Goal: Task Accomplishment & Management: Manage account settings

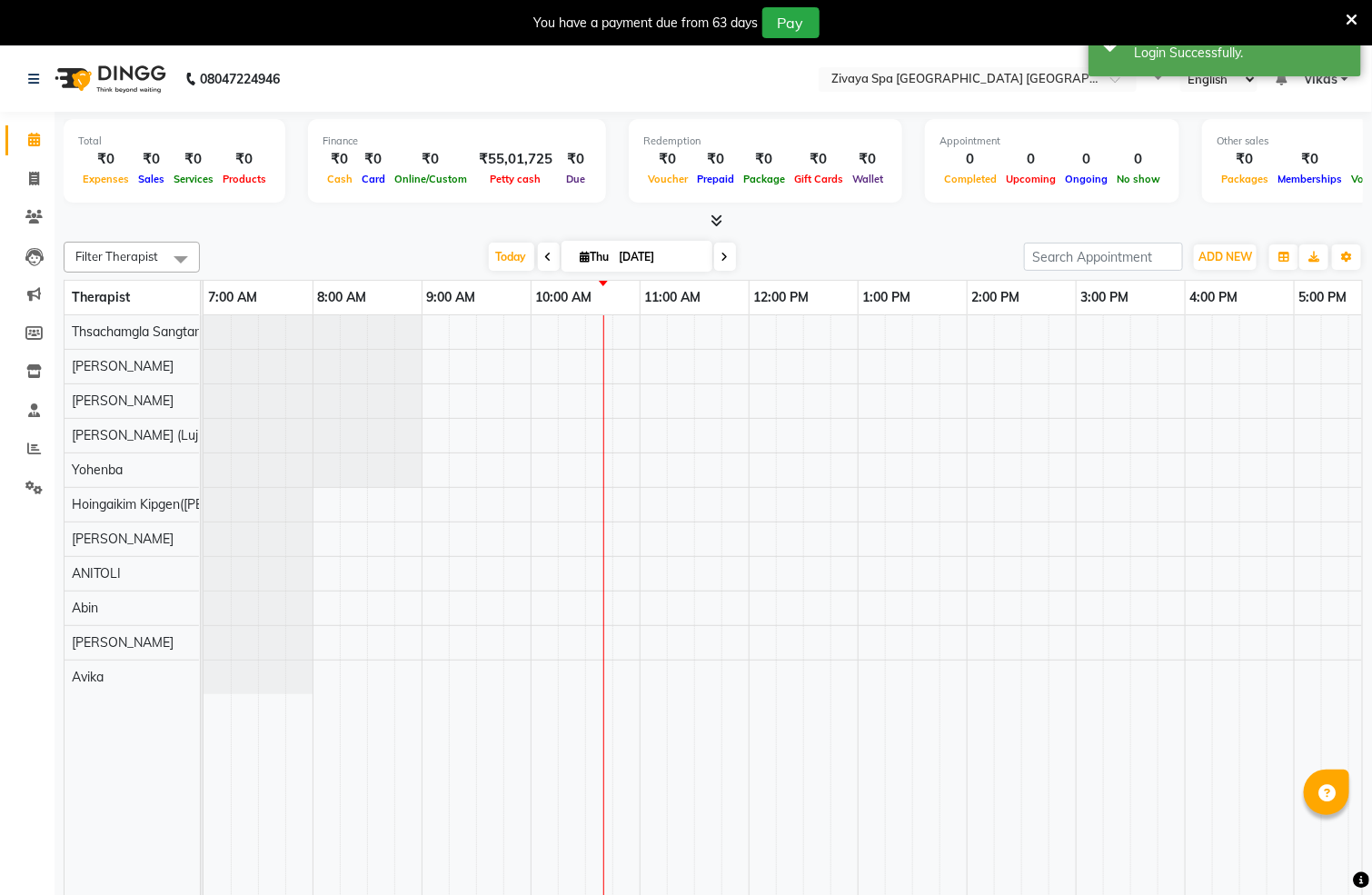
select select "en"
click at [994, 63] on nav "08047224946 Select Location × Zivaya Spa [GEOGRAPHIC_DATA] [GEOGRAPHIC_DATA], A…" at bounding box center [686, 79] width 1372 height 65
click at [987, 77] on input "text" at bounding box center [941, 80] width 263 height 18
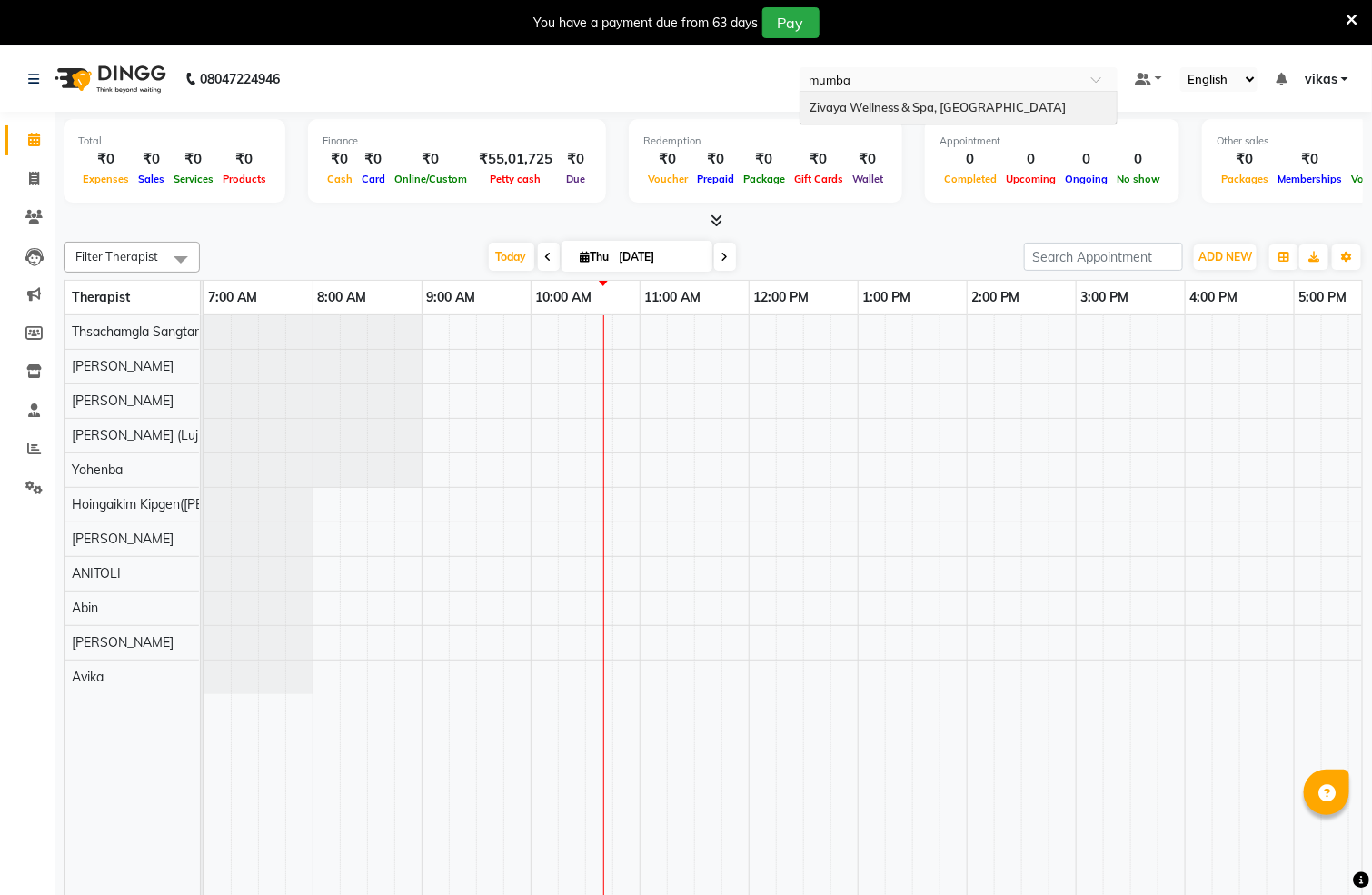
type input "[GEOGRAPHIC_DATA]"
click at [969, 106] on span "Zivaya Wellness & Spa, [GEOGRAPHIC_DATA]" at bounding box center [939, 107] width 257 height 14
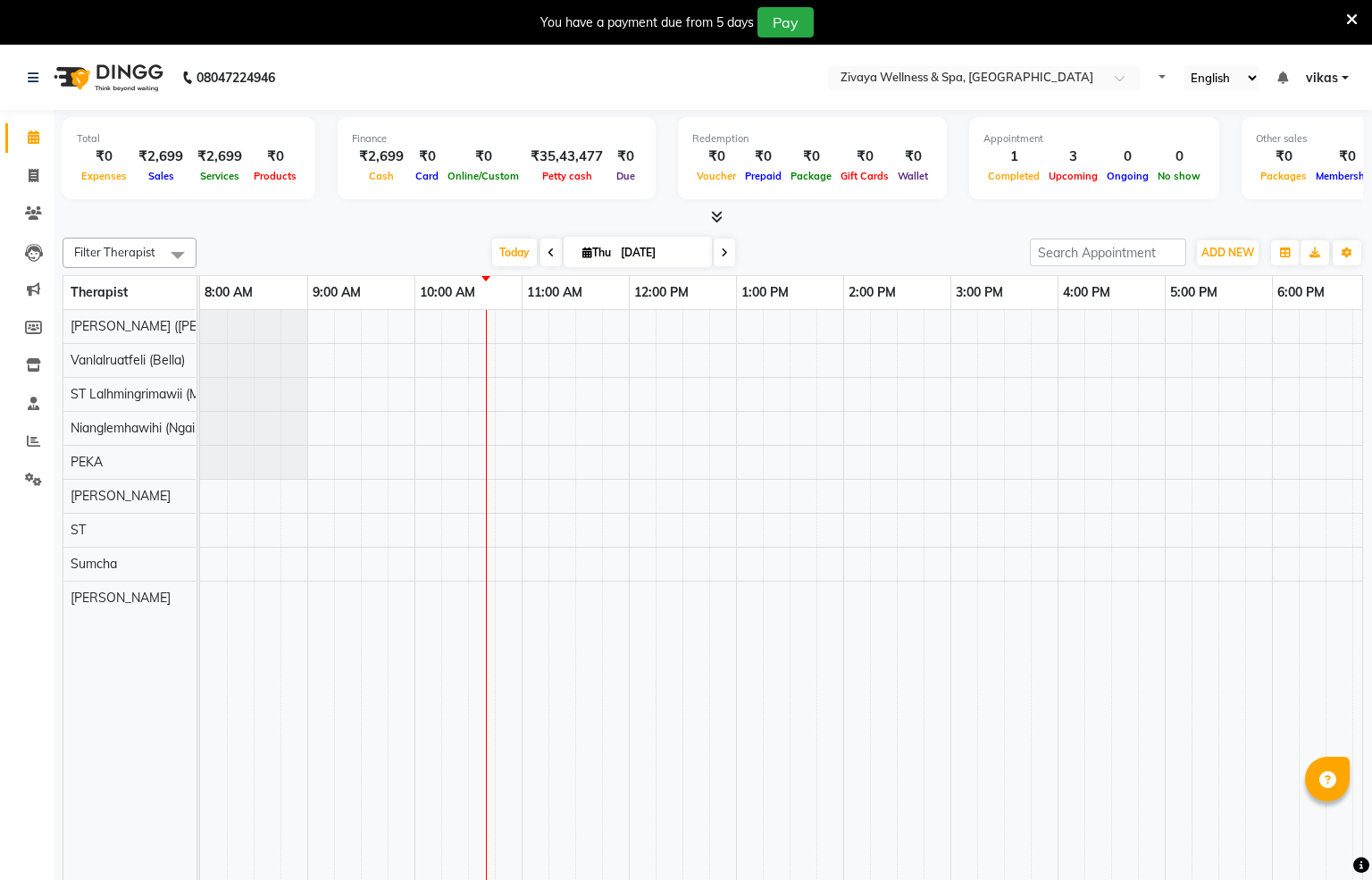
select select "en"
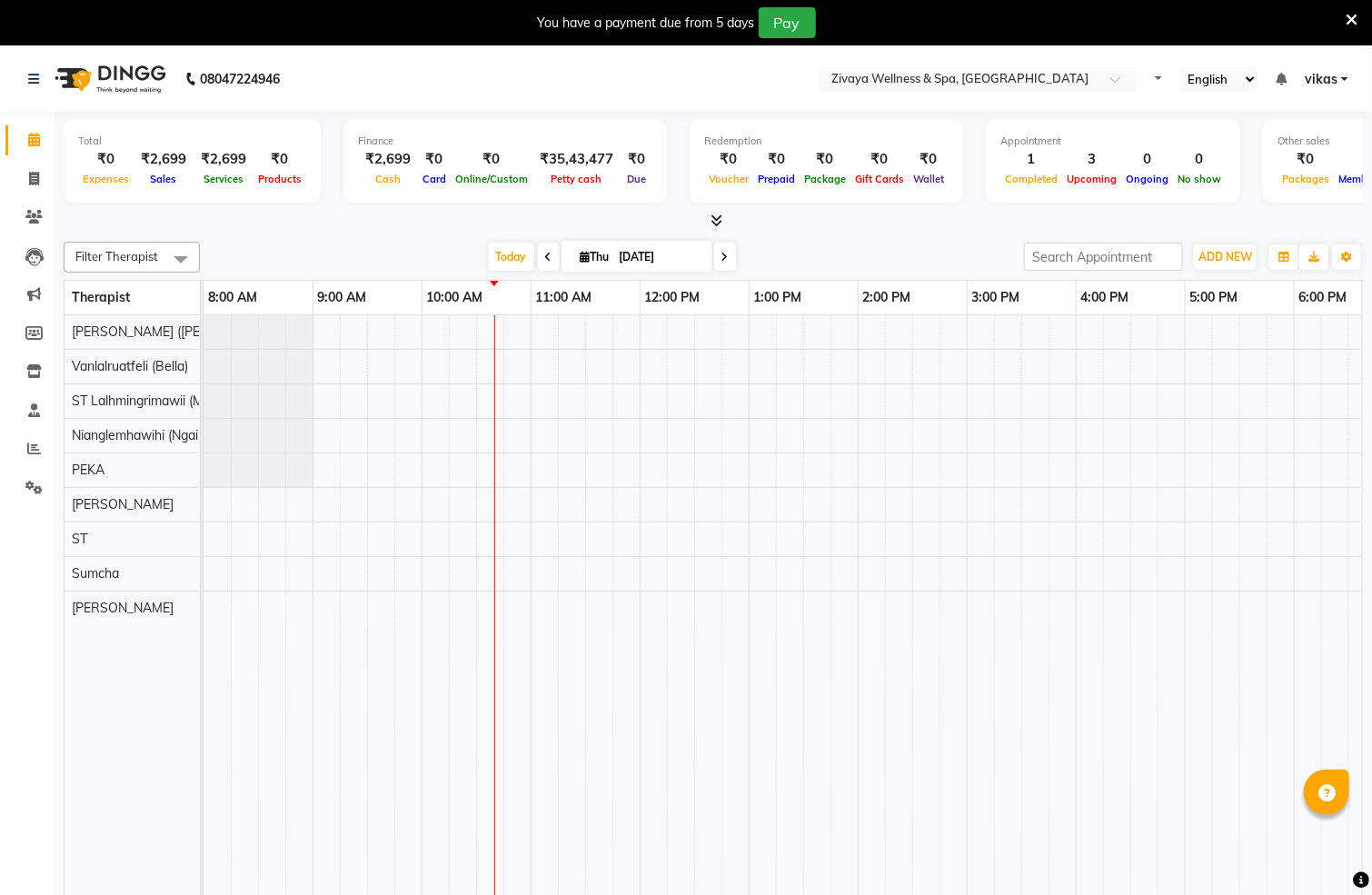
scroll to position [0, 654]
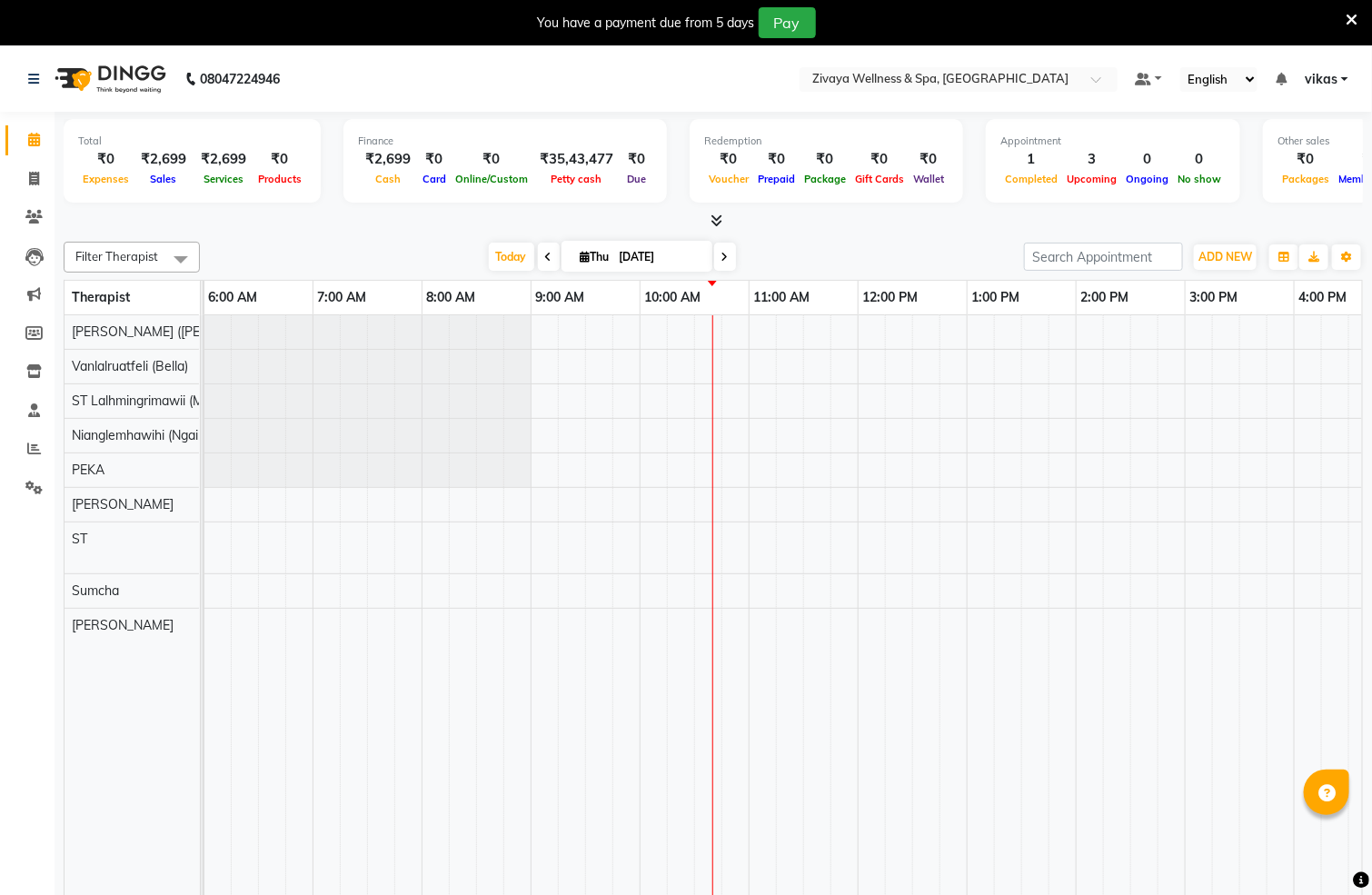
click at [545, 252] on icon at bounding box center [549, 257] width 8 height 11
type input "03-09-2025"
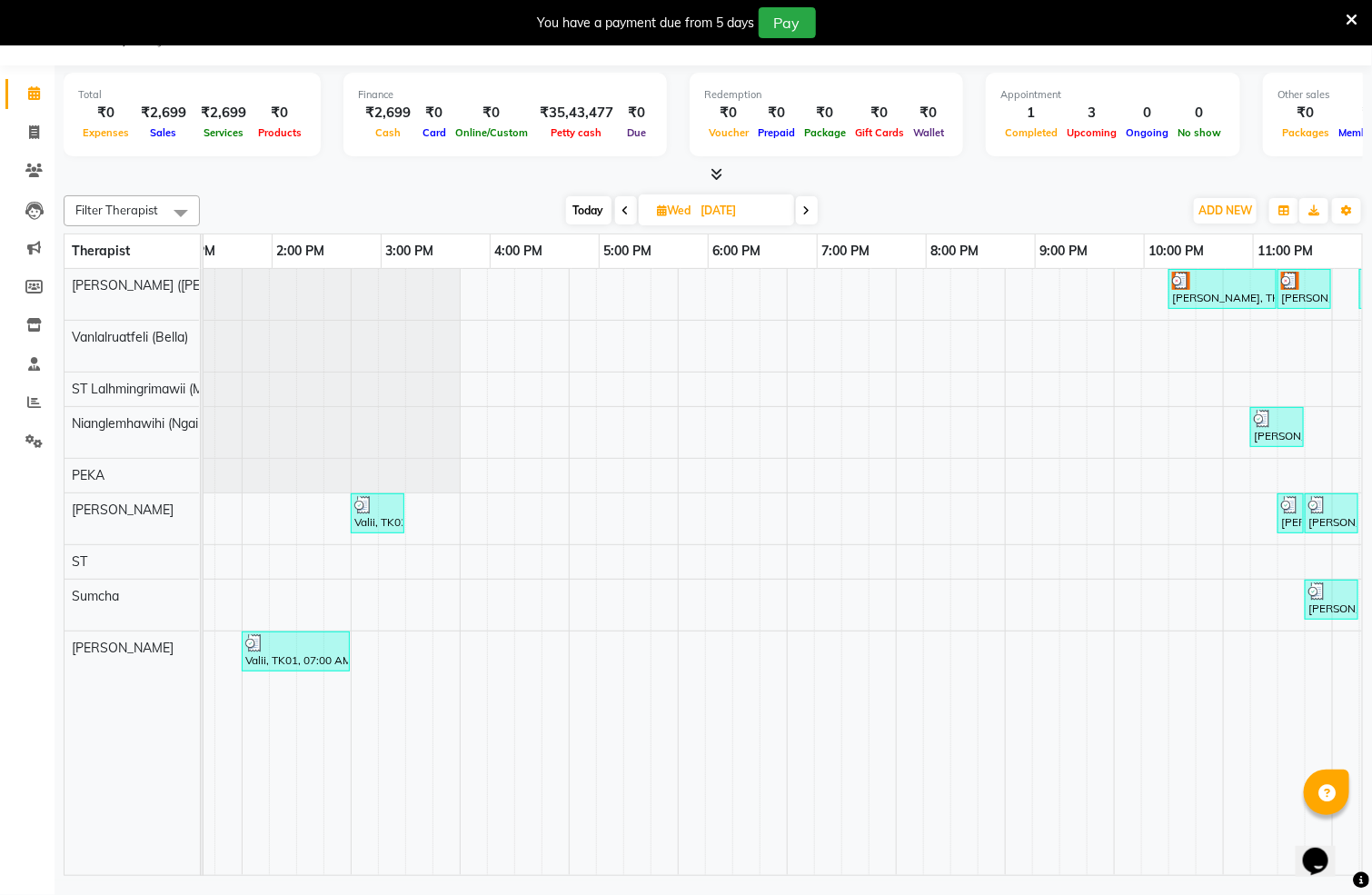
scroll to position [0, 725]
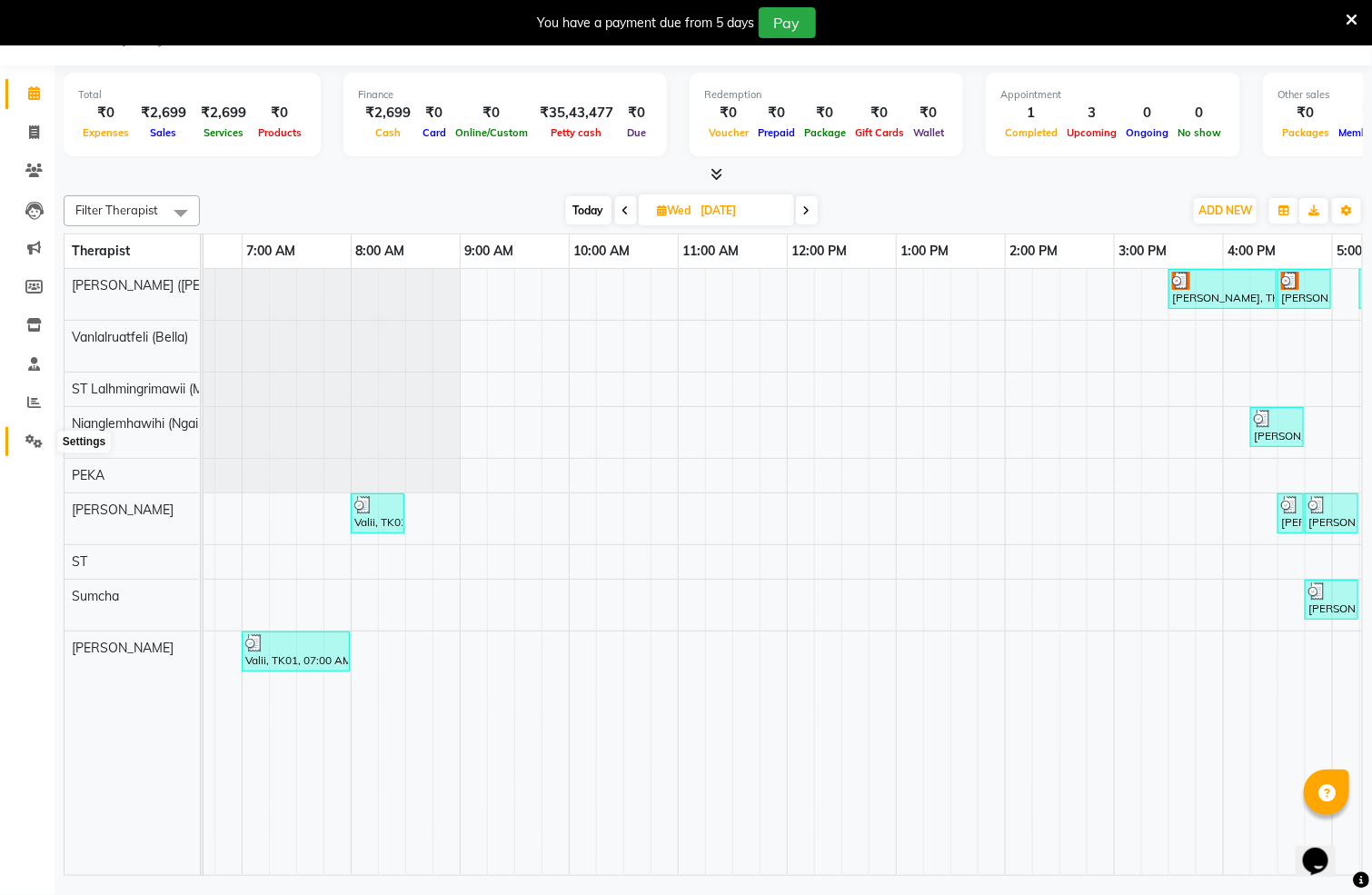
click at [36, 449] on span at bounding box center [34, 442] width 32 height 21
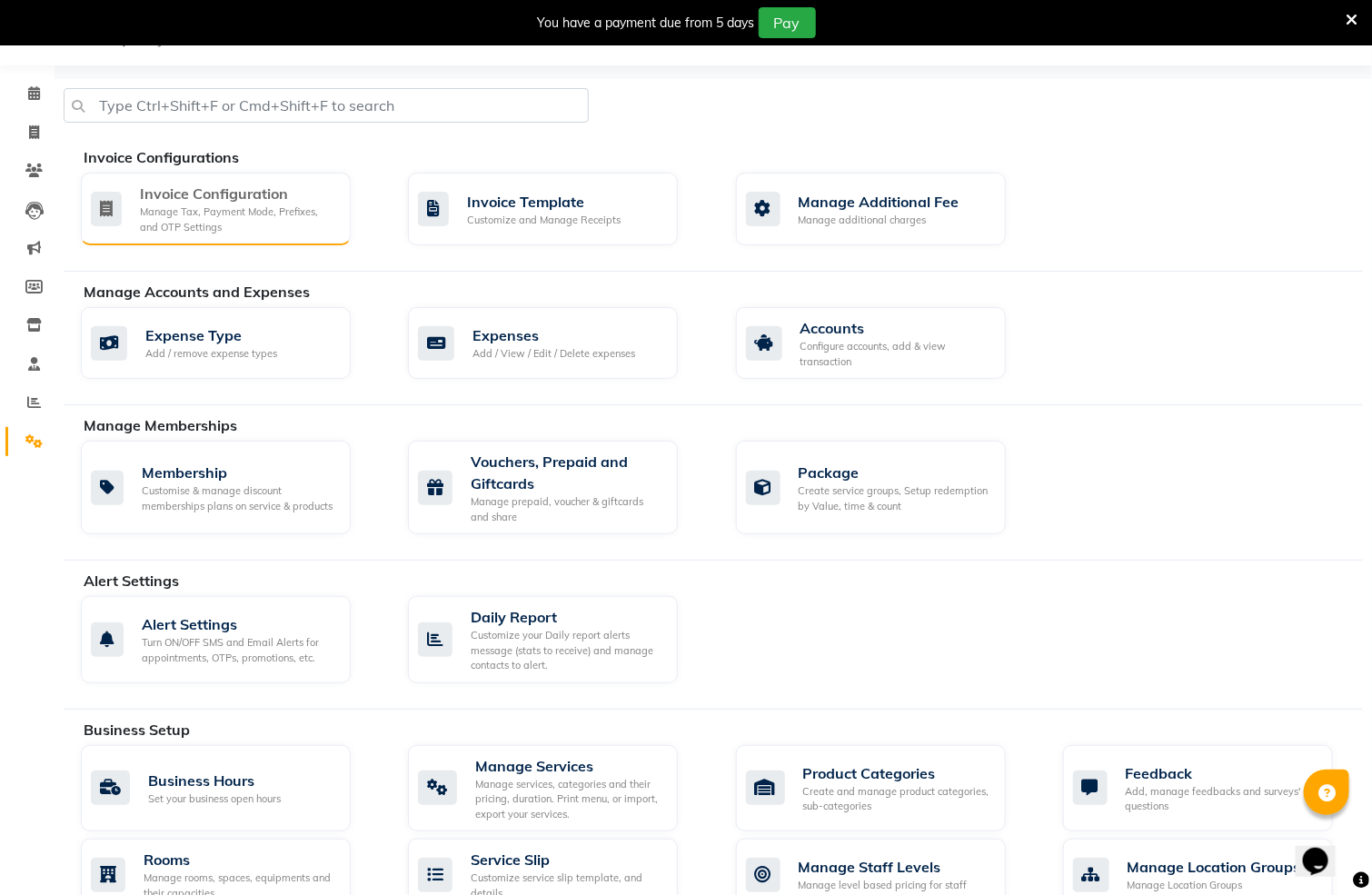
click at [158, 230] on div "Manage Tax, Payment Mode, Prefixes, and OTP Settings" at bounding box center [237, 219] width 196 height 30
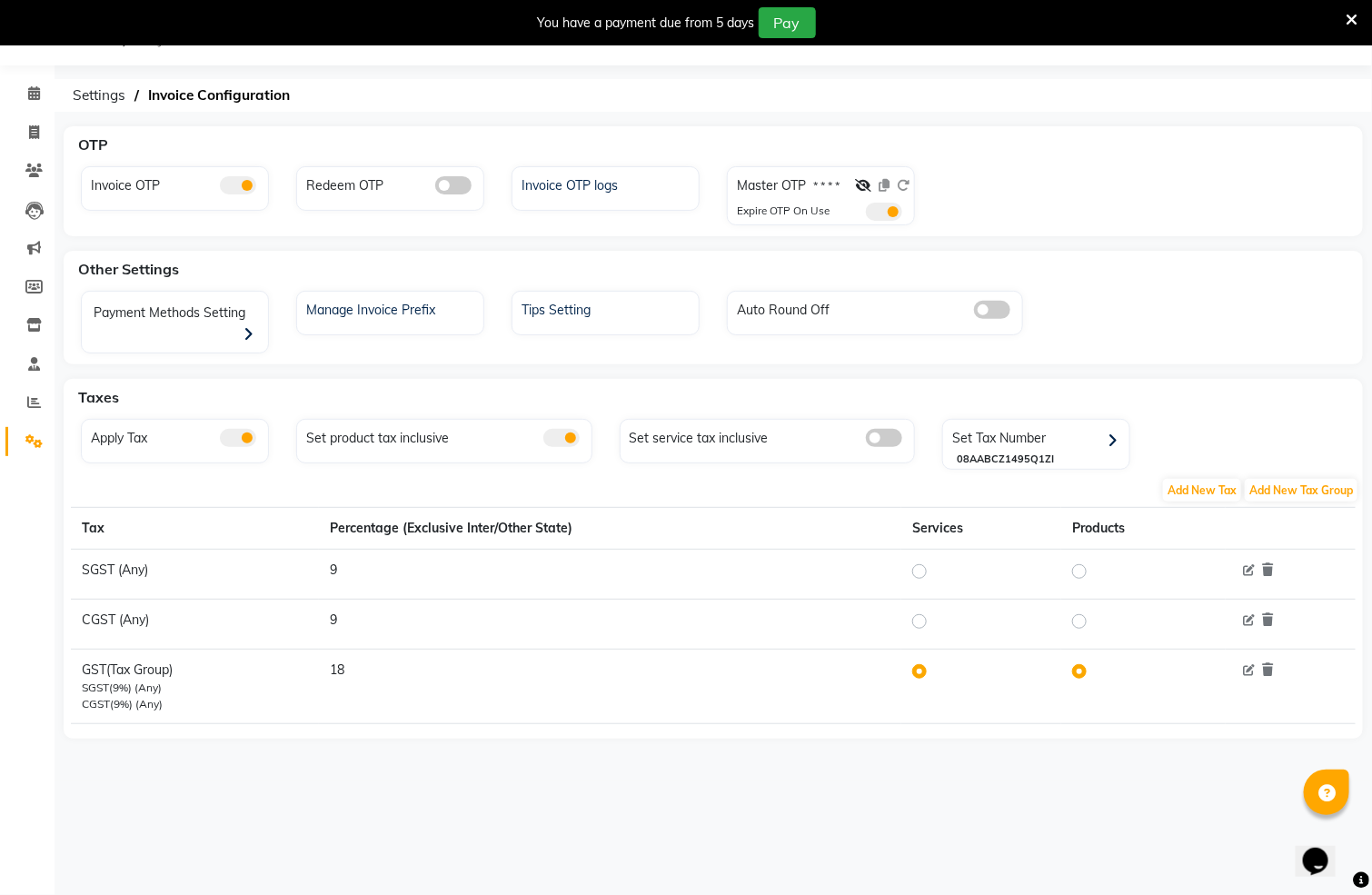
click at [853, 181] on div "Master OTP * * * *" at bounding box center [823, 189] width 172 height 26
click at [873, 183] on div at bounding box center [883, 189] width 55 height 26
click at [870, 183] on icon at bounding box center [863, 184] width 16 height 12
click at [883, 213] on span at bounding box center [884, 211] width 36 height 18
click at [866, 215] on input "checkbox" at bounding box center [866, 215] width 0 height 0
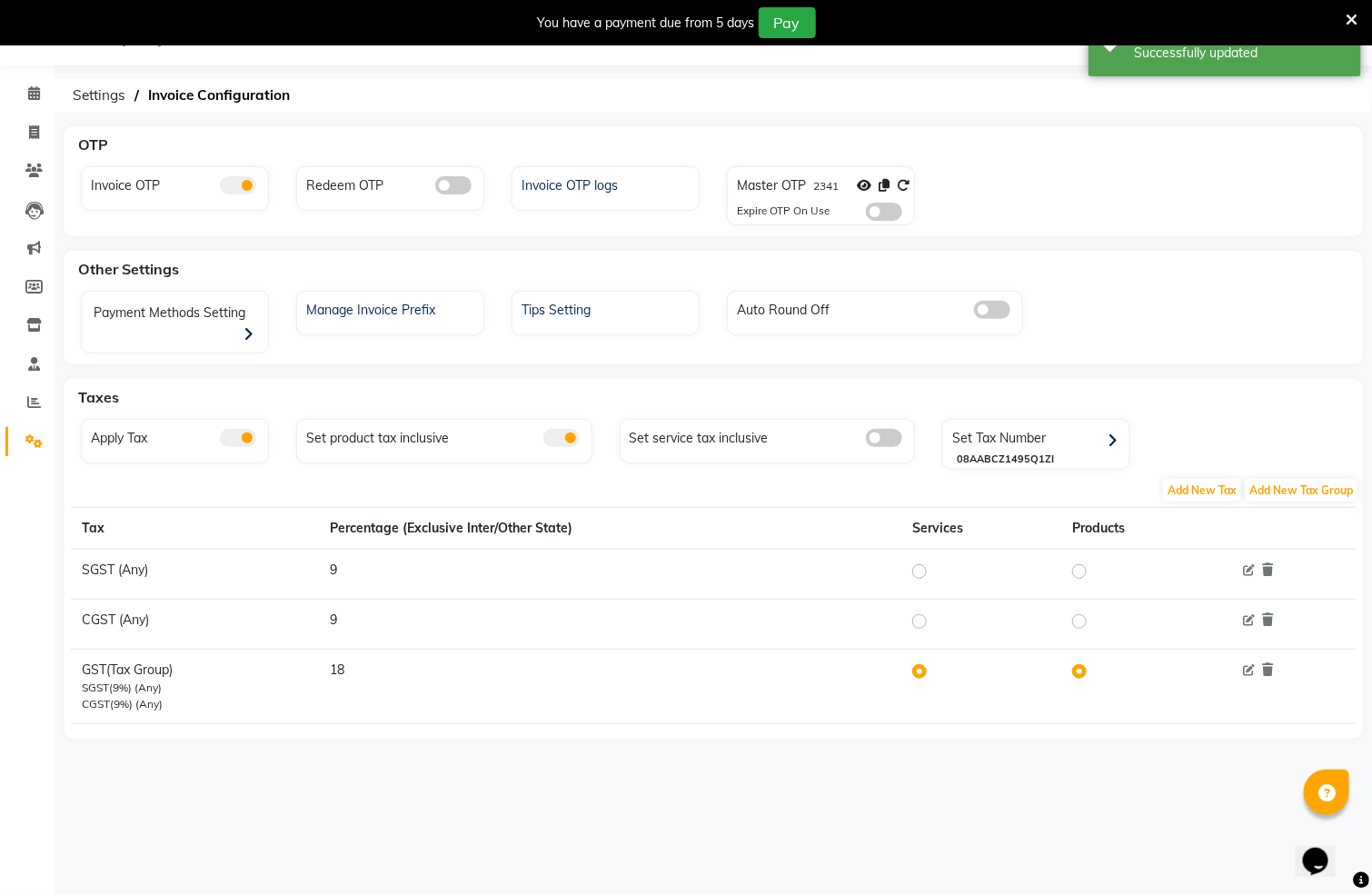
click at [1347, 16] on icon at bounding box center [1351, 19] width 11 height 16
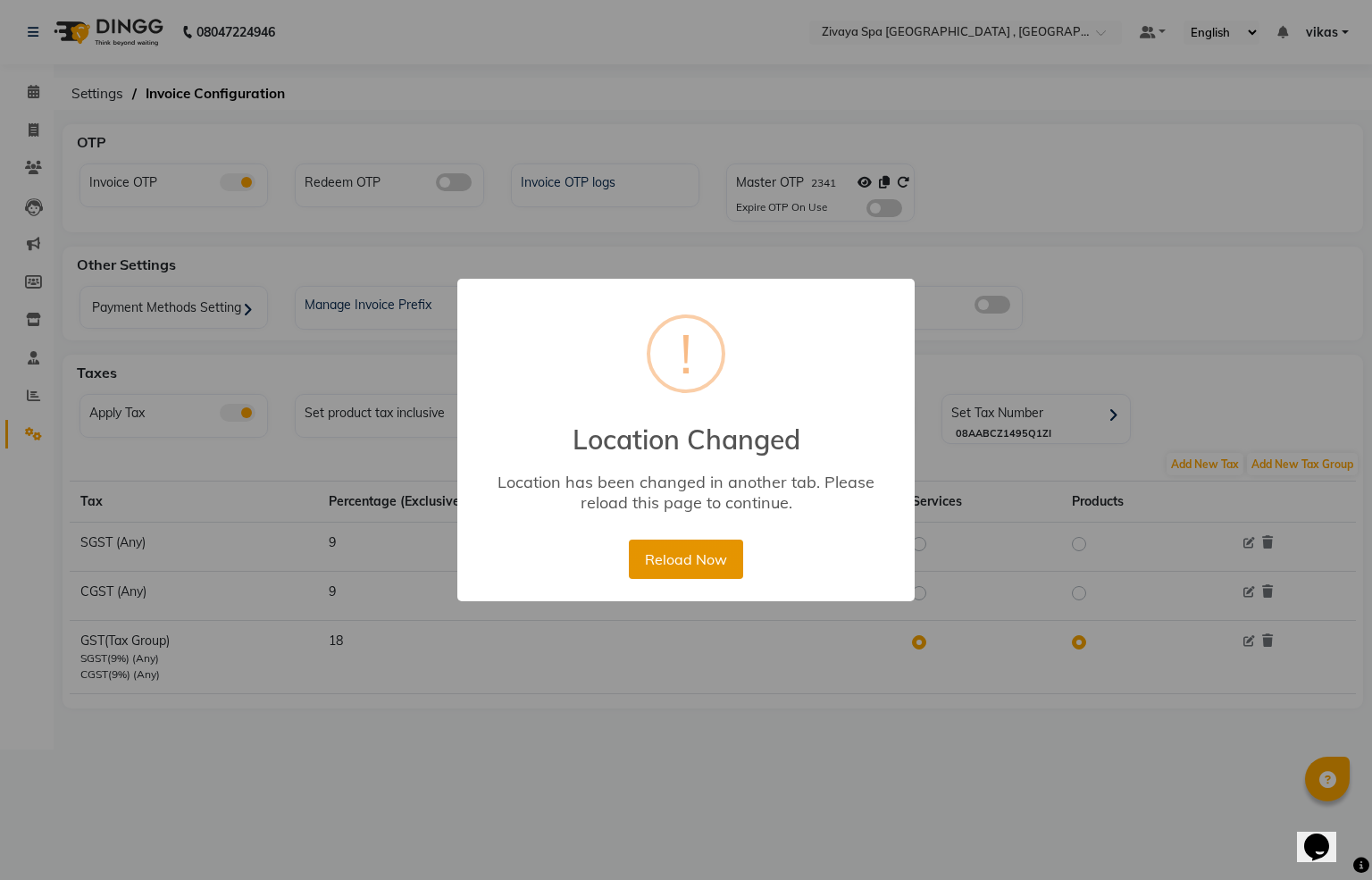
click at [685, 541] on button "Reload Now" at bounding box center [686, 559] width 113 height 39
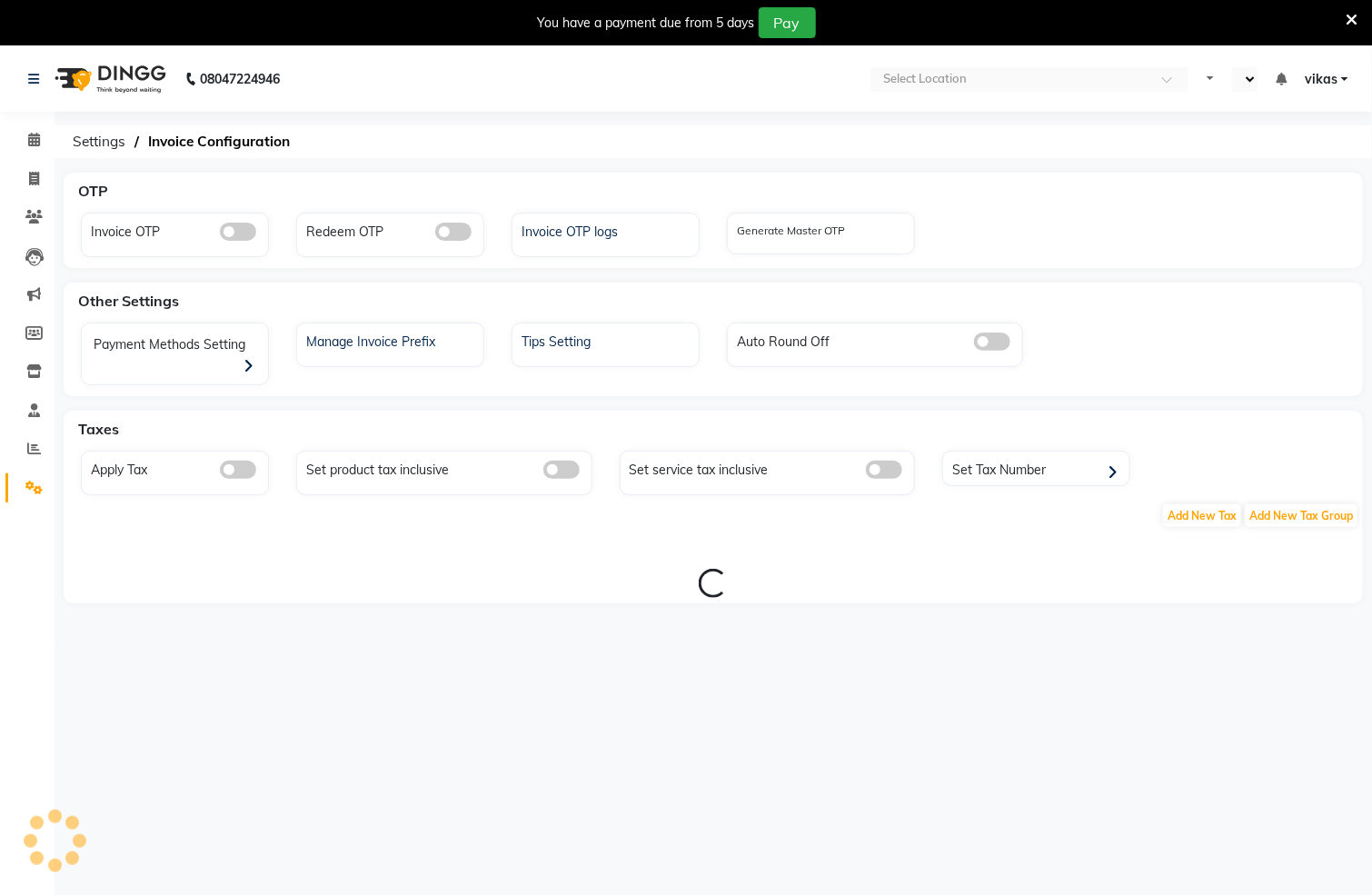
select select "en"
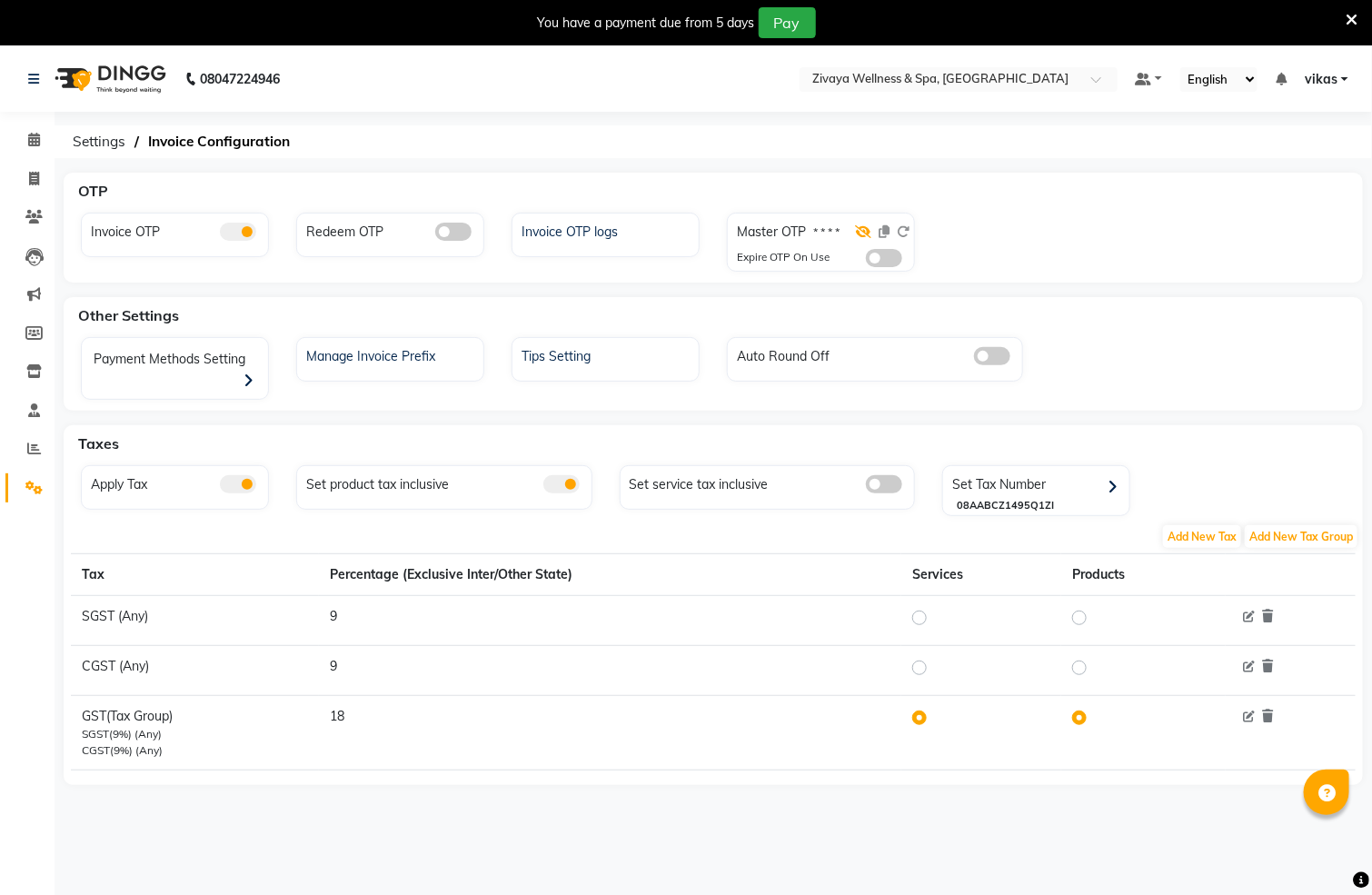
click at [864, 233] on icon at bounding box center [863, 231] width 16 height 12
click at [883, 230] on icon at bounding box center [885, 231] width 11 height 12
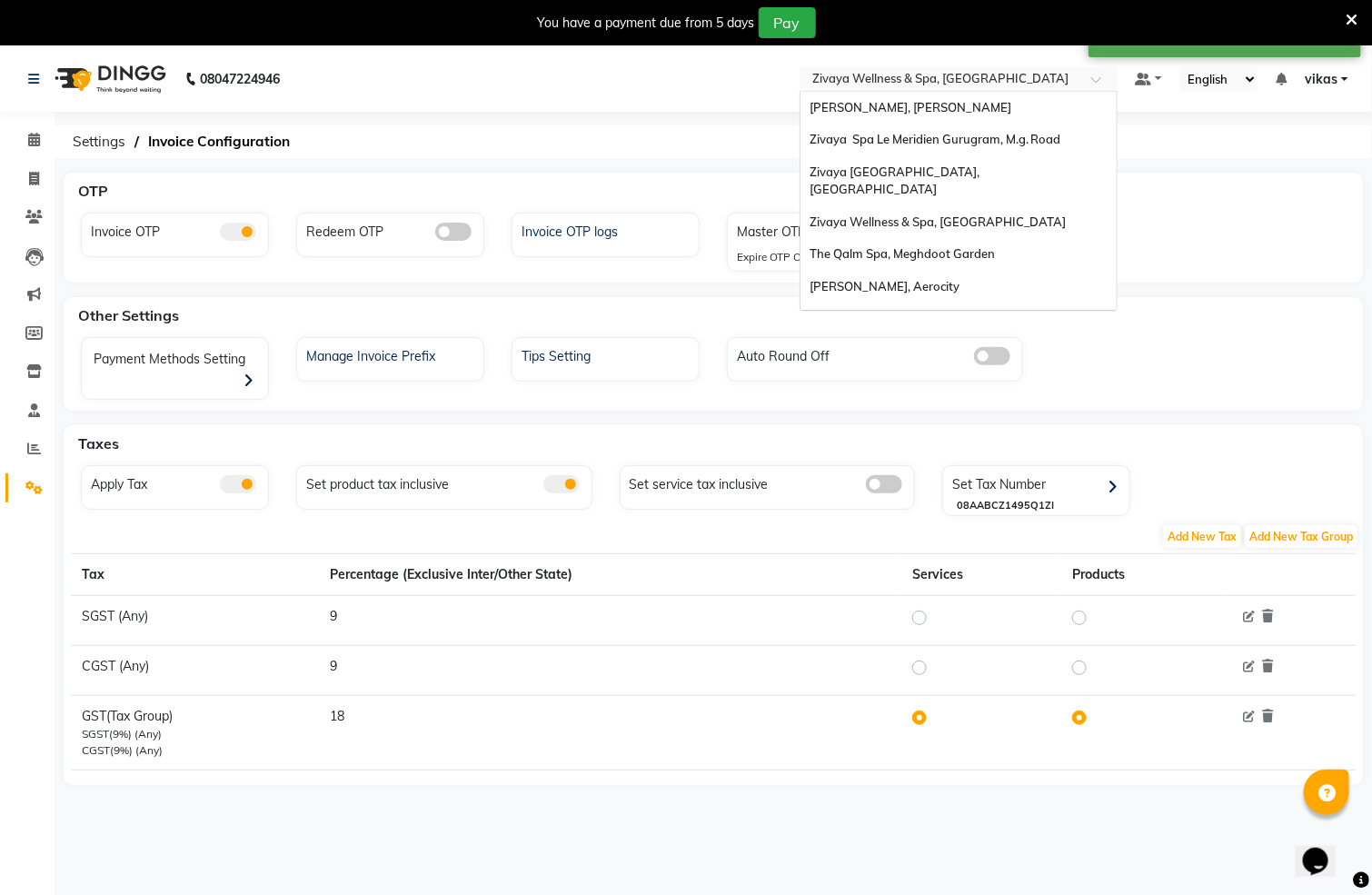
click at [891, 67] on div "Select Location × Zivaya Wellness & Spa, Mumbai Airport" at bounding box center [959, 79] width 318 height 25
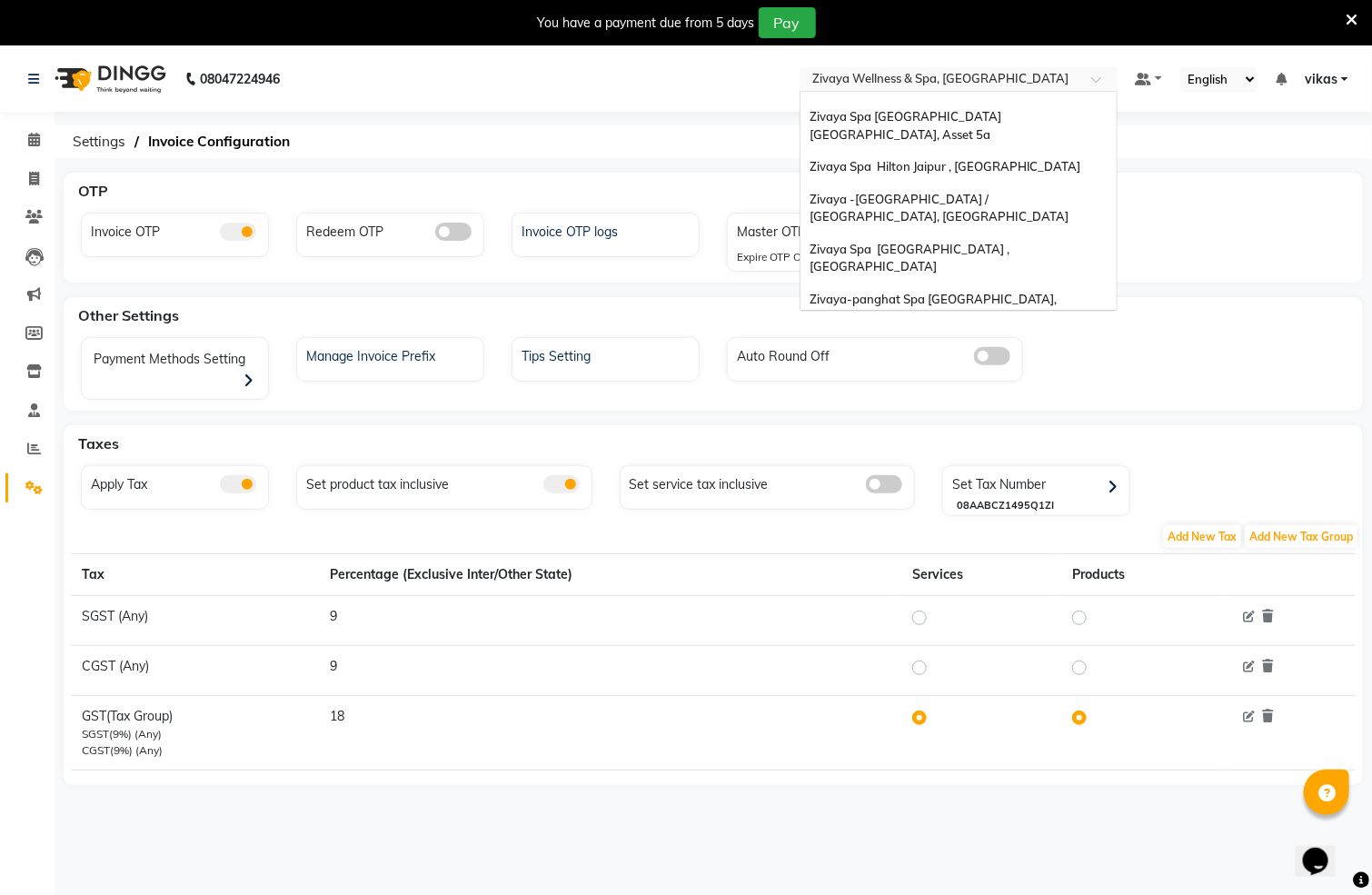
scroll to position [219, 0]
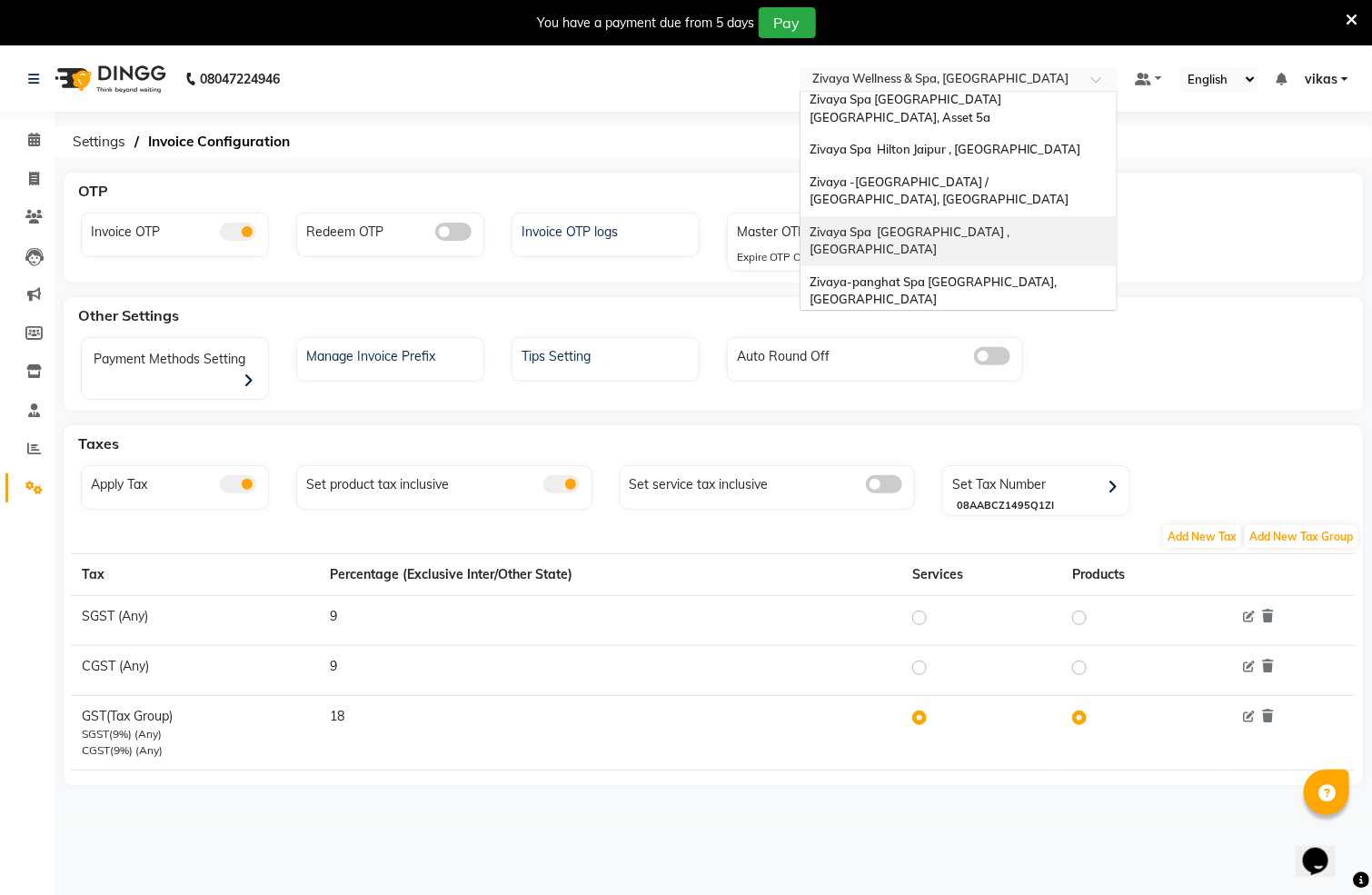
click at [916, 224] on span "Zivaya Spa The Ummed Ahmedabad , Hansol" at bounding box center [911, 240] width 202 height 33
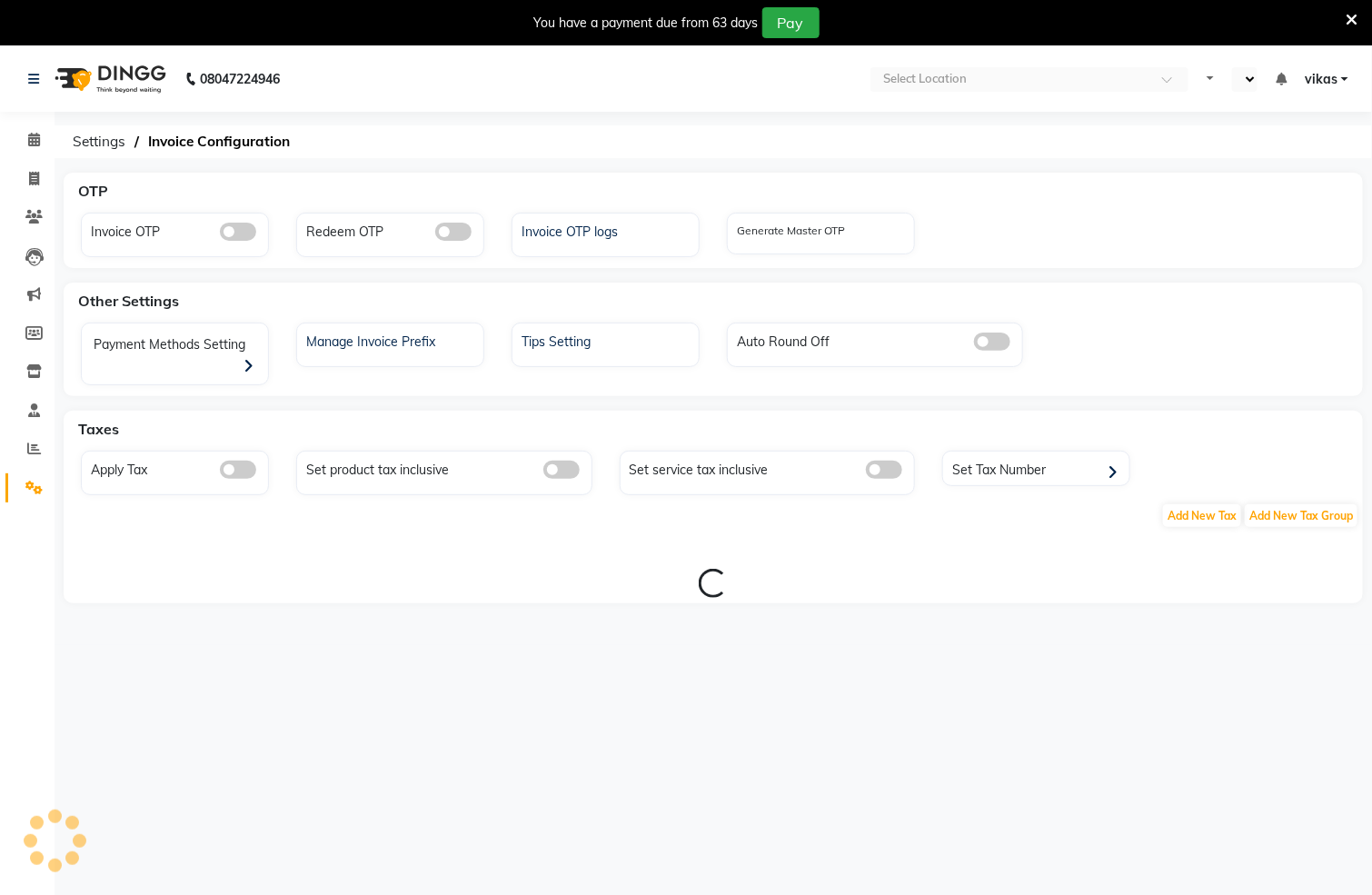
select select "en"
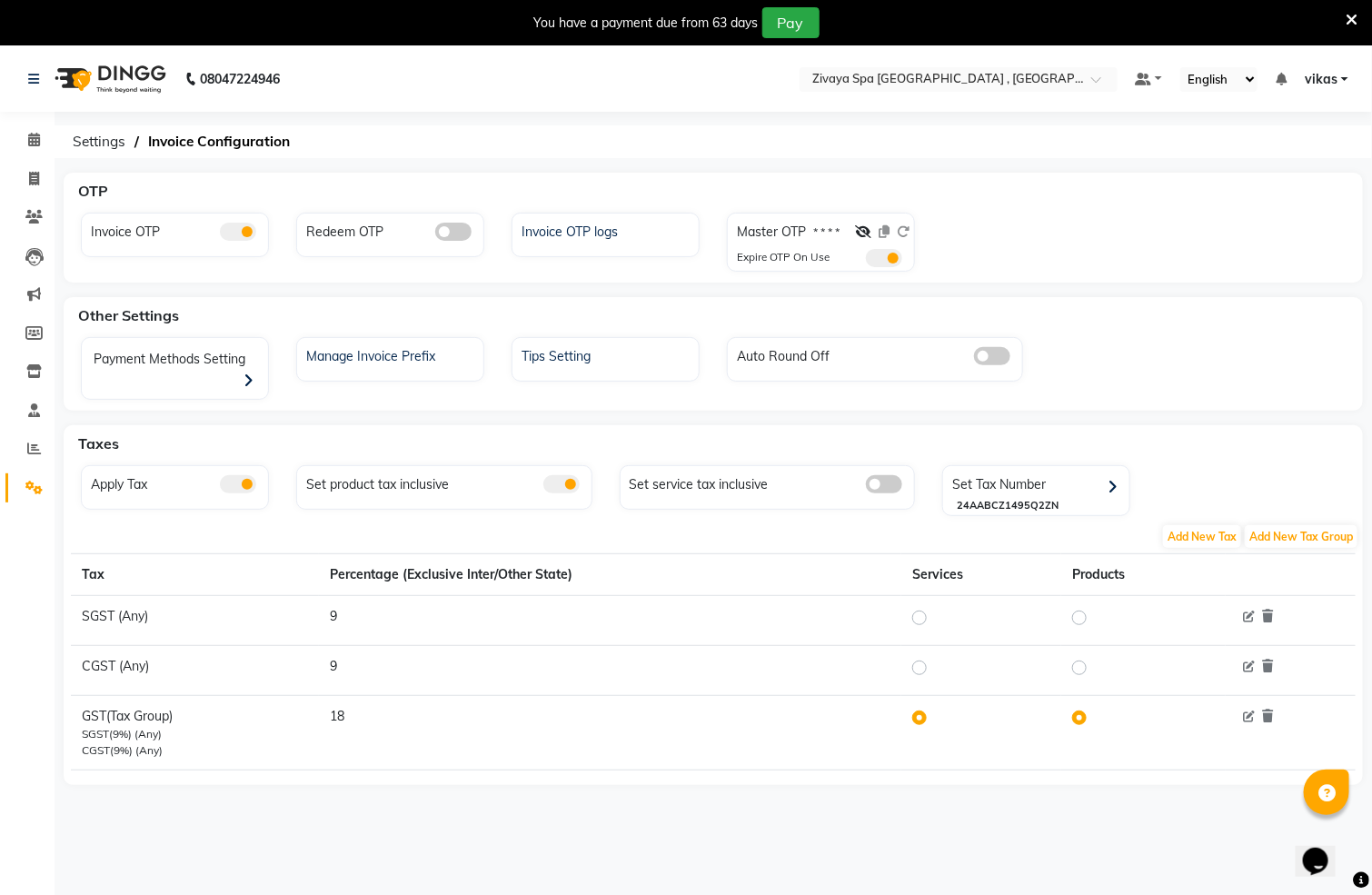
click at [1346, 14] on icon at bounding box center [1351, 19] width 11 height 16
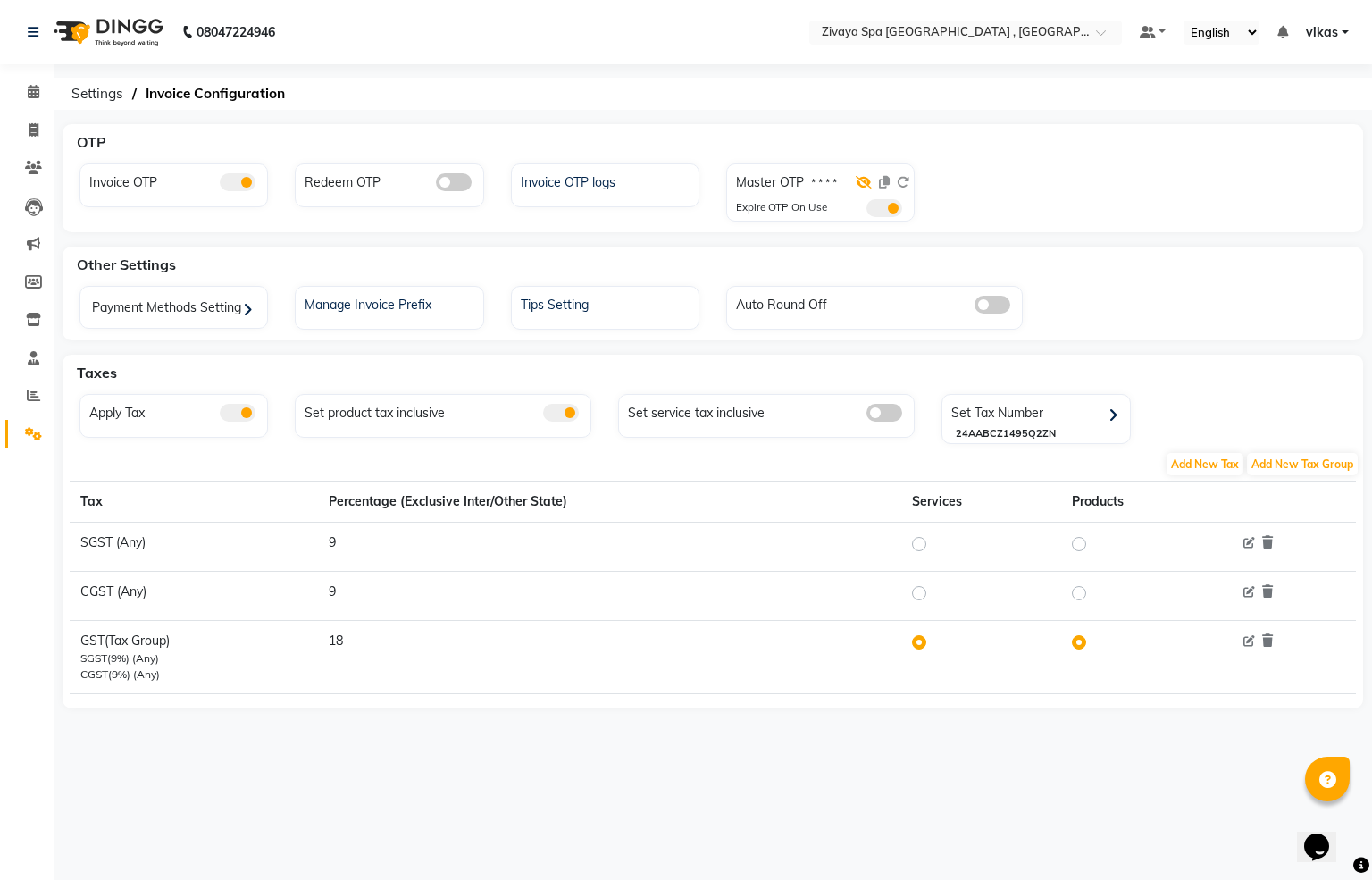
click at [865, 176] on icon at bounding box center [863, 181] width 16 height 12
click at [887, 183] on icon at bounding box center [885, 181] width 11 height 12
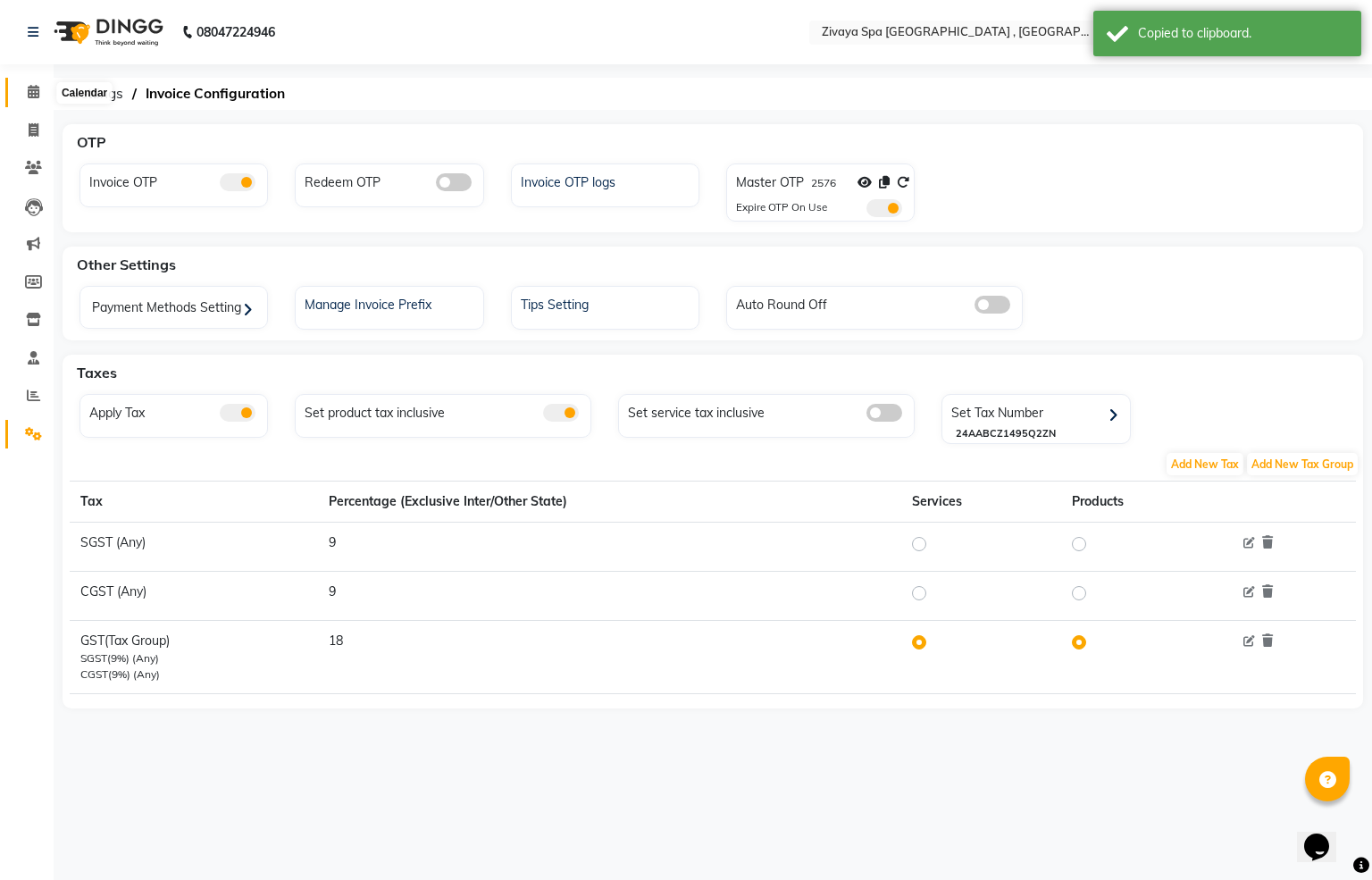
click at [47, 82] on span at bounding box center [33, 92] width 32 height 20
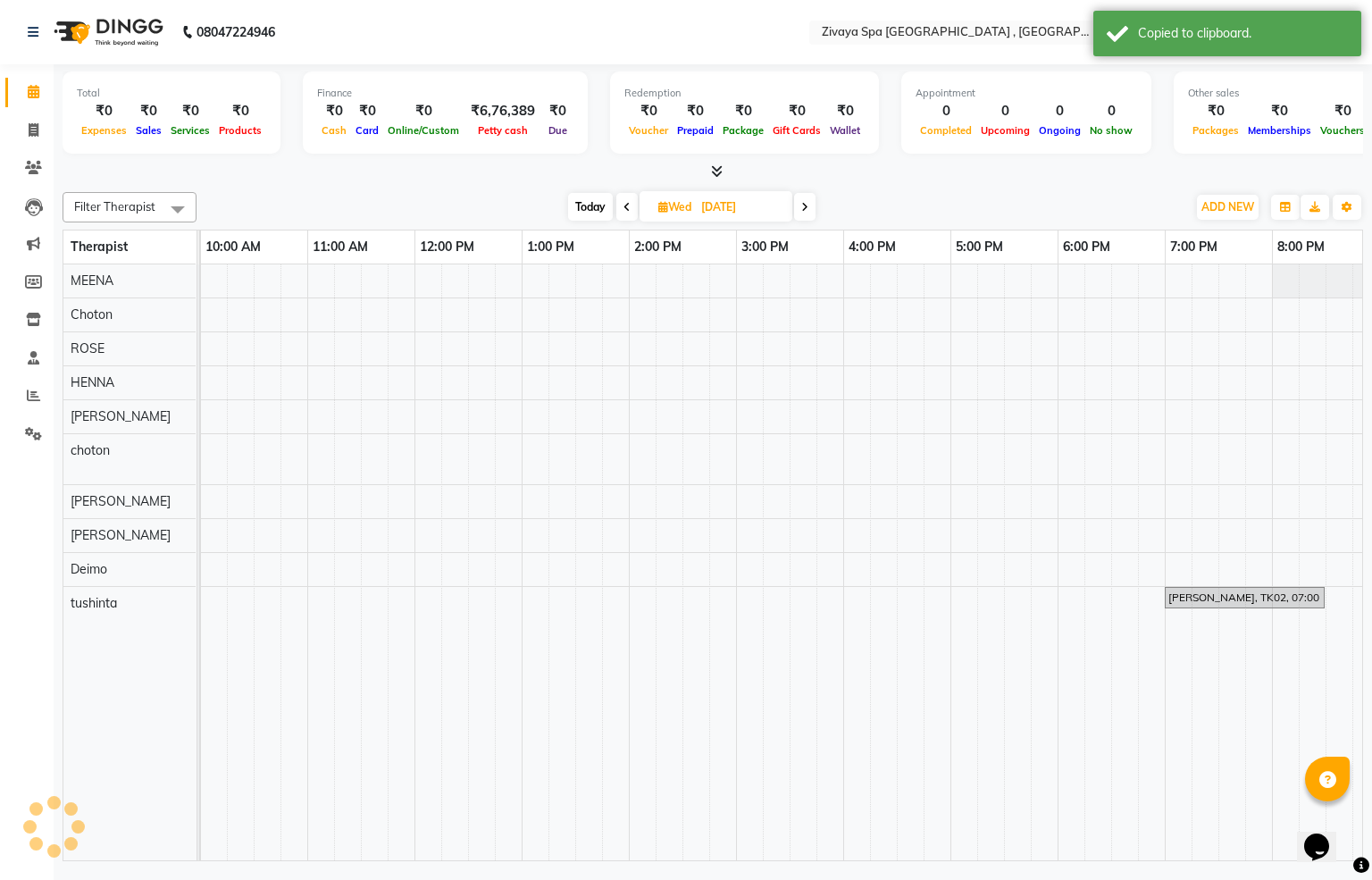
scroll to position [0, 322]
click at [623, 202] on icon at bounding box center [627, 207] width 7 height 11
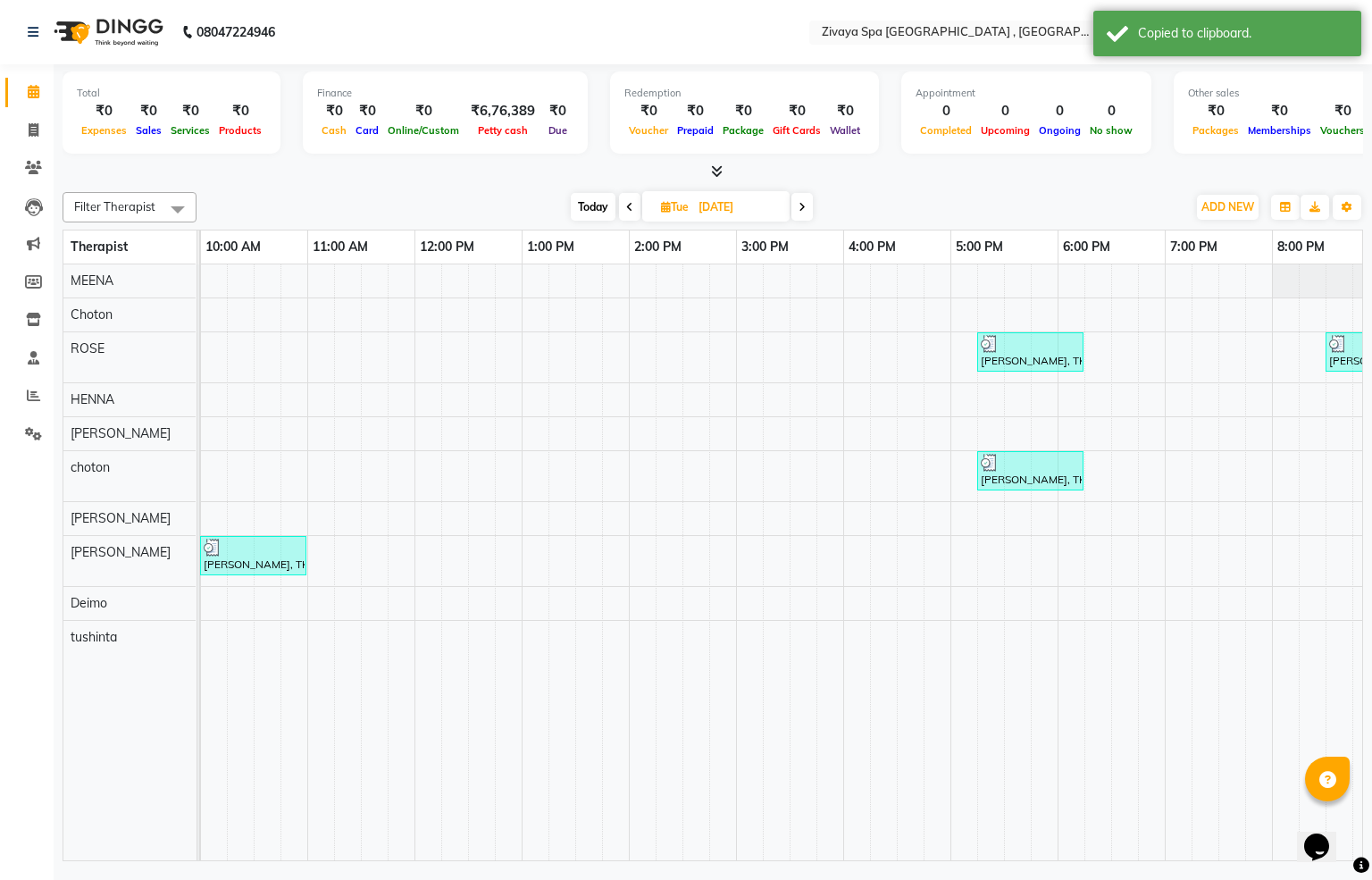
scroll to position [0, 553]
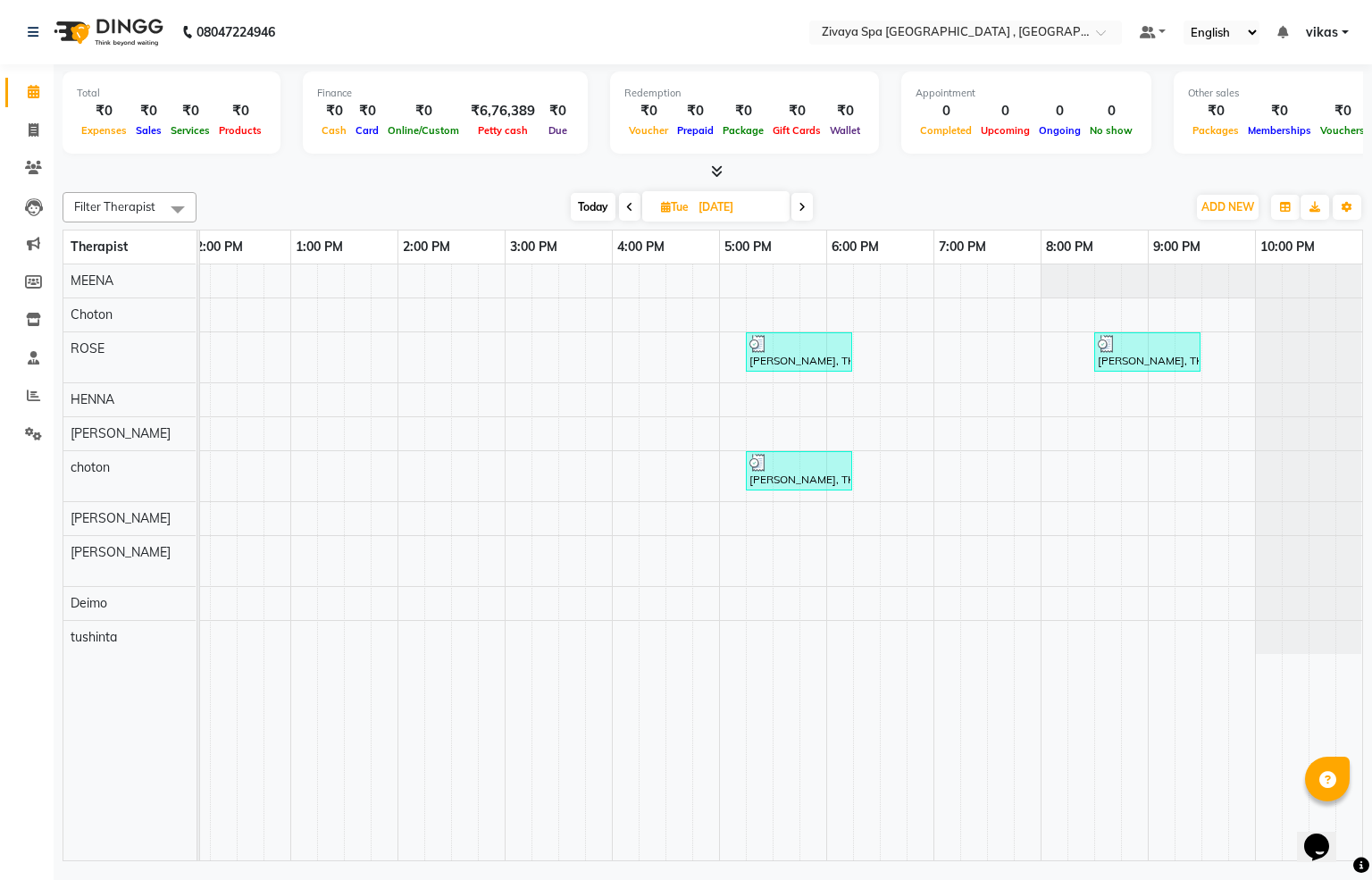
click at [792, 202] on span at bounding box center [802, 207] width 21 height 28
type input "[DATE]"
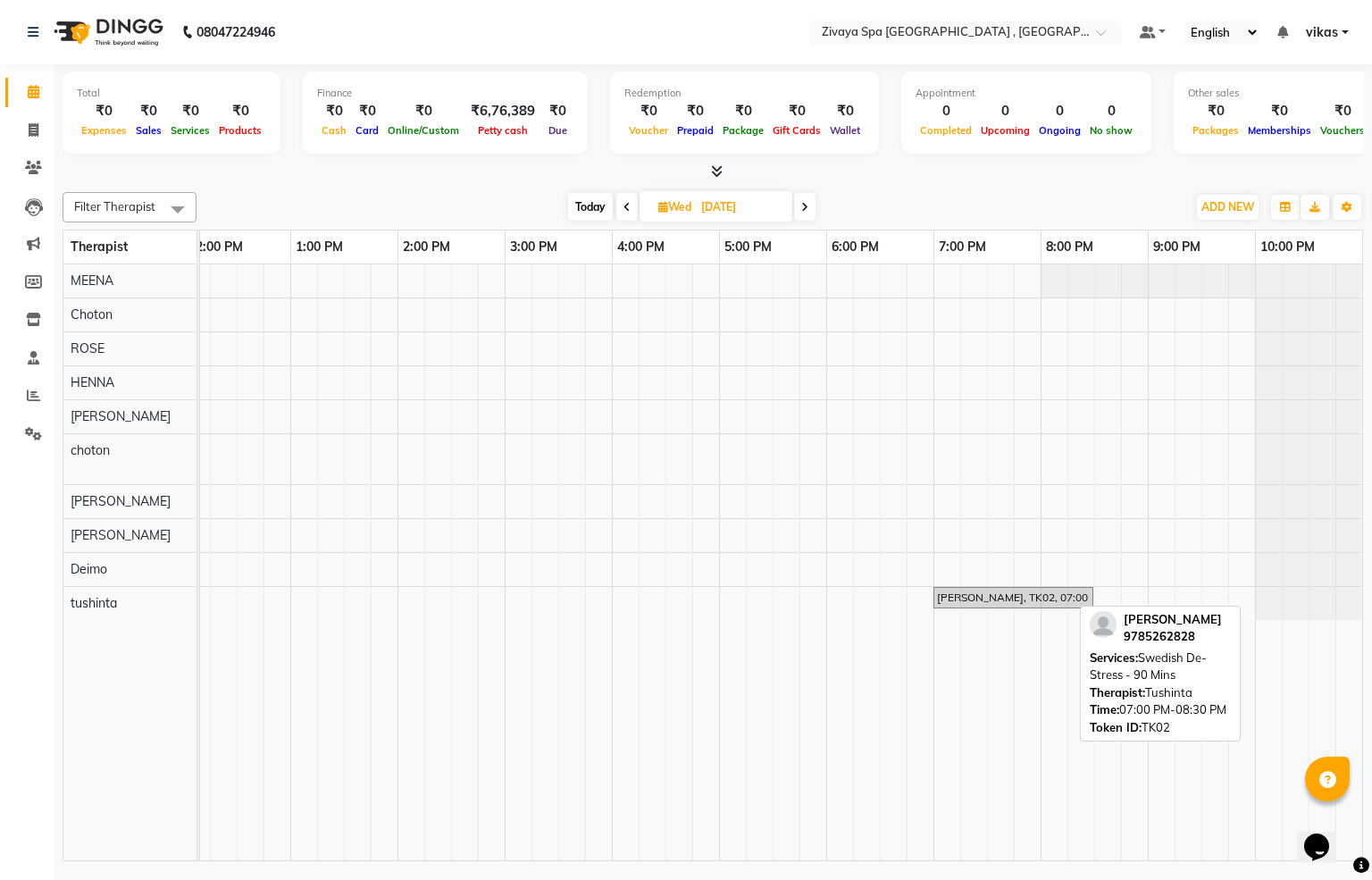
click at [935, 604] on div "MR YADAV, TK02, 07:00 PM-08:30 PM, Swedish De-Stress - 90 Mins" at bounding box center [1013, 597] width 156 height 16
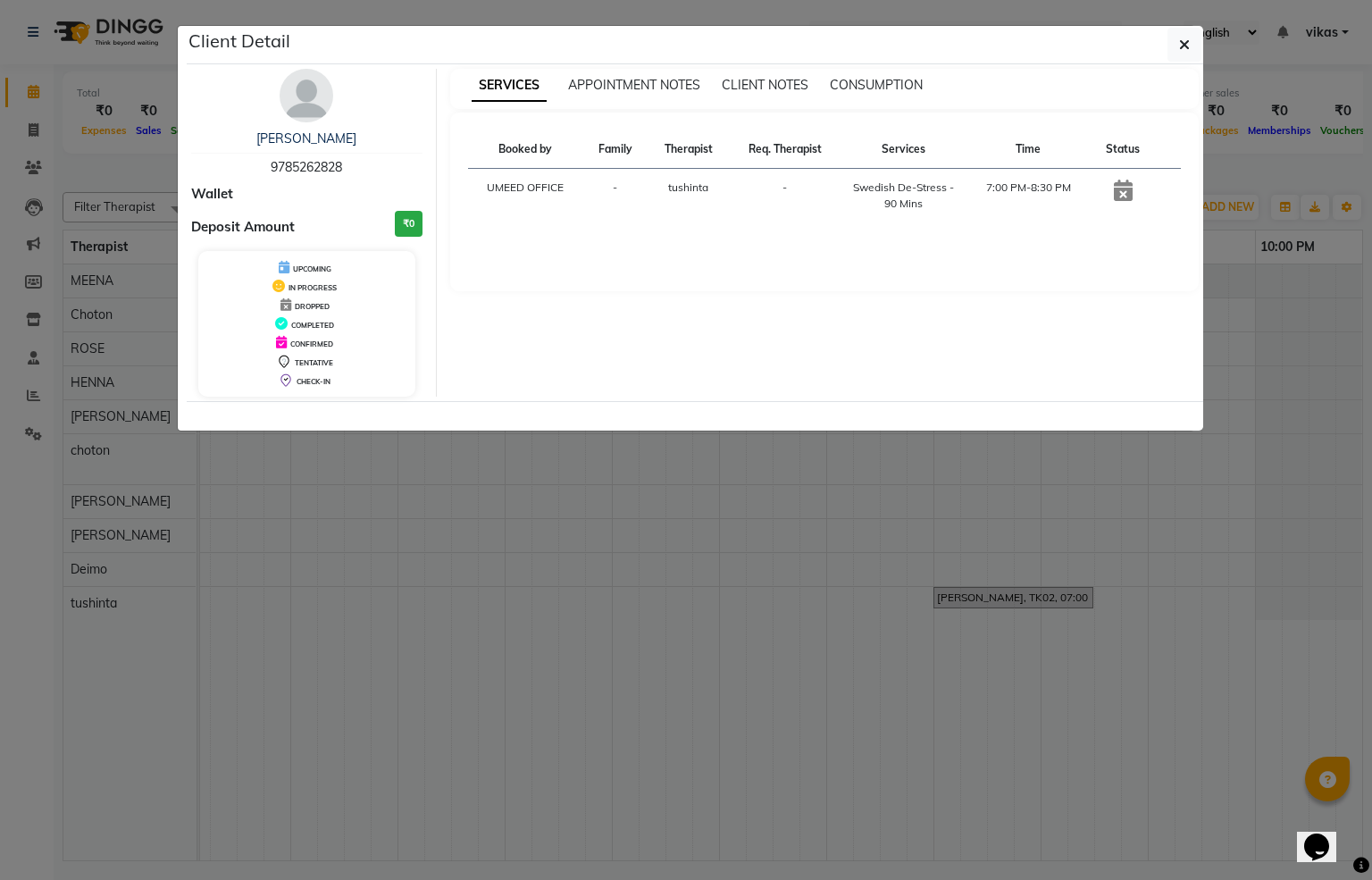
drag, startPoint x: 258, startPoint y: 155, endPoint x: 365, endPoint y: 153, distance: 107.0
click at [365, 153] on hr at bounding box center [306, 153] width 232 height 1
drag, startPoint x: 352, startPoint y: 167, endPoint x: 266, endPoint y: 178, distance: 86.7
click at [266, 177] on div "MR YADAV 9785262828" at bounding box center [306, 153] width 232 height 47
copy span "9785262828"
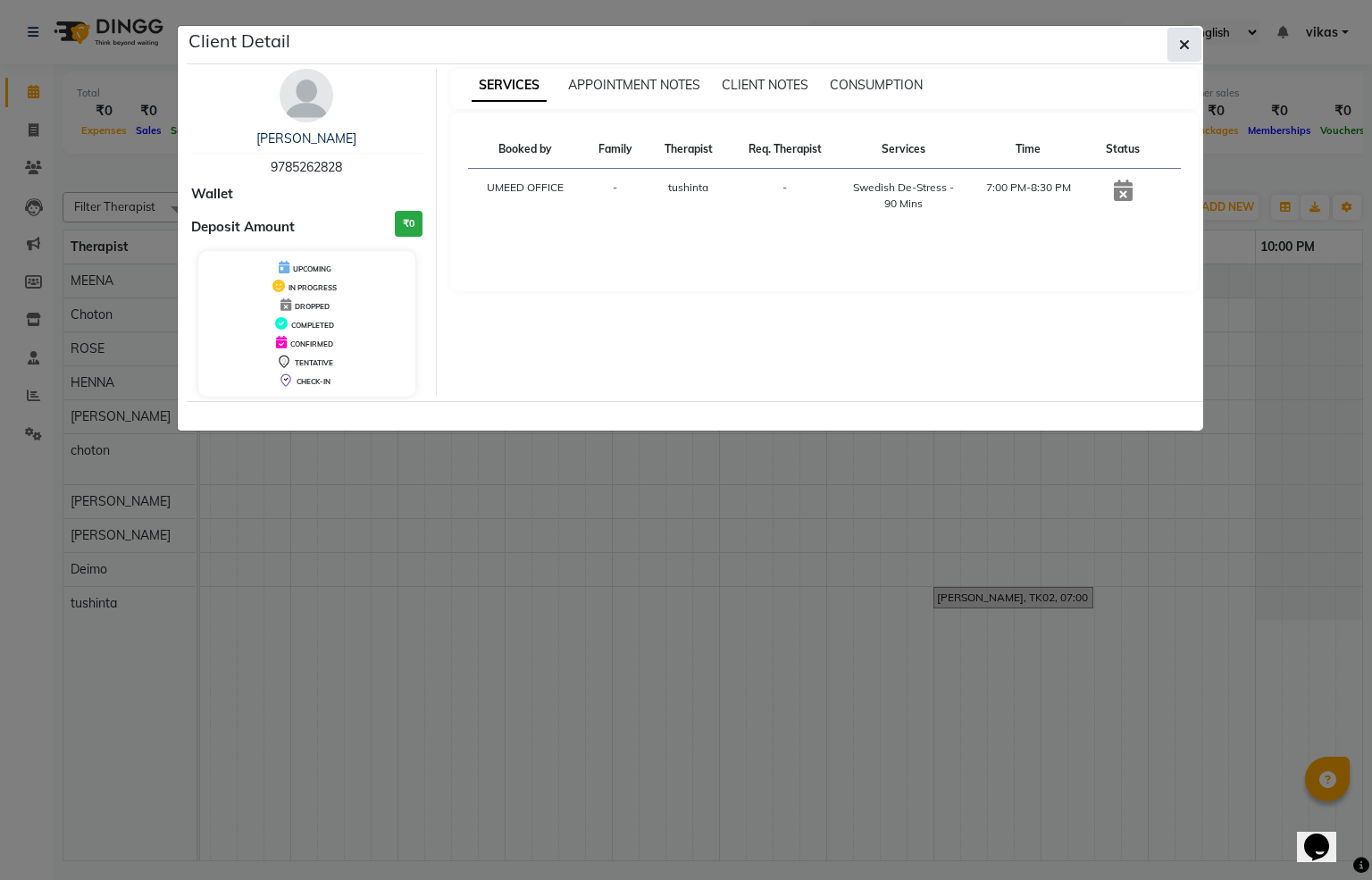
click at [1185, 56] on button "button" at bounding box center [1184, 45] width 33 height 33
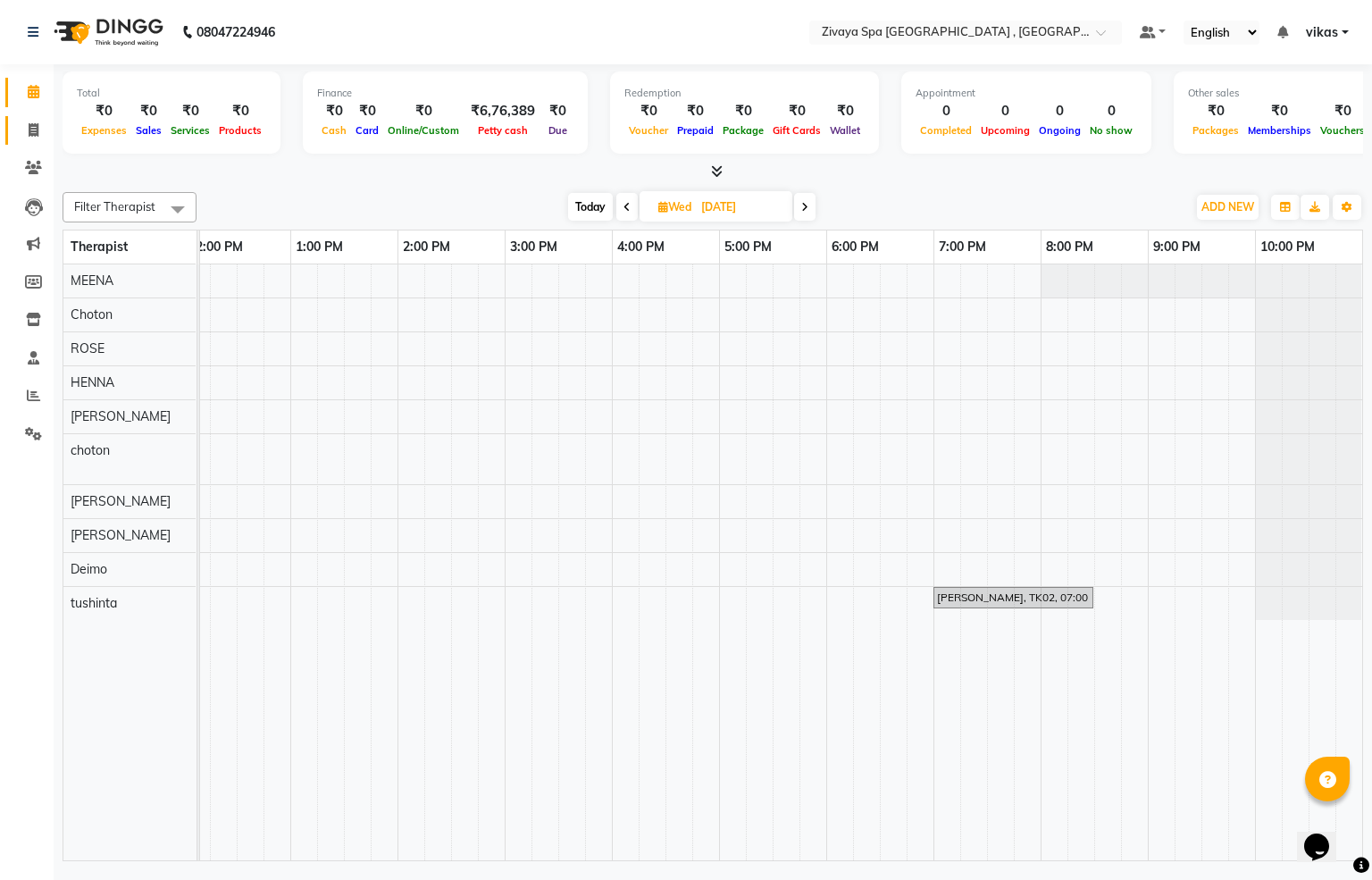
click at [11, 126] on link "Invoice" at bounding box center [27, 131] width 43 height 30
select select "service"
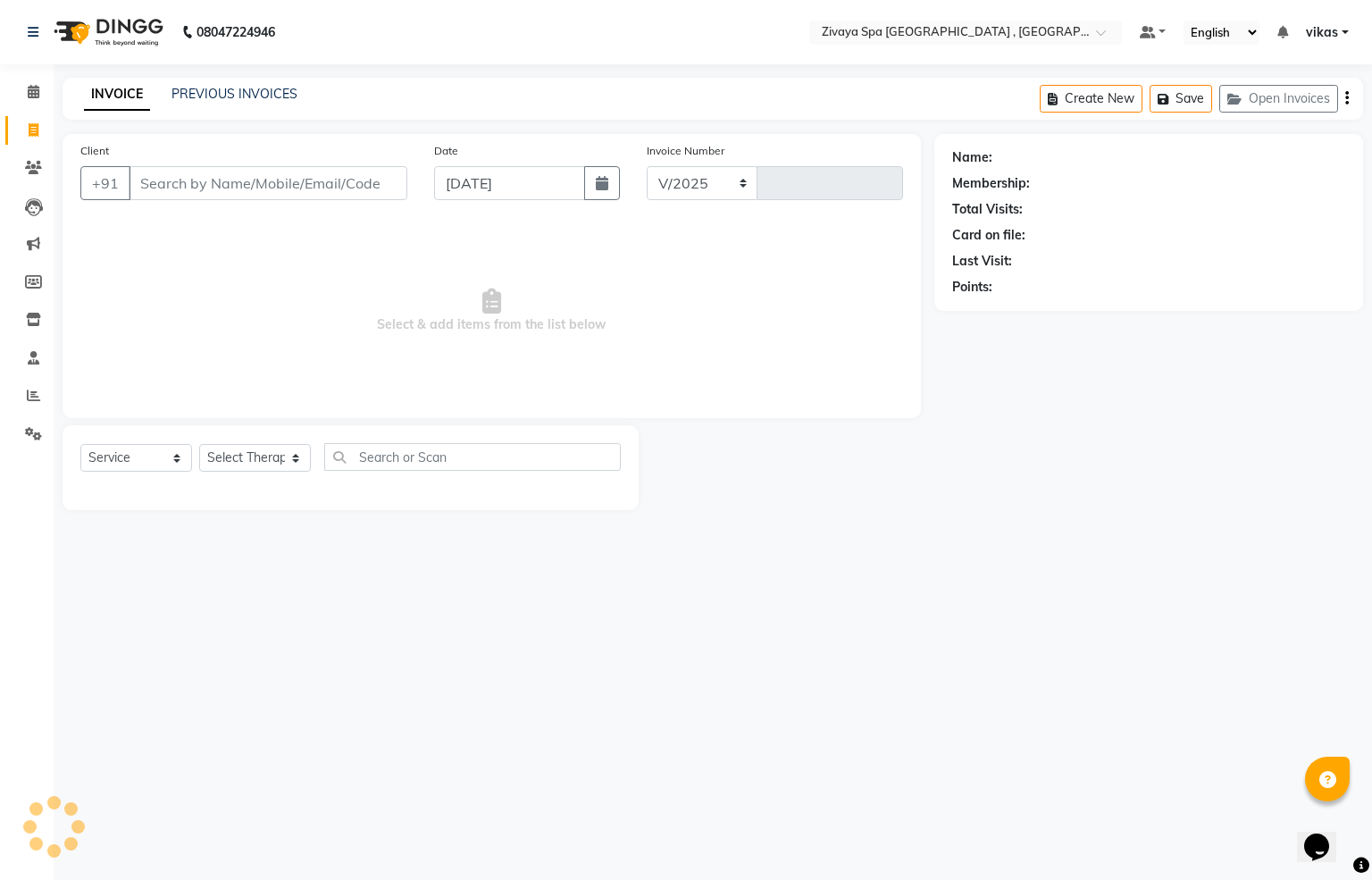
click at [239, 189] on input "Client" at bounding box center [268, 183] width 279 height 33
select select "6505"
type input "0277"
type input "9785262828"
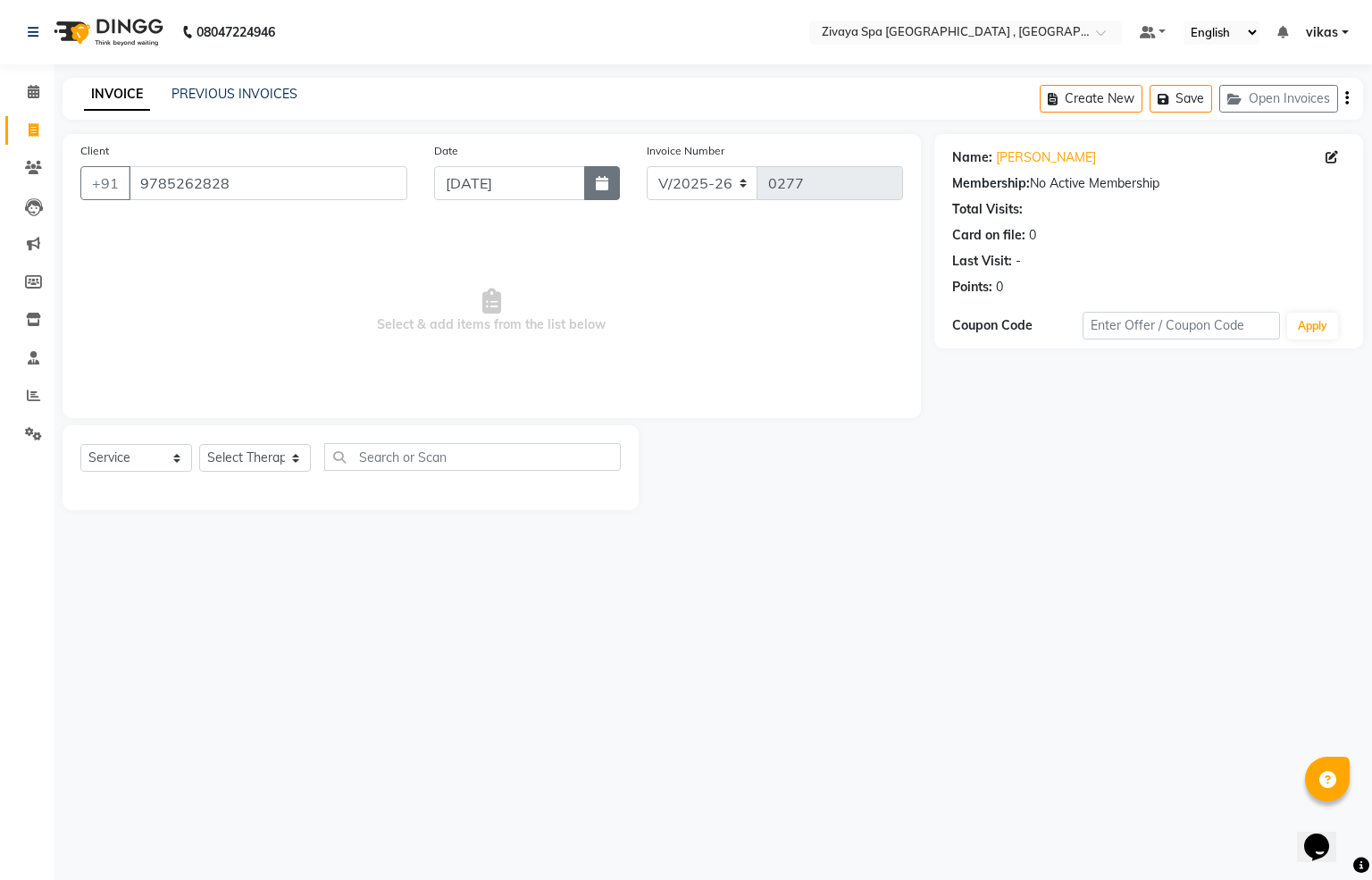
click at [606, 183] on icon "button" at bounding box center [601, 182] width 12 height 14
select select "9"
select select "2025"
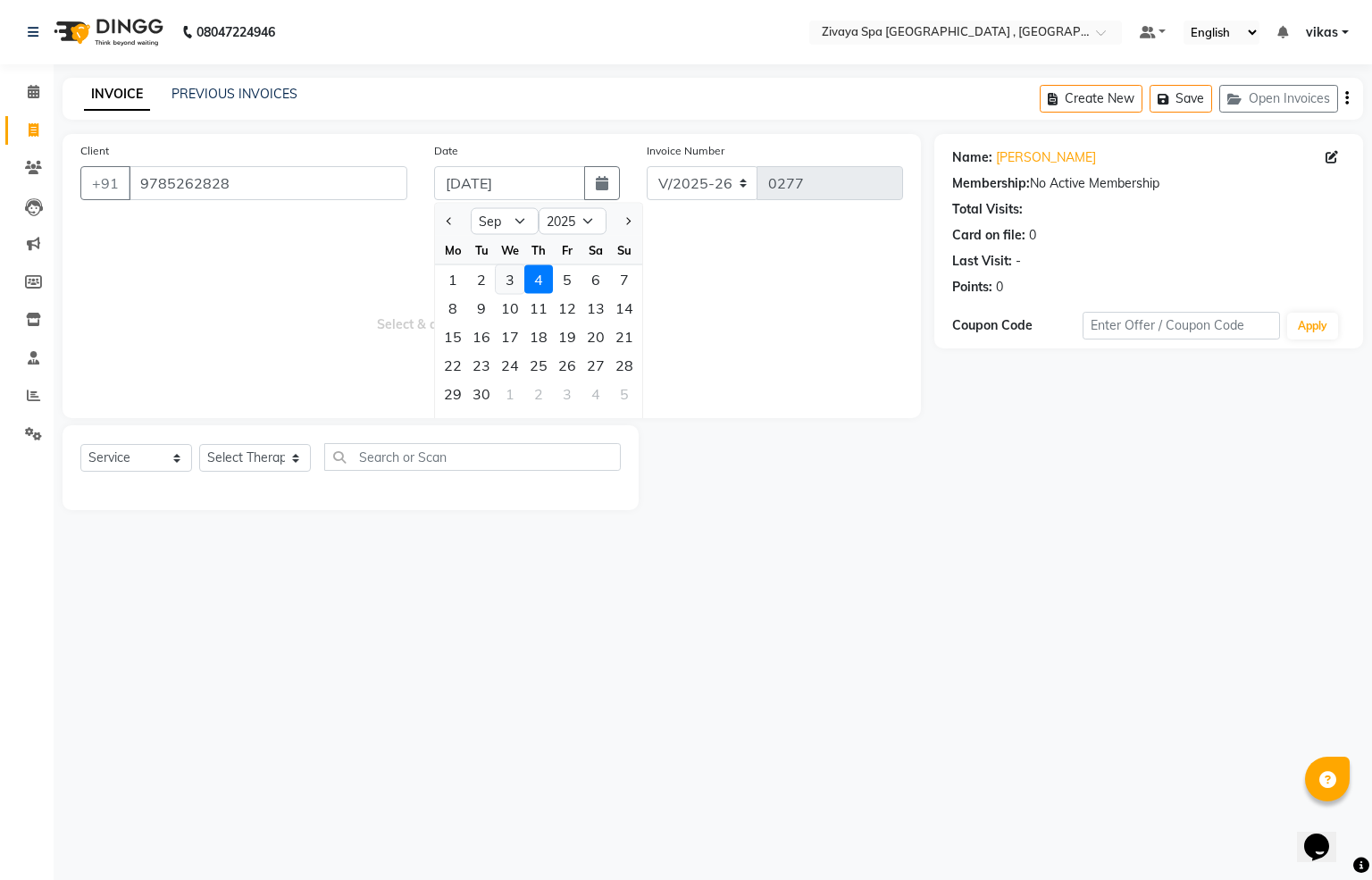
click at [505, 271] on div "3" at bounding box center [510, 279] width 29 height 29
type input "03-09-2025"
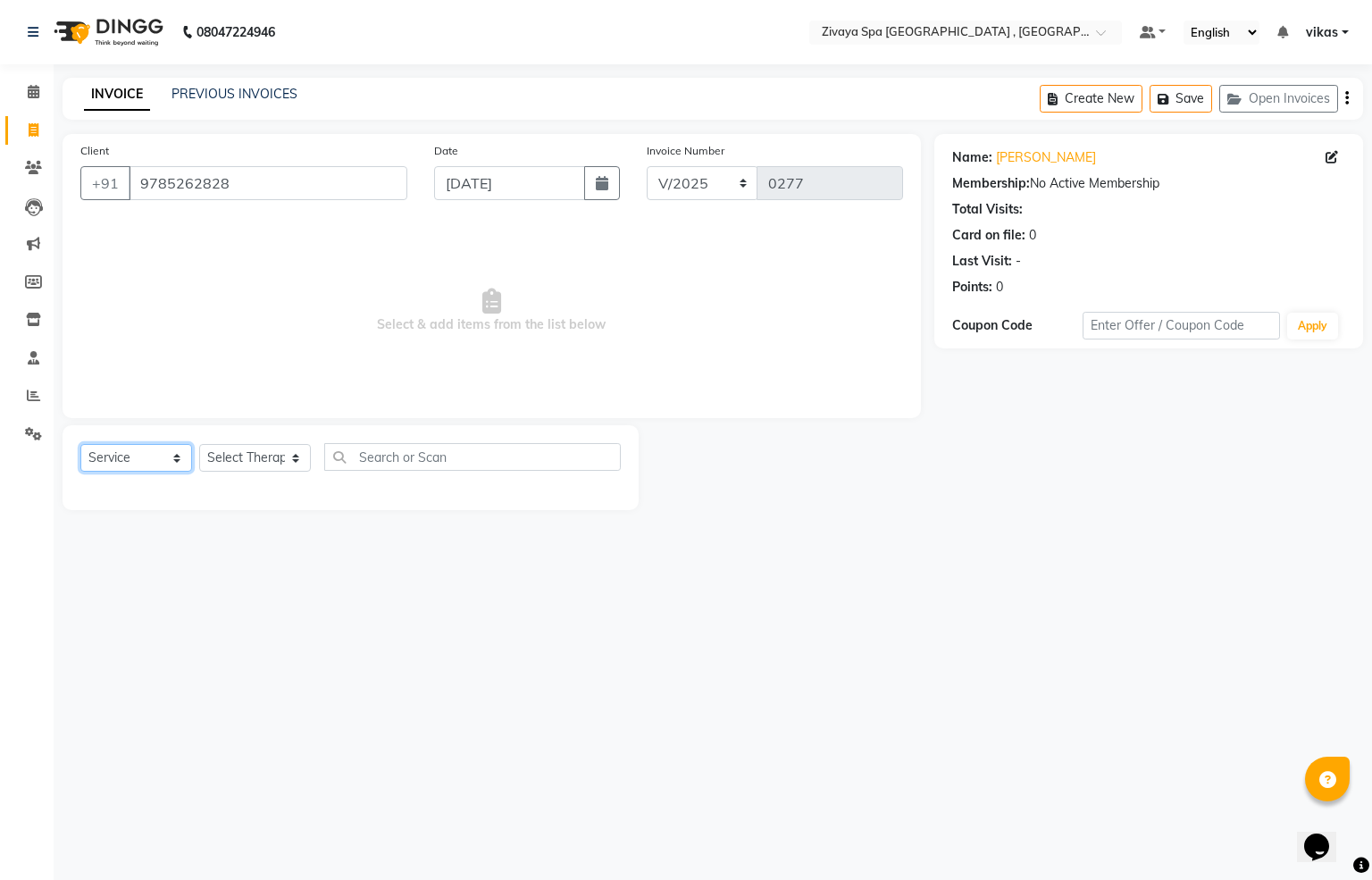
click at [140, 463] on select "Select Service Product Membership Package Voucher Prepaid Gift Card" at bounding box center [136, 458] width 112 height 28
click at [161, 467] on select "Select Service Product Membership Package Voucher Prepaid Gift Card" at bounding box center [136, 458] width 112 height 28
click at [159, 460] on select "Select Service Product Membership Package Voucher Prepaid Gift Card" at bounding box center [136, 458] width 112 height 28
click at [80, 445] on select "Select Service Product Membership Package Voucher Prepaid Gift Card" at bounding box center [136, 458] width 112 height 28
click at [277, 463] on select "Select Therapist A ANAYA AVI BAIRA choton Choton Deimo Henna HENNA JENNY Mainaz…" at bounding box center [255, 458] width 112 height 28
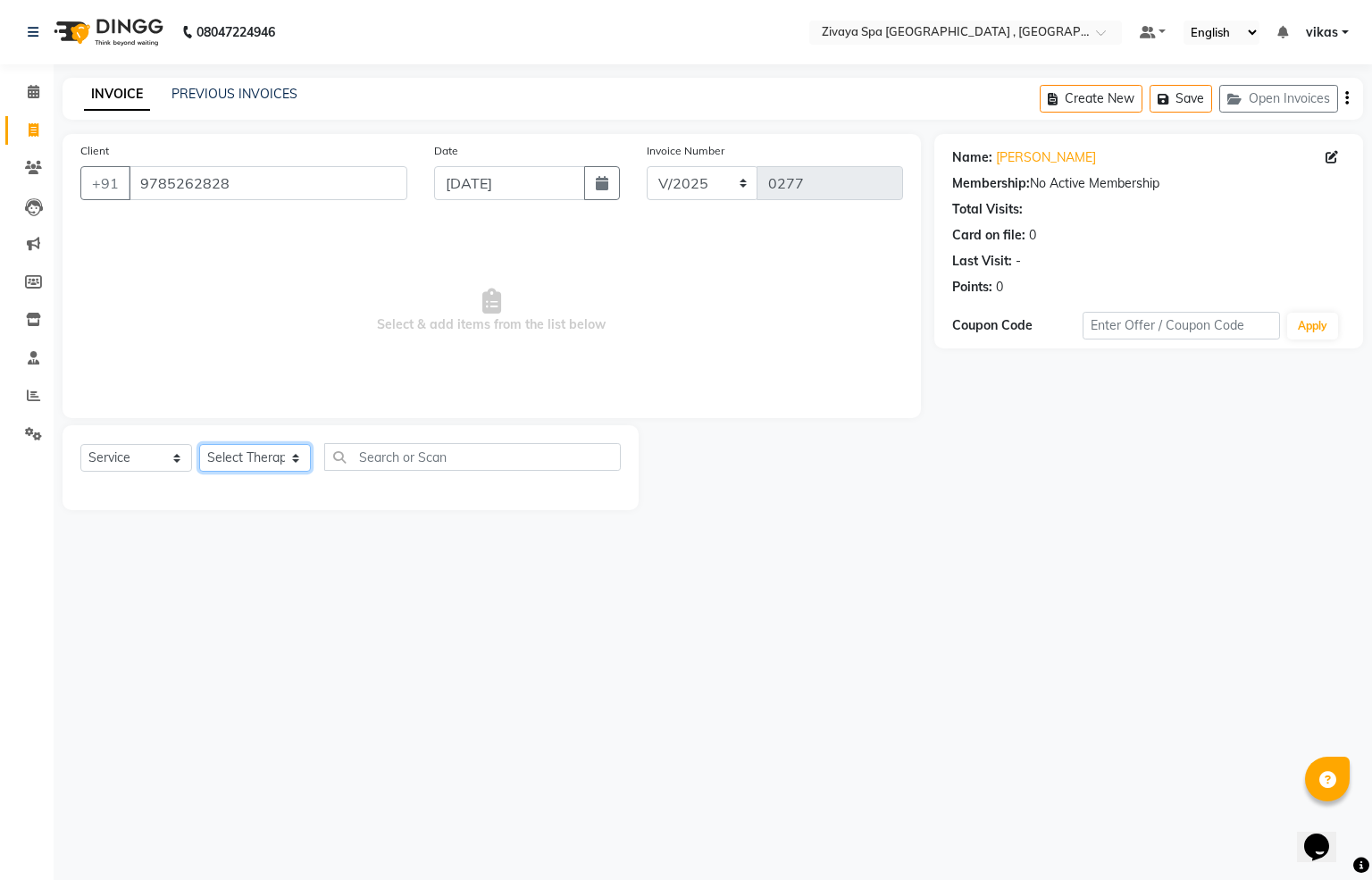
select select "88770"
click at [199, 445] on select "Select Therapist A ANAYA AVI BAIRA choton Choton Deimo Henna HENNA JENNY Mainaz…" at bounding box center [255, 458] width 112 height 28
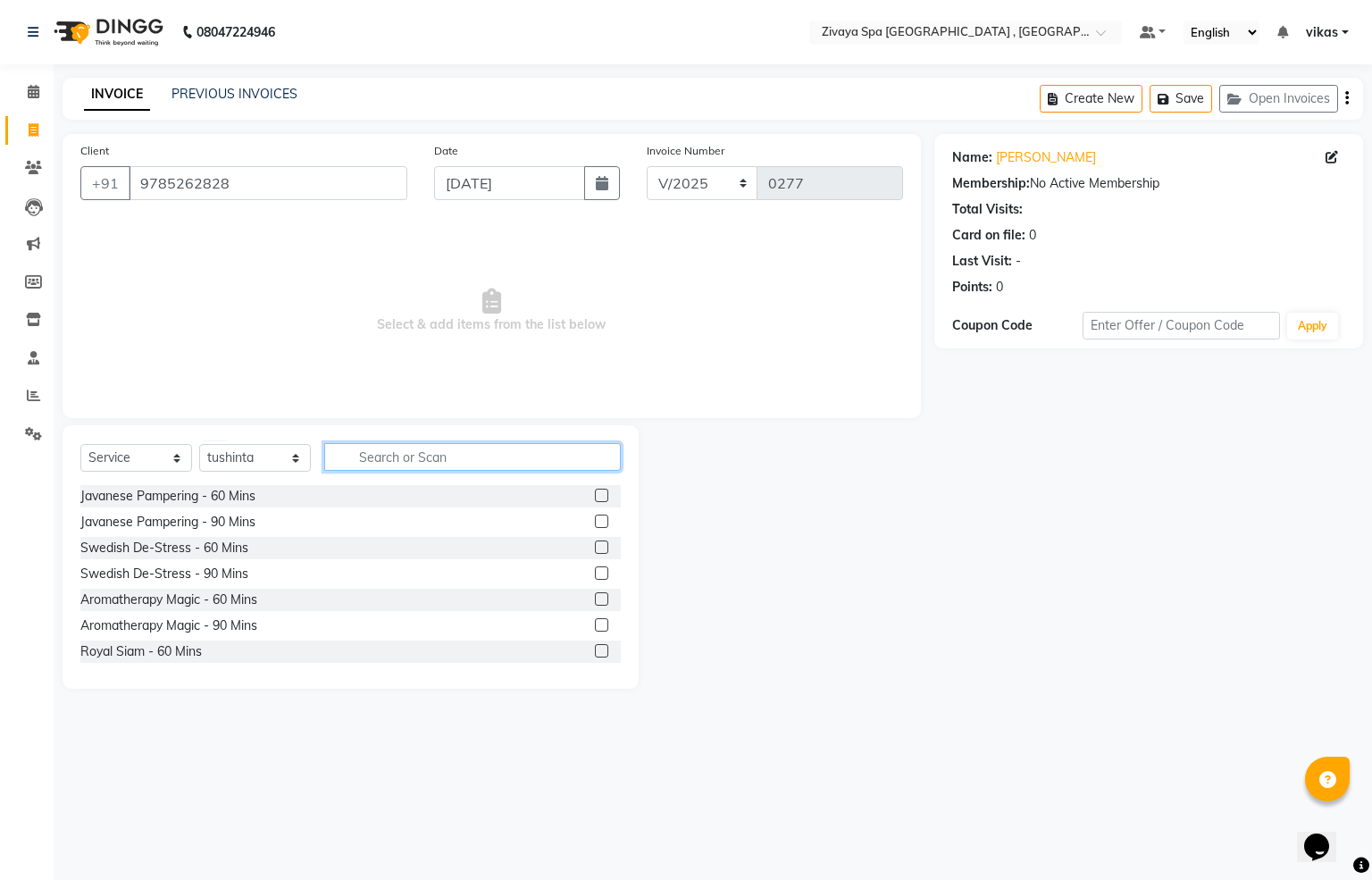
click at [399, 456] on input "text" at bounding box center [473, 457] width 297 height 28
drag, startPoint x: 577, startPoint y: 544, endPoint x: 595, endPoint y: 551, distance: 19.3
click at [595, 544] on label at bounding box center [602, 547] width 13 height 13
click at [595, 544] on input "checkbox" at bounding box center [601, 548] width 11 height 11
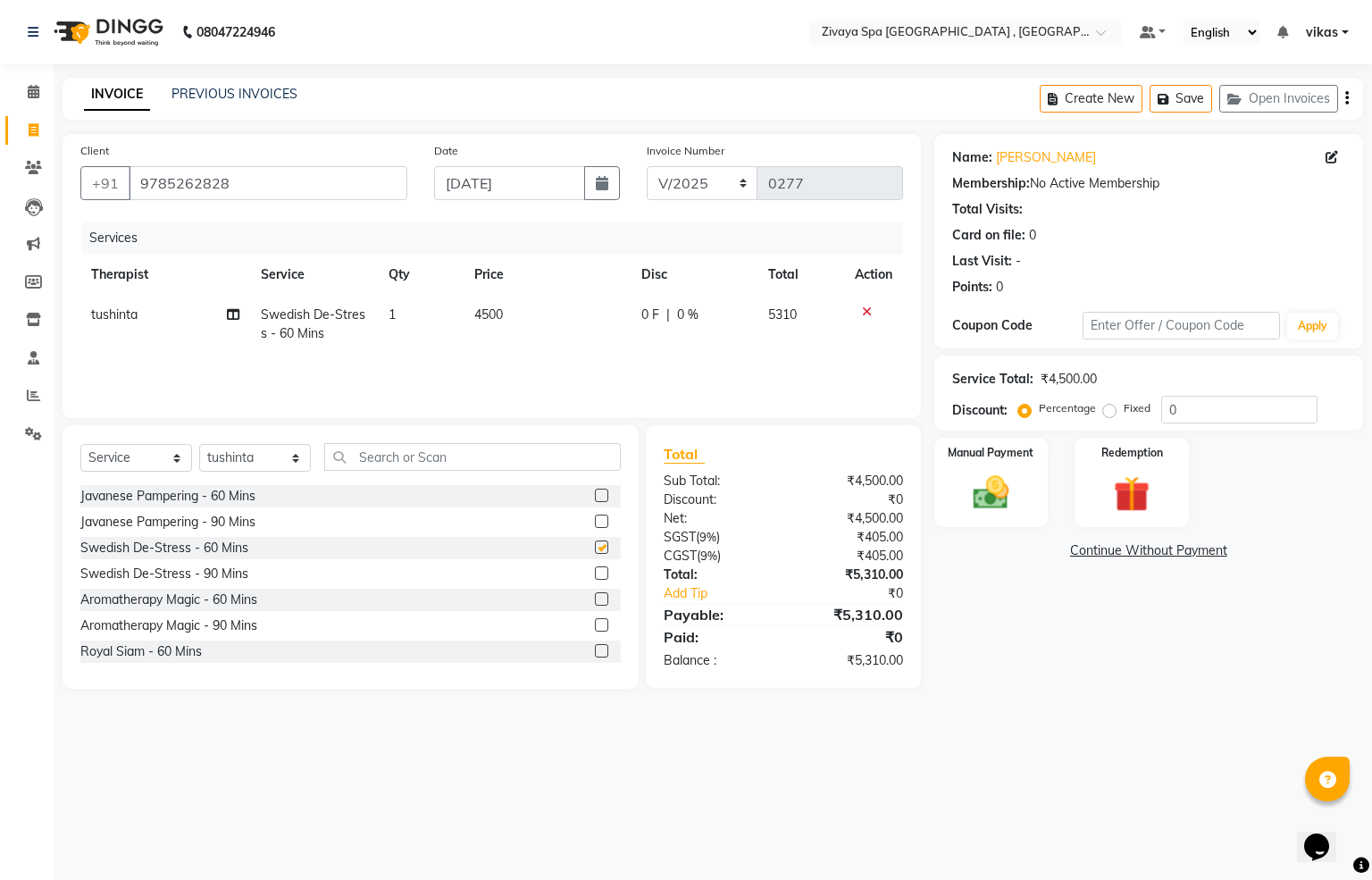
checkbox input "false"
click at [1011, 469] on div "Manual Payment" at bounding box center [992, 483] width 119 height 93
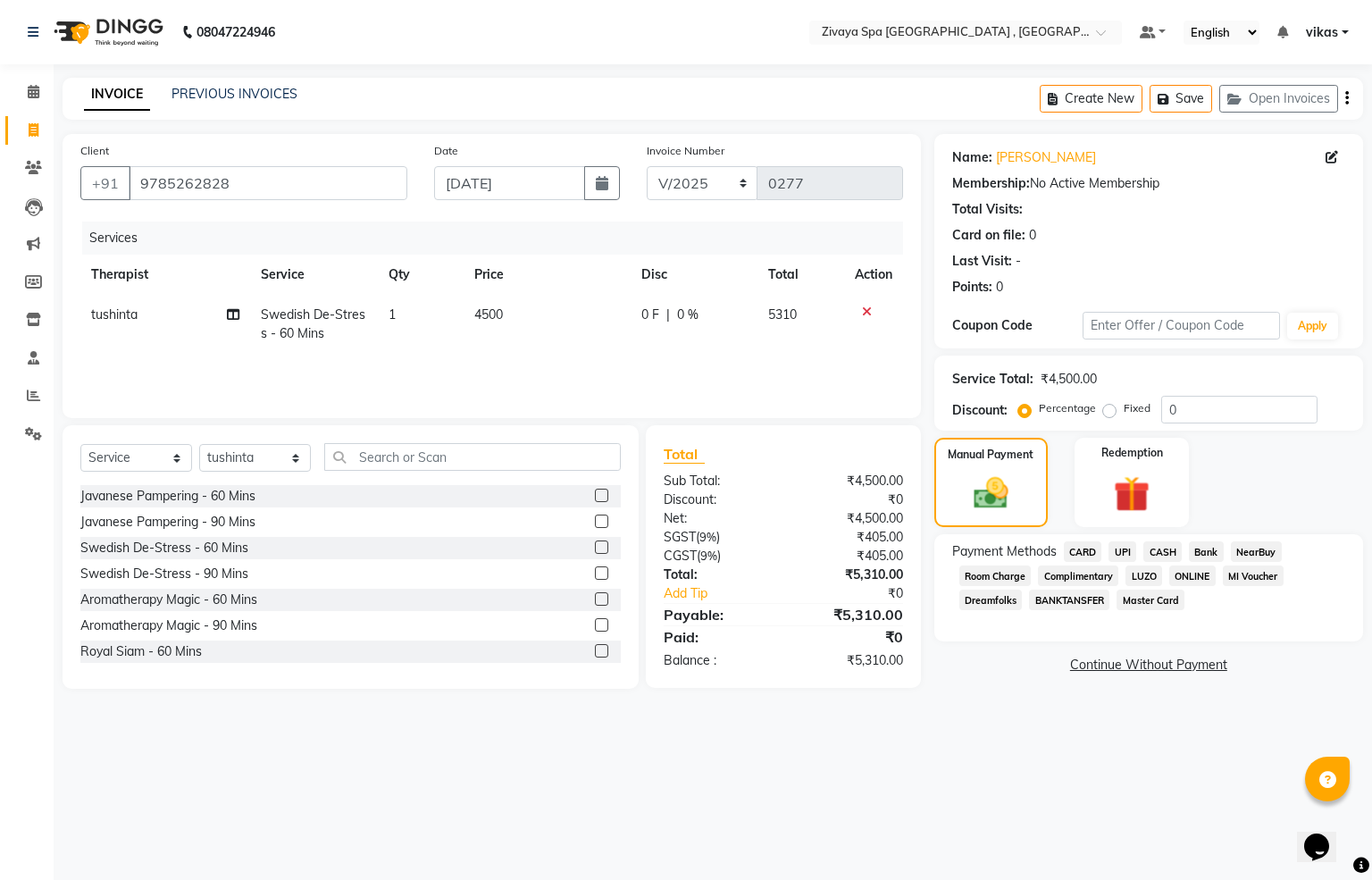
click at [1084, 551] on span "CARD" at bounding box center [1083, 552] width 38 height 20
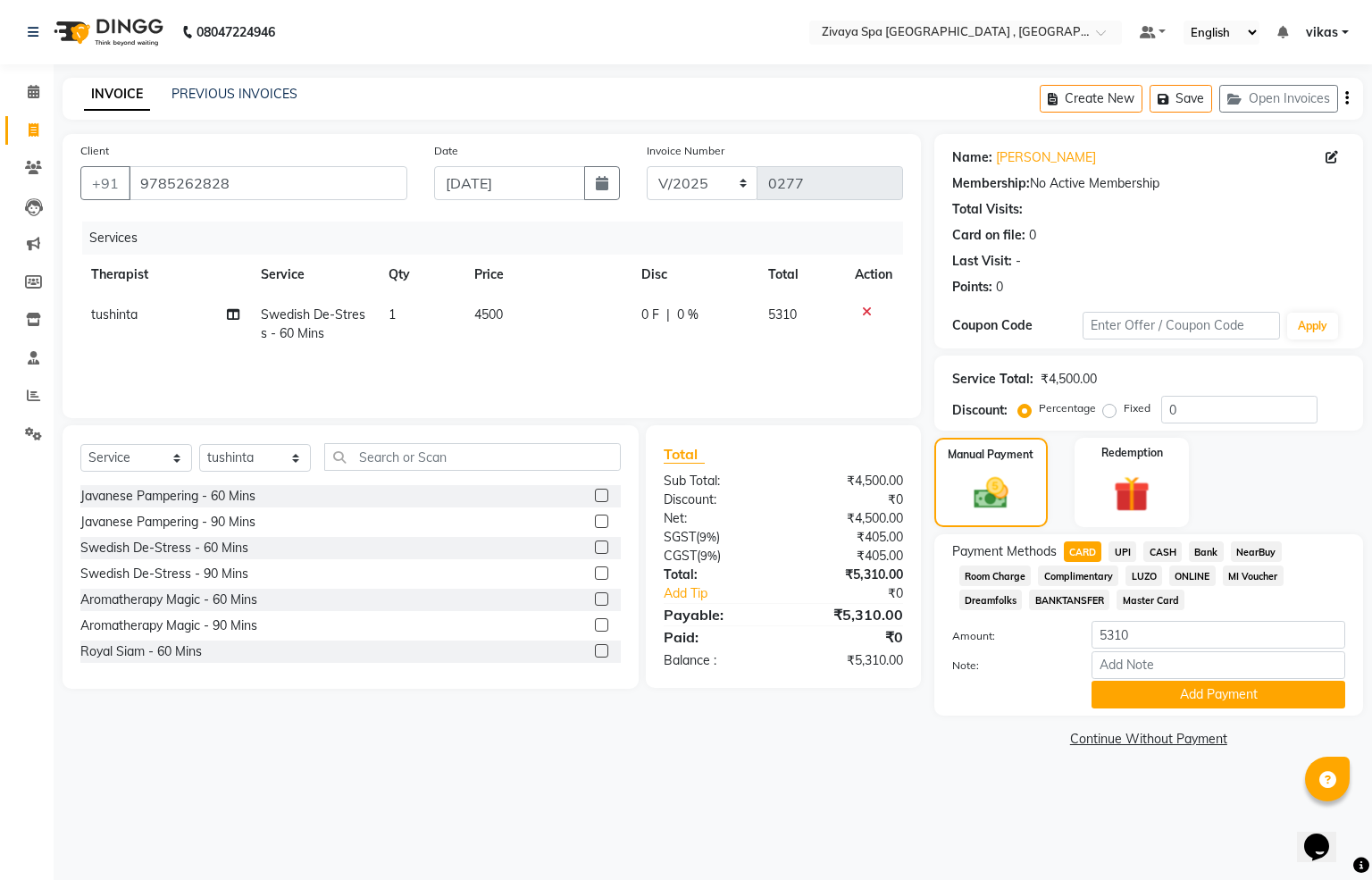
click at [320, 320] on span "Swedish De-Stress - 60 Mins" at bounding box center [313, 323] width 104 height 34
select select "88770"
click at [306, 325] on span "Swedish De-Stress - 60 Mins" at bounding box center [298, 329] width 138 height 34
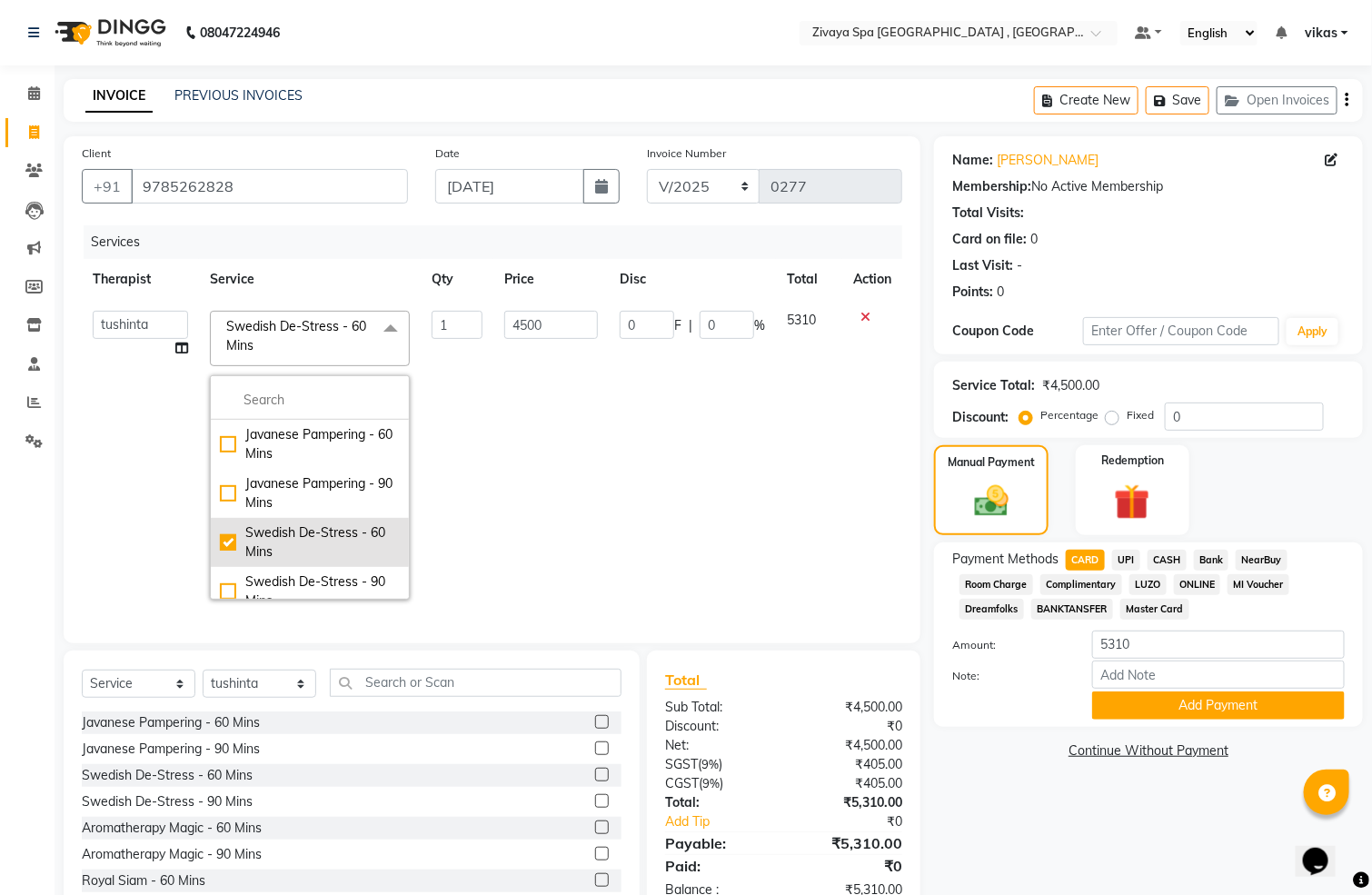
click at [223, 546] on div "Swedish De-Stress - 60 Mins" at bounding box center [309, 542] width 180 height 38
checkbox input "false"
type input "0"
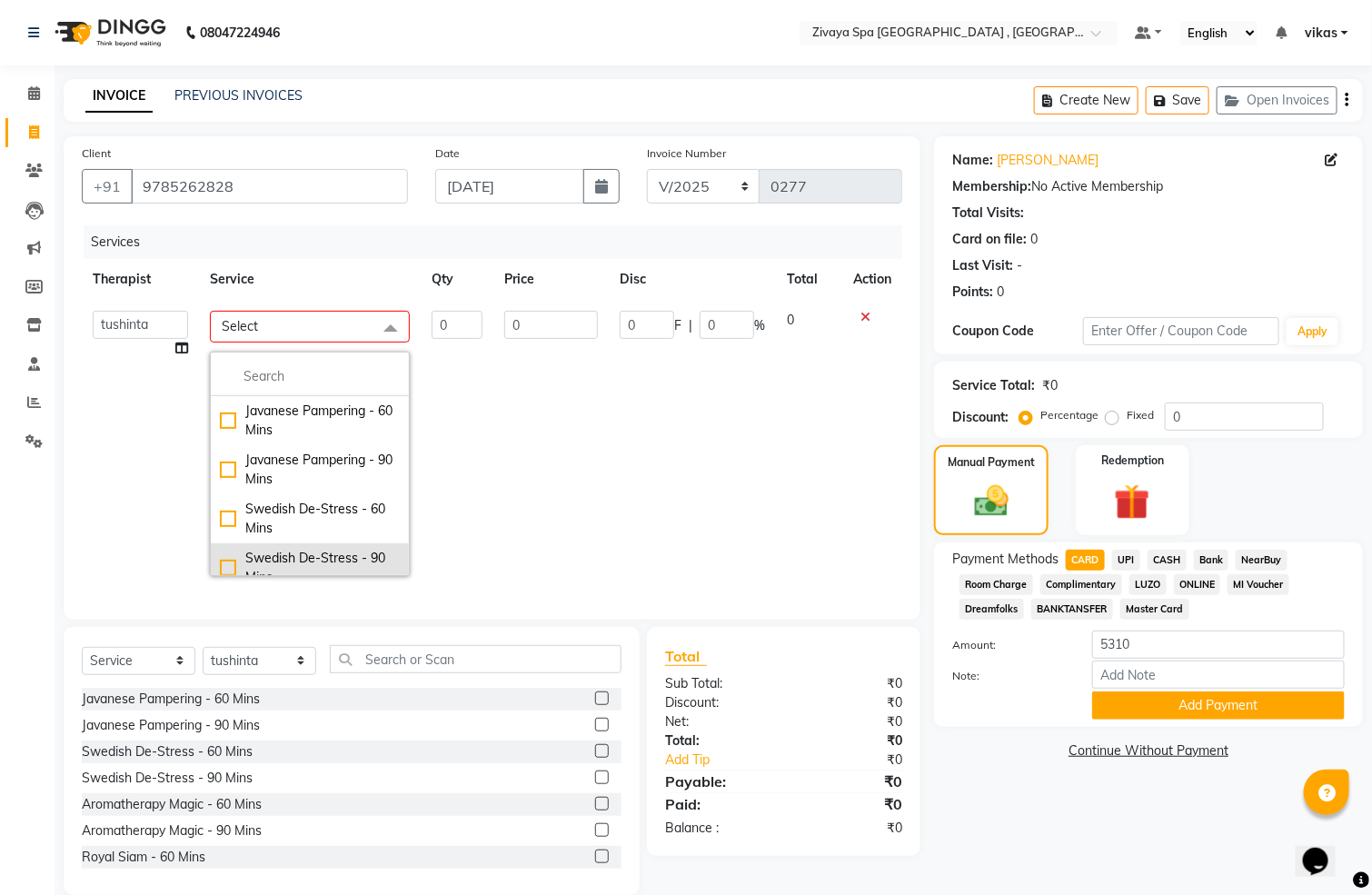
click at [227, 564] on div "Swedish De-Stress - 90 Mins" at bounding box center [309, 568] width 180 height 38
checkbox input "true"
type input "1"
type input "6000"
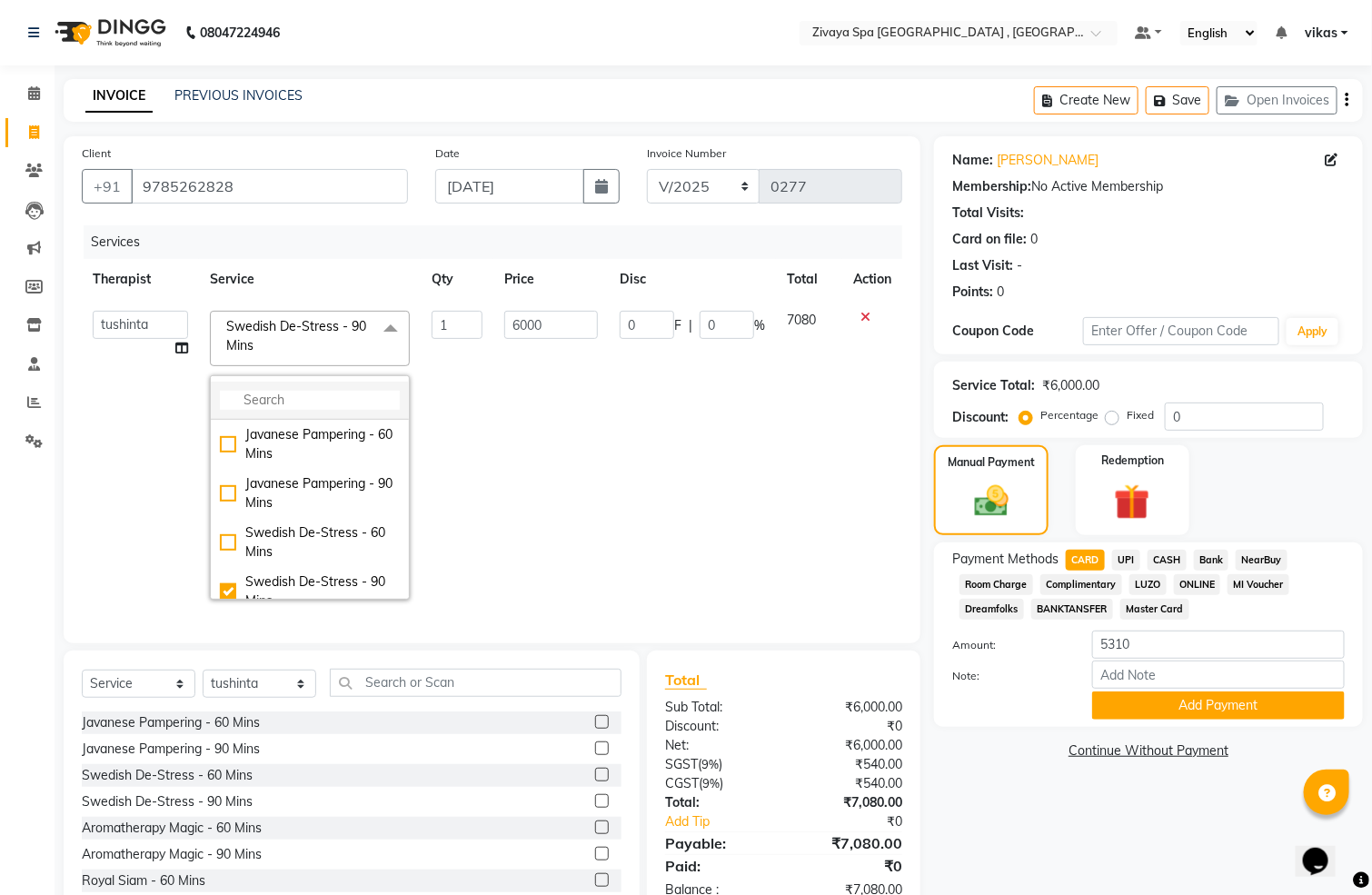
click at [365, 412] on li at bounding box center [309, 400] width 198 height 38
click at [496, 448] on td "6000" at bounding box center [551, 455] width 115 height 310
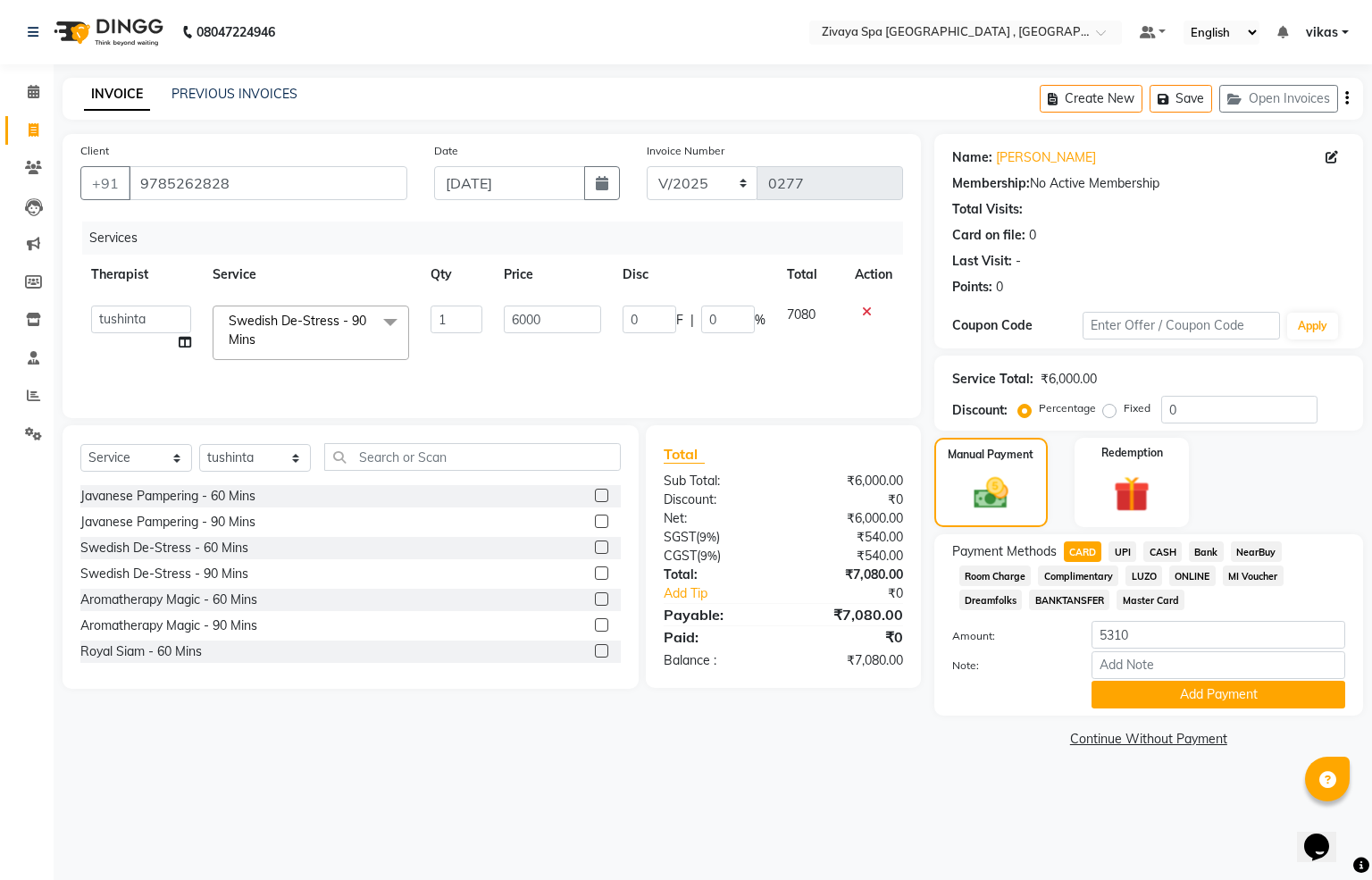
drag, startPoint x: 1139, startPoint y: 611, endPoint x: 1112, endPoint y: 630, distance: 33.0
click at [1126, 617] on div "Payment Methods CARD UPI CASH Bank NearBuy Room Charge Complimentary LUZO ONLIN…" at bounding box center [1149, 625] width 393 height 167
drag, startPoint x: 1139, startPoint y: 633, endPoint x: 1034, endPoint y: 639, distance: 105.2
click at [1034, 639] on div "Amount: 5310" at bounding box center [1148, 635] width 420 height 31
click at [1110, 547] on span "UPI" at bounding box center [1123, 552] width 28 height 20
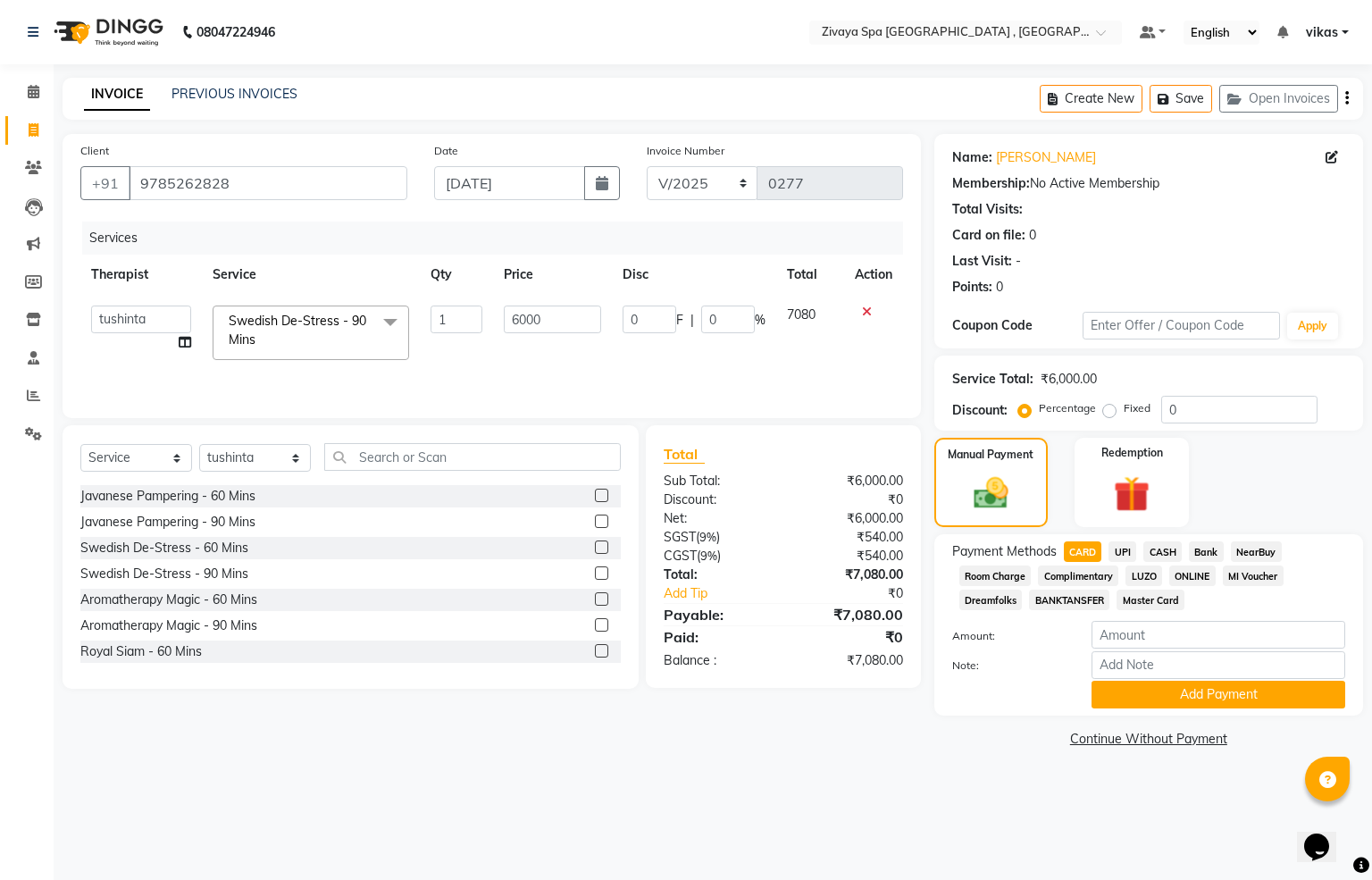
type input "7080"
click at [1070, 555] on span "CARD" at bounding box center [1083, 552] width 38 height 20
click at [1166, 698] on button "Add Payment" at bounding box center [1218, 695] width 254 height 28
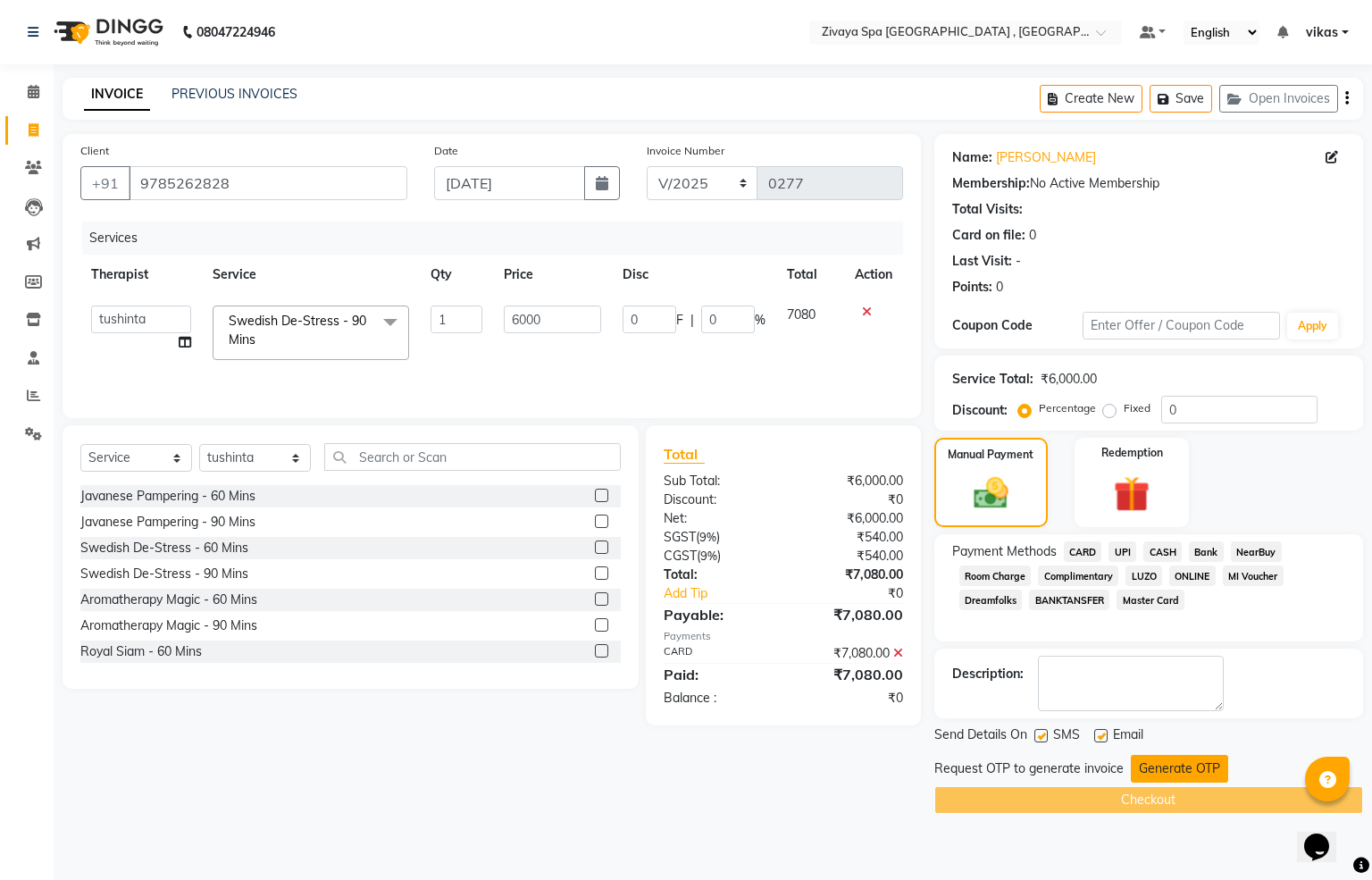
drag, startPoint x: 1153, startPoint y: 767, endPoint x: 798, endPoint y: 21, distance: 826.2
click at [1152, 767] on button "Generate OTP" at bounding box center [1179, 768] width 98 height 28
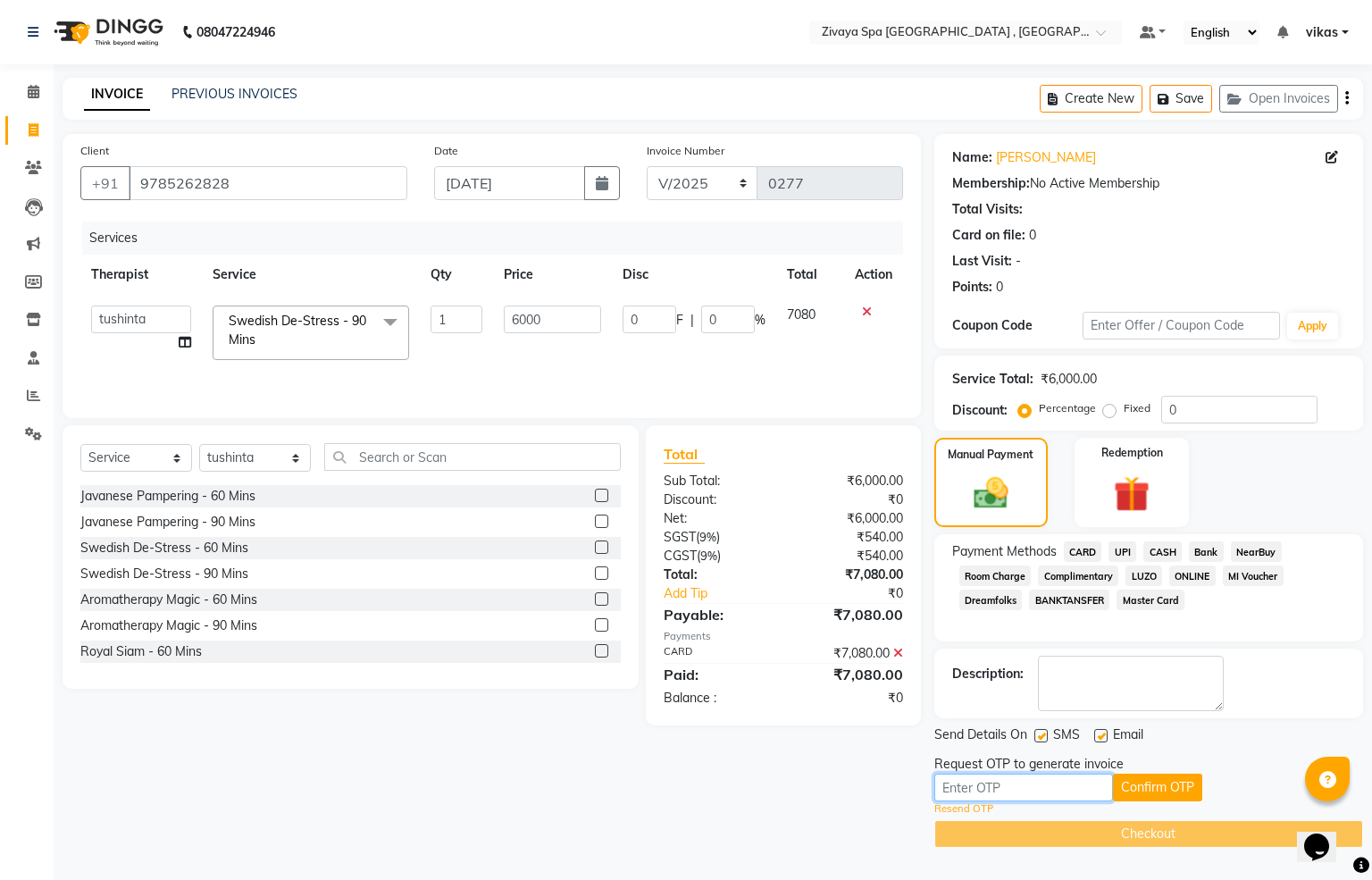
click at [1032, 789] on input "text" at bounding box center [1023, 788] width 179 height 28
click at [852, 780] on div "Client +91 9785262828 Date 03-09-2025 Invoice Number V/2025 V/2025-26 0277 Serv…" at bounding box center [492, 490] width 886 height 713
click at [1037, 740] on label at bounding box center [1041, 736] width 13 height 13
click at [1037, 740] on input "checkbox" at bounding box center [1040, 736] width 11 height 11
checkbox input "false"
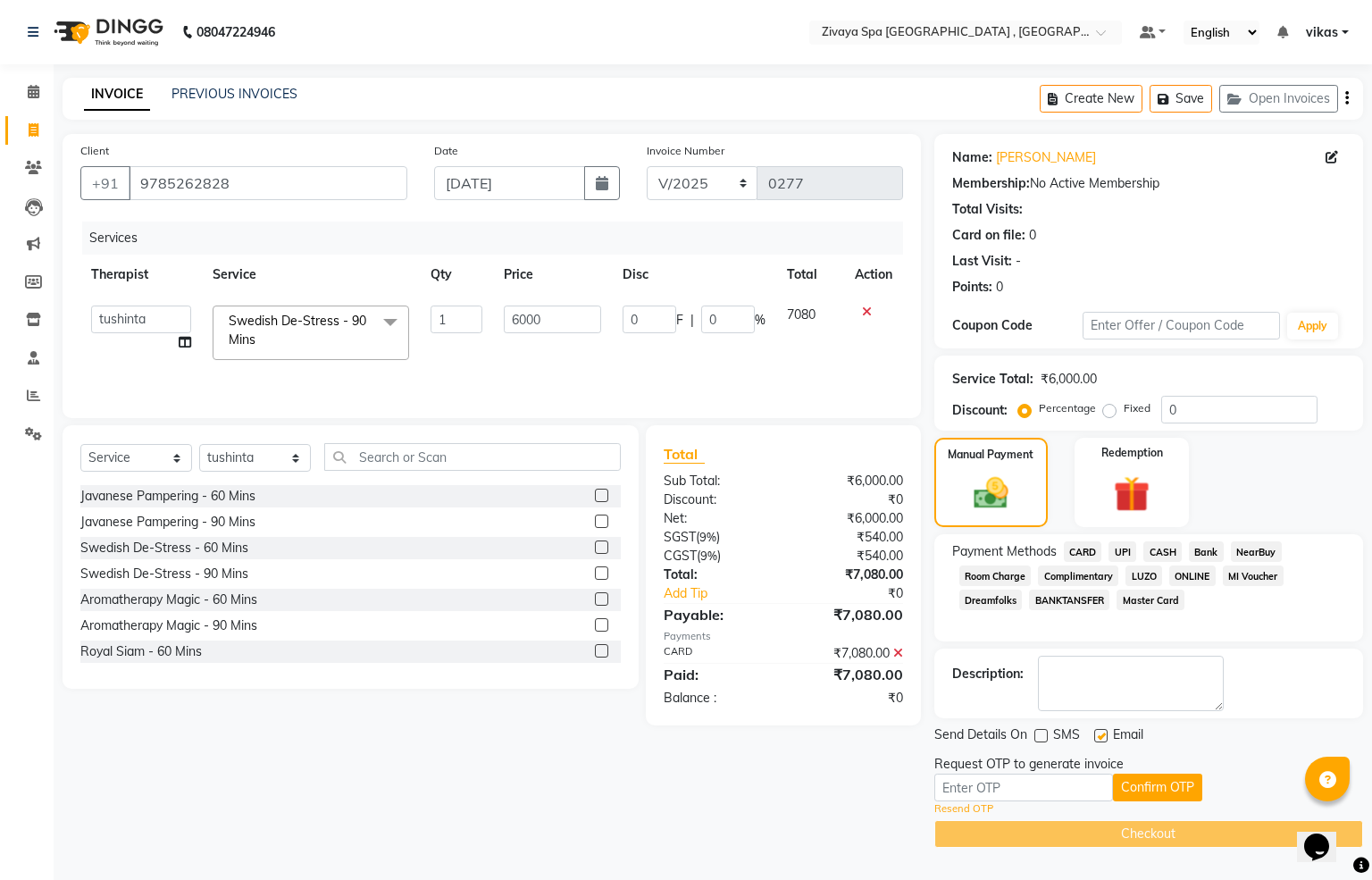
click at [1094, 745] on div at bounding box center [1099, 739] width 11 height 19
click at [1101, 740] on label at bounding box center [1100, 736] width 13 height 13
click at [1101, 740] on input "checkbox" at bounding box center [1099, 736] width 11 height 11
checkbox input "false"
click at [998, 801] on input "text" at bounding box center [1023, 788] width 179 height 28
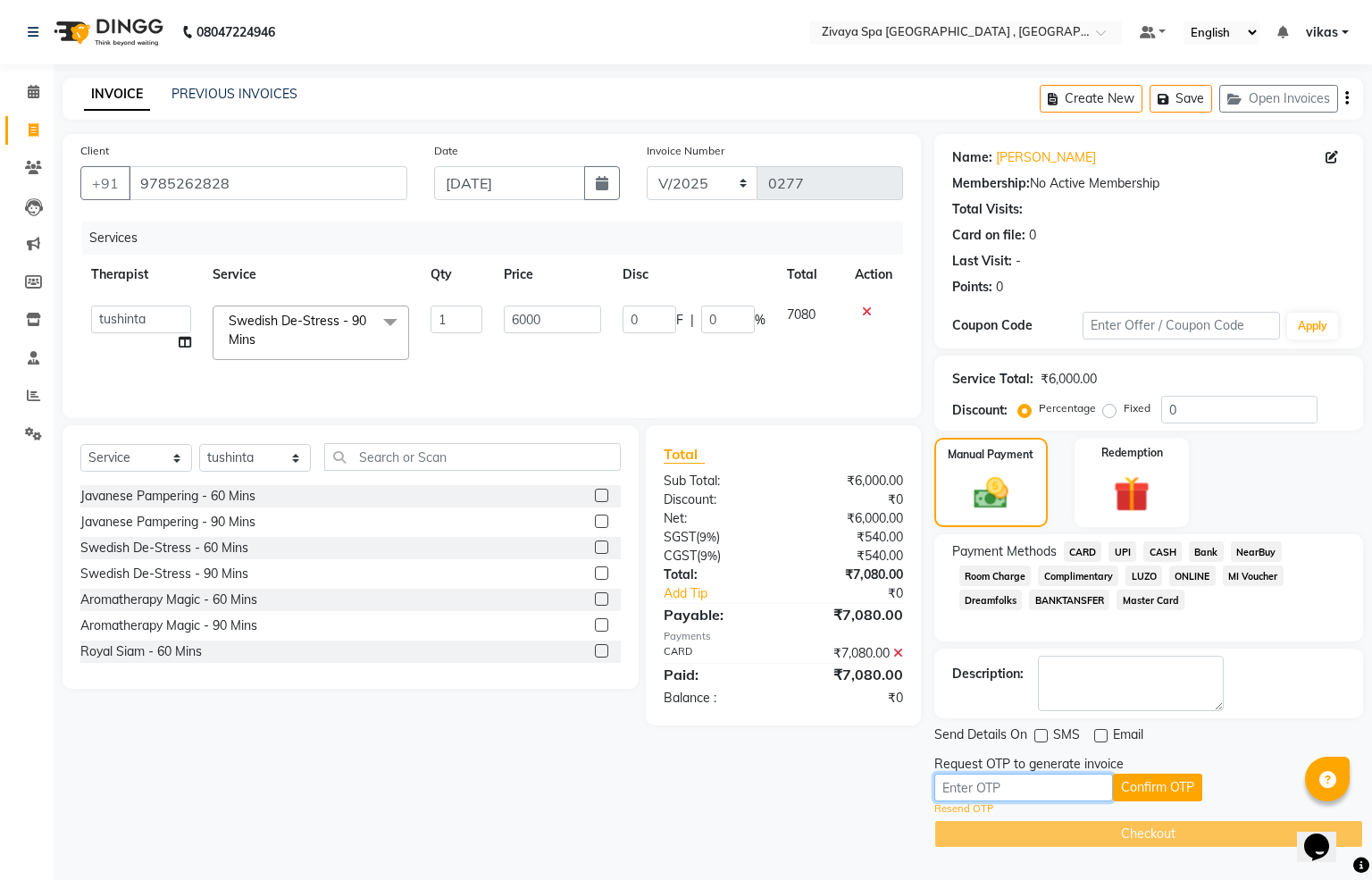
paste input "2576"
type input "2576"
click at [1188, 796] on button "Confirm OTP" at bounding box center [1157, 788] width 89 height 28
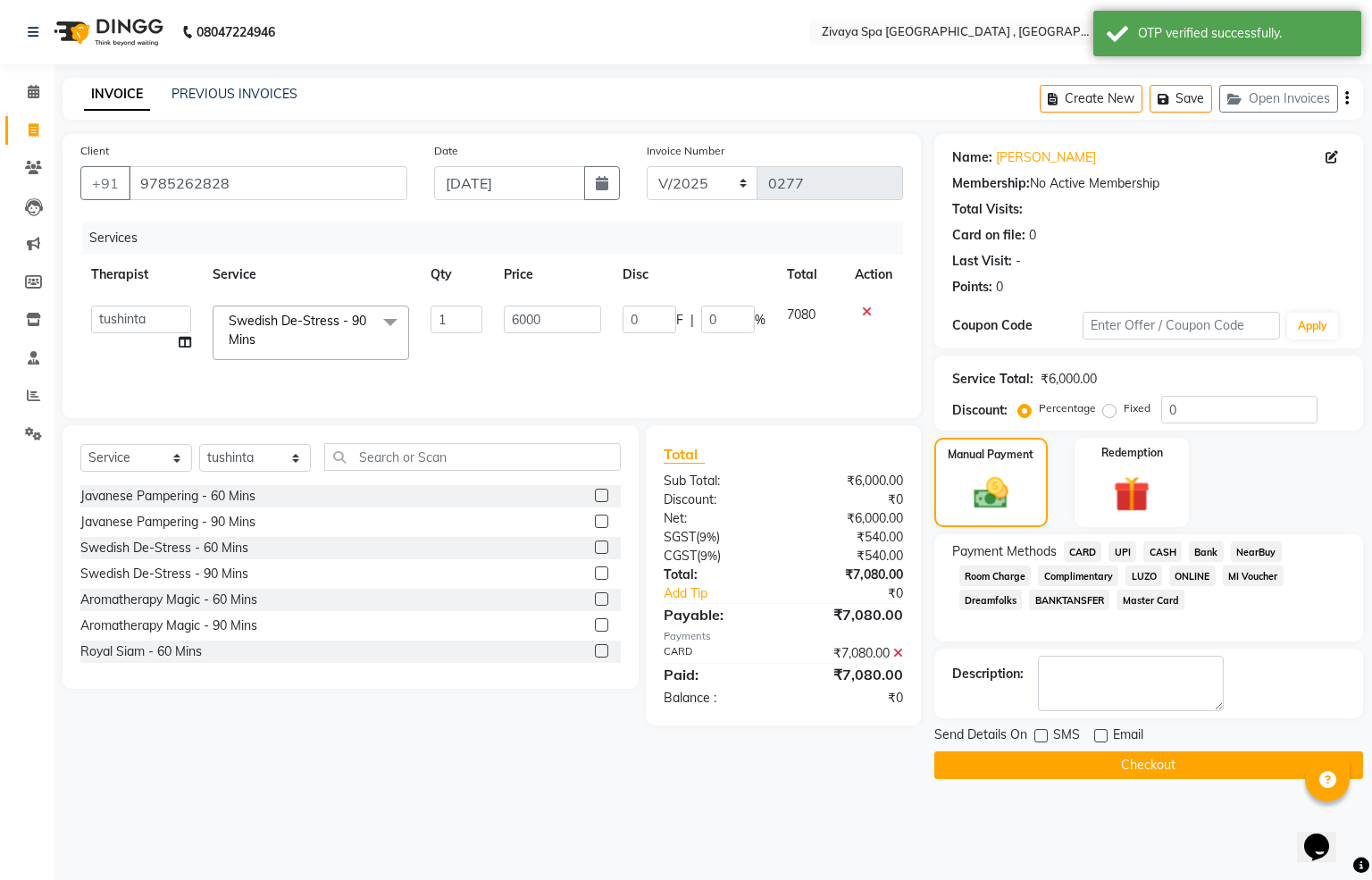
click at [1148, 761] on button "Checkout" at bounding box center [1148, 766] width 429 height 28
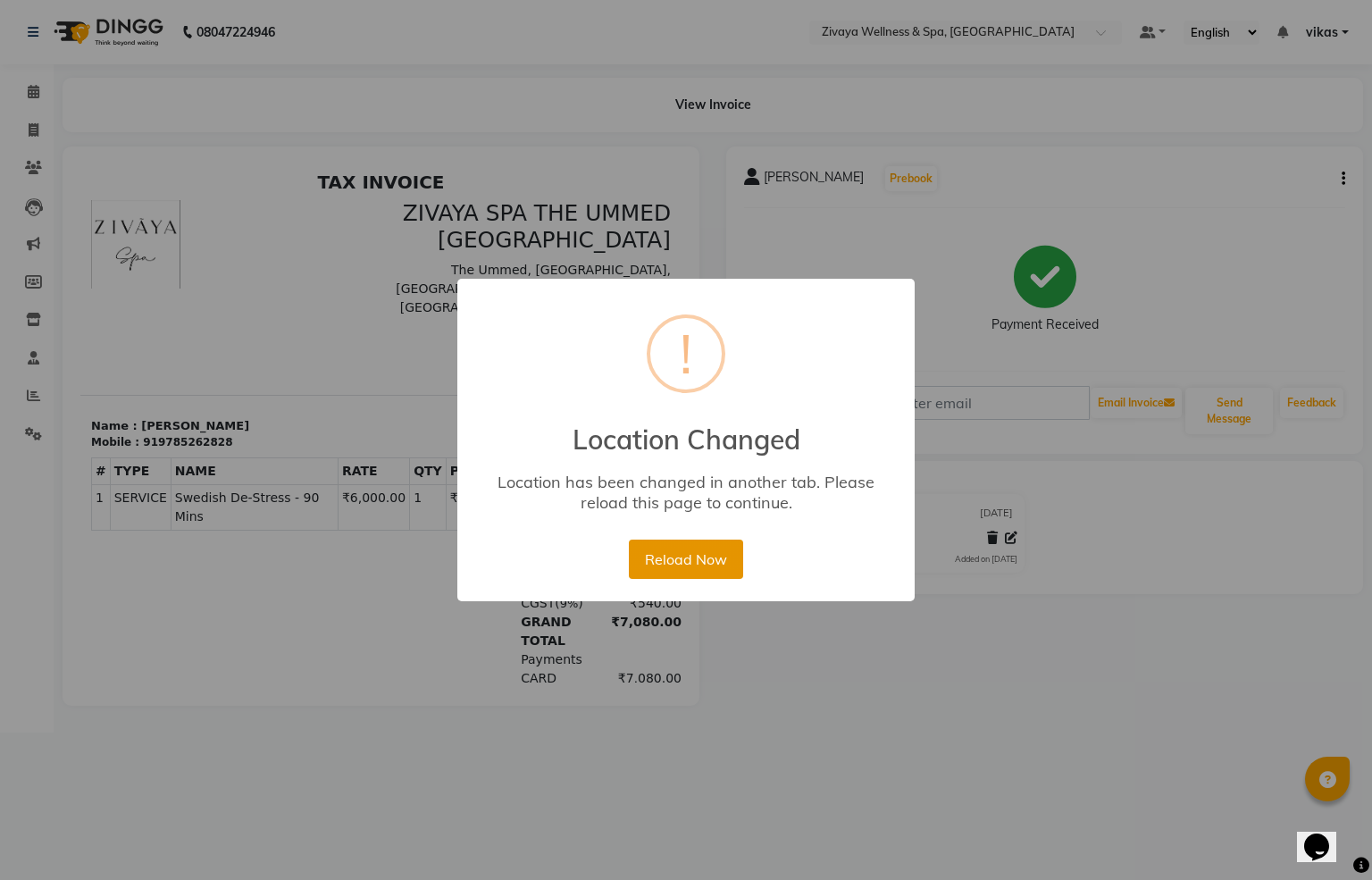
click at [651, 571] on button "Reload Now" at bounding box center [686, 559] width 113 height 39
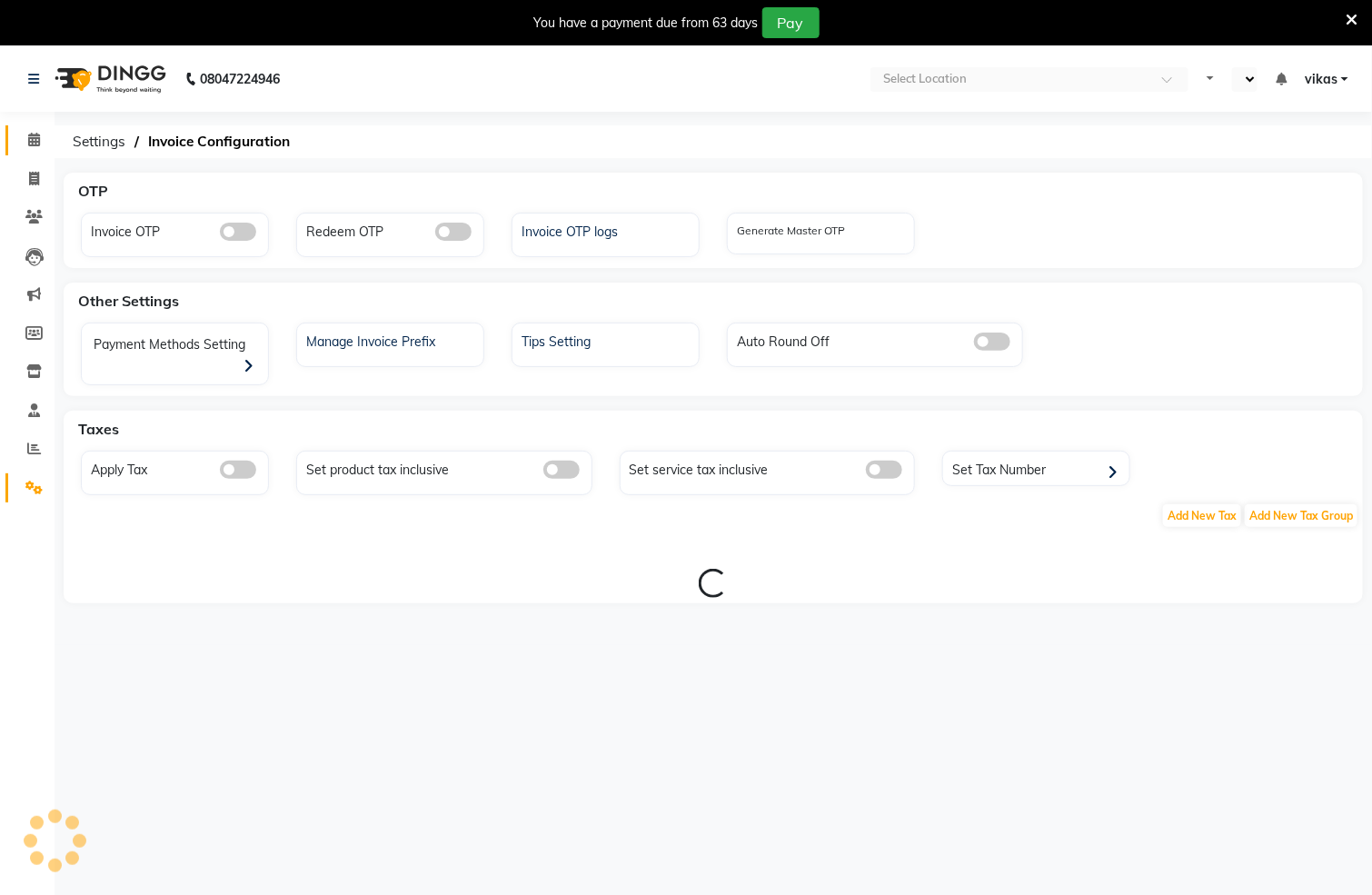
select select "en"
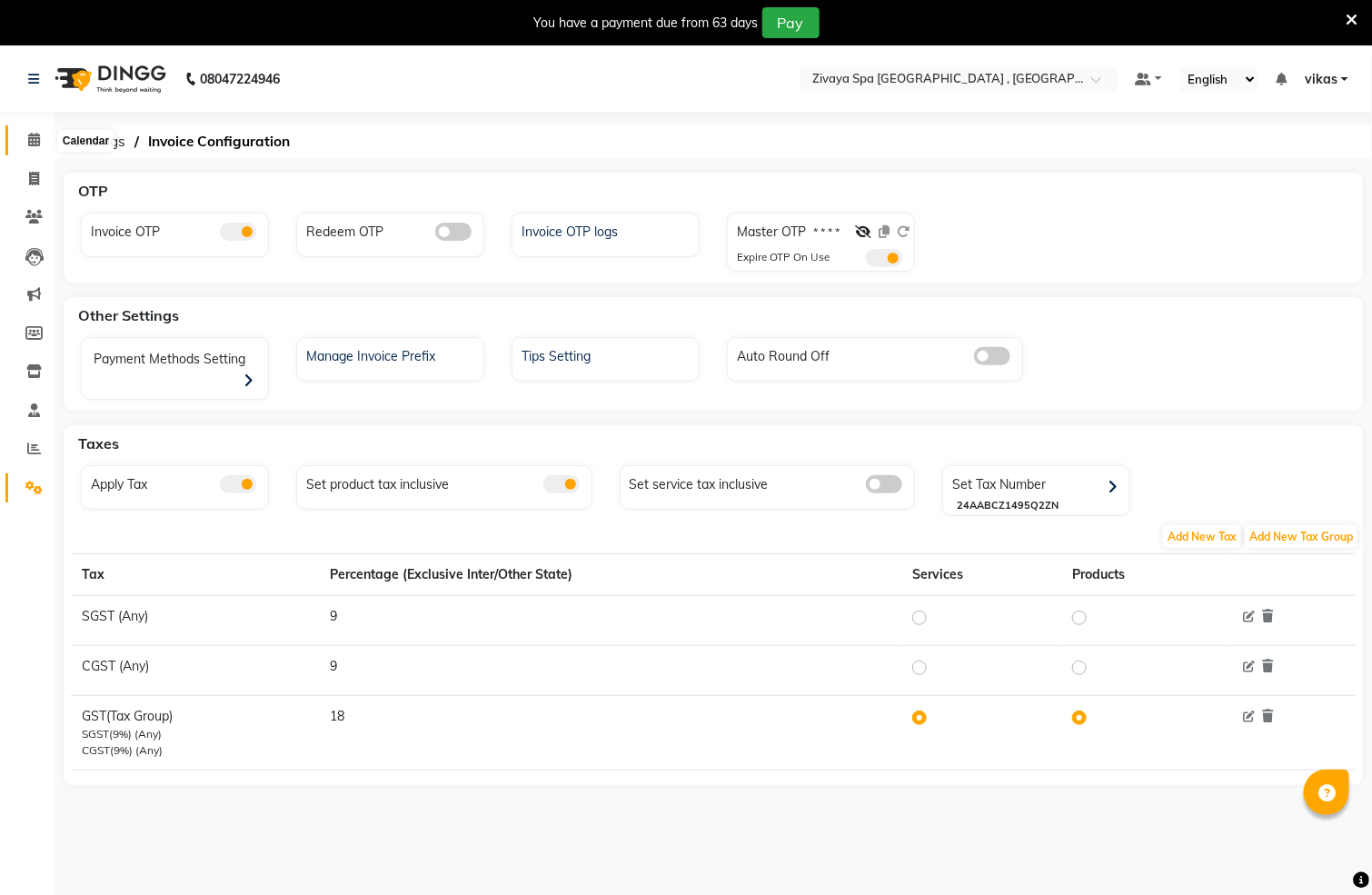
click at [26, 139] on span at bounding box center [34, 140] width 32 height 21
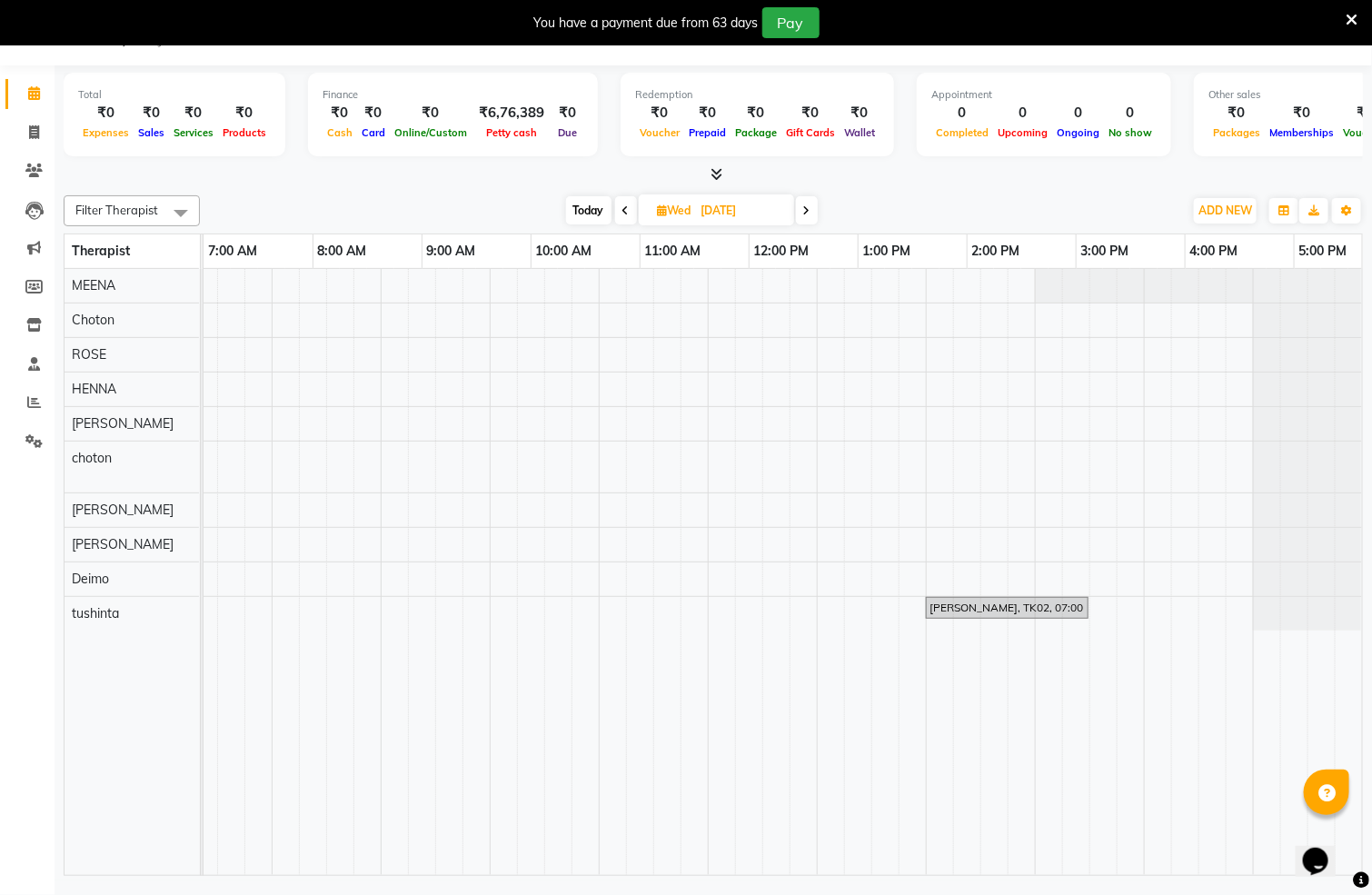
scroll to position [0, 586]
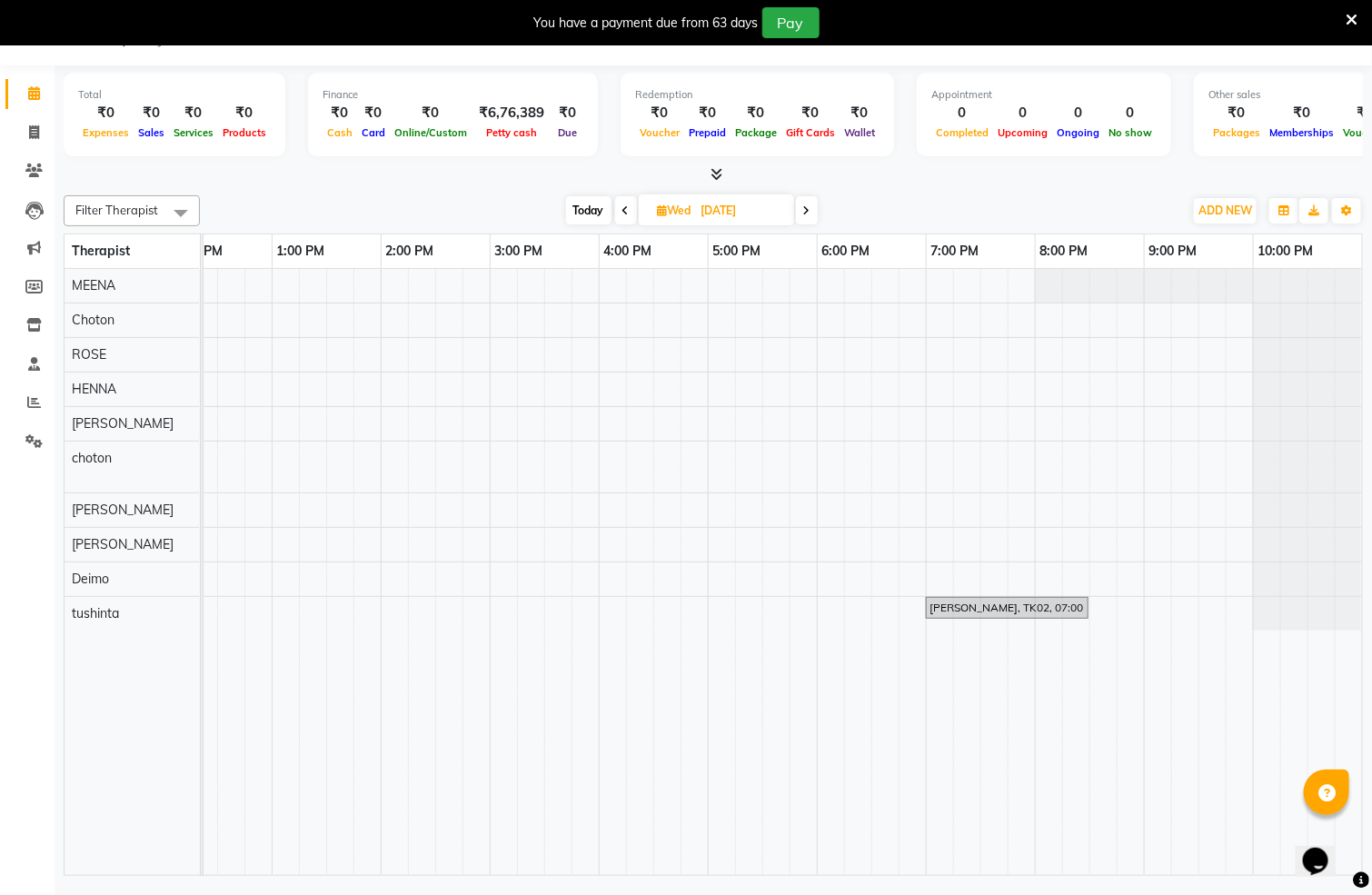
drag, startPoint x: 714, startPoint y: 865, endPoint x: 28, endPoint y: 31, distance: 1079.9
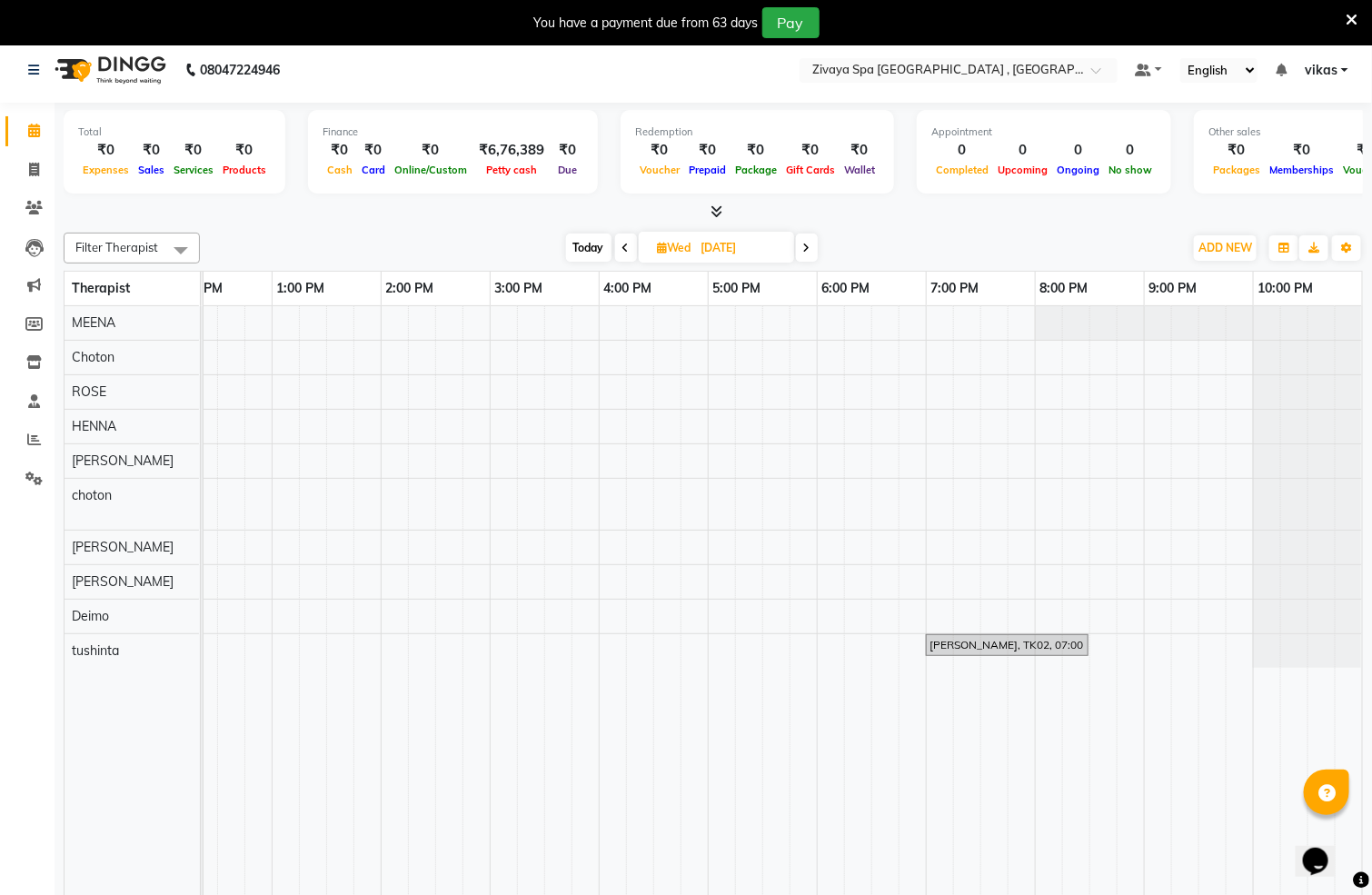
scroll to position [0, 0]
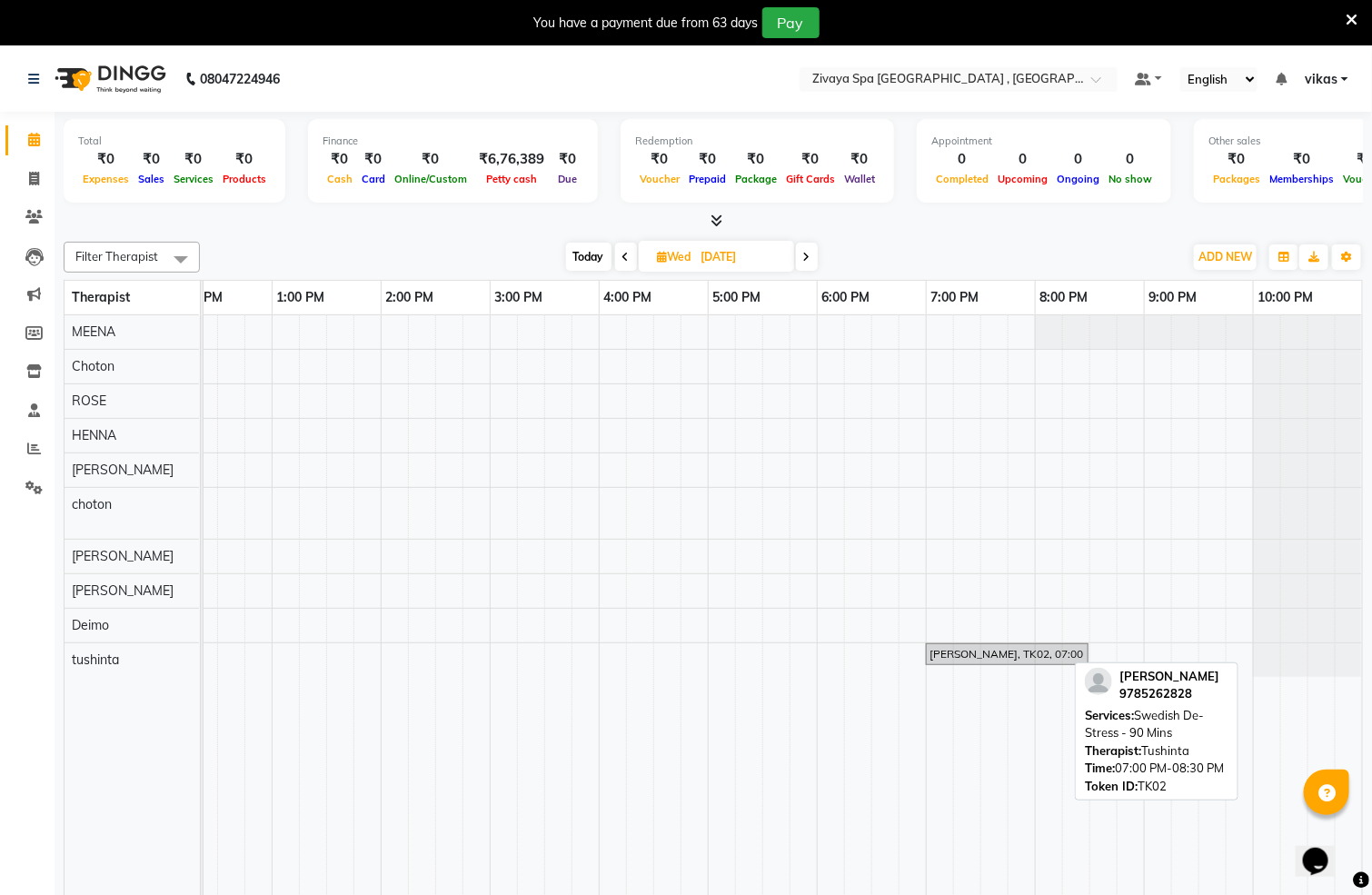
click at [927, 657] on div "MR YADAV, TK02, 07:00 PM-08:30 PM, Swedish De-Stress - 90 Mins" at bounding box center [1007, 654] width 159 height 16
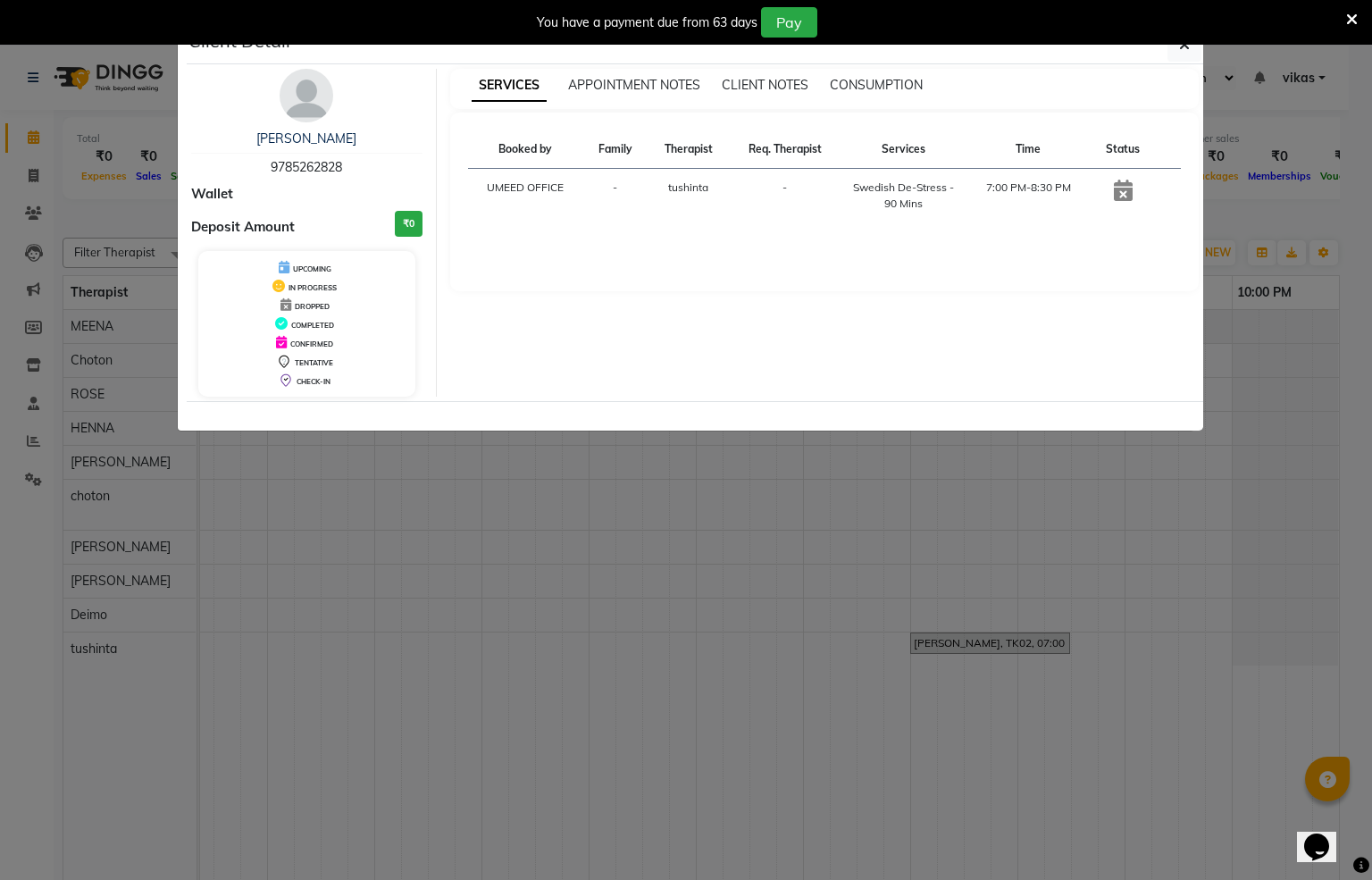
click at [0, 507] on ngb-modal-window "Client Detail MR YADAV 9785262828 Wallet Deposit Amount ₹0 UPCOMING IN PROGRESS…" at bounding box center [686, 440] width 1372 height 880
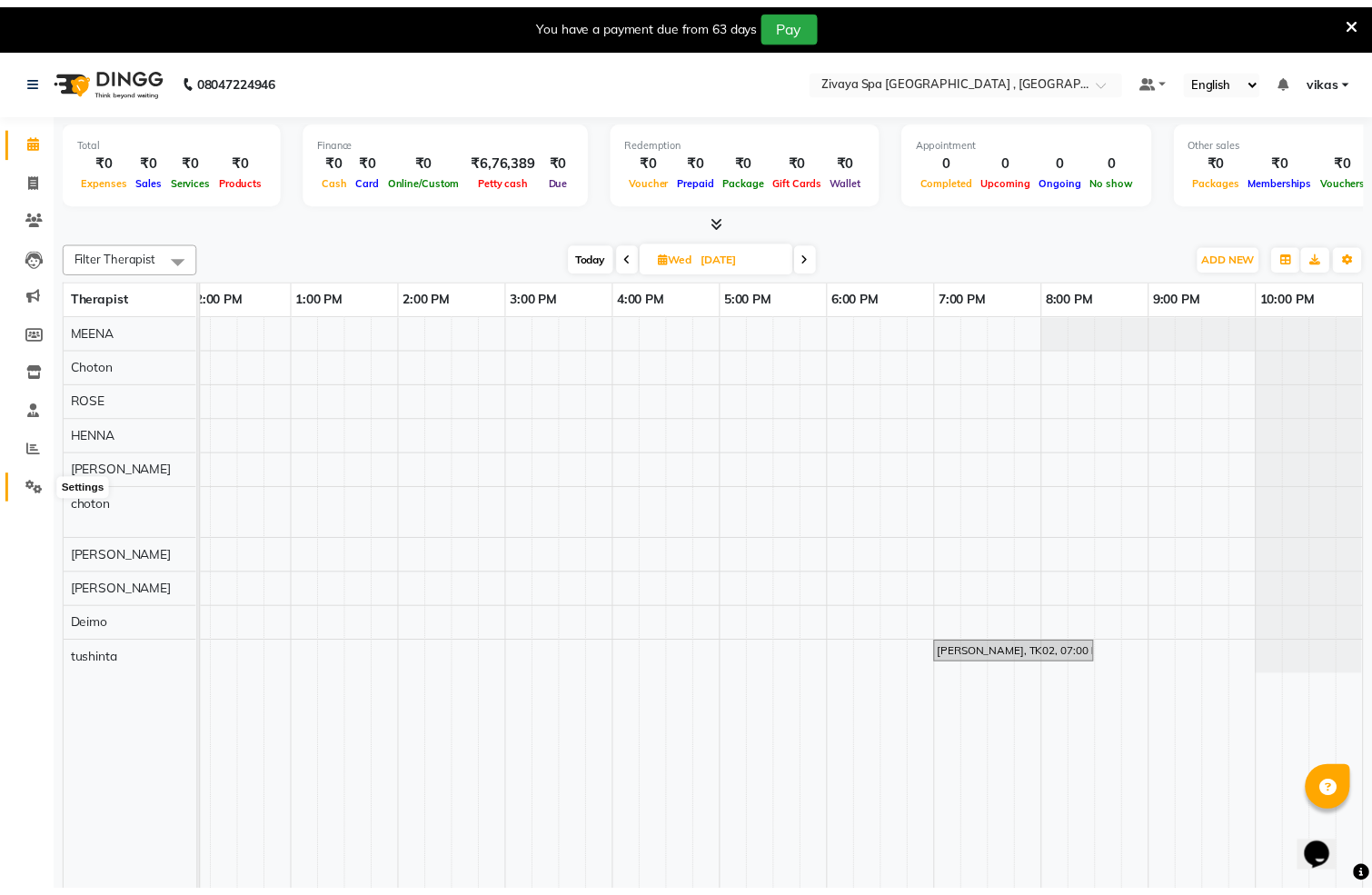
scroll to position [0, 562]
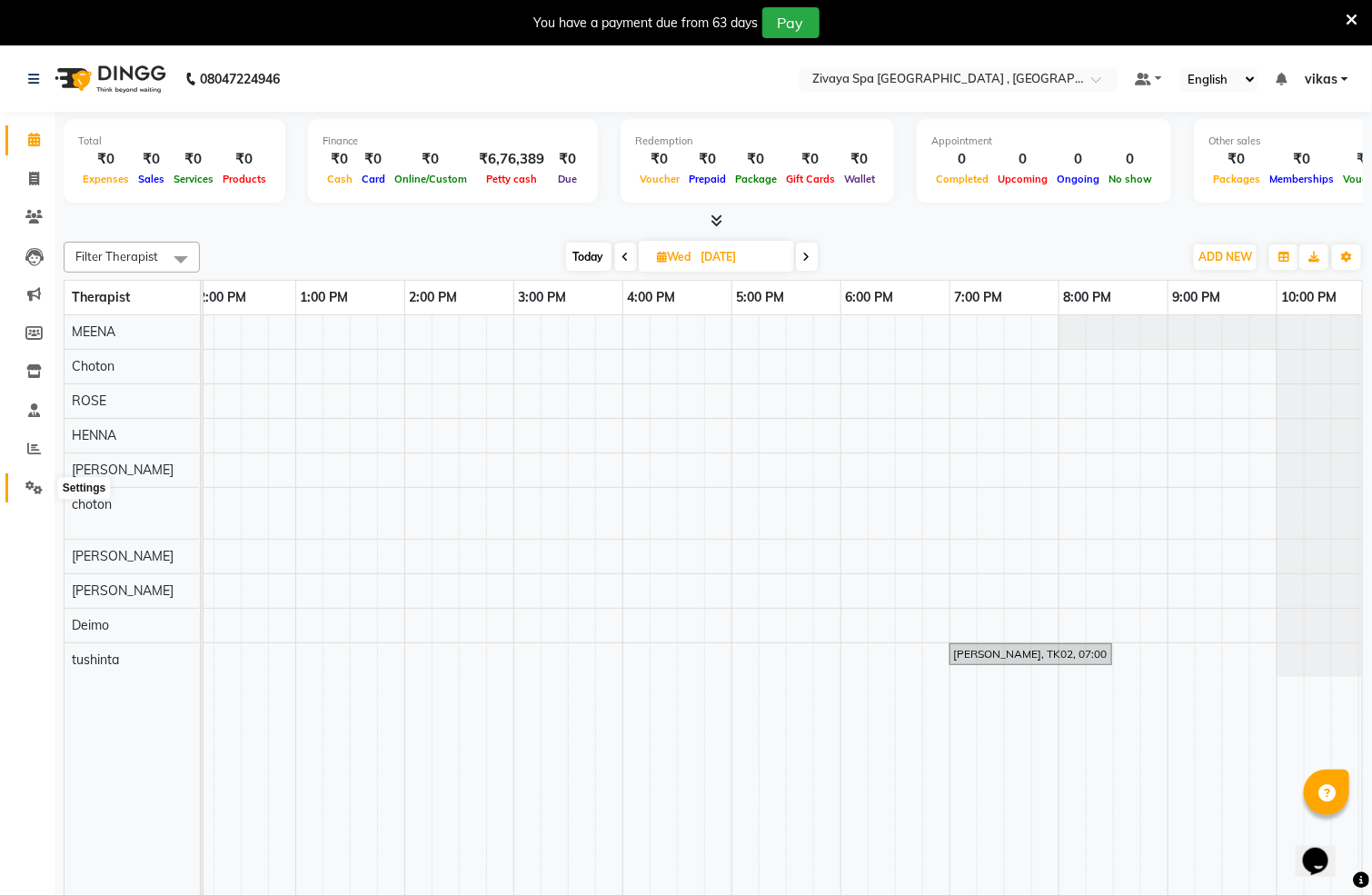
click at [30, 486] on icon at bounding box center [34, 487] width 17 height 13
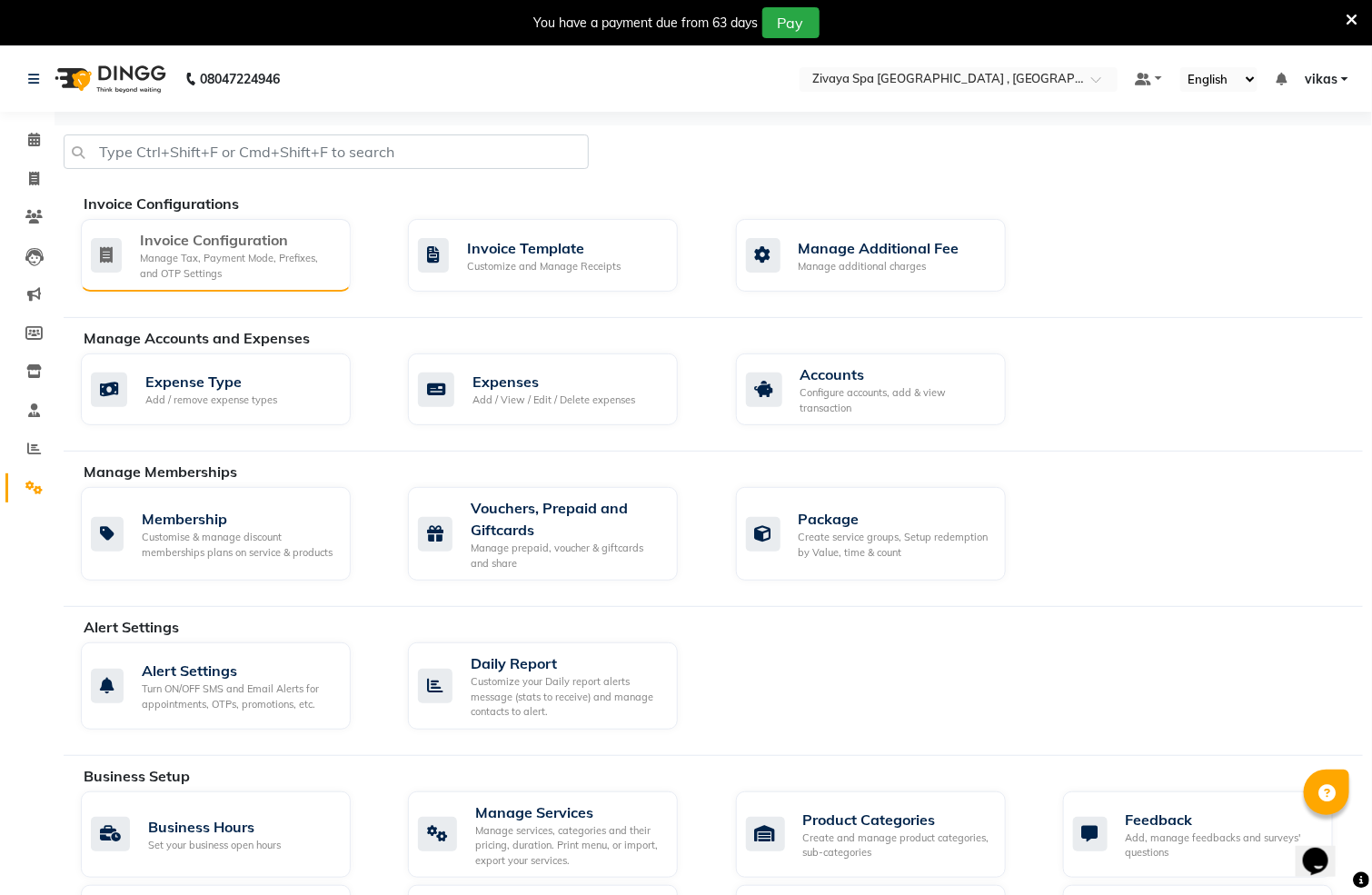
click at [128, 233] on div "Invoice Configuration Manage Tax, Payment Mode, Prefixes, and OTP Settings" at bounding box center [213, 254] width 245 height 52
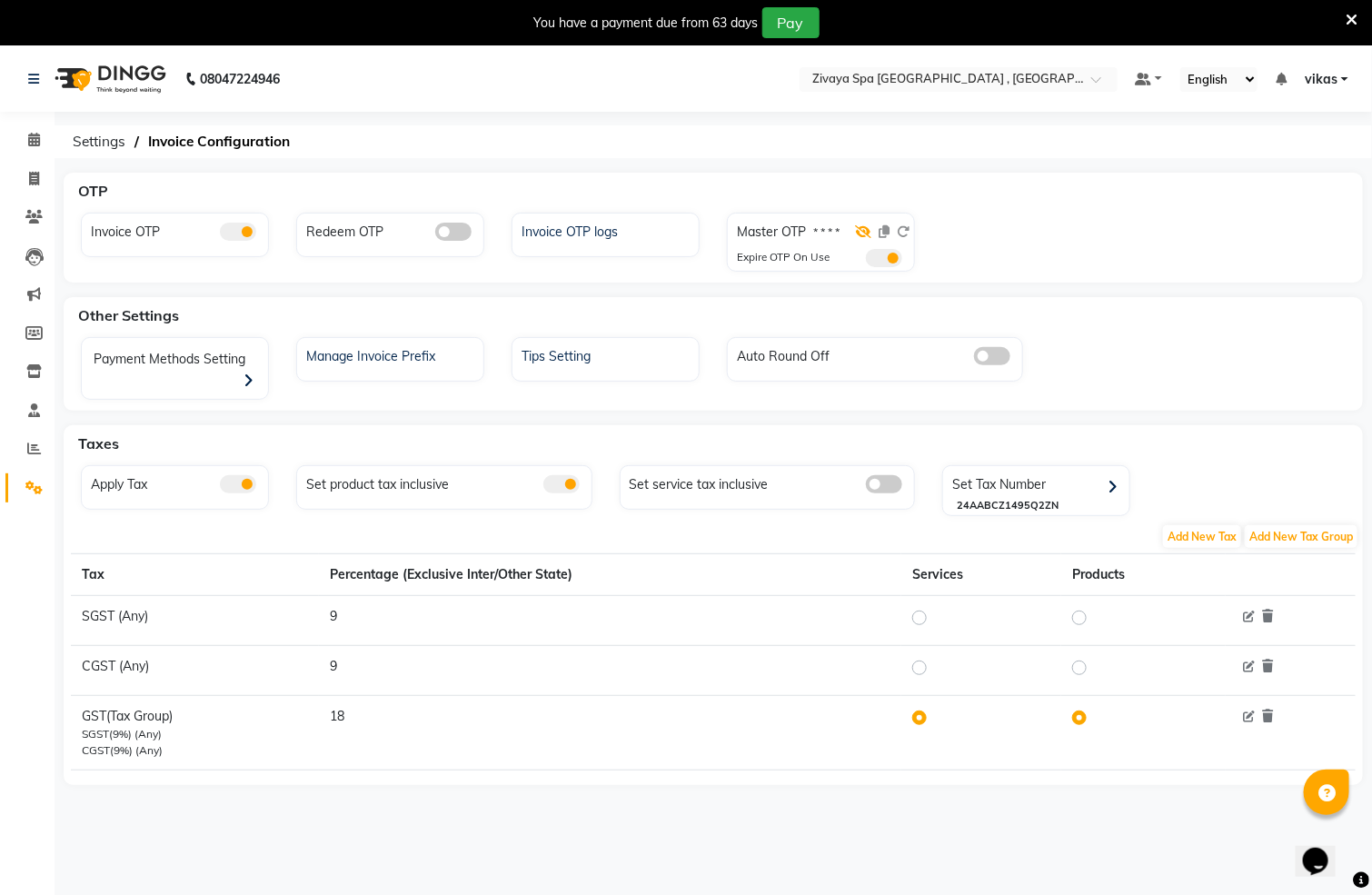
click at [861, 233] on icon at bounding box center [863, 231] width 16 height 12
click at [880, 225] on icon at bounding box center [885, 231] width 11 height 12
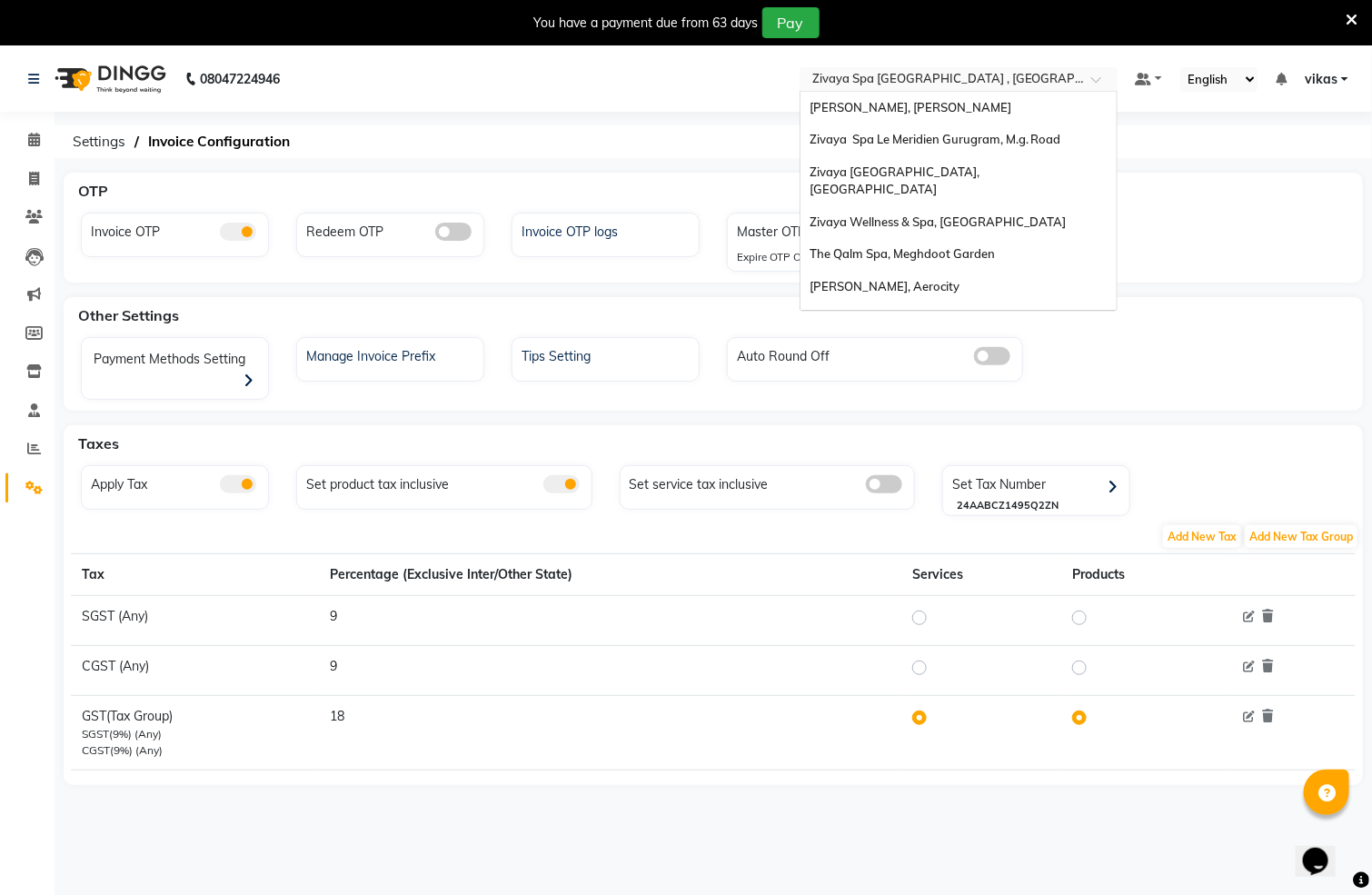
click at [963, 82] on input "text" at bounding box center [941, 80] width 263 height 18
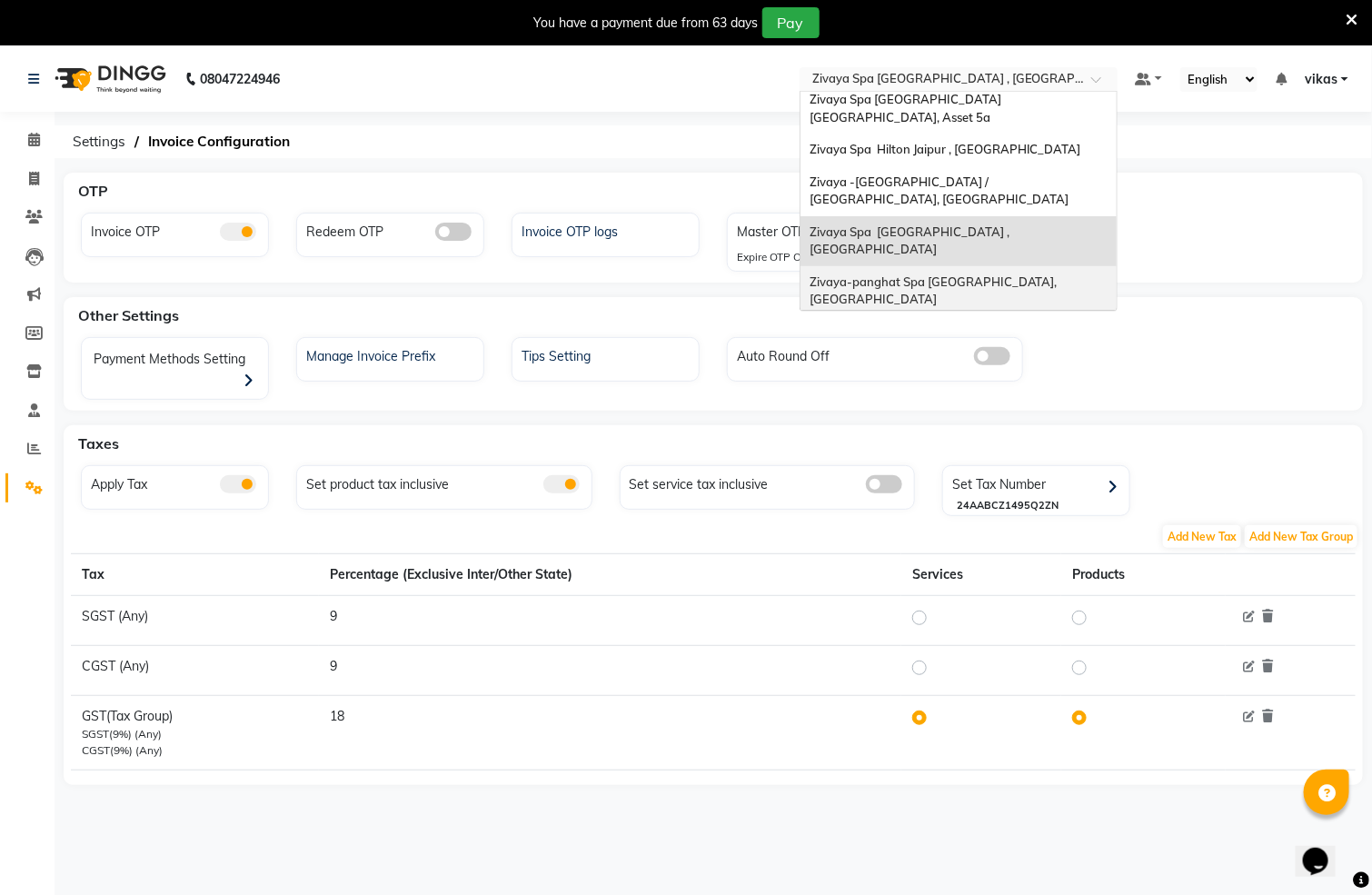
click at [954, 274] on span "Zivaya-panghat Spa [GEOGRAPHIC_DATA], [GEOGRAPHIC_DATA]" at bounding box center [935, 290] width 251 height 33
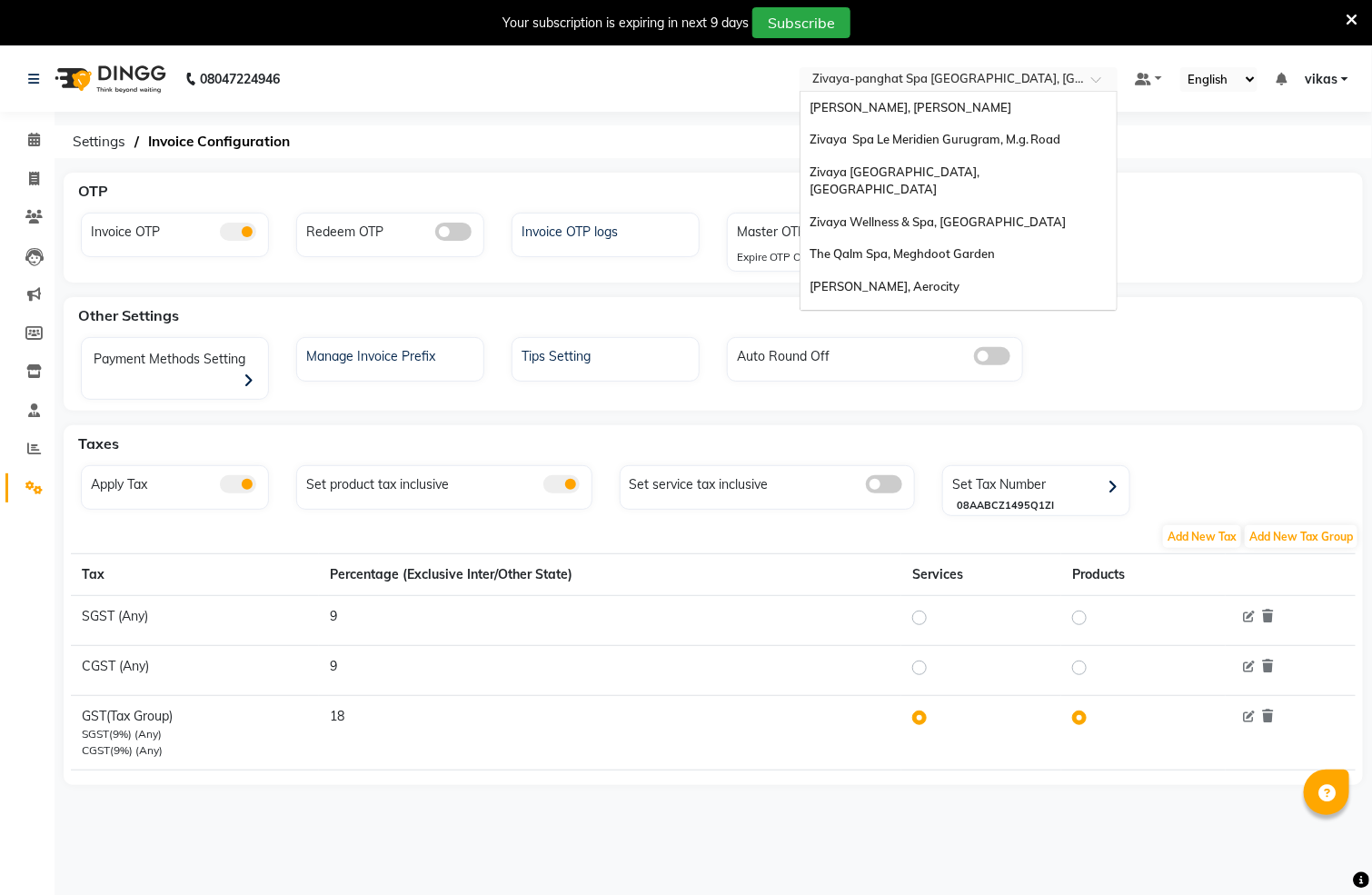
drag, startPoint x: 0, startPoint y: 0, endPoint x: 963, endPoint y: 78, distance: 966.2
click at [963, 78] on input "text" at bounding box center [941, 80] width 263 height 18
click at [944, 87] on input "text" at bounding box center [941, 80] width 263 height 18
click at [954, 109] on div "[PERSON_NAME], [PERSON_NAME]" at bounding box center [959, 108] width 316 height 33
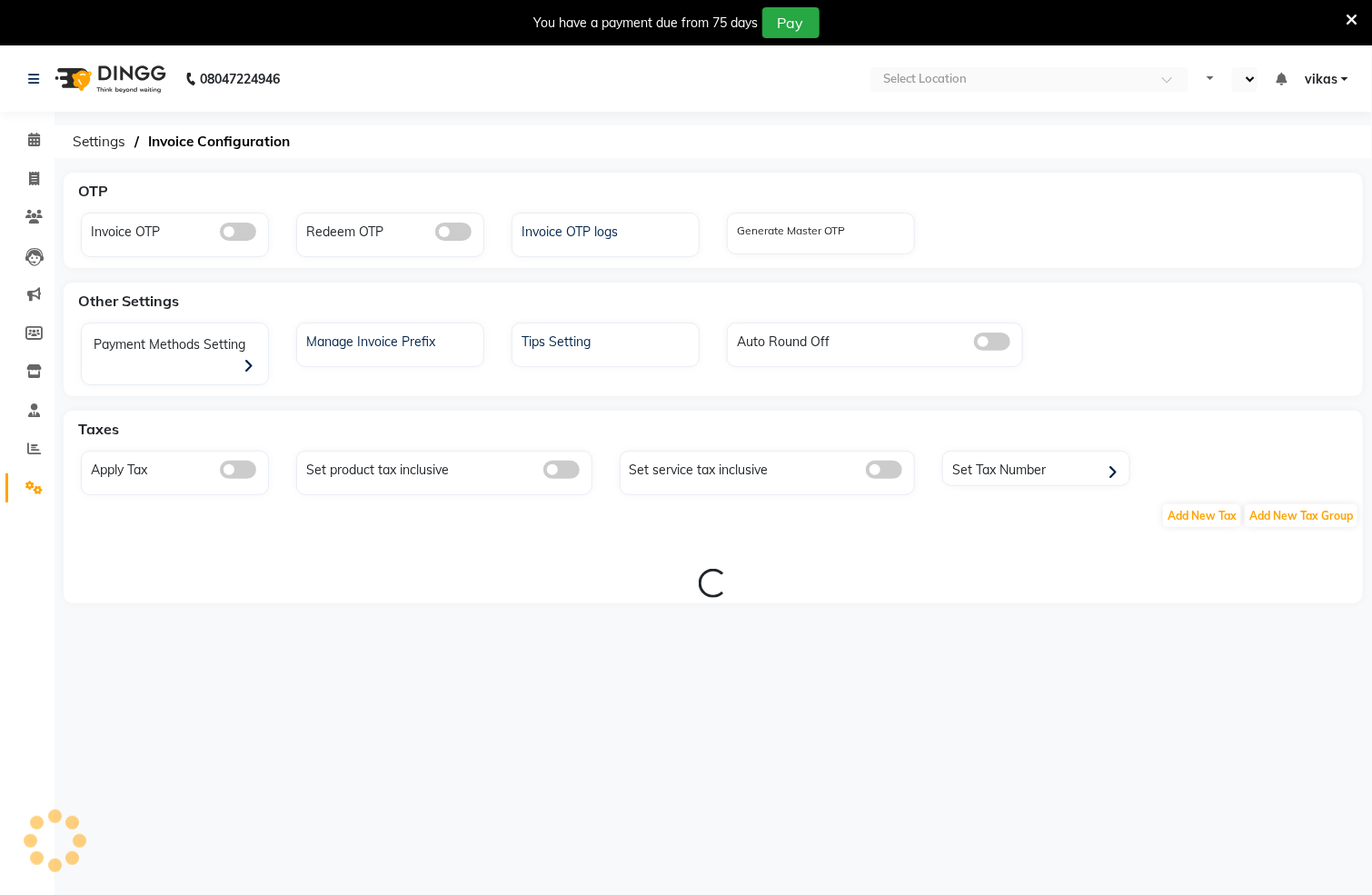
select select "en"
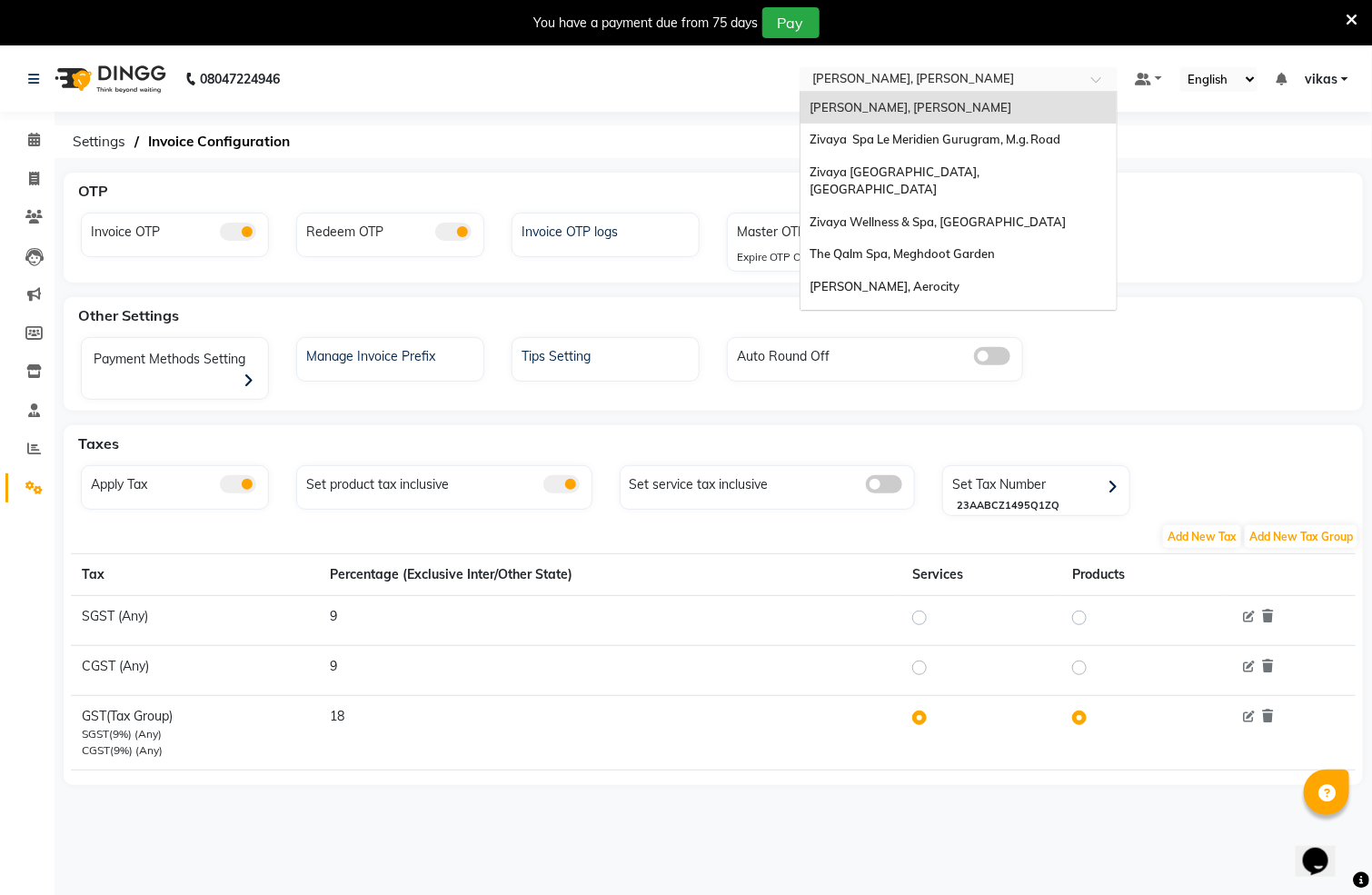
click at [914, 79] on input "text" at bounding box center [941, 80] width 263 height 18
click at [913, 137] on span "Zivaya Spa Le Meridien Gurugram, M.g. Road" at bounding box center [936, 138] width 252 height 14
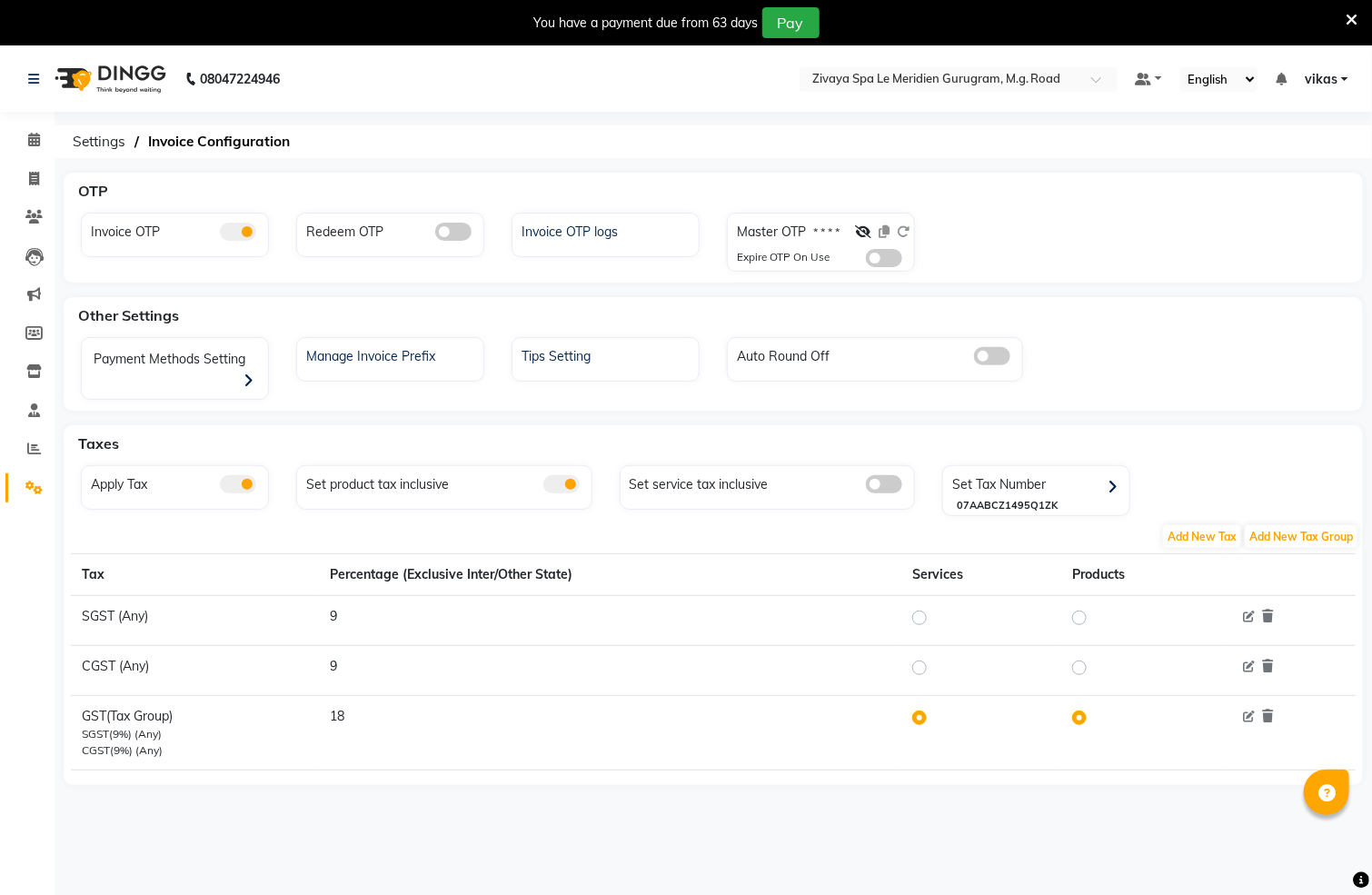
select select "en"
click at [892, 263] on span at bounding box center [884, 257] width 36 height 18
click at [866, 261] on input "checkbox" at bounding box center [866, 261] width 0 height 0
click at [949, 81] on input "text" at bounding box center [941, 80] width 263 height 18
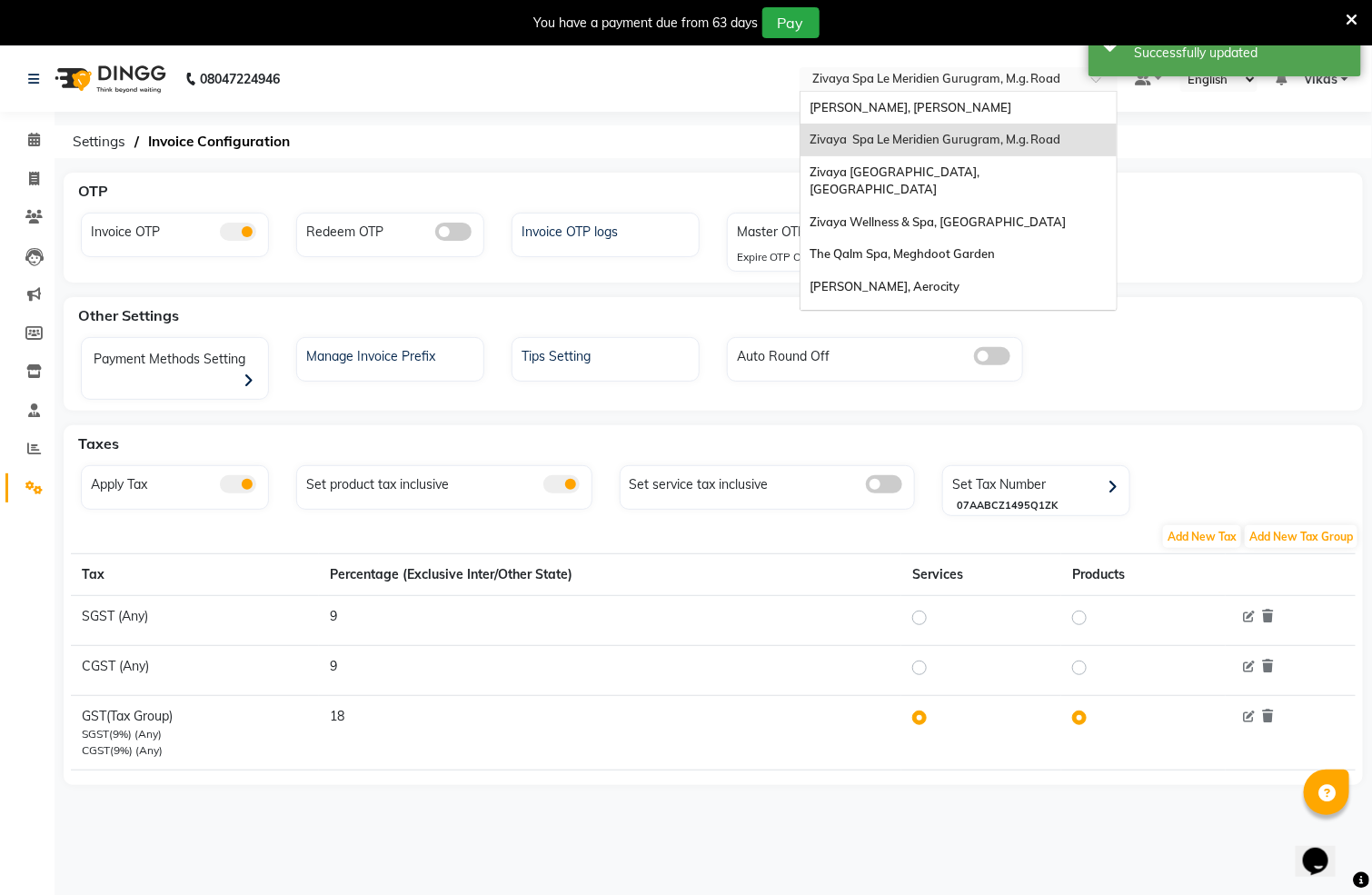
click at [938, 150] on div "Zivaya Spa Le Meridien Gurugram, M.g. Road" at bounding box center [959, 140] width 316 height 33
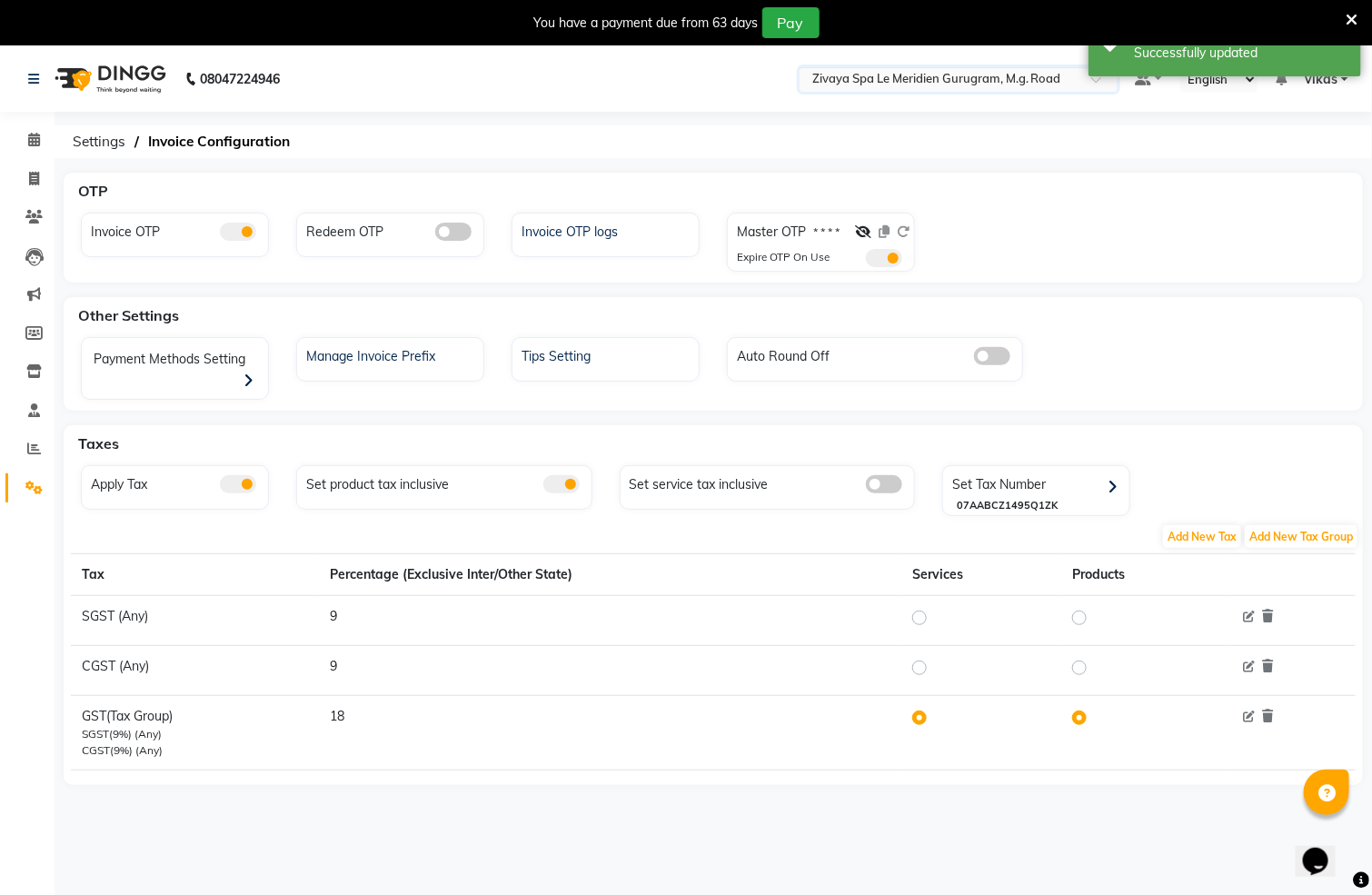
click at [952, 82] on input "text" at bounding box center [941, 80] width 263 height 18
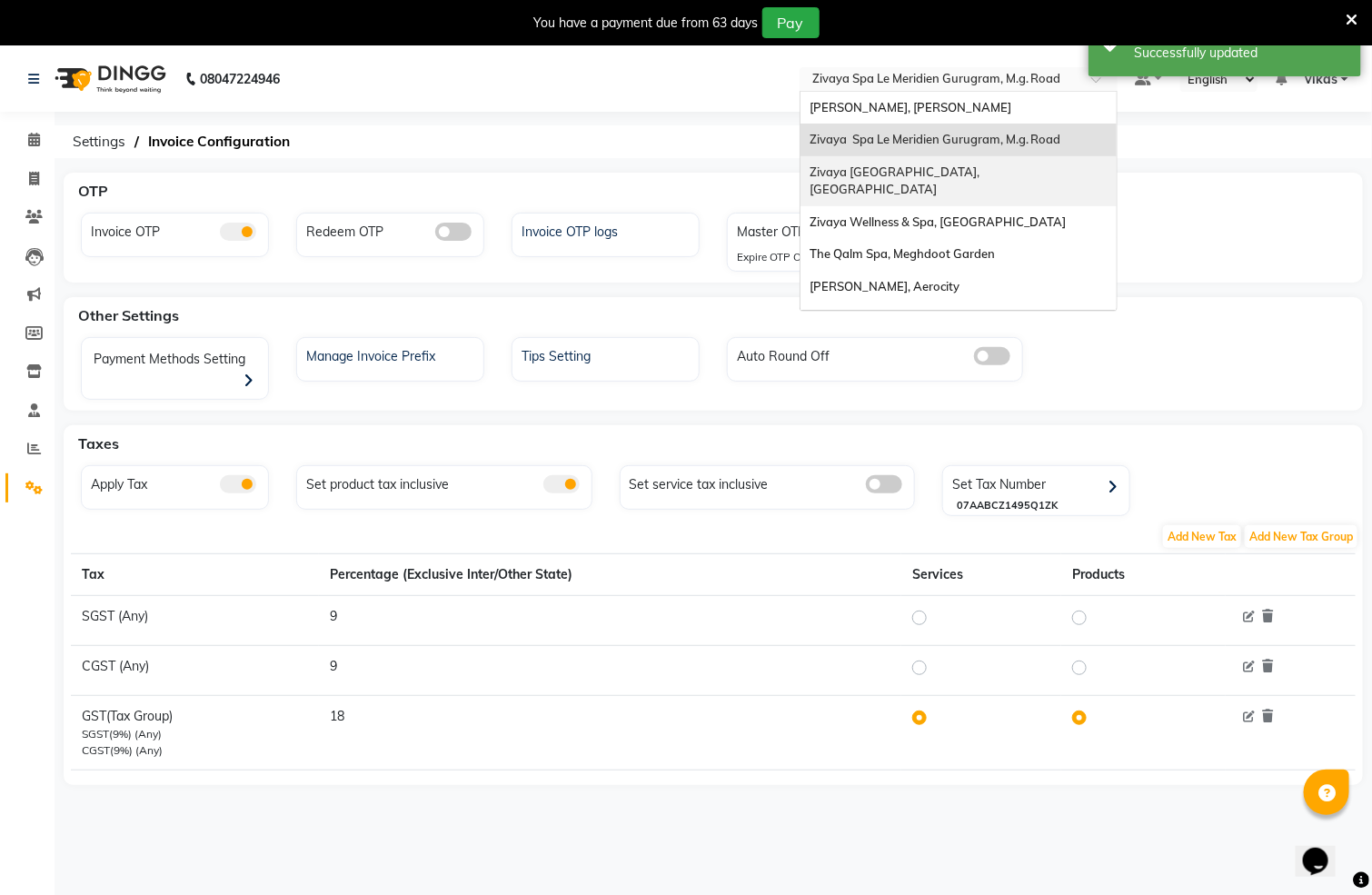
click at [958, 156] on div "Zivaya [GEOGRAPHIC_DATA], [GEOGRAPHIC_DATA]" at bounding box center [959, 181] width 316 height 50
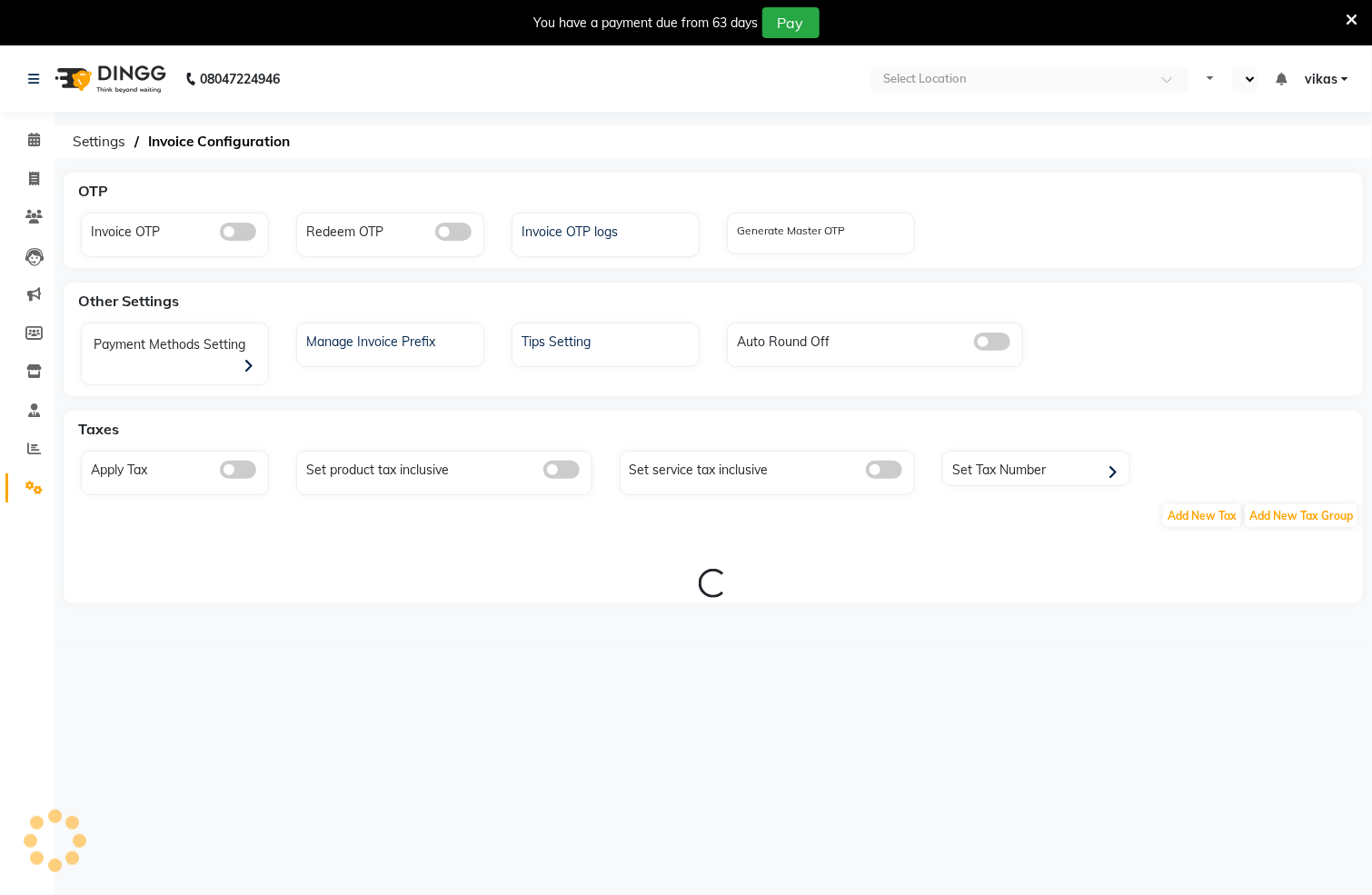
select select "en"
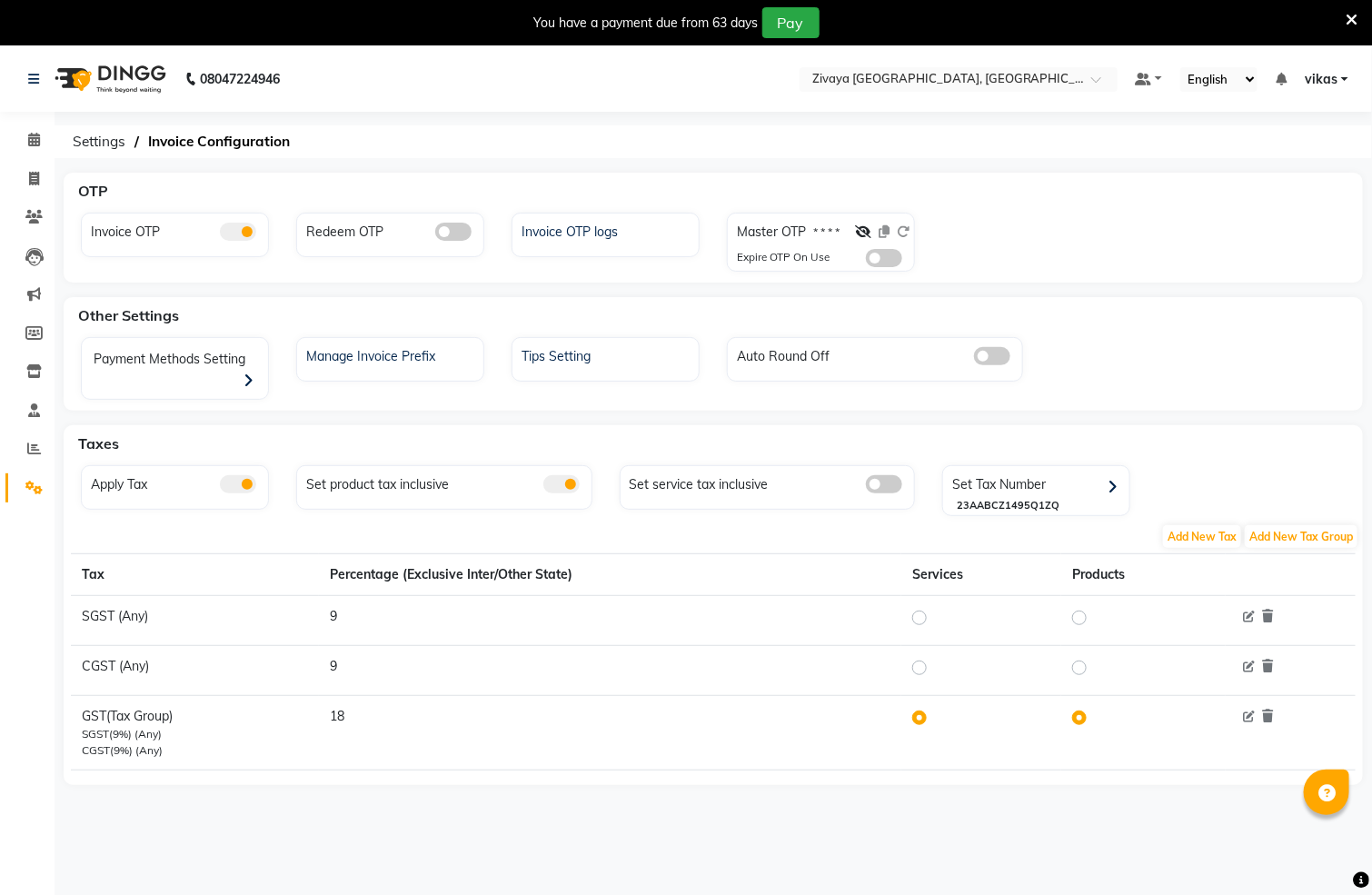
drag, startPoint x: 872, startPoint y: 254, endPoint x: 873, endPoint y: 223, distance: 31.0
click at [872, 254] on span at bounding box center [884, 257] width 36 height 18
click at [866, 261] on input "checkbox" at bounding box center [866, 261] width 0 height 0
click at [895, 78] on input "text" at bounding box center [941, 80] width 263 height 18
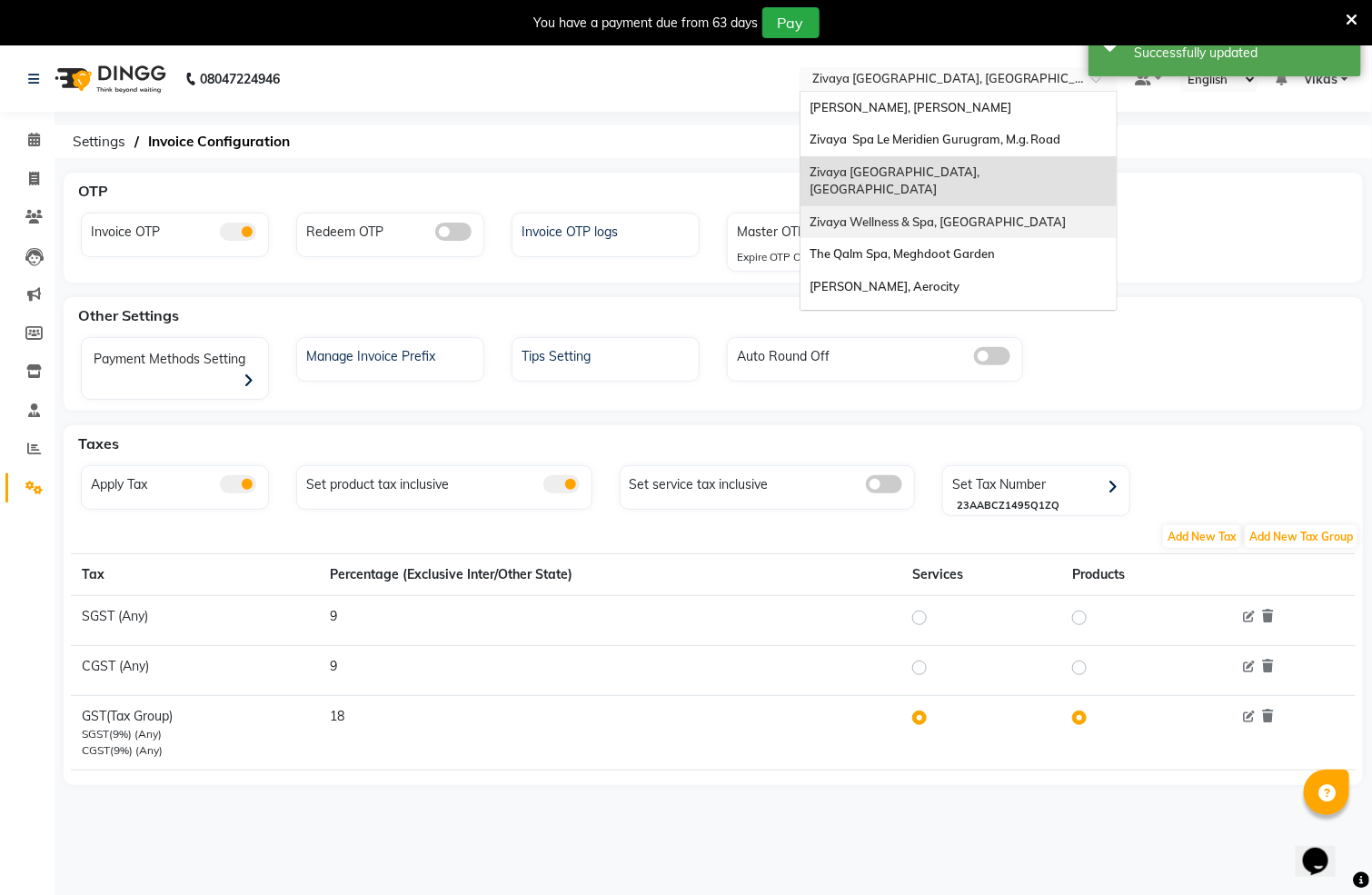
click at [888, 215] on span "Zivaya Wellness & Spa, [GEOGRAPHIC_DATA]" at bounding box center [939, 221] width 257 height 14
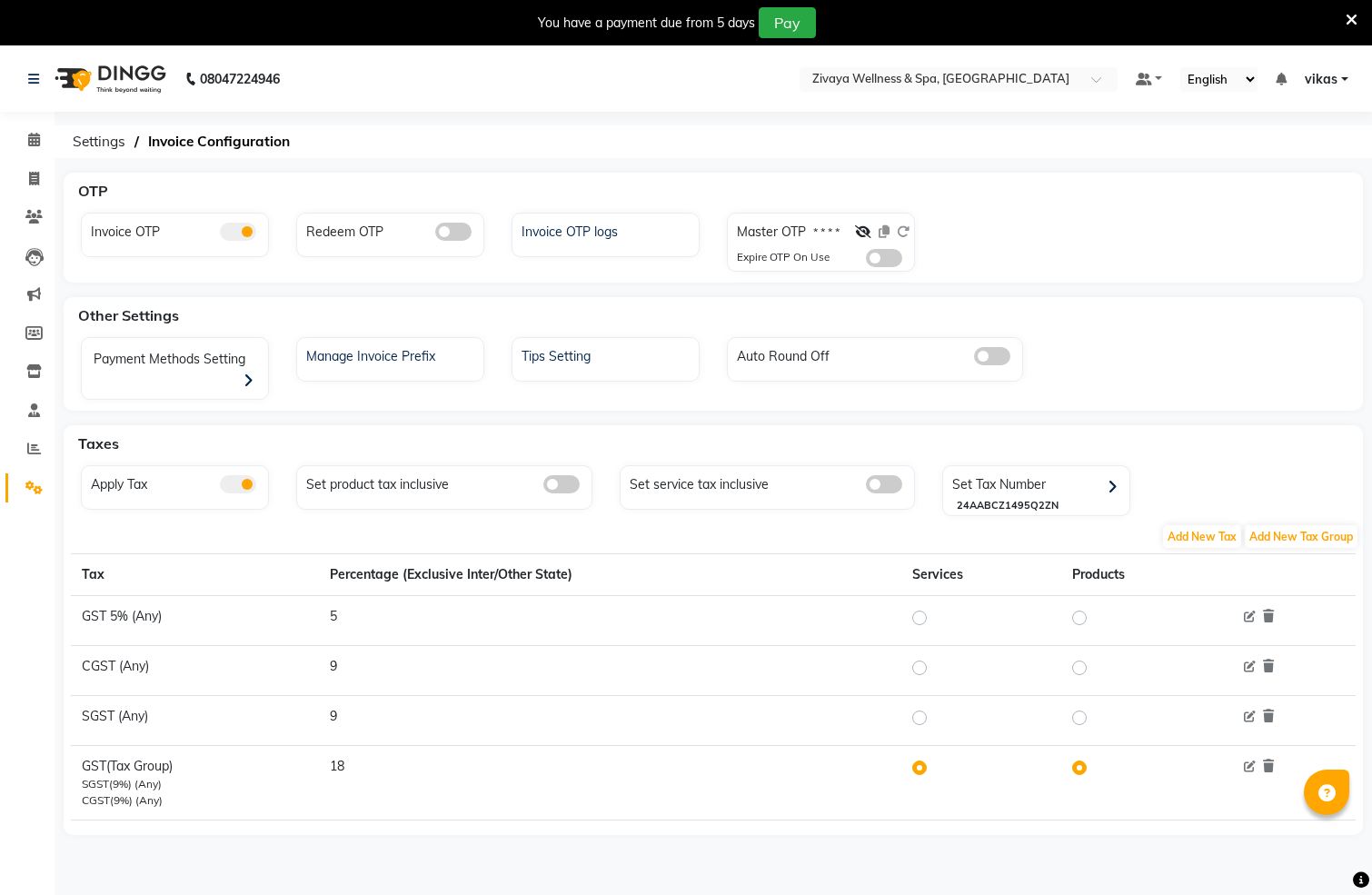
click at [868, 252] on span at bounding box center [884, 257] width 36 height 18
click at [866, 261] on input "checkbox" at bounding box center [866, 261] width 0 height 0
click at [917, 75] on input "text" at bounding box center [941, 80] width 263 height 18
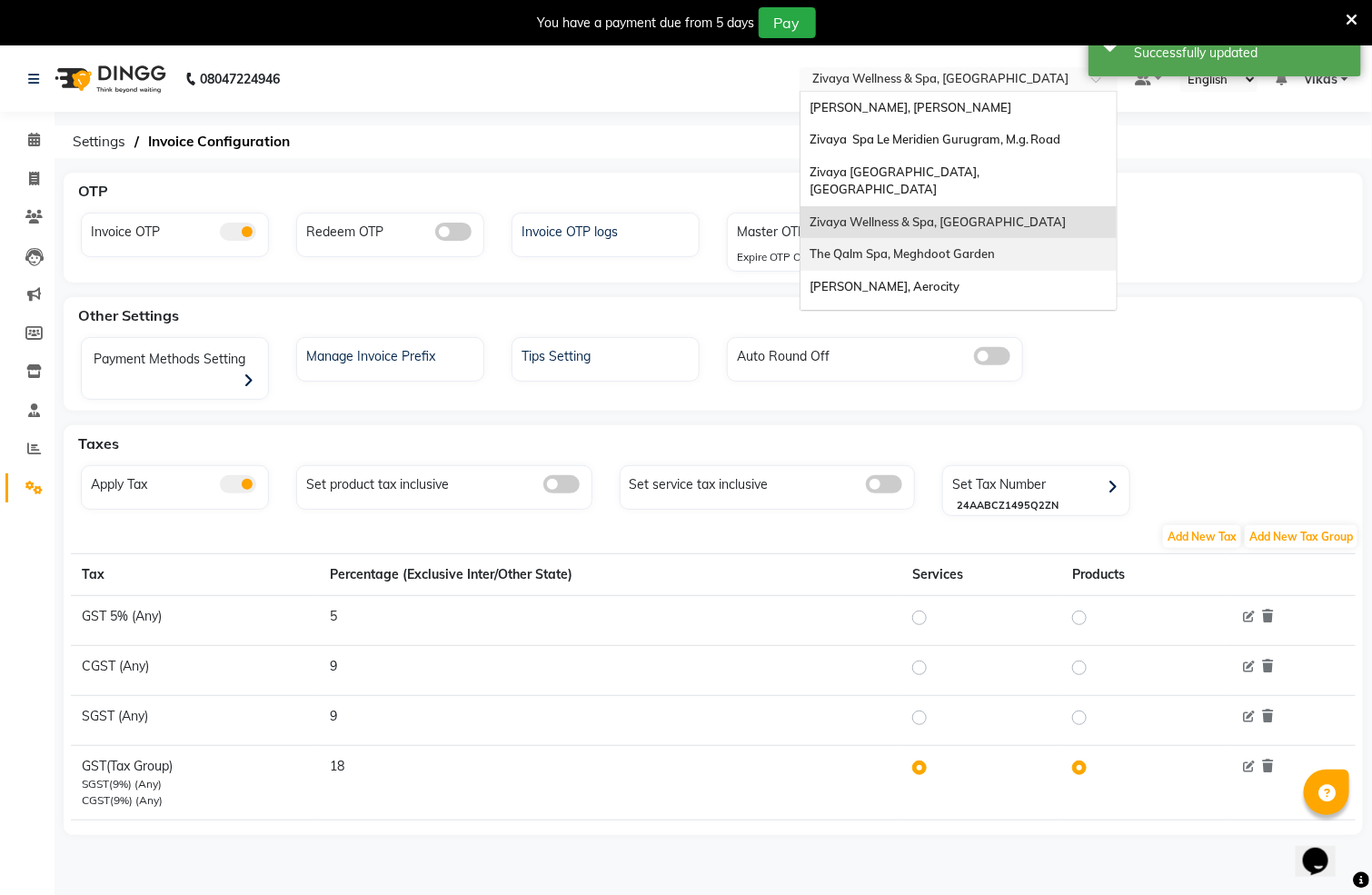
click at [907, 246] on span "The Qalm Spa, Meghdoot Garden" at bounding box center [903, 253] width 185 height 14
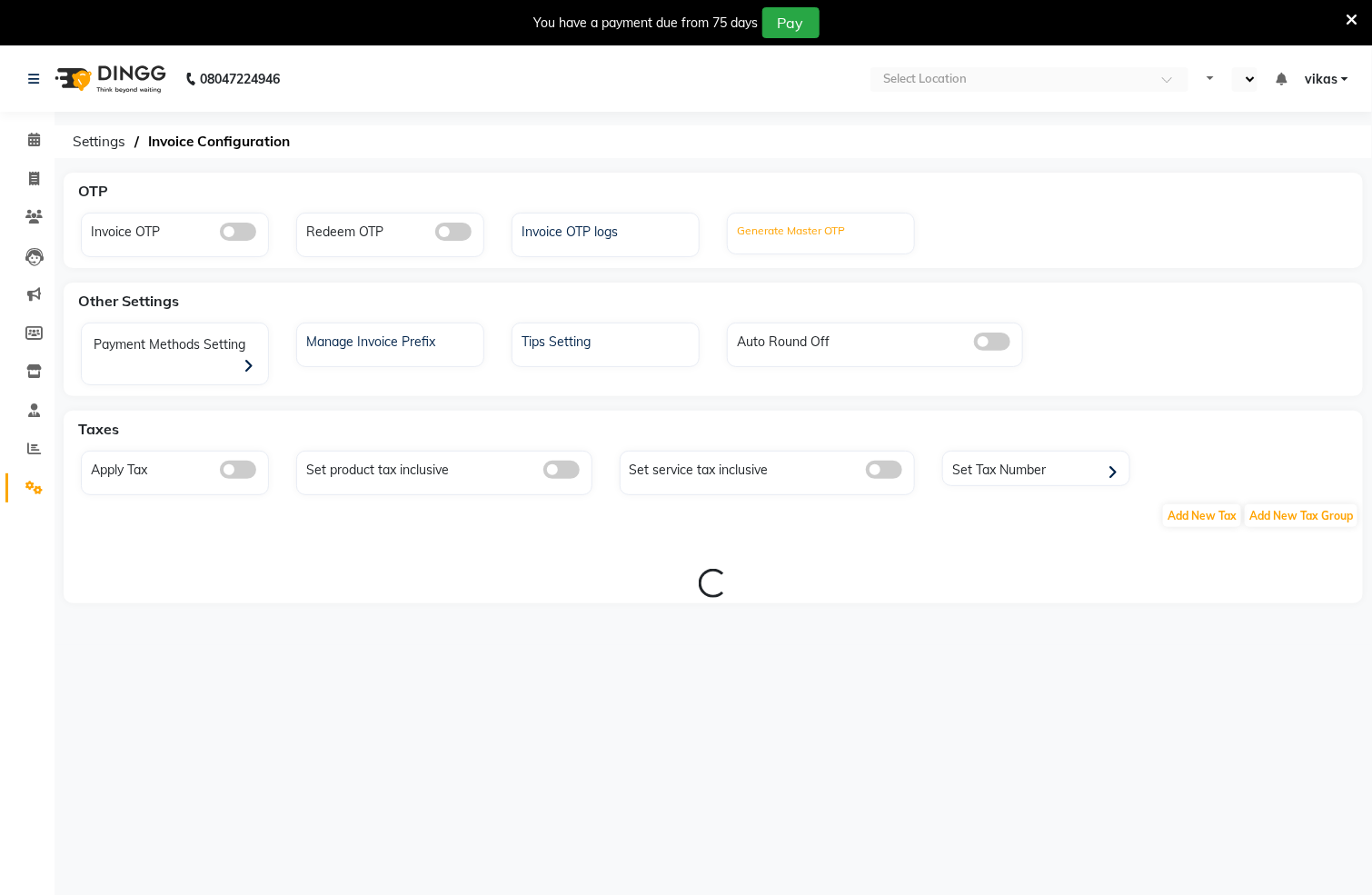
select select "en"
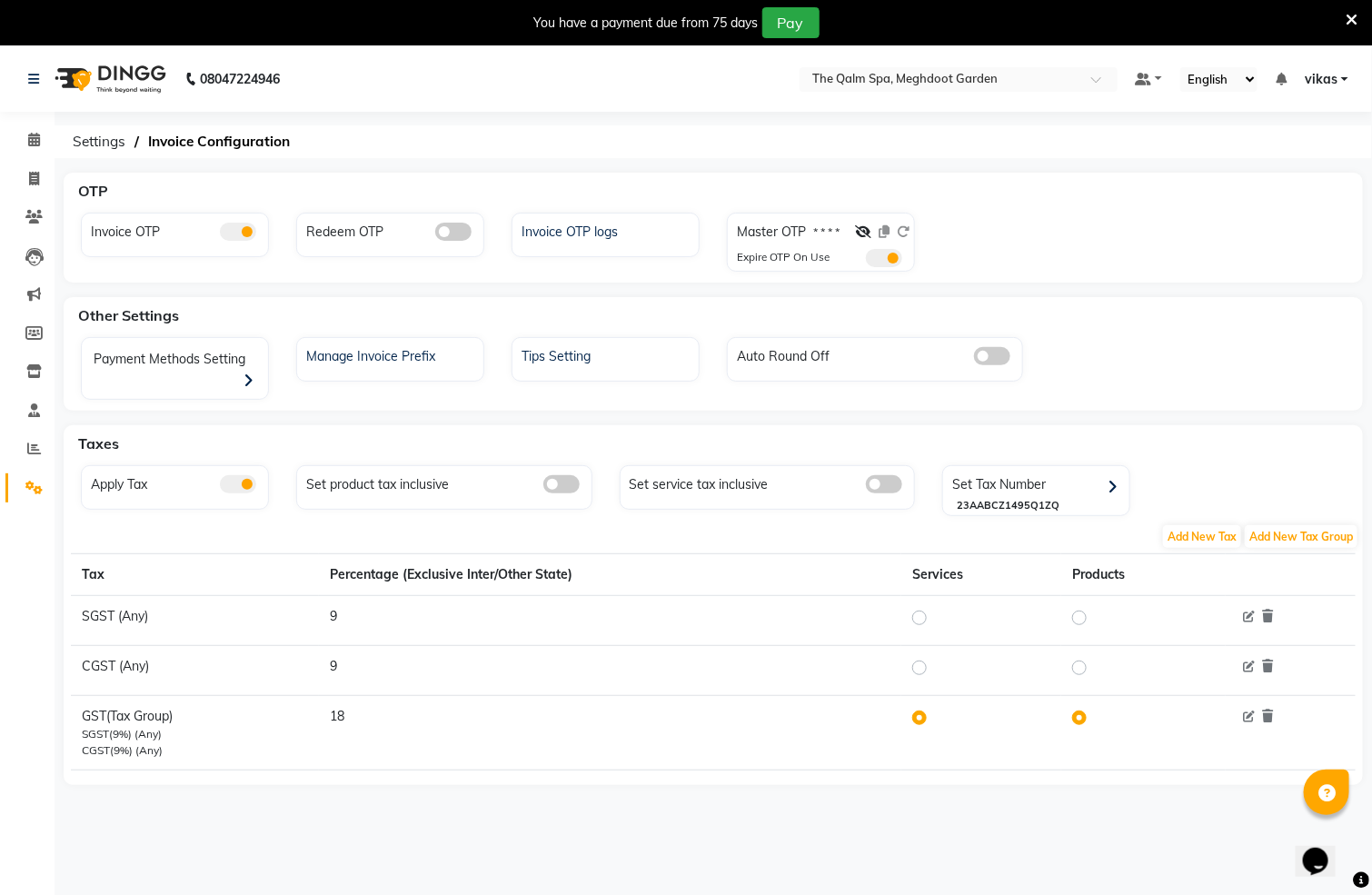
click at [954, 61] on nav "08047224946 Select Location × The Qalm Spa, Meghdoot Garden Default Panel My Pa…" at bounding box center [686, 79] width 1372 height 65
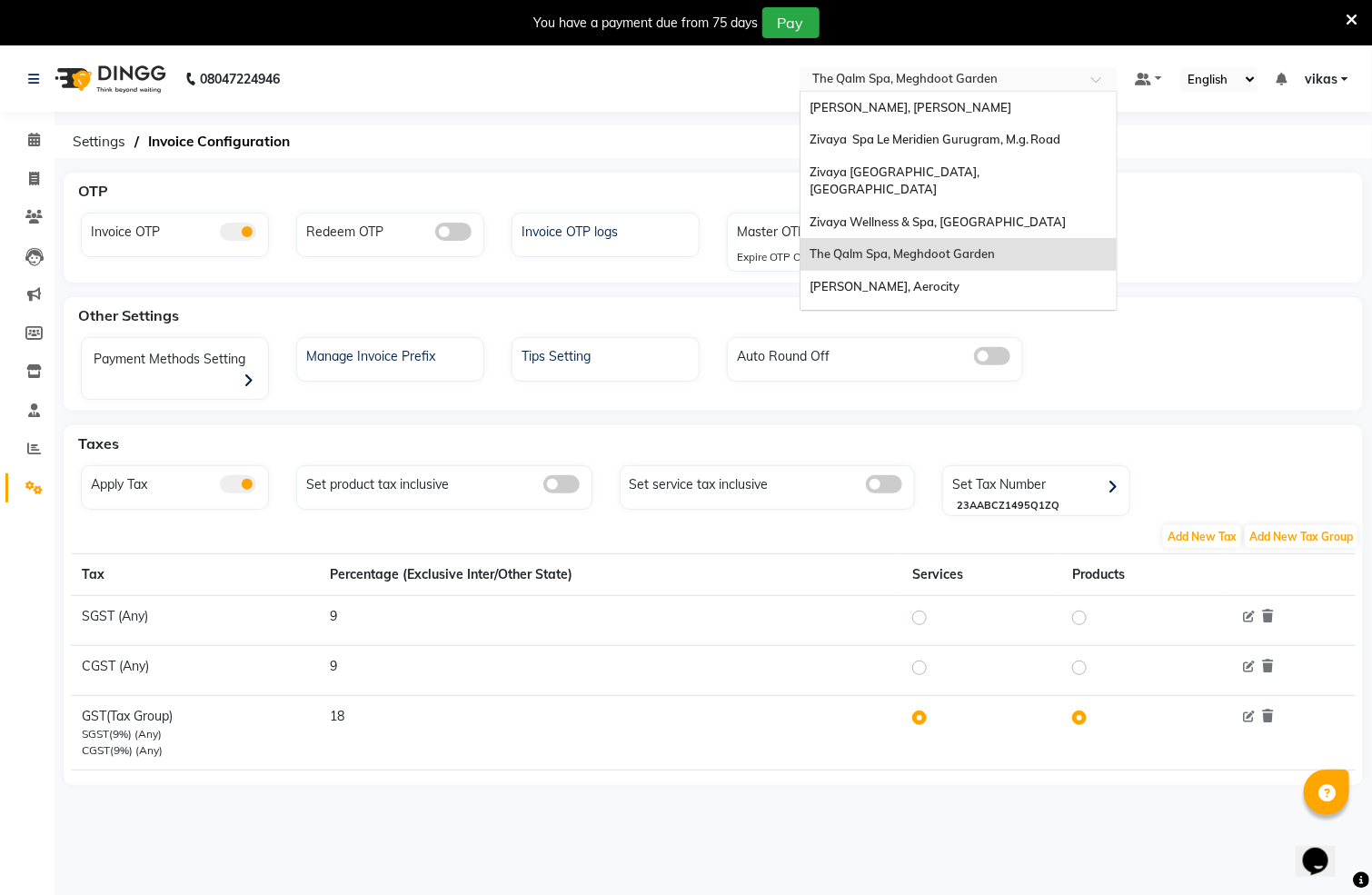
click at [968, 82] on input "text" at bounding box center [941, 80] width 263 height 18
click at [941, 271] on div "[PERSON_NAME], Aerocity" at bounding box center [959, 287] width 316 height 33
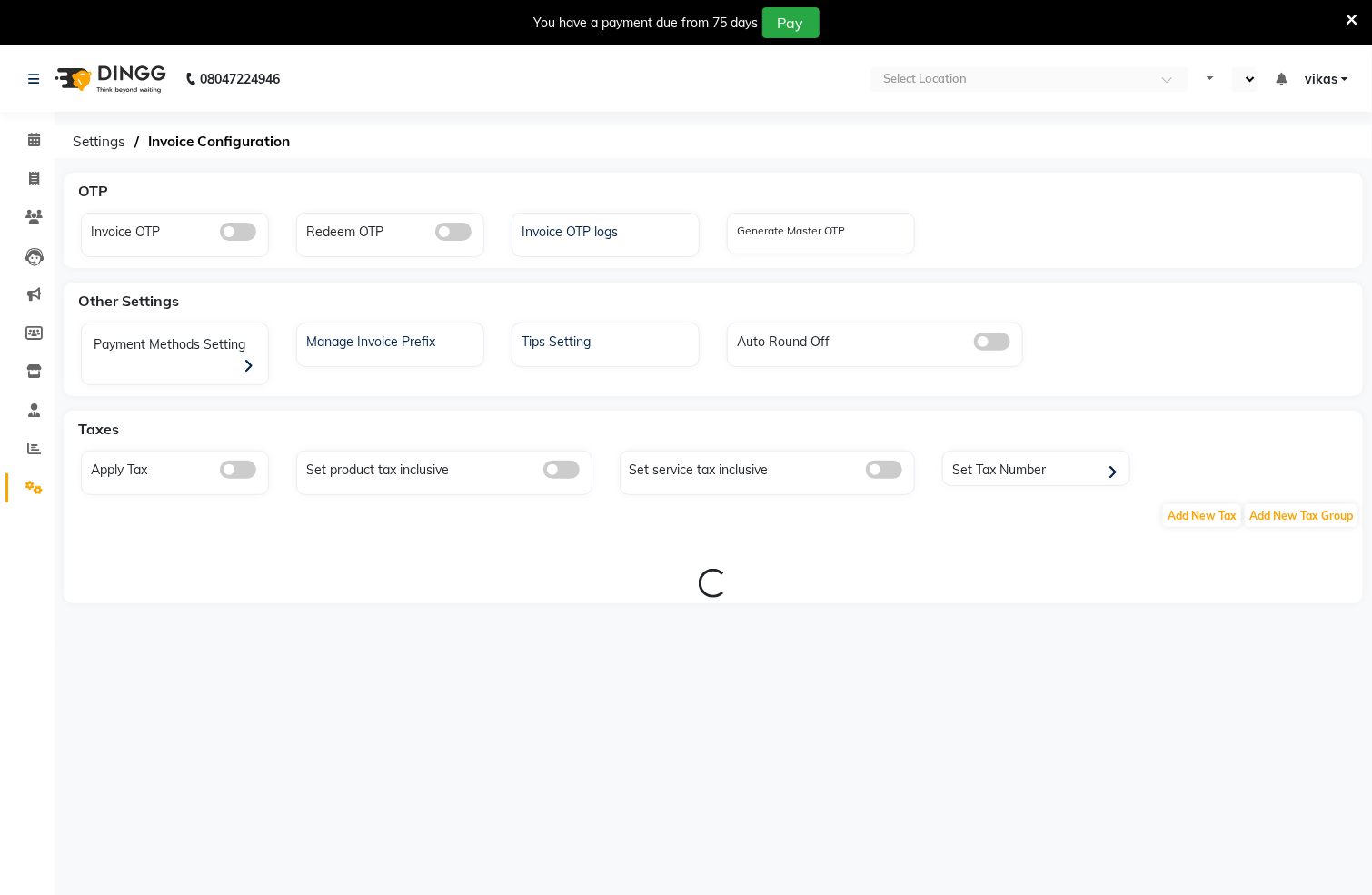
select select "en"
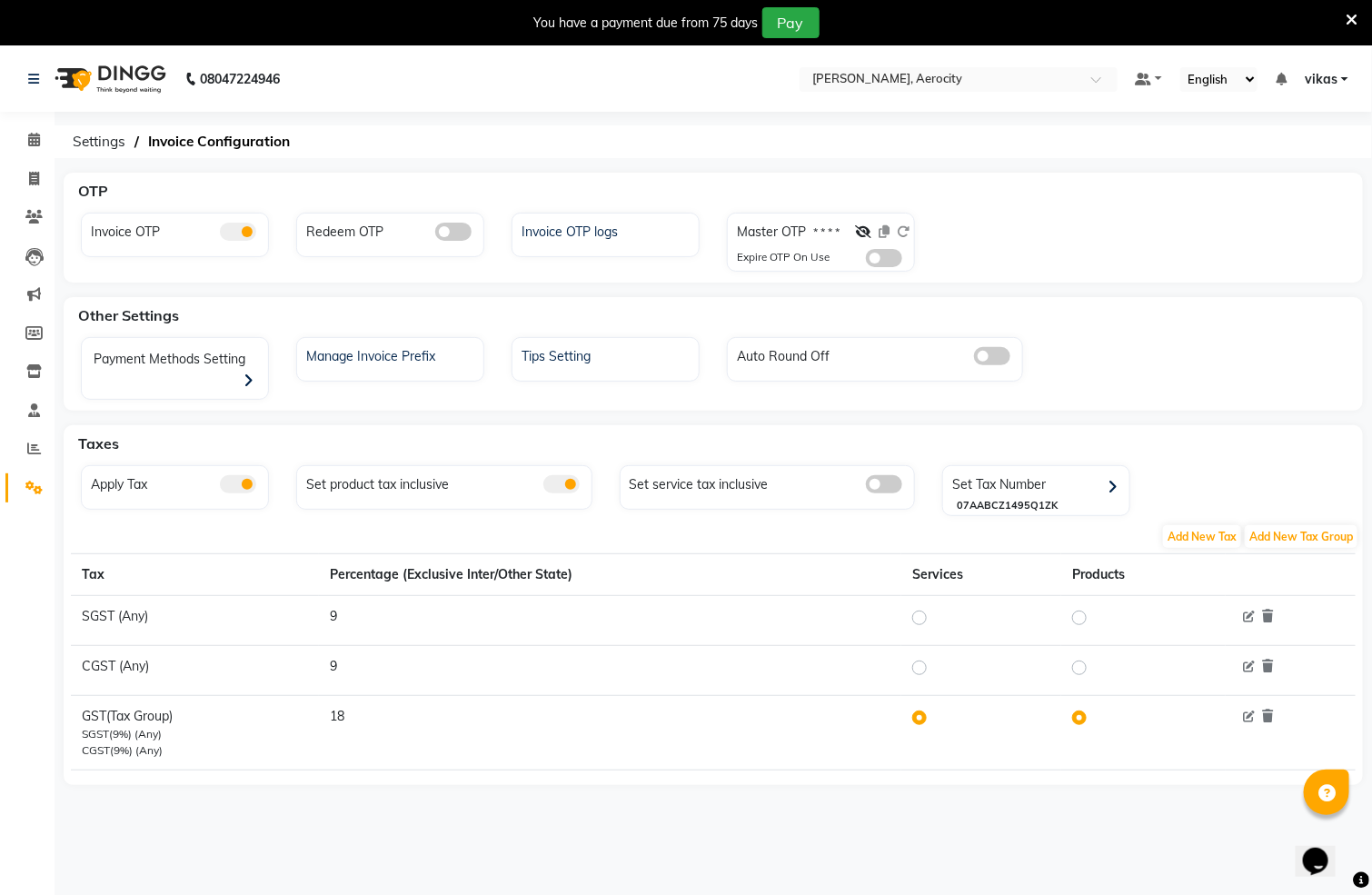
click at [884, 235] on div at bounding box center [883, 236] width 55 height 26
click at [881, 257] on span at bounding box center [884, 257] width 36 height 18
click at [866, 261] on input "checkbox" at bounding box center [866, 261] width 0 height 0
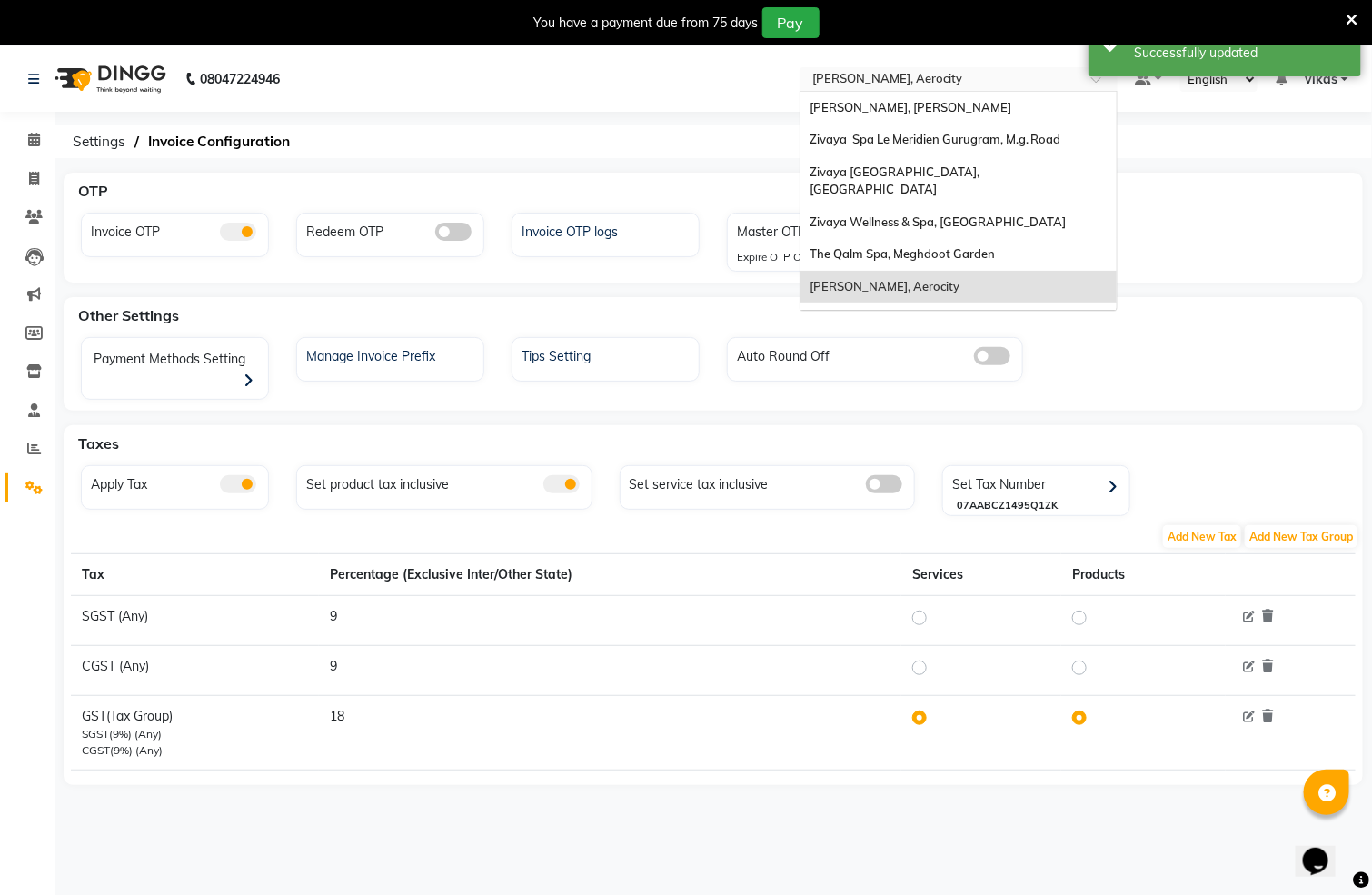
click at [879, 74] on input "text" at bounding box center [941, 80] width 263 height 18
click at [916, 310] on span "Zivaya Spa [GEOGRAPHIC_DATA] [GEOGRAPHIC_DATA], Asset 5a" at bounding box center [906, 326] width 194 height 33
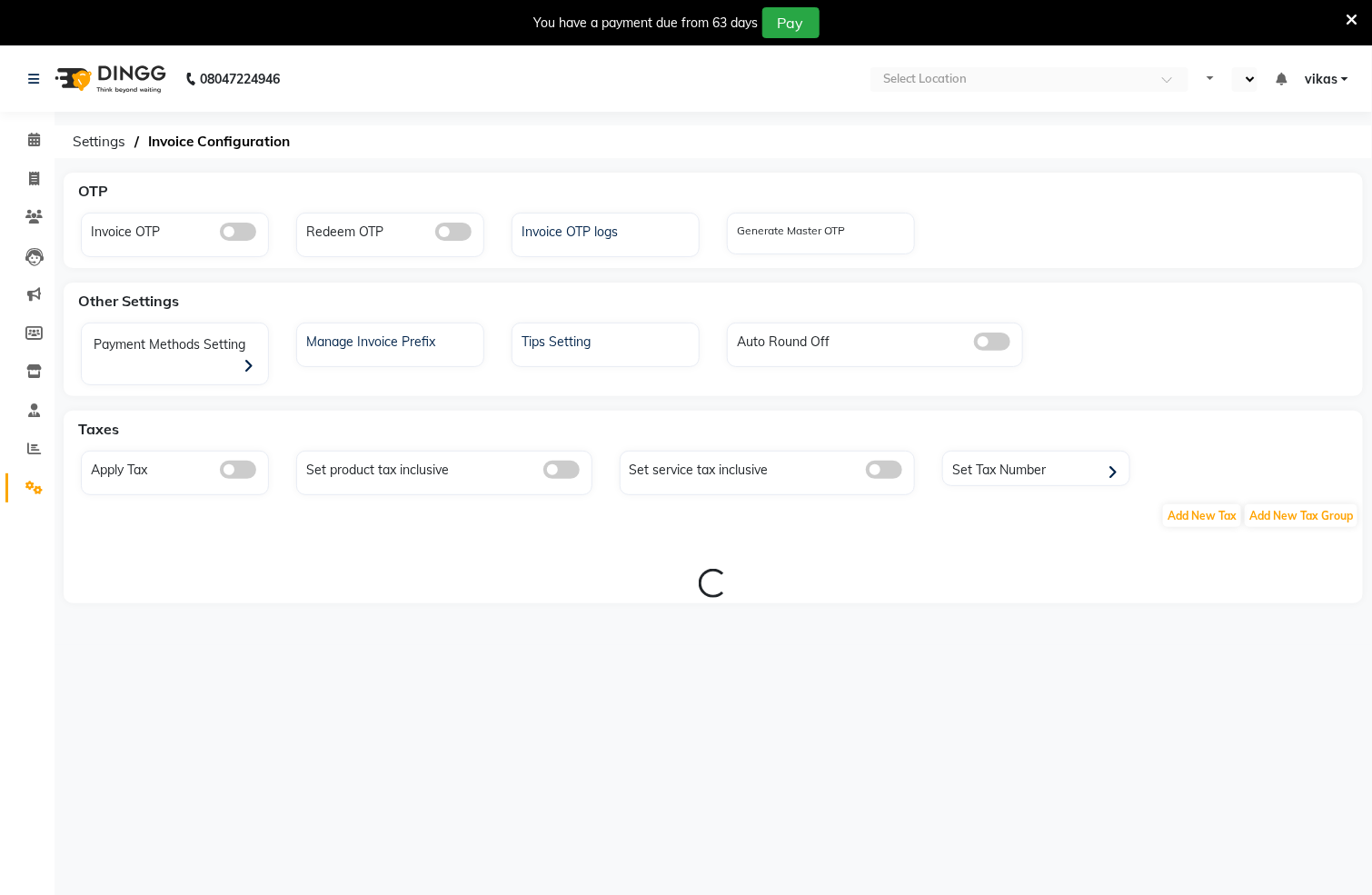
select select "en"
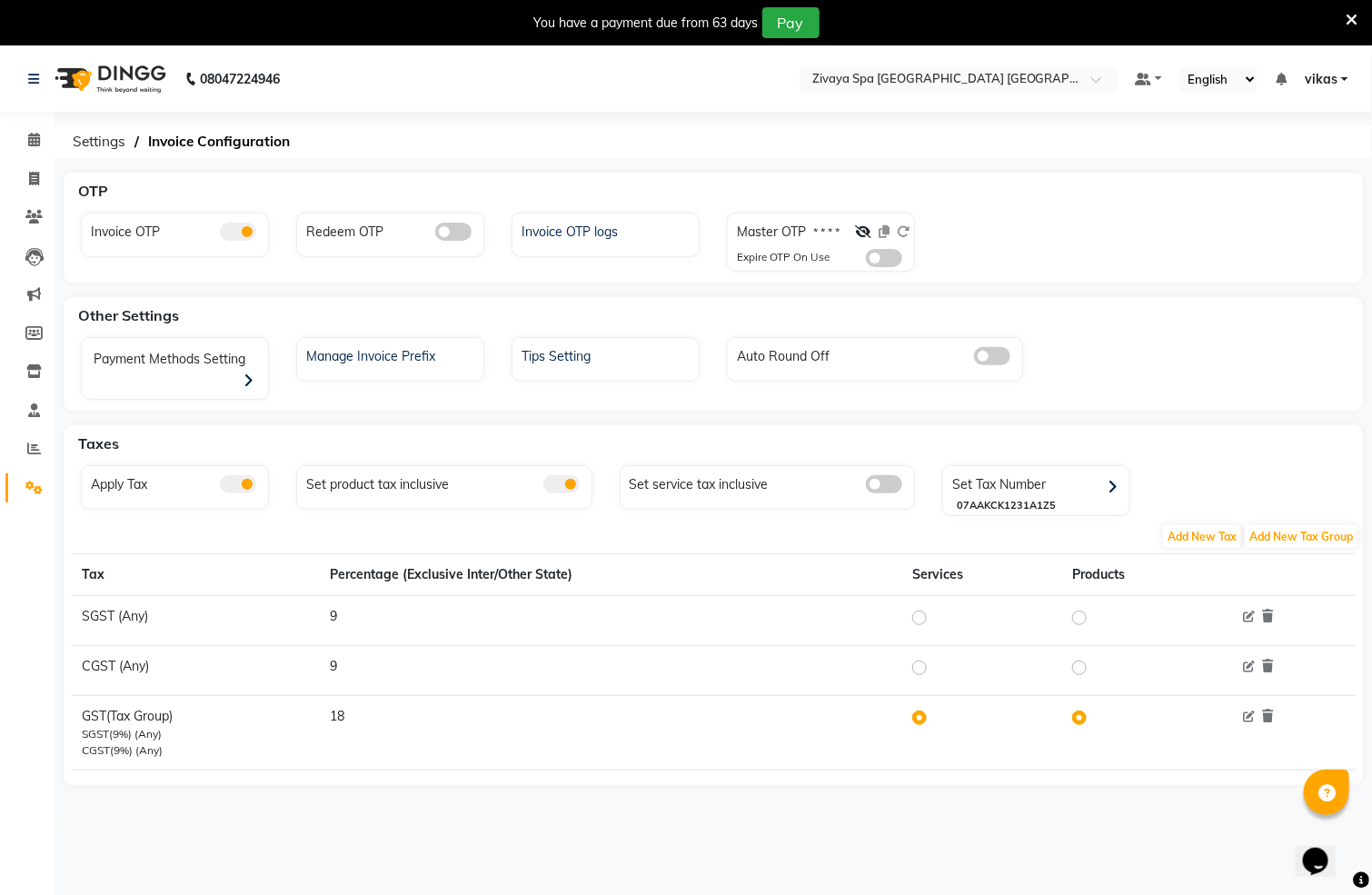
click at [864, 265] on div "Master OTP * * * * Expire OTP On Use" at bounding box center [823, 244] width 182 height 53
click at [880, 256] on span at bounding box center [884, 257] width 36 height 18
click at [866, 261] on input "checkbox" at bounding box center [866, 261] width 0 height 0
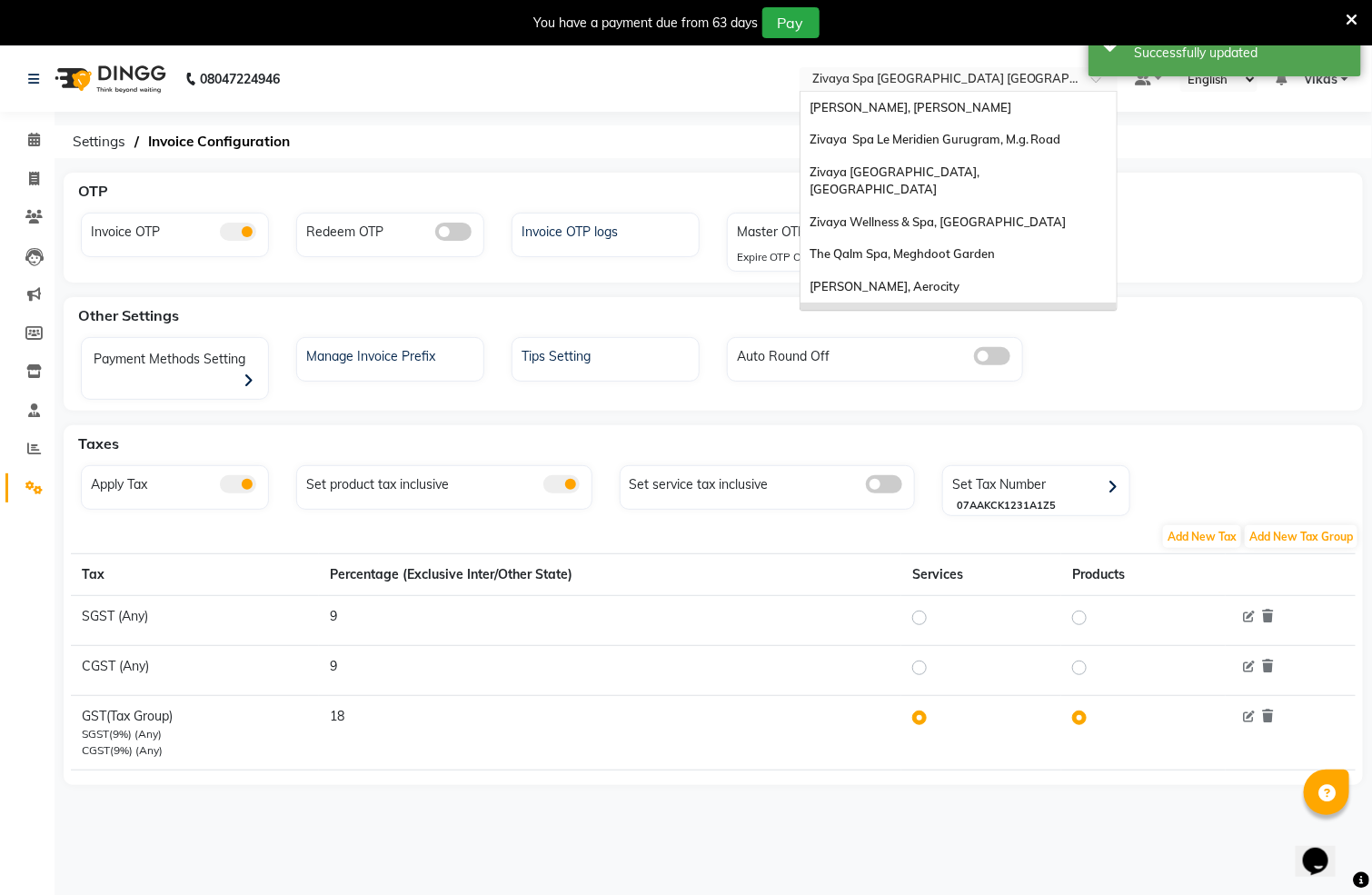
click at [901, 79] on input "text" at bounding box center [941, 80] width 263 height 18
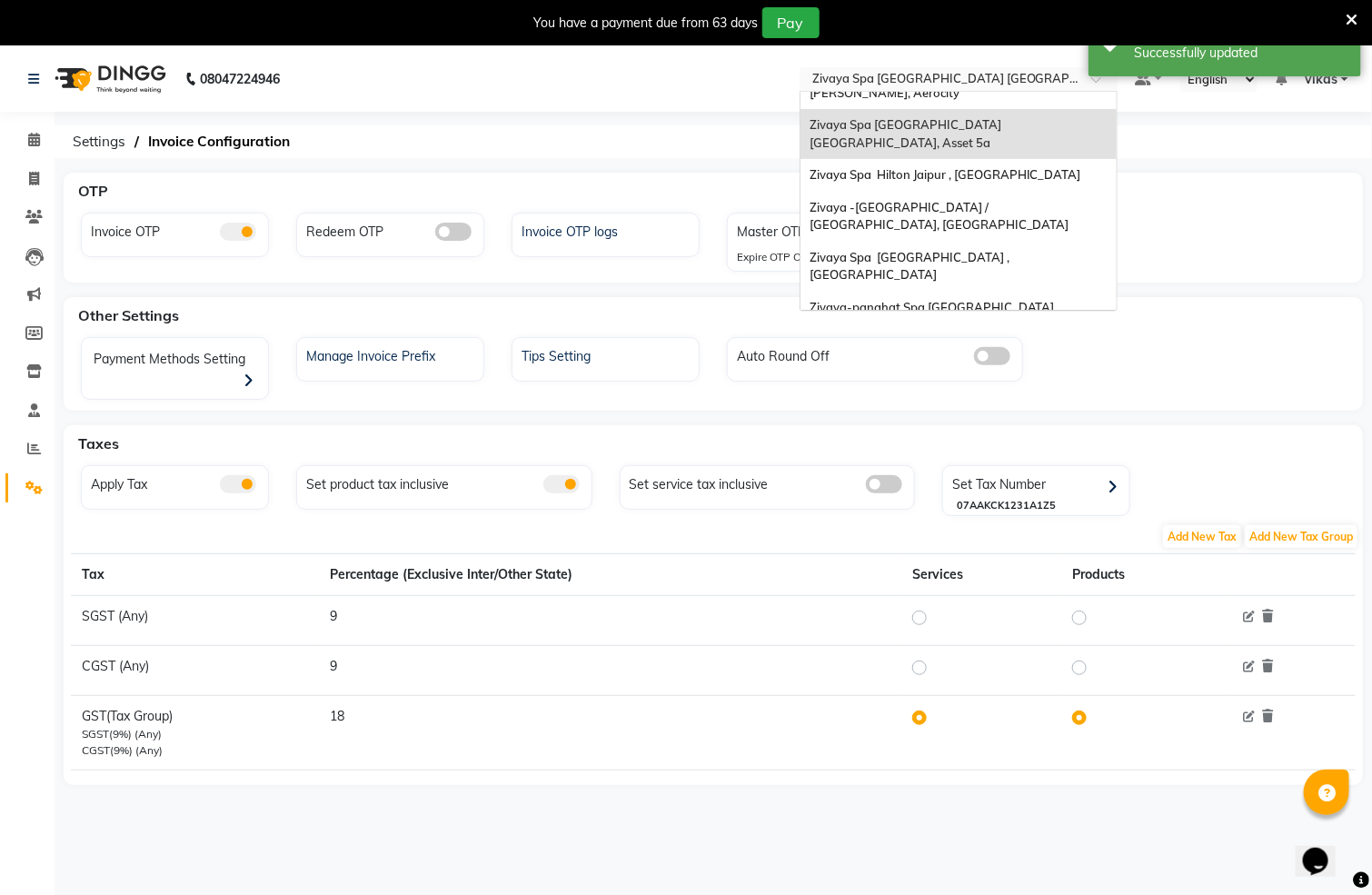
click at [1063, 342] on div "Zivaya Wellness & Spa, [GEOGRAPHIC_DATA]" at bounding box center [959, 358] width 316 height 33
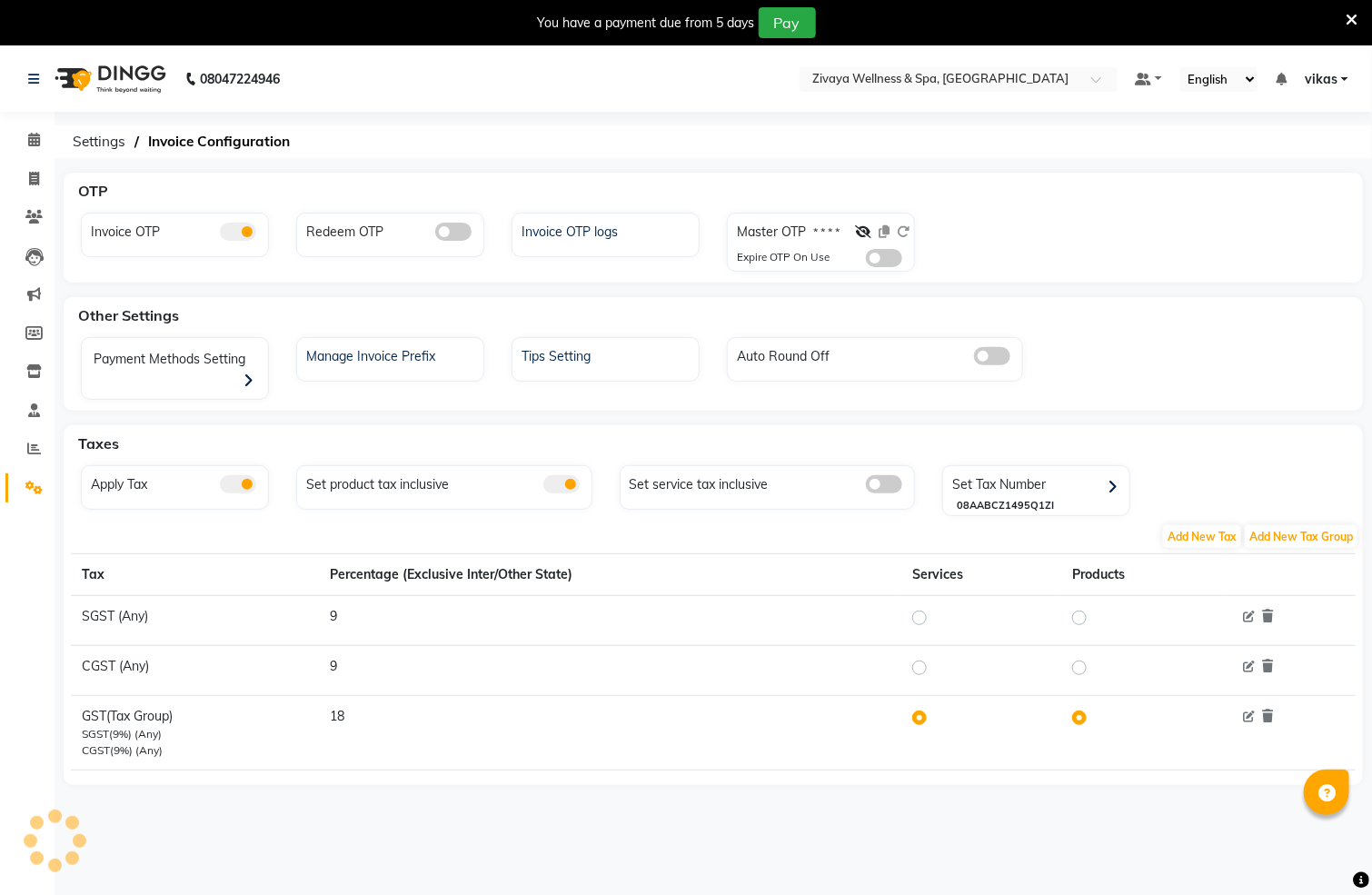
select select "en"
click at [883, 260] on span at bounding box center [884, 257] width 36 height 18
click at [866, 261] on input "checkbox" at bounding box center [866, 261] width 0 height 0
click at [864, 232] on icon at bounding box center [863, 231] width 16 height 12
click at [880, 259] on span at bounding box center [884, 257] width 36 height 18
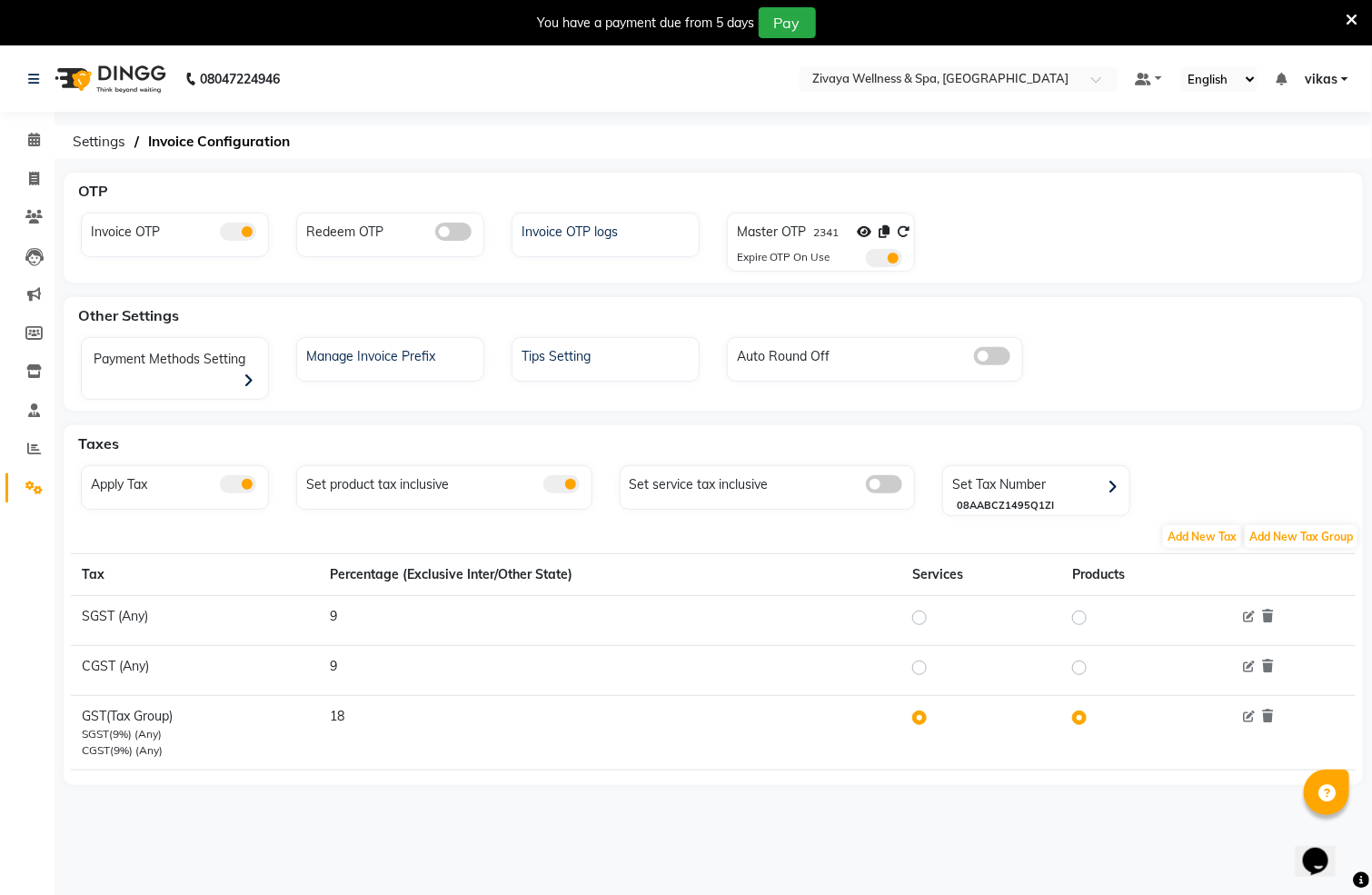
click at [866, 261] on input "checkbox" at bounding box center [866, 261] width 0 height 0
click at [905, 229] on icon at bounding box center [903, 231] width 12 height 12
click at [1350, 13] on icon at bounding box center [1351, 19] width 11 height 16
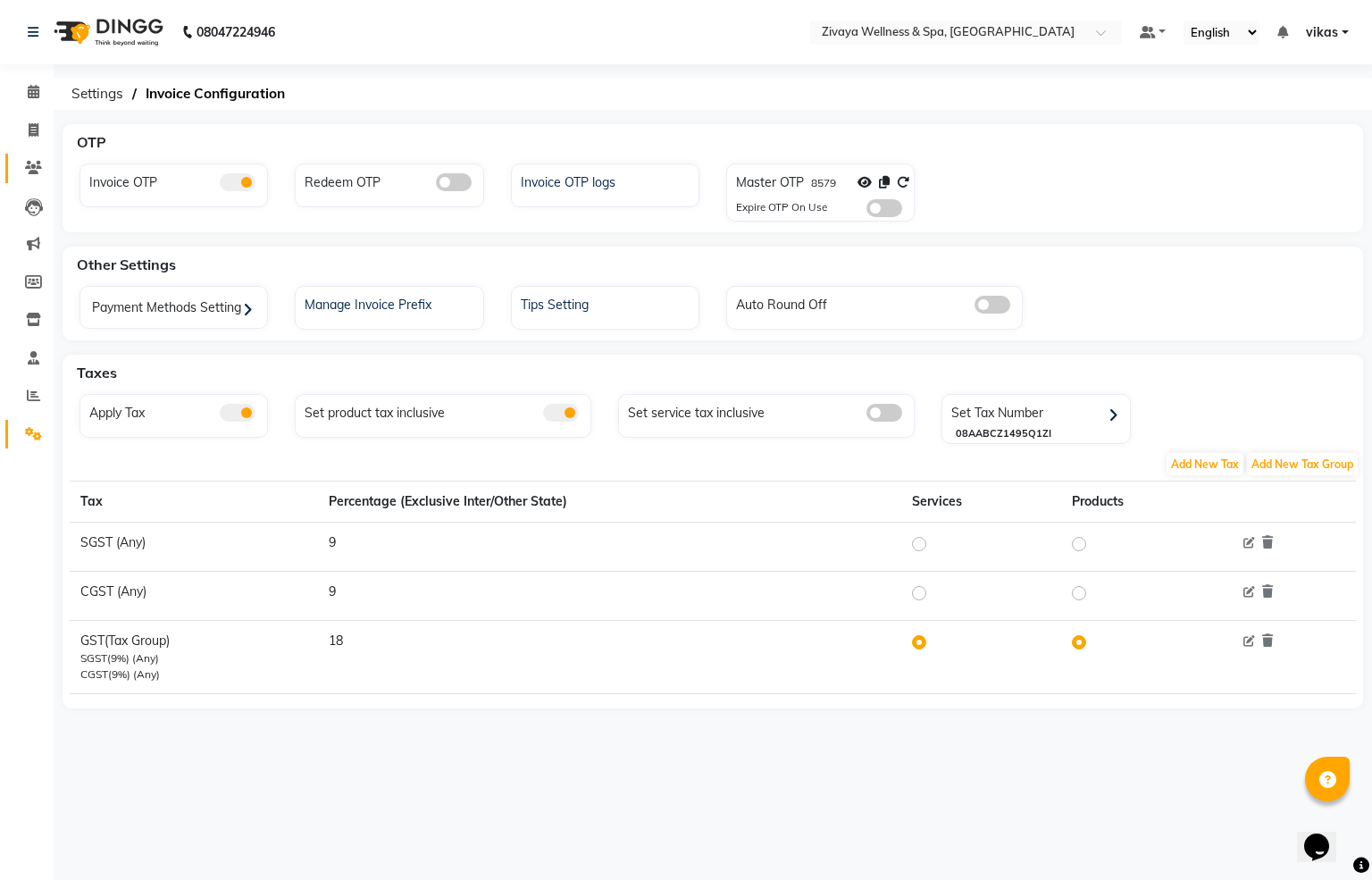
click at [33, 153] on link "Clients" at bounding box center [27, 168] width 43 height 30
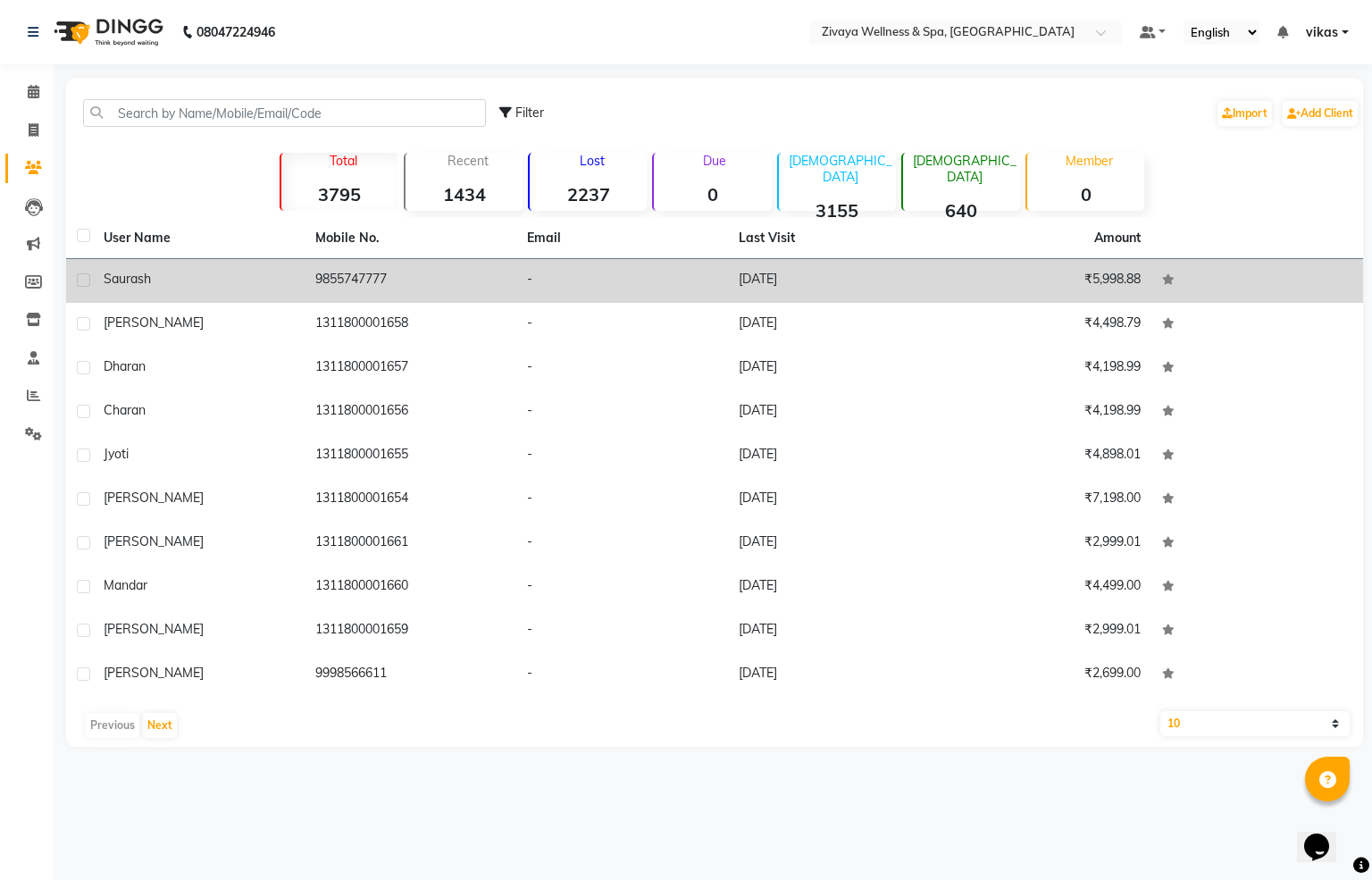
click at [247, 287] on div "saurash" at bounding box center [198, 279] width 191 height 19
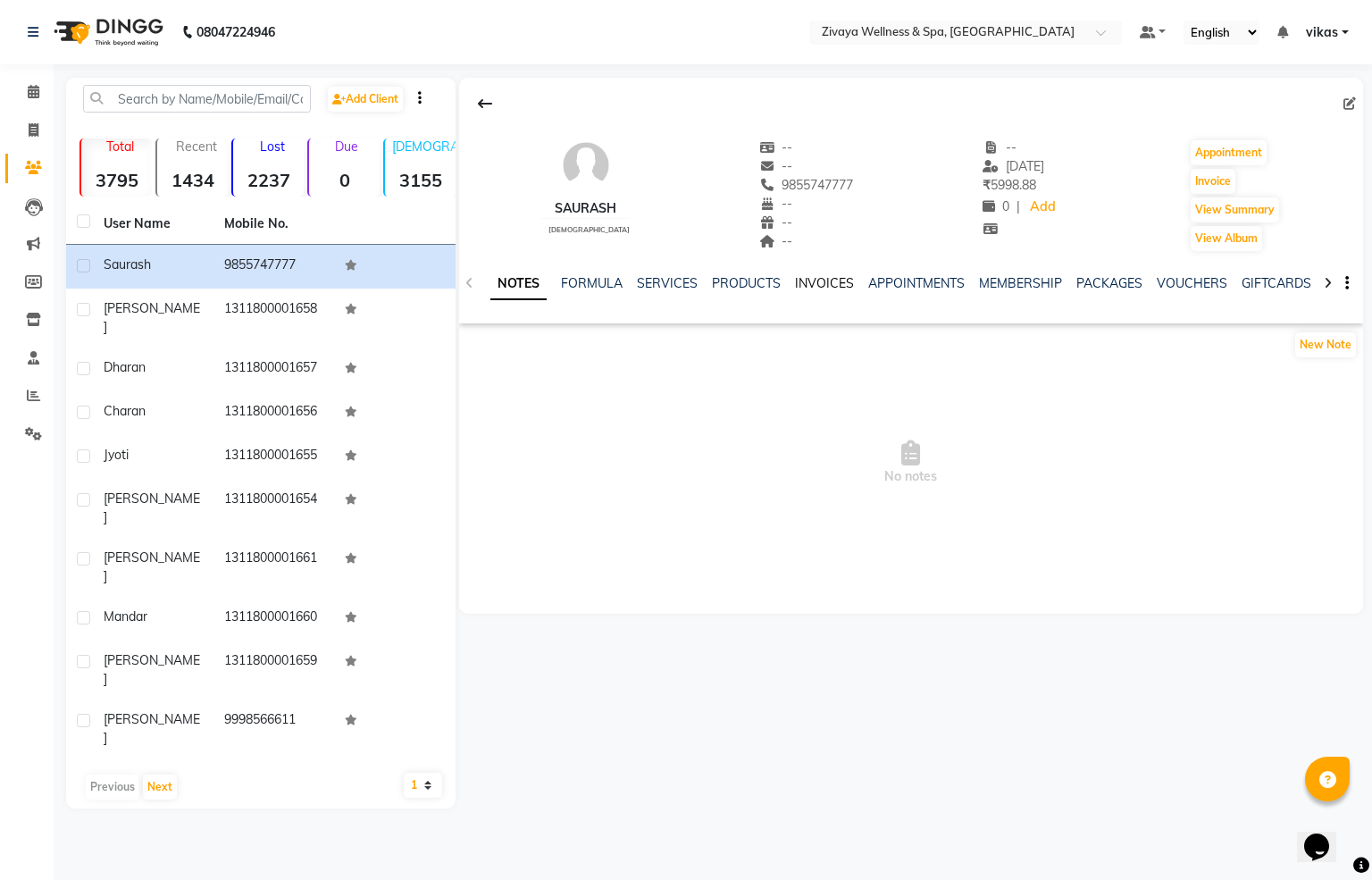
click at [806, 285] on link "INVOICES" at bounding box center [824, 283] width 59 height 16
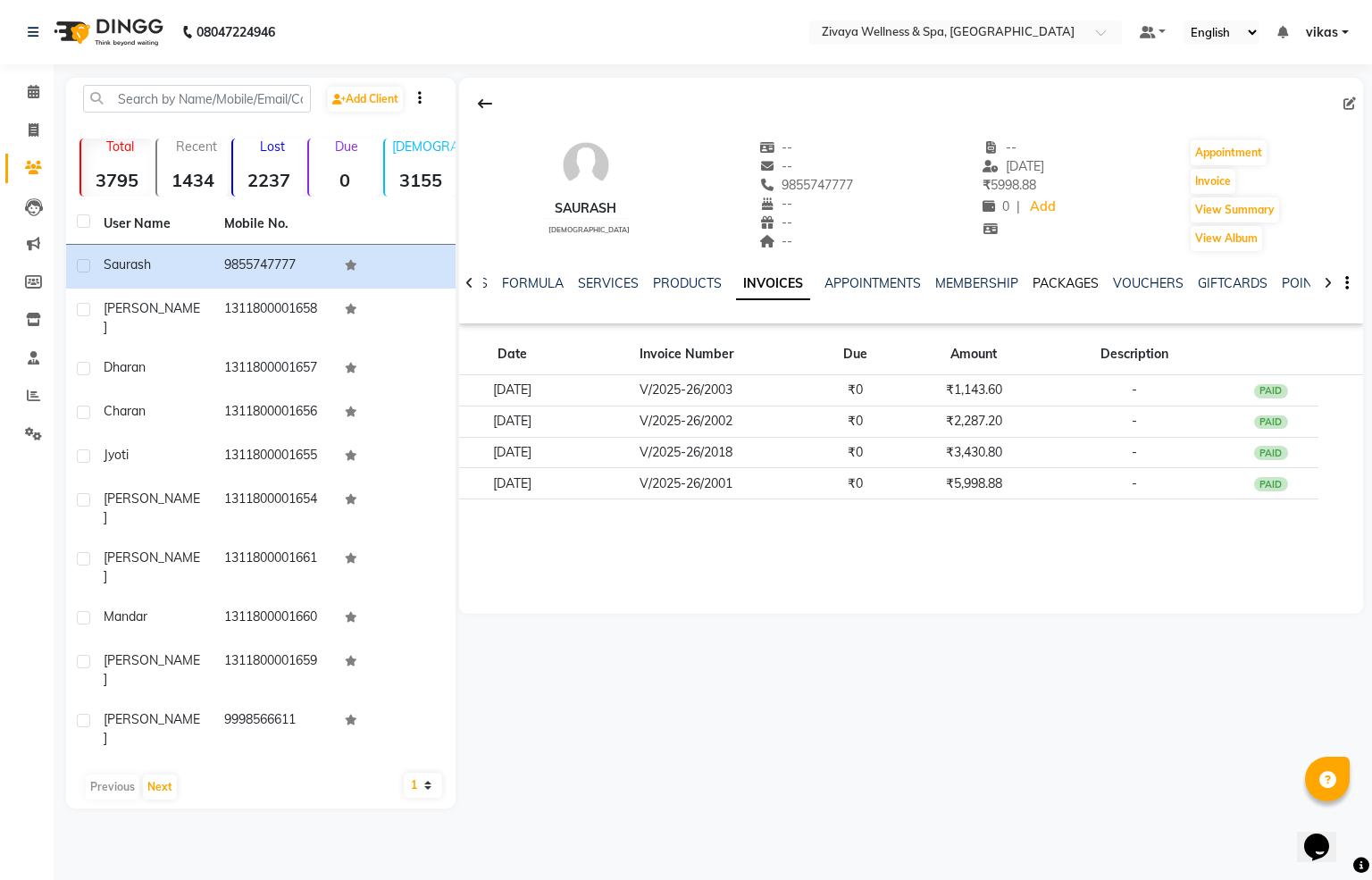
click at [1032, 280] on link "PACKAGES" at bounding box center [1065, 283] width 66 height 16
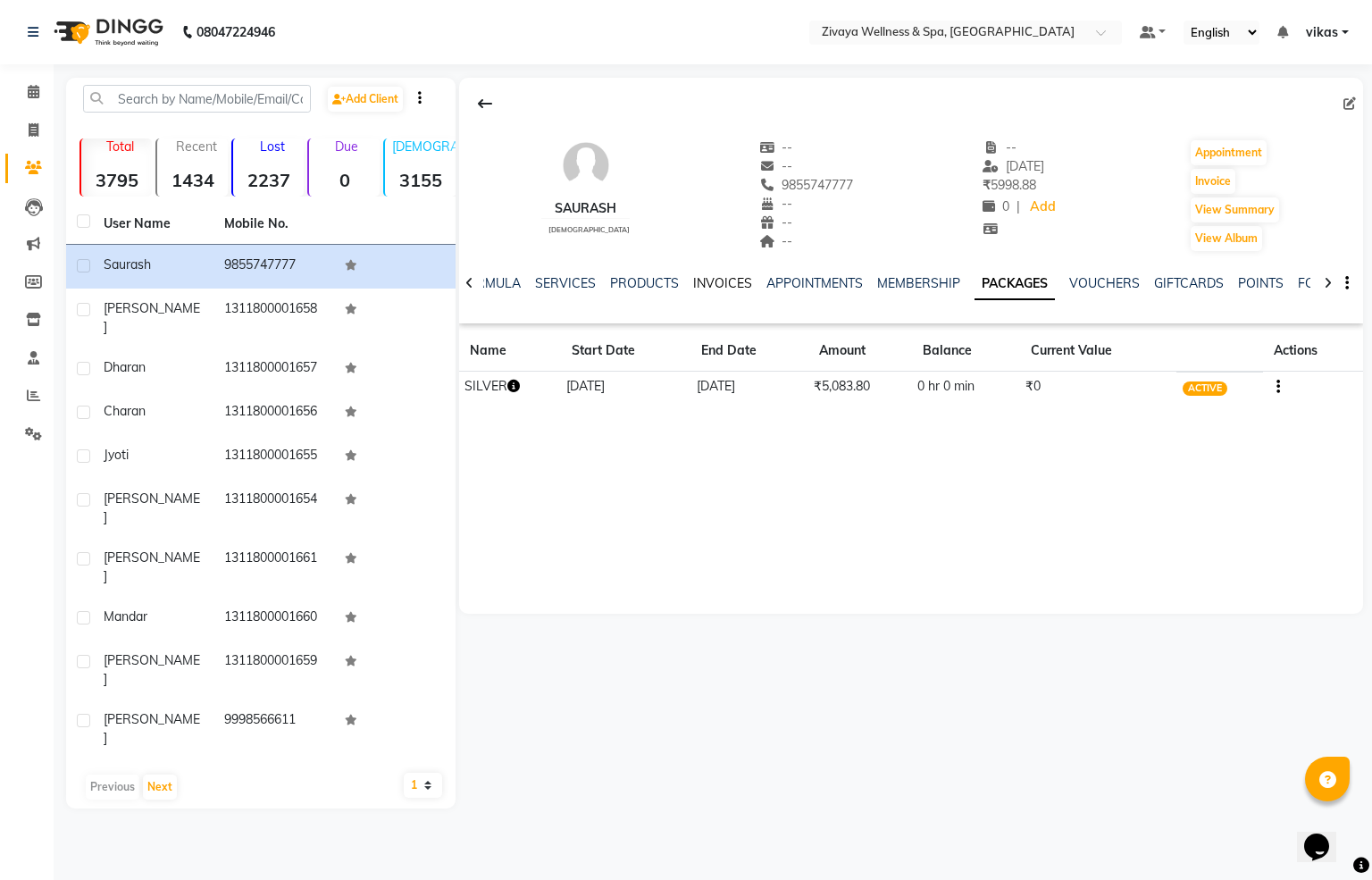
click at [693, 290] on link "INVOICES" at bounding box center [722, 283] width 59 height 16
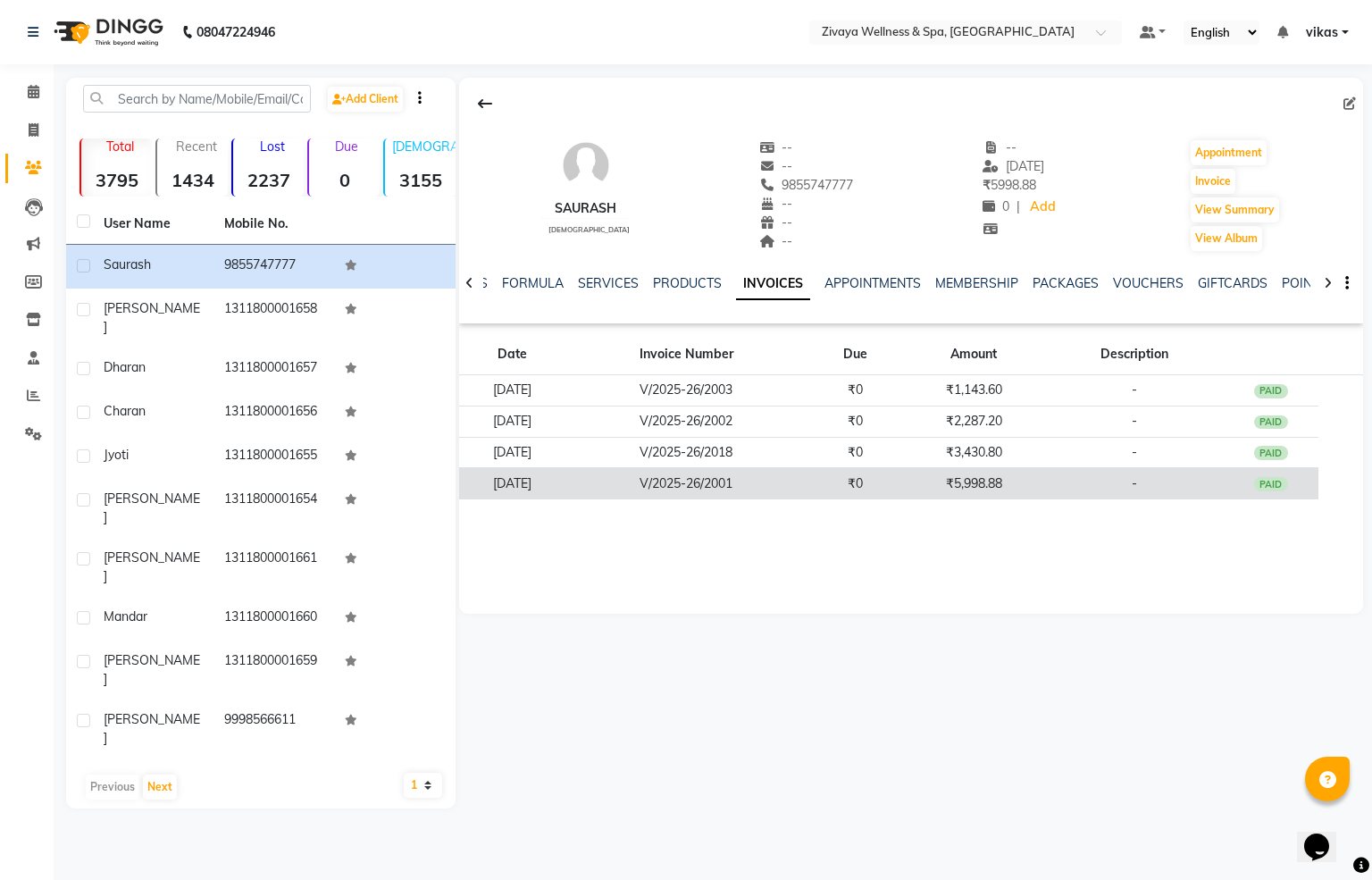
click at [1023, 497] on td "₹5,998.88" at bounding box center [974, 484] width 142 height 32
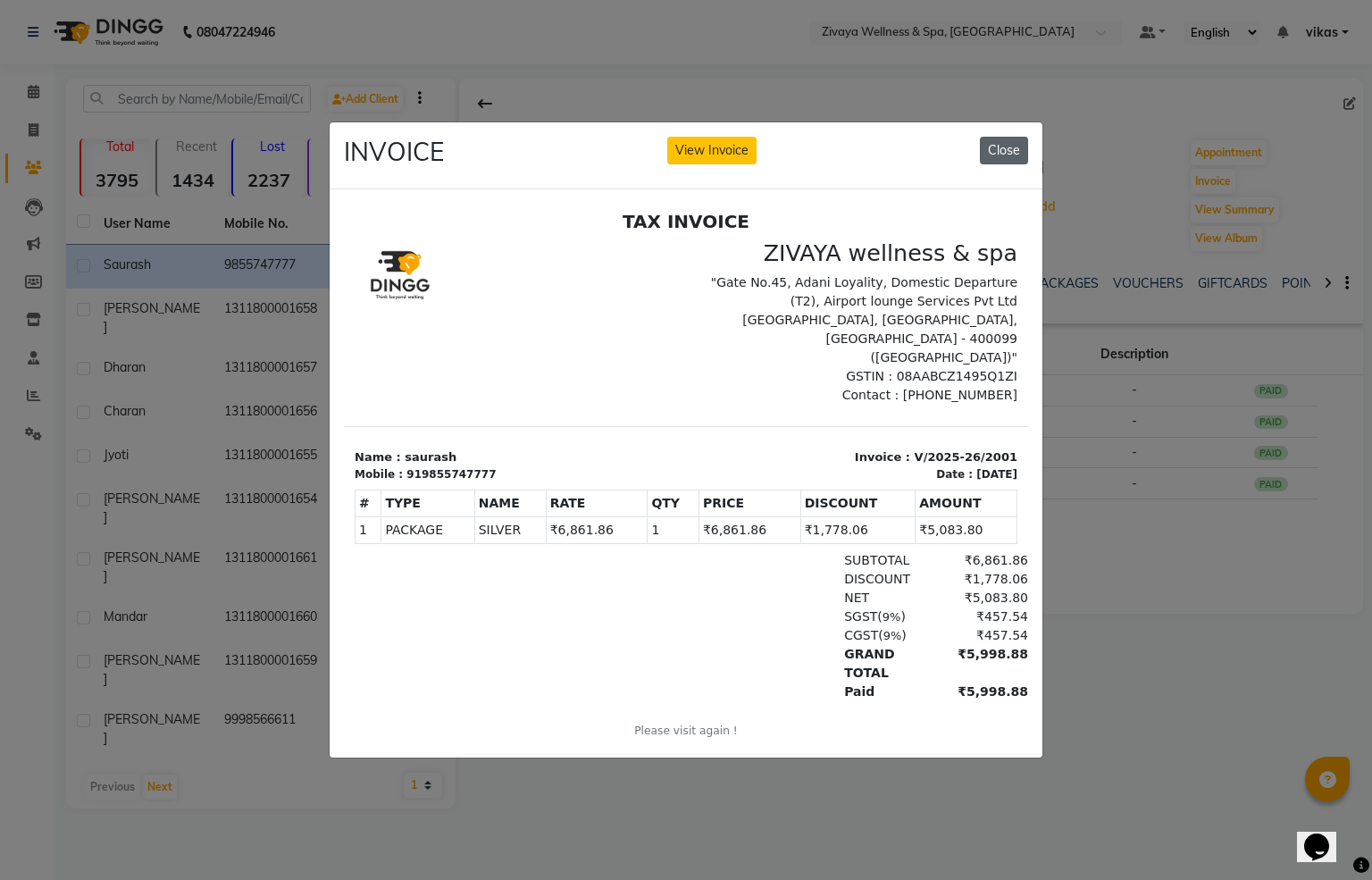
drag, startPoint x: 997, startPoint y: 147, endPoint x: 652, endPoint y: 58, distance: 356.3
click at [997, 147] on button "Close" at bounding box center [1004, 151] width 48 height 28
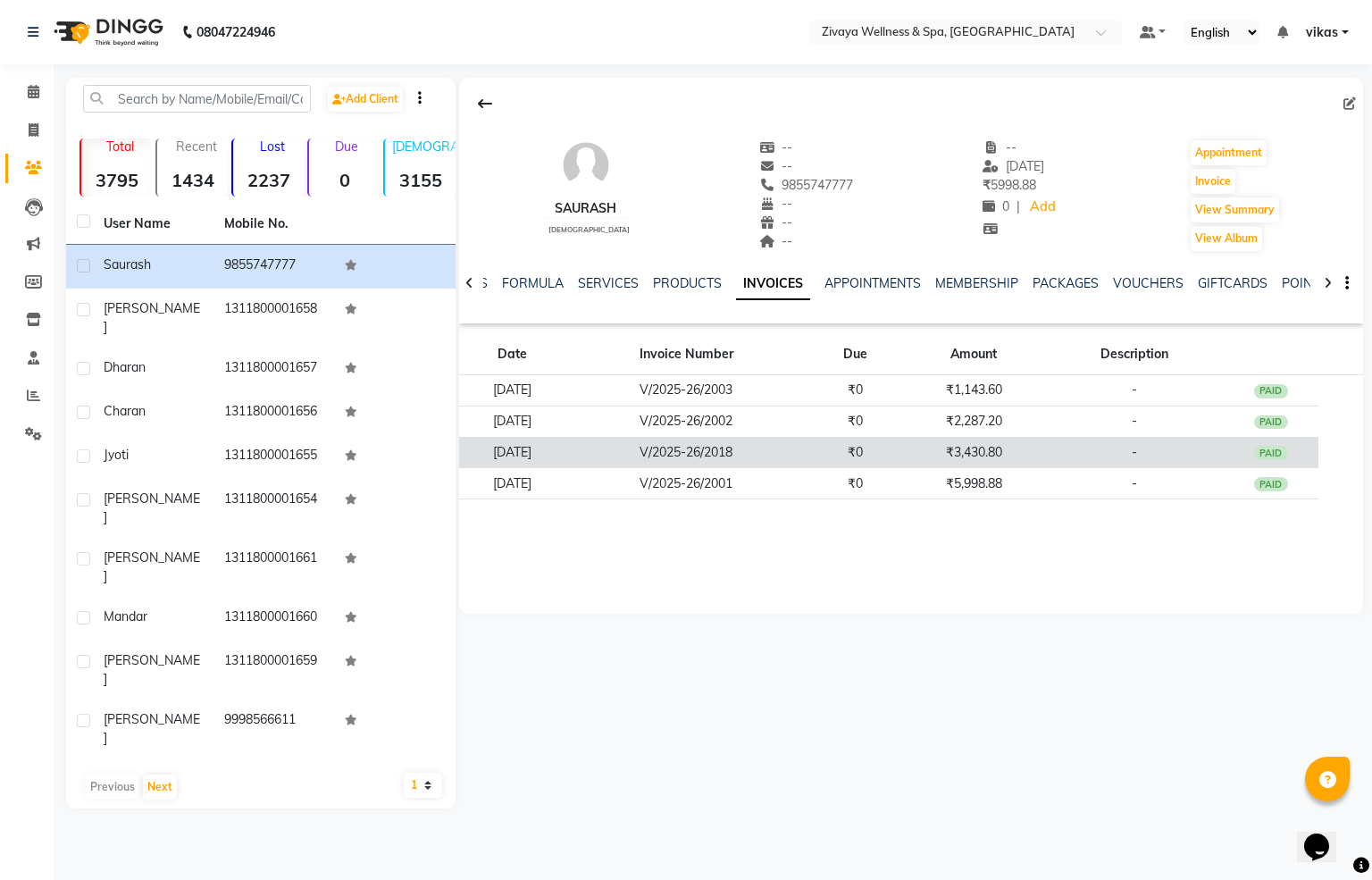
click at [887, 448] on td "₹0" at bounding box center [855, 453] width 96 height 32
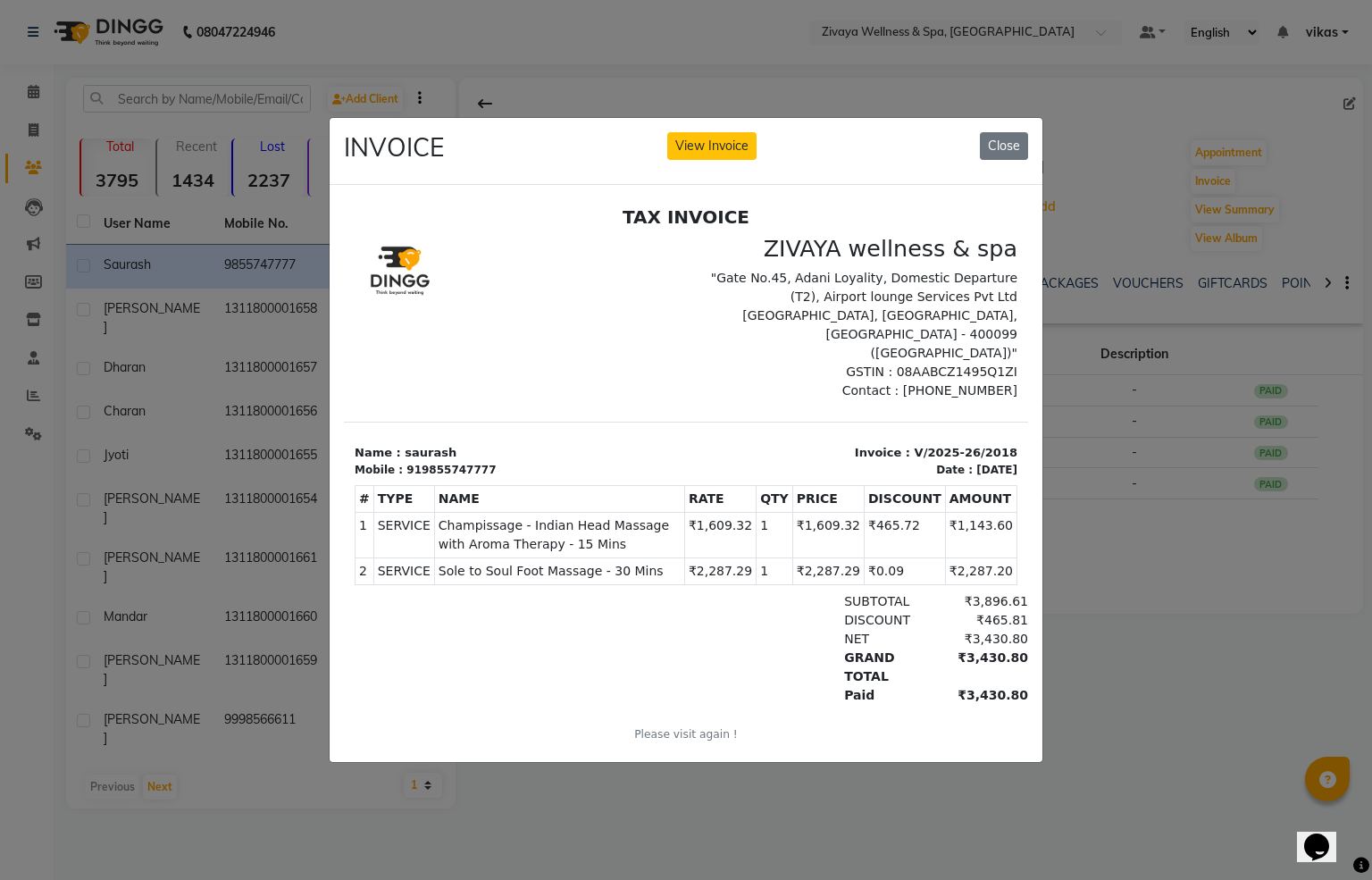
click at [1010, 118] on div "INVOICE View Invoice Close" at bounding box center [686, 152] width 713 height 67
click at [1010, 135] on button "Close" at bounding box center [1004, 146] width 48 height 28
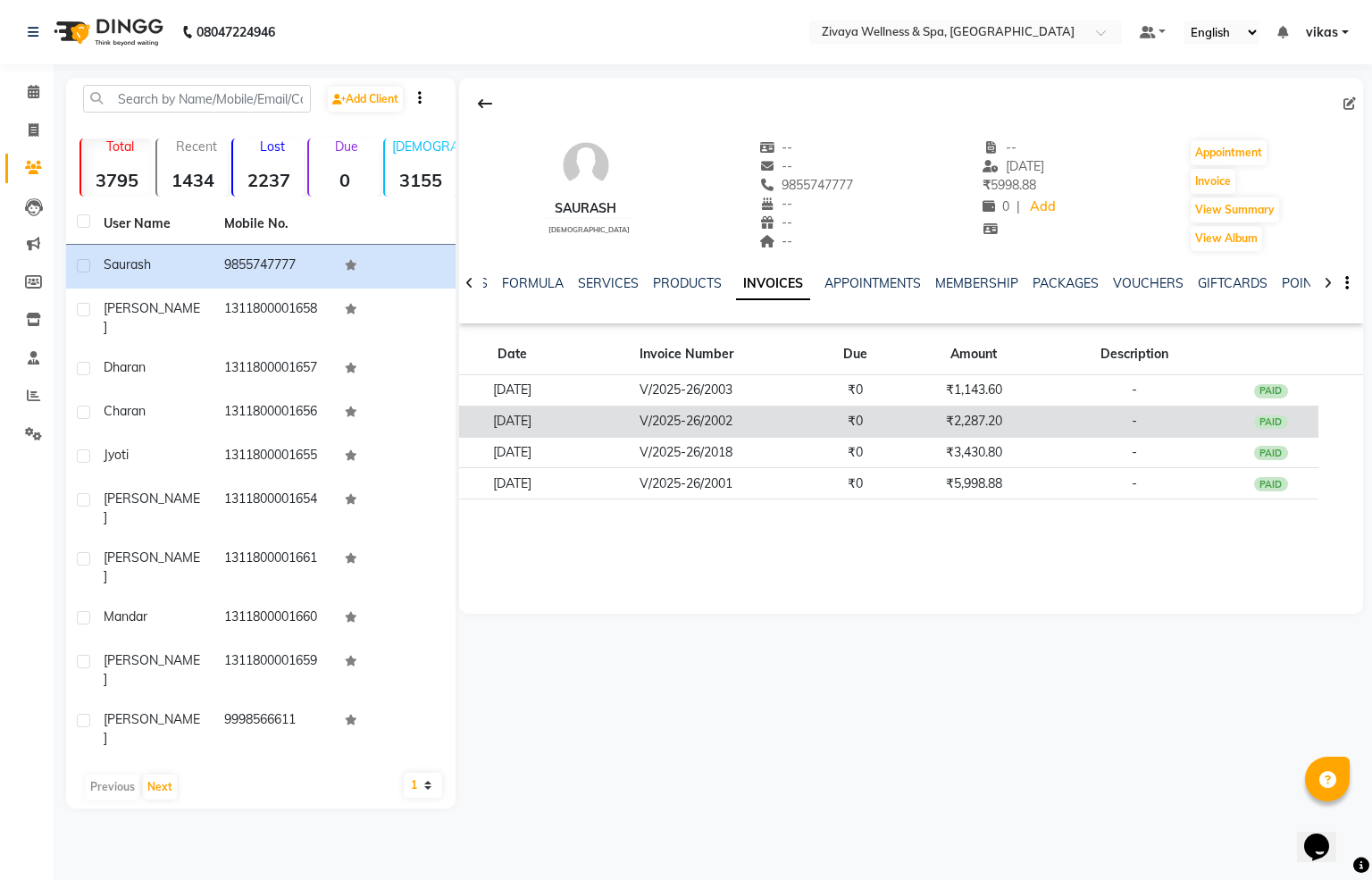
click at [807, 416] on td "V/2025-26/2002" at bounding box center [686, 421] width 242 height 32
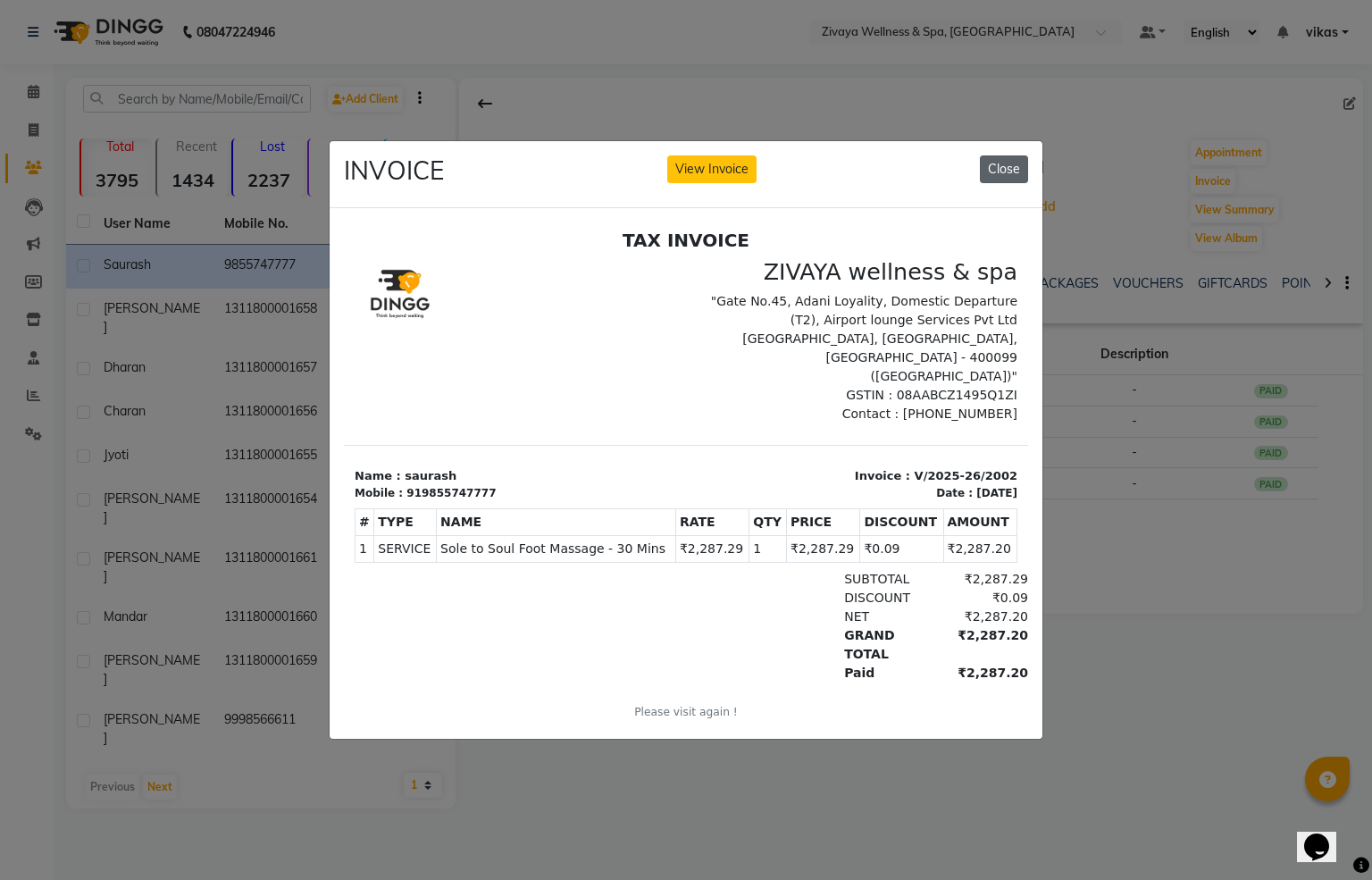
click at [995, 165] on button "Close" at bounding box center [1004, 169] width 48 height 28
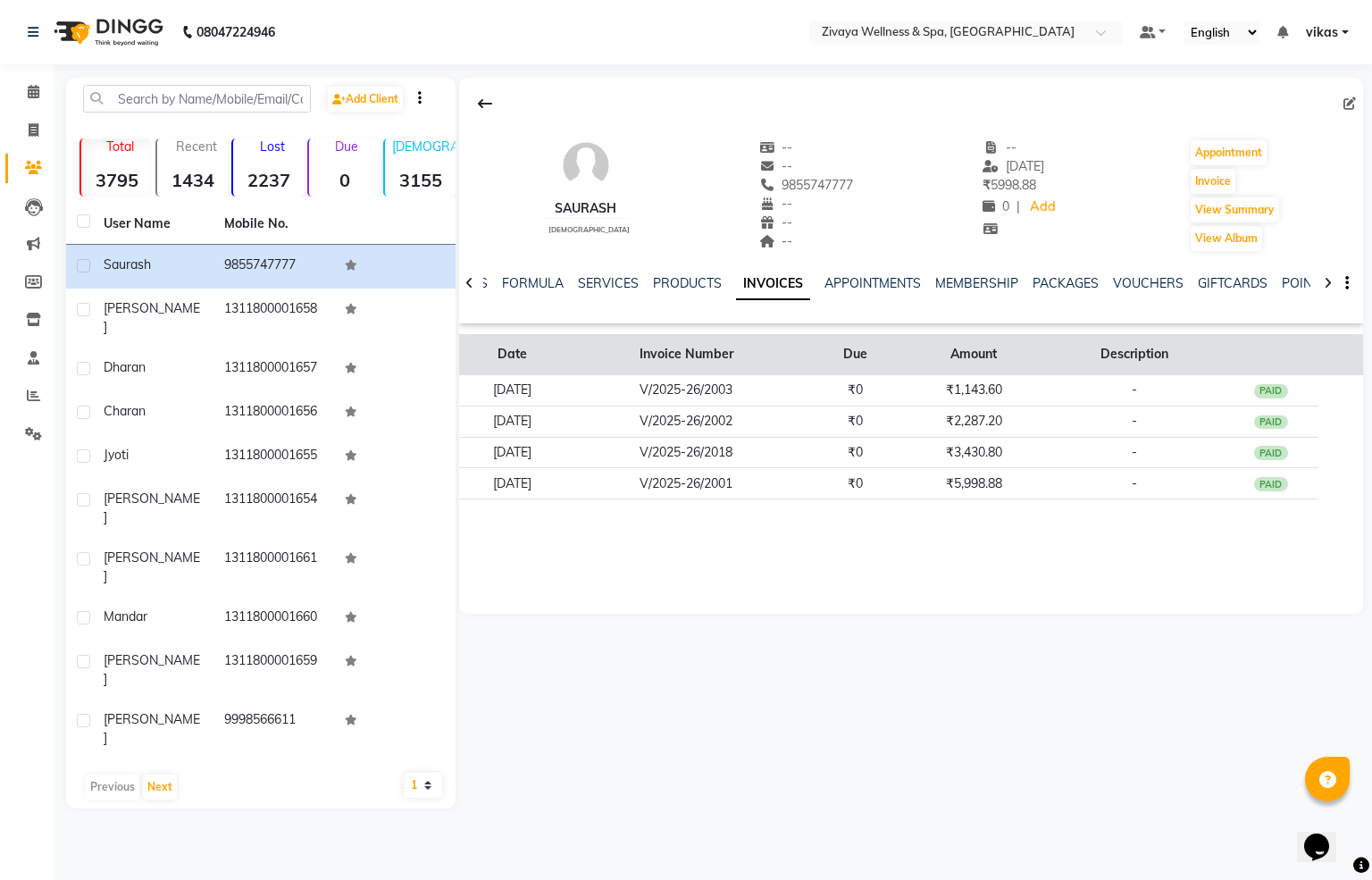
click at [807, 373] on th "Invoice Number" at bounding box center [686, 354] width 242 height 41
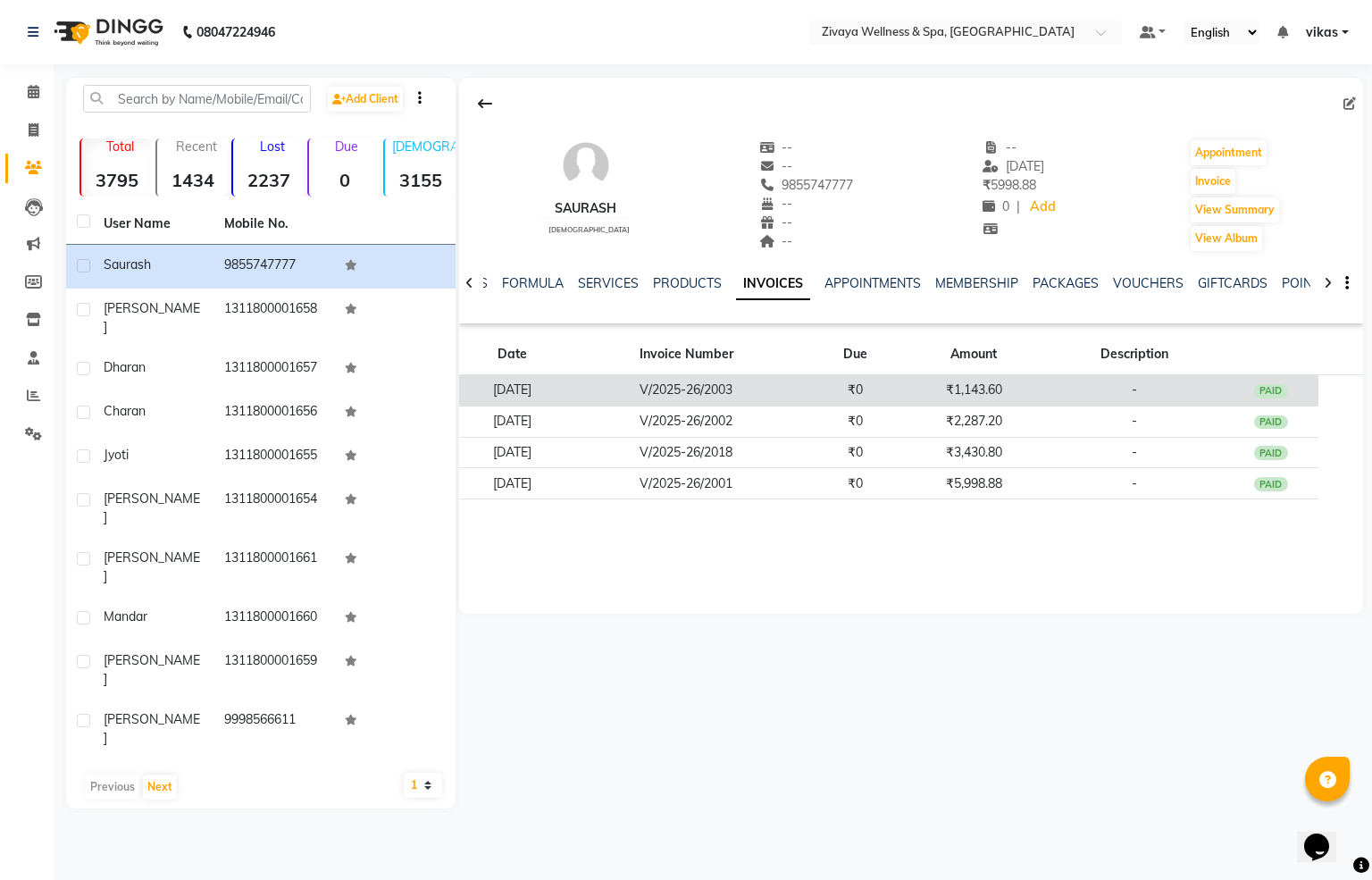
click at [807, 400] on td "V/2025-26/2003" at bounding box center [686, 391] width 242 height 32
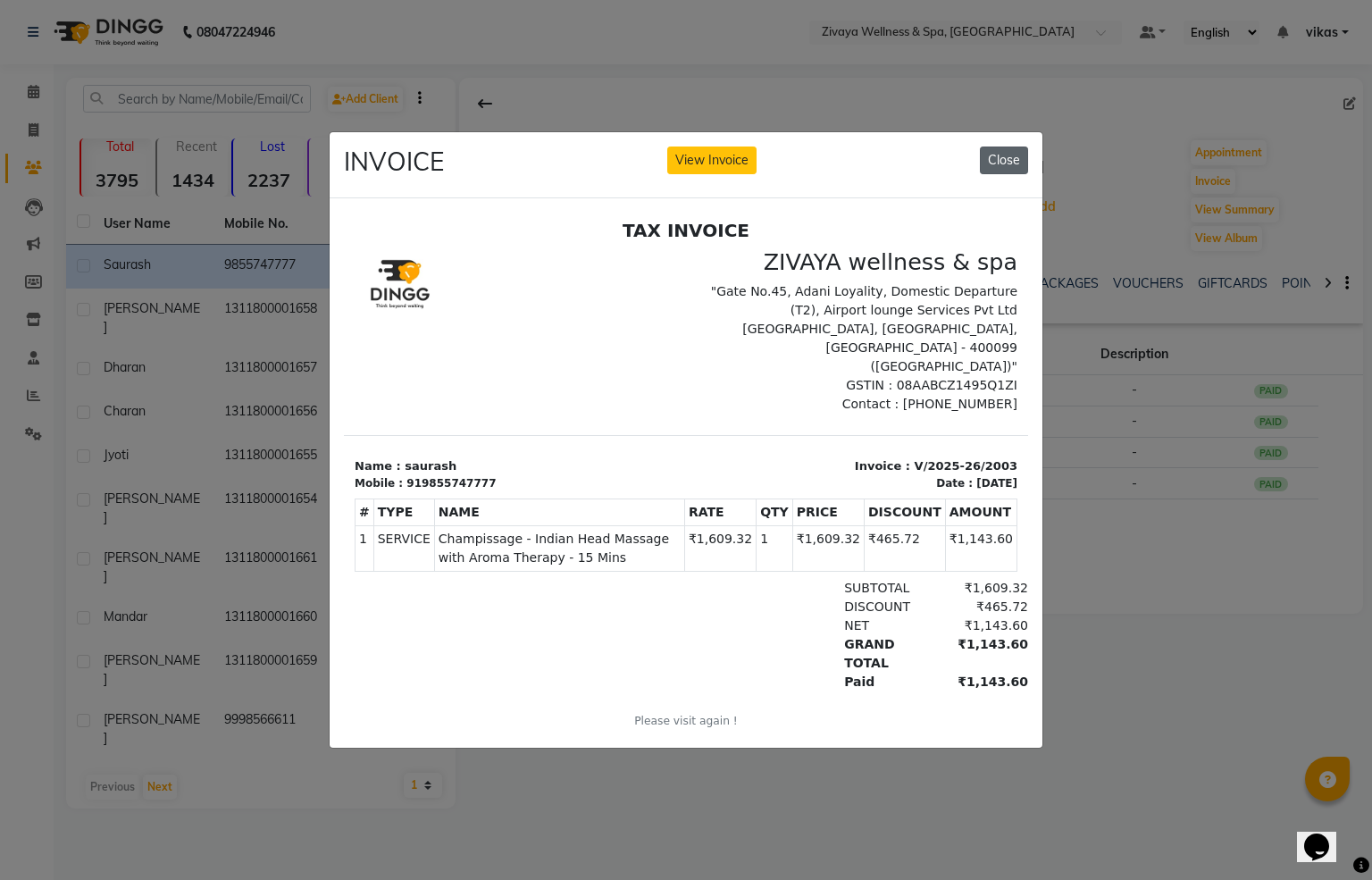
click at [1010, 153] on button "Close" at bounding box center [1004, 160] width 48 height 28
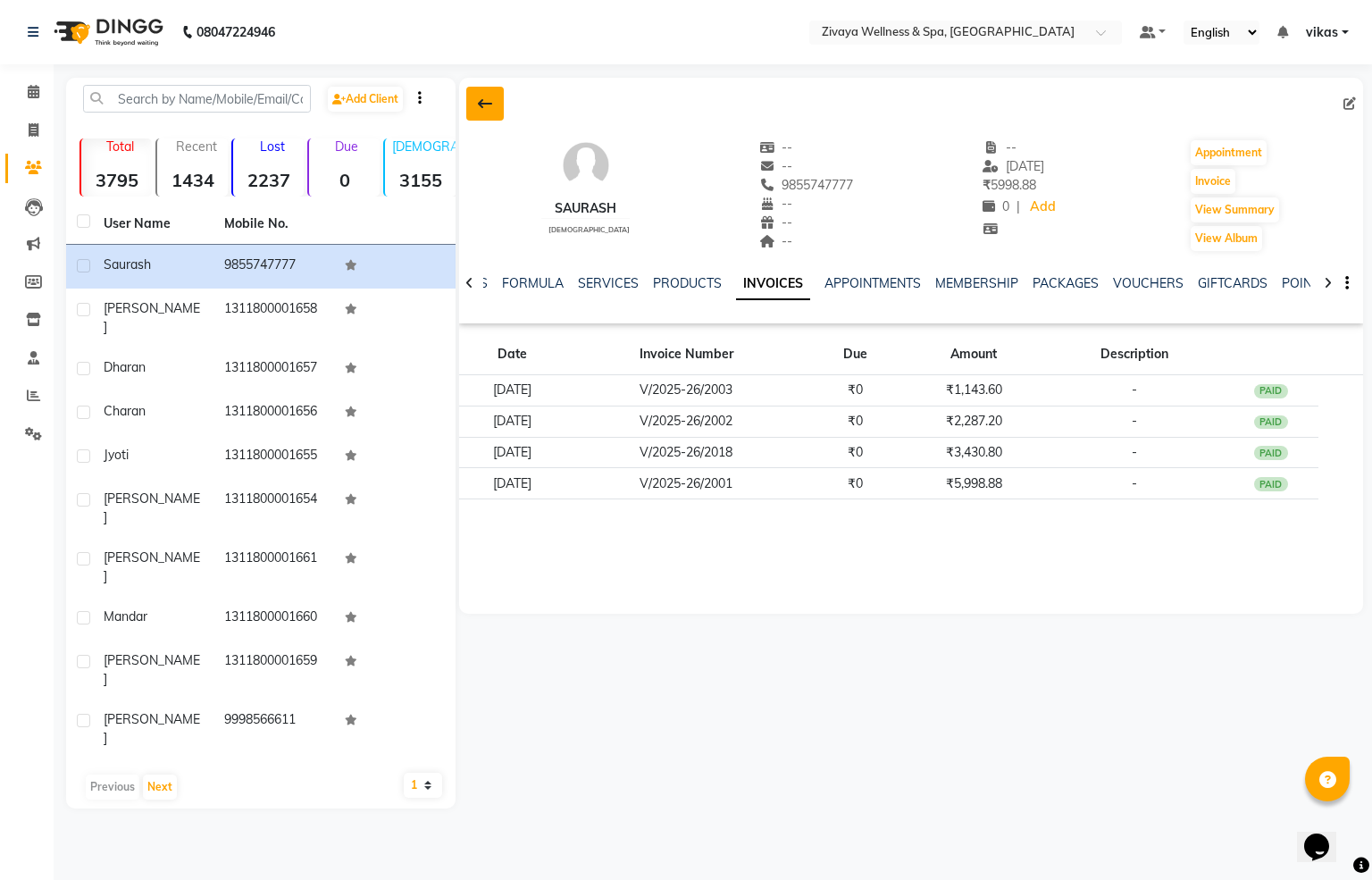
click at [478, 111] on icon at bounding box center [485, 103] width 14 height 14
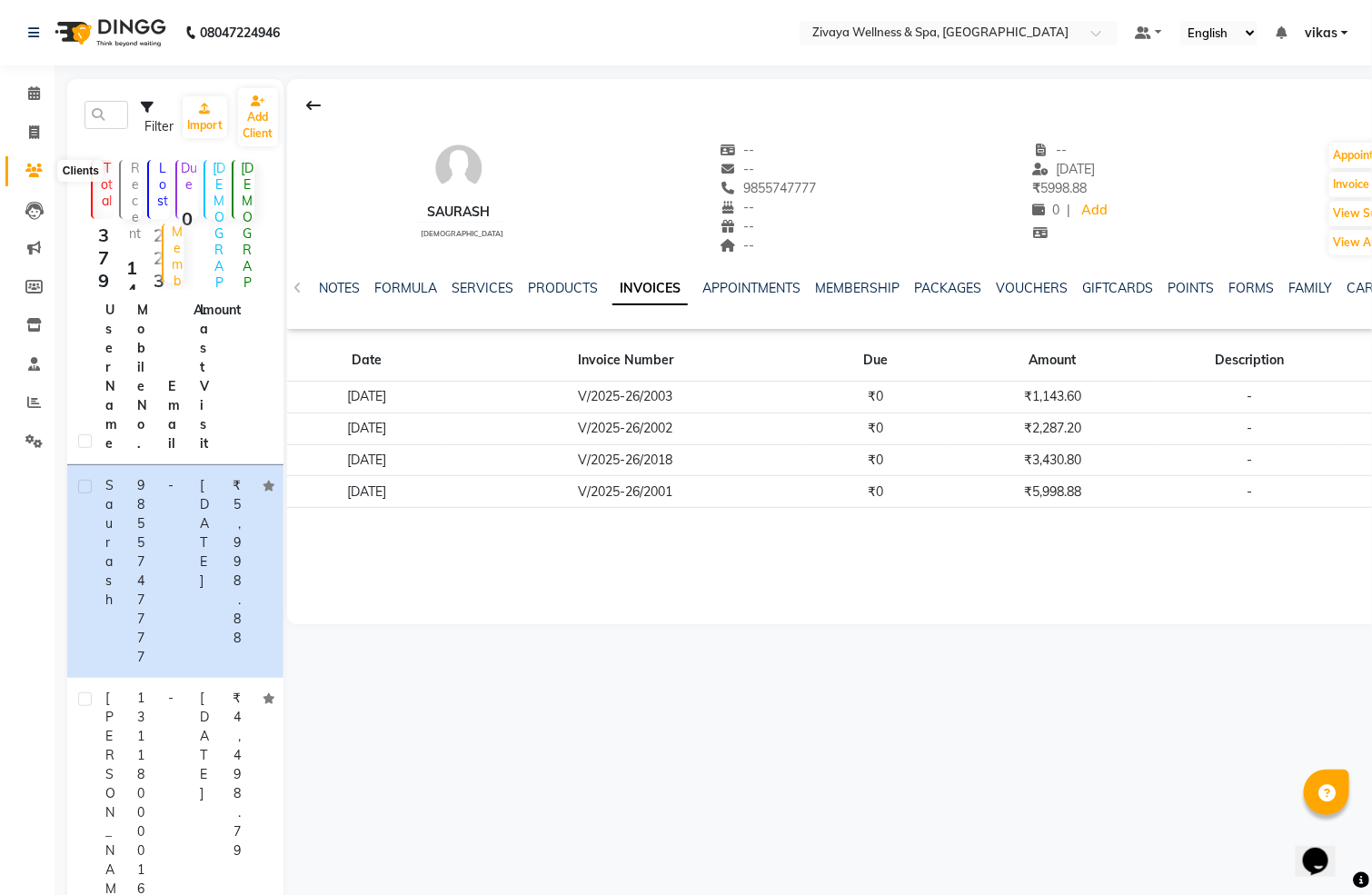
click at [30, 167] on icon at bounding box center [34, 170] width 17 height 13
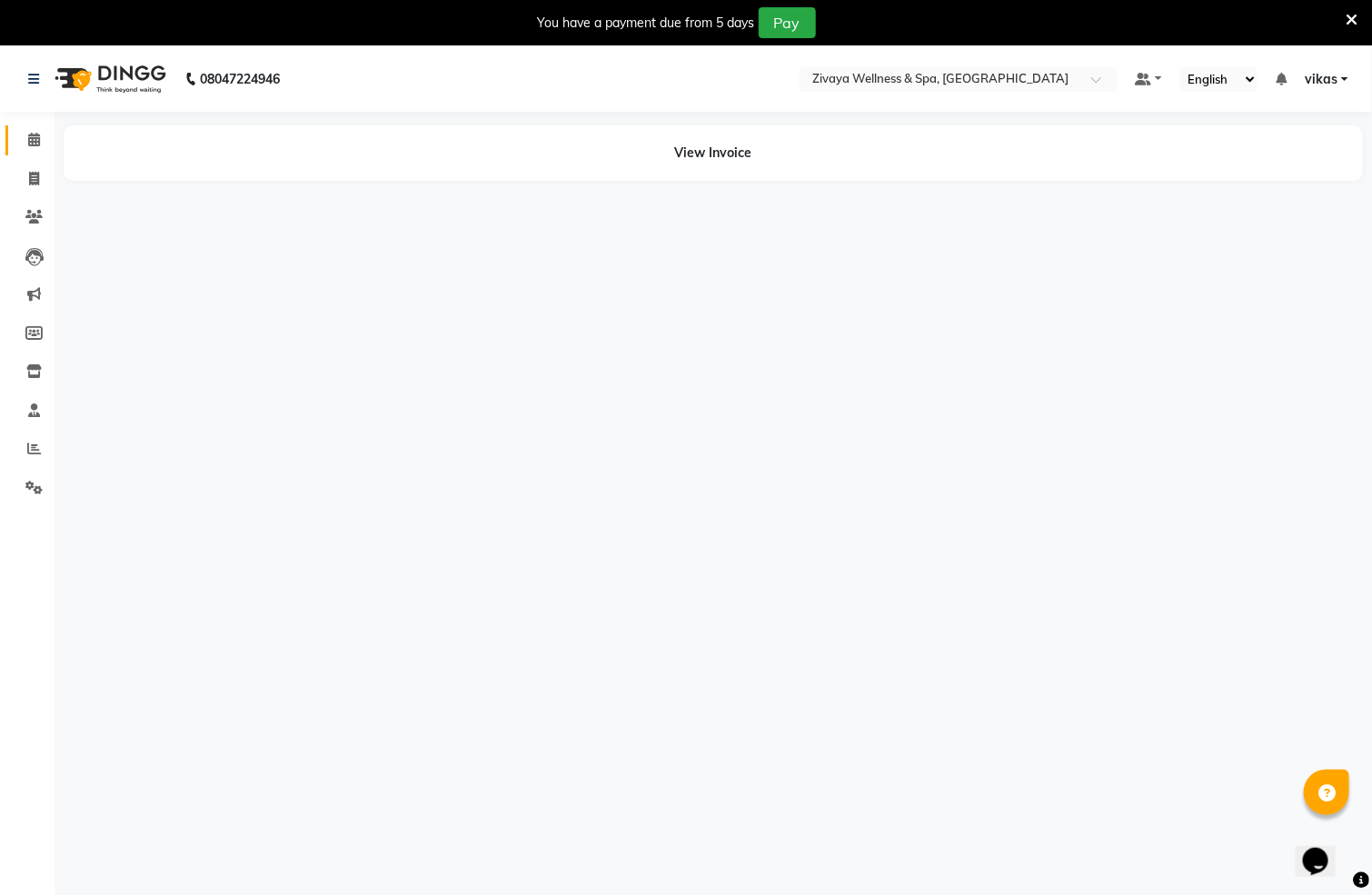
click at [31, 126] on link "Calendar" at bounding box center [27, 141] width 44 height 30
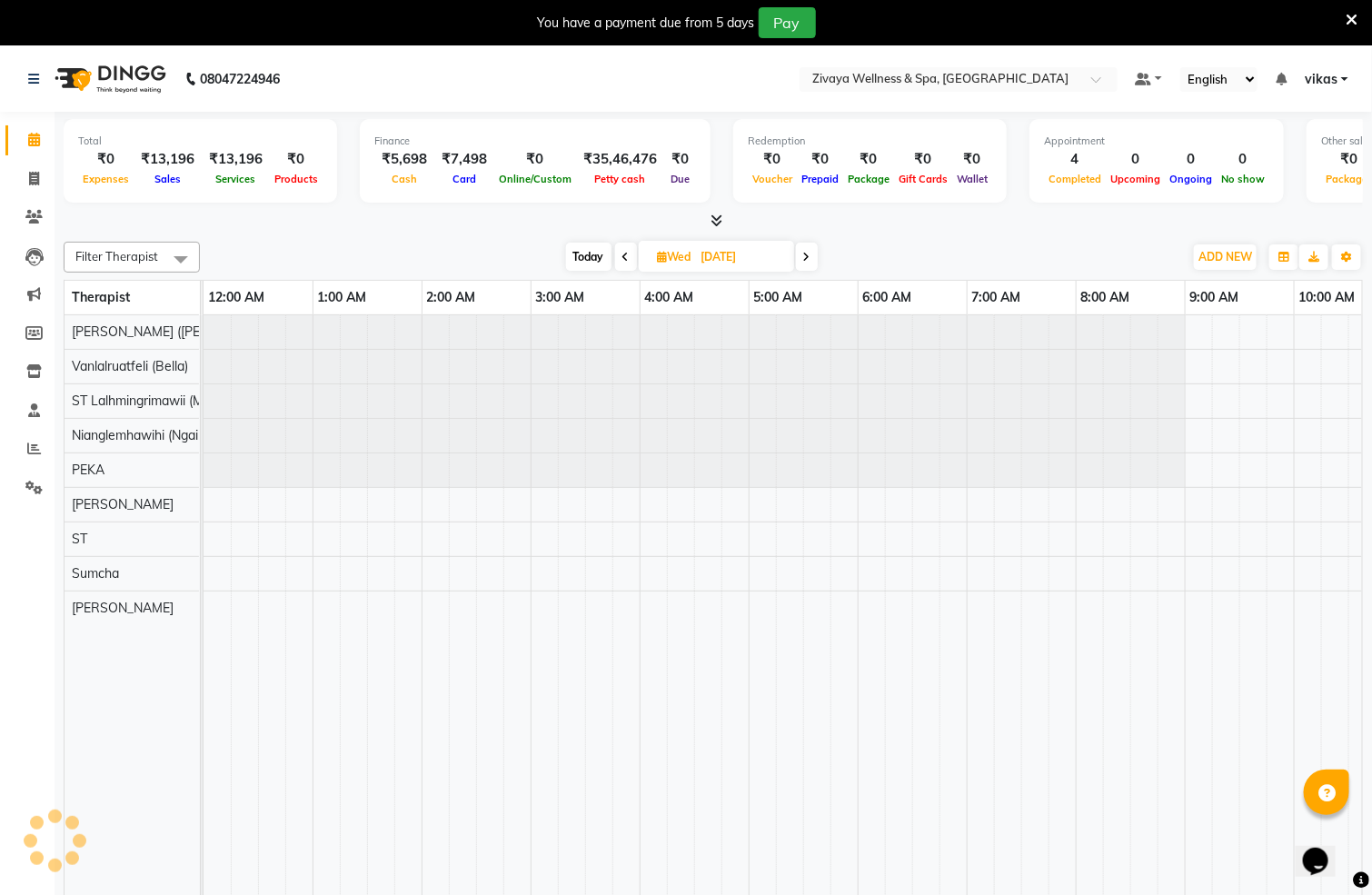
scroll to position [0, 654]
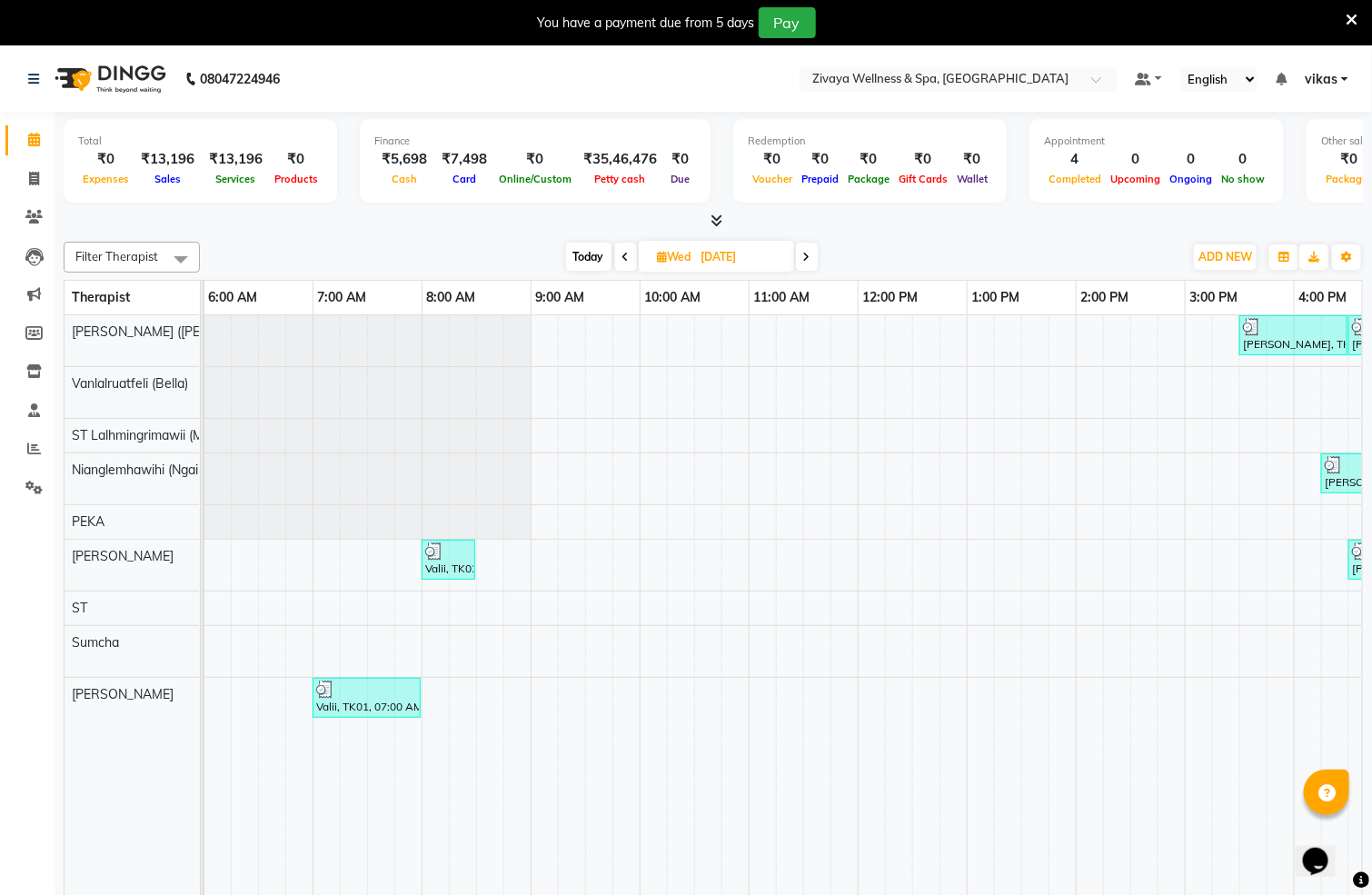
click at [624, 264] on span at bounding box center [625, 256] width 22 height 28
type input "[DATE]"
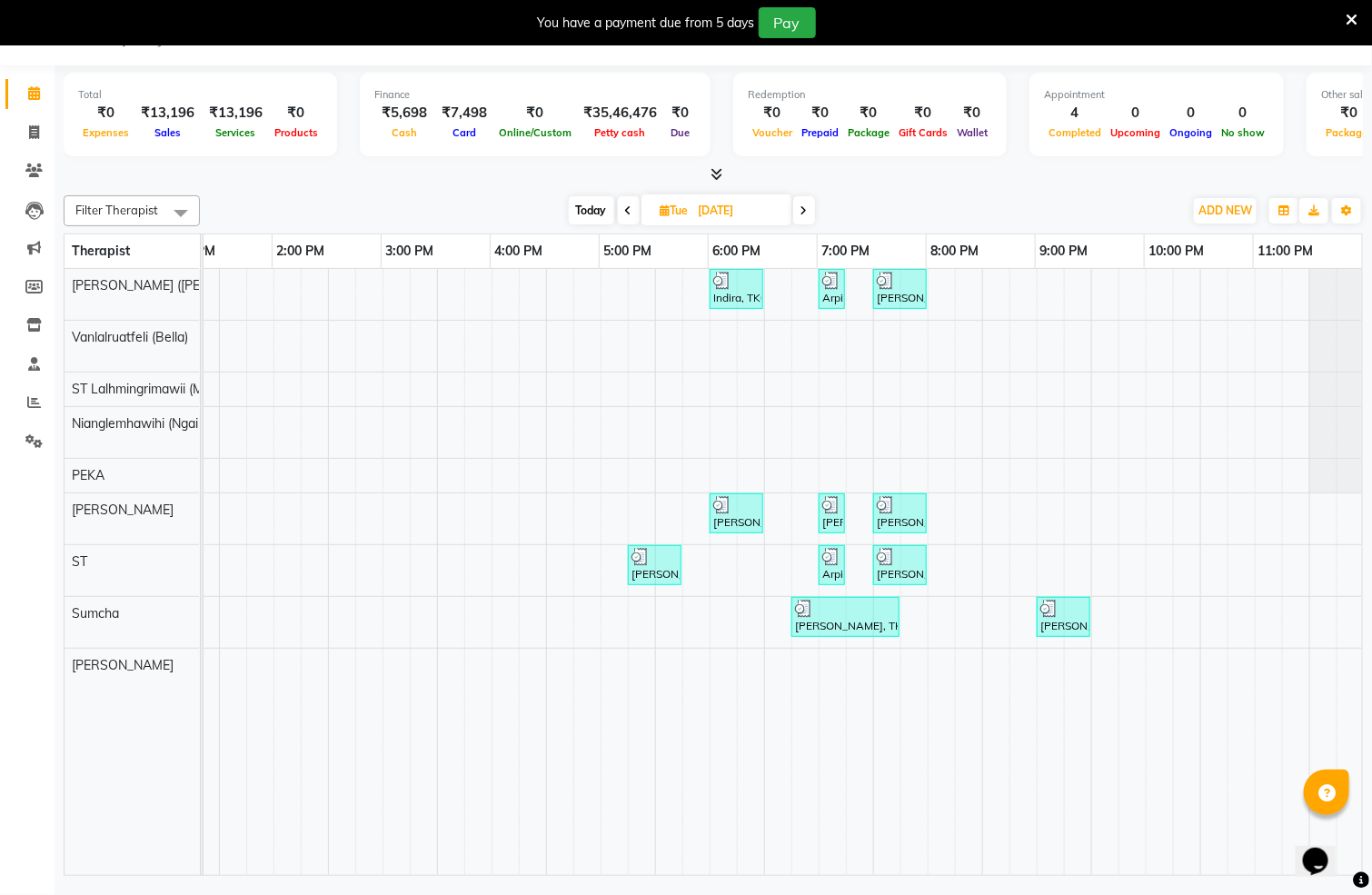
scroll to position [0, 1075]
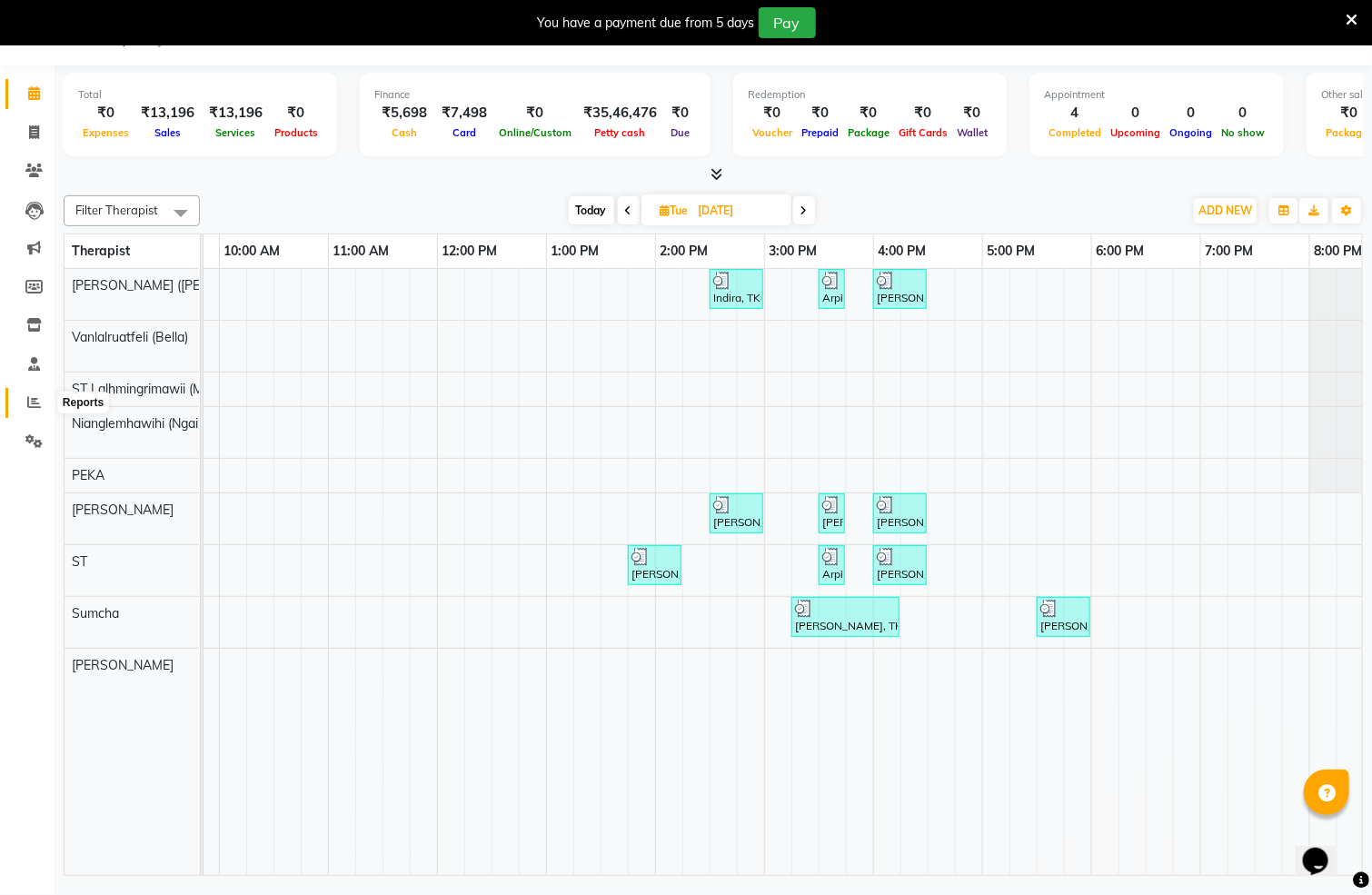
click at [27, 403] on icon at bounding box center [34, 402] width 13 height 13
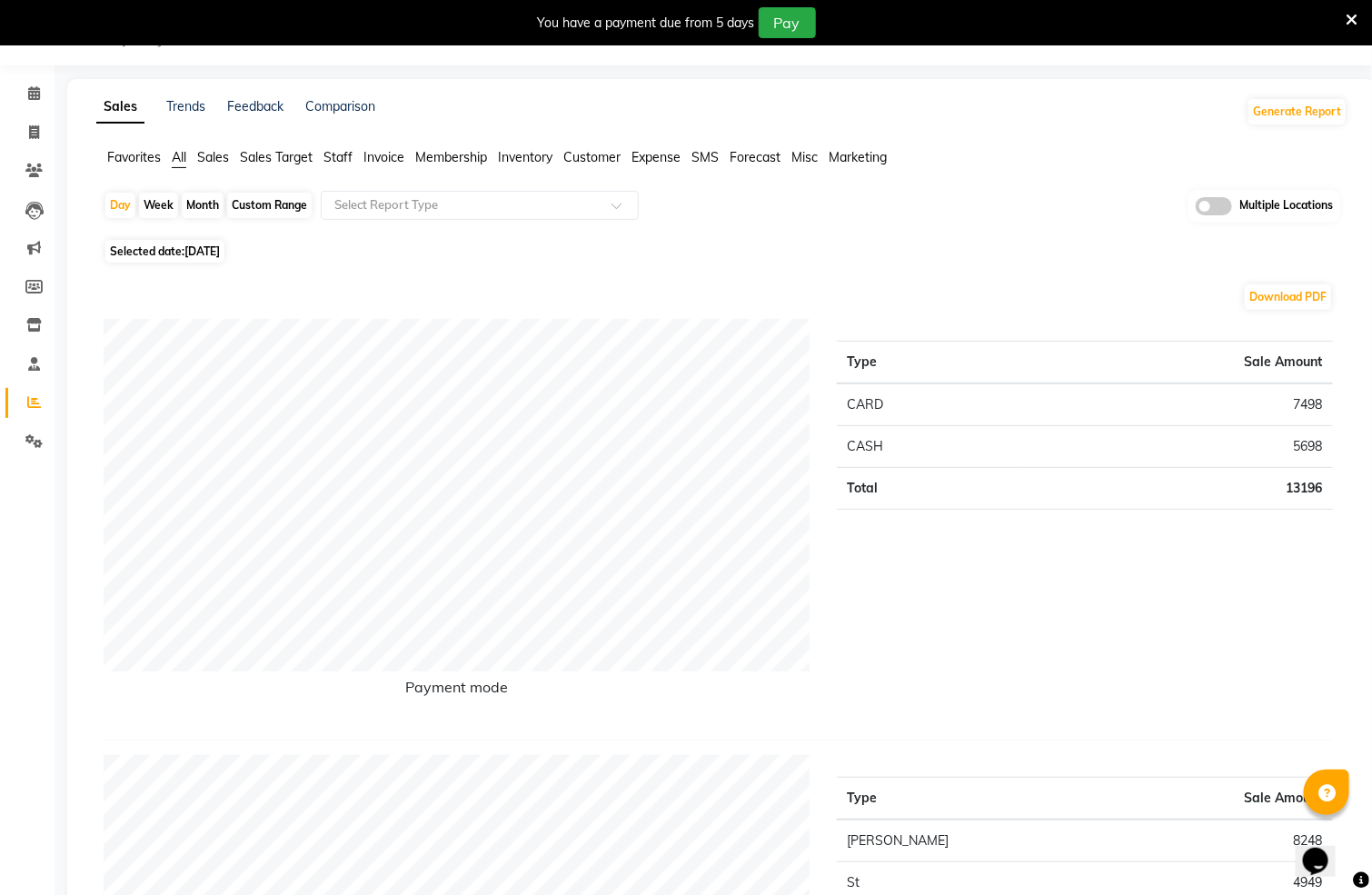
click at [211, 254] on span "[DATE]" at bounding box center [202, 251] width 35 height 13
select select "9"
select select "2025"
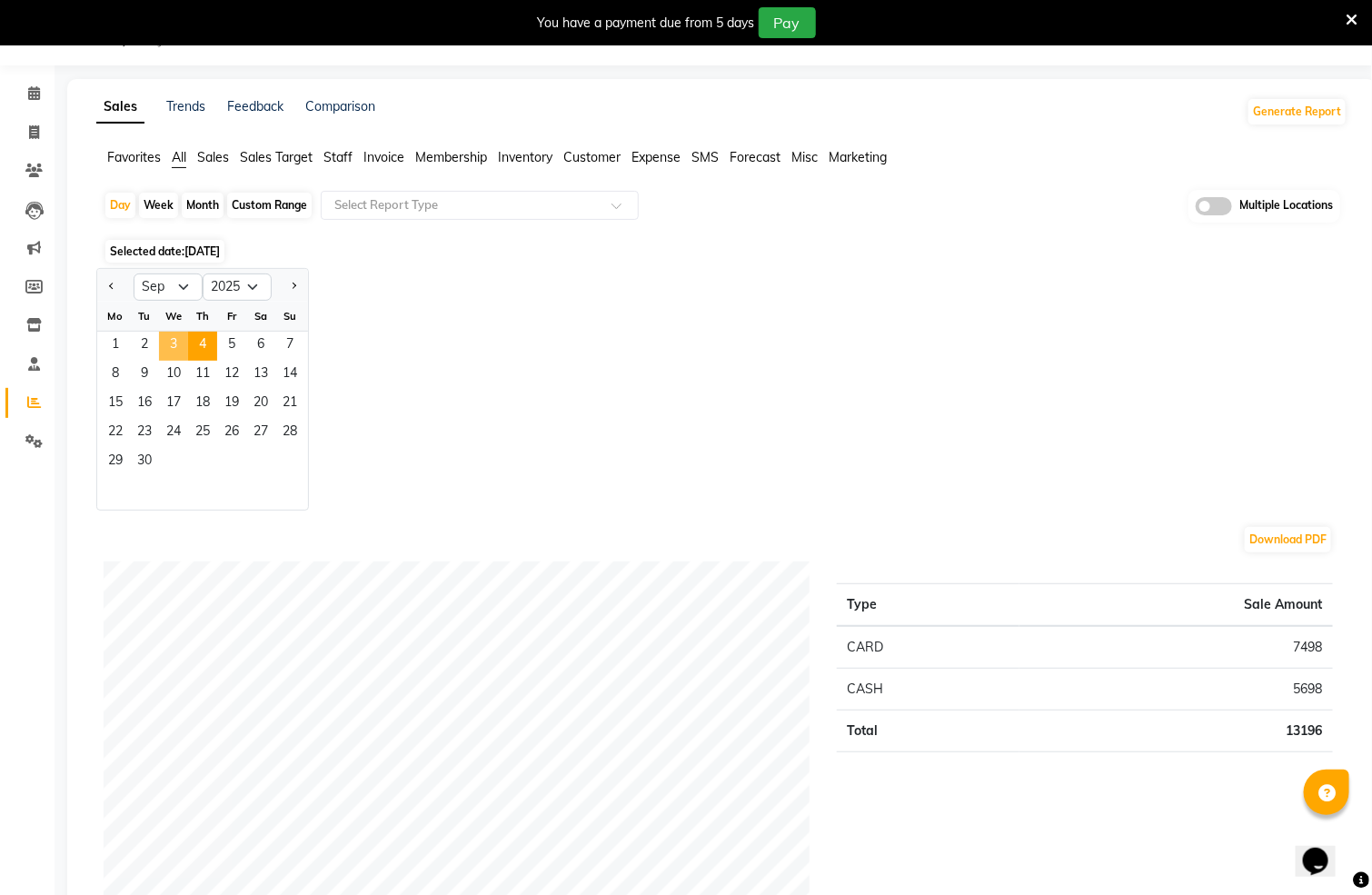
click at [174, 355] on span "3" at bounding box center [173, 345] width 29 height 29
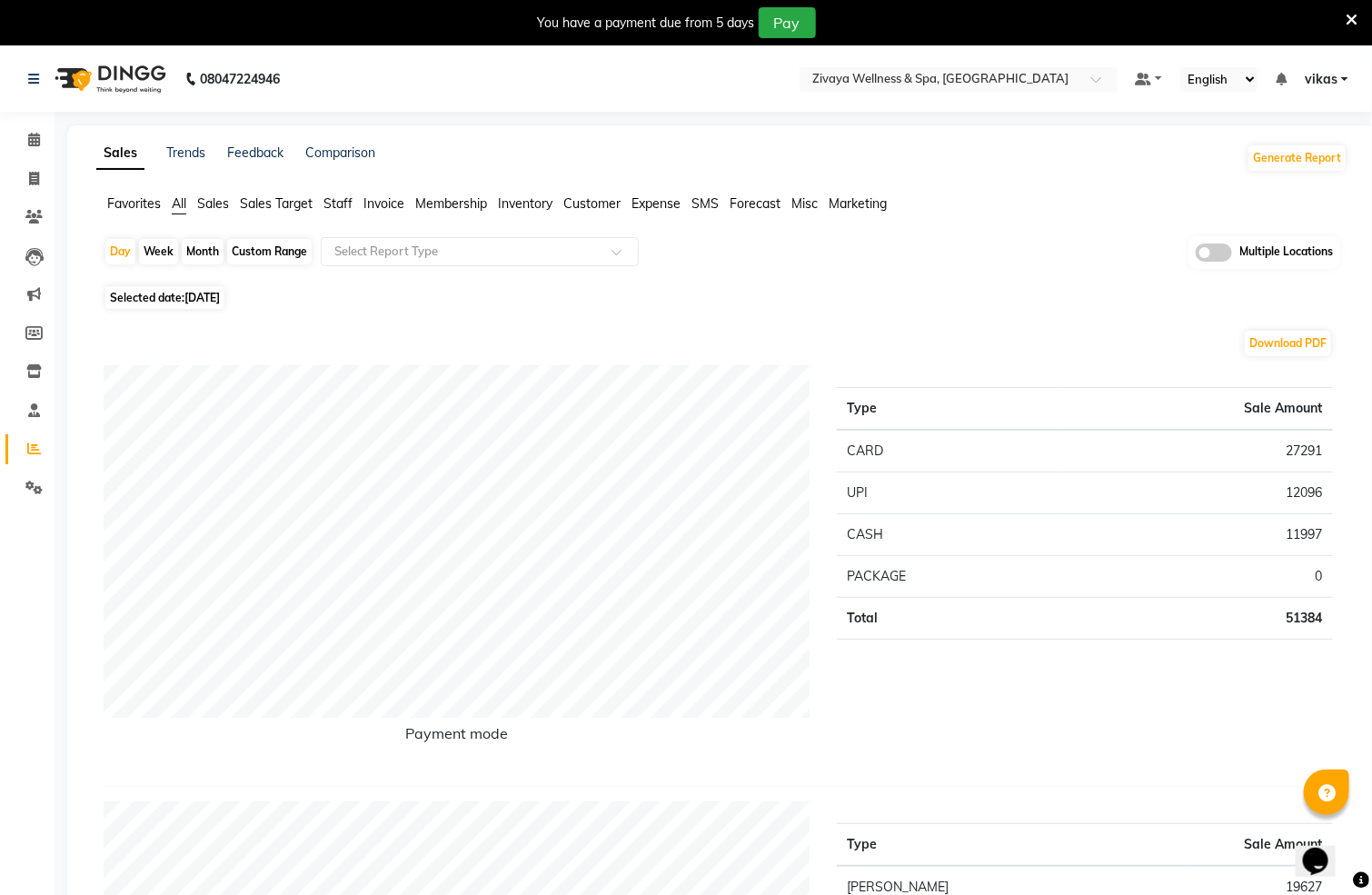
click at [1355, 9] on span at bounding box center [1351, 19] width 11 height 20
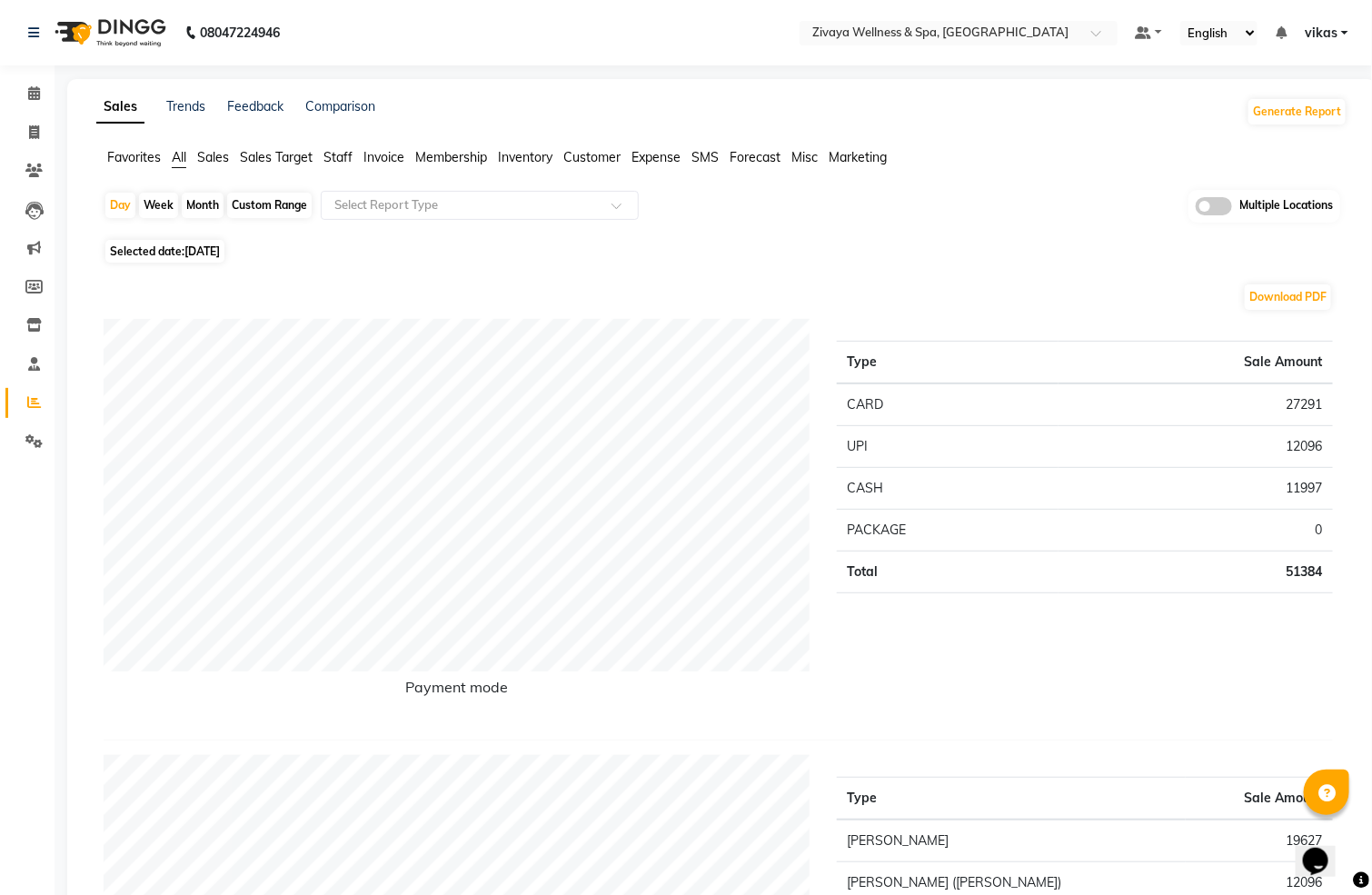
click at [219, 240] on span "Selected date: 03-09-2025" at bounding box center [165, 252] width 119 height 23
select select "9"
select select "2025"
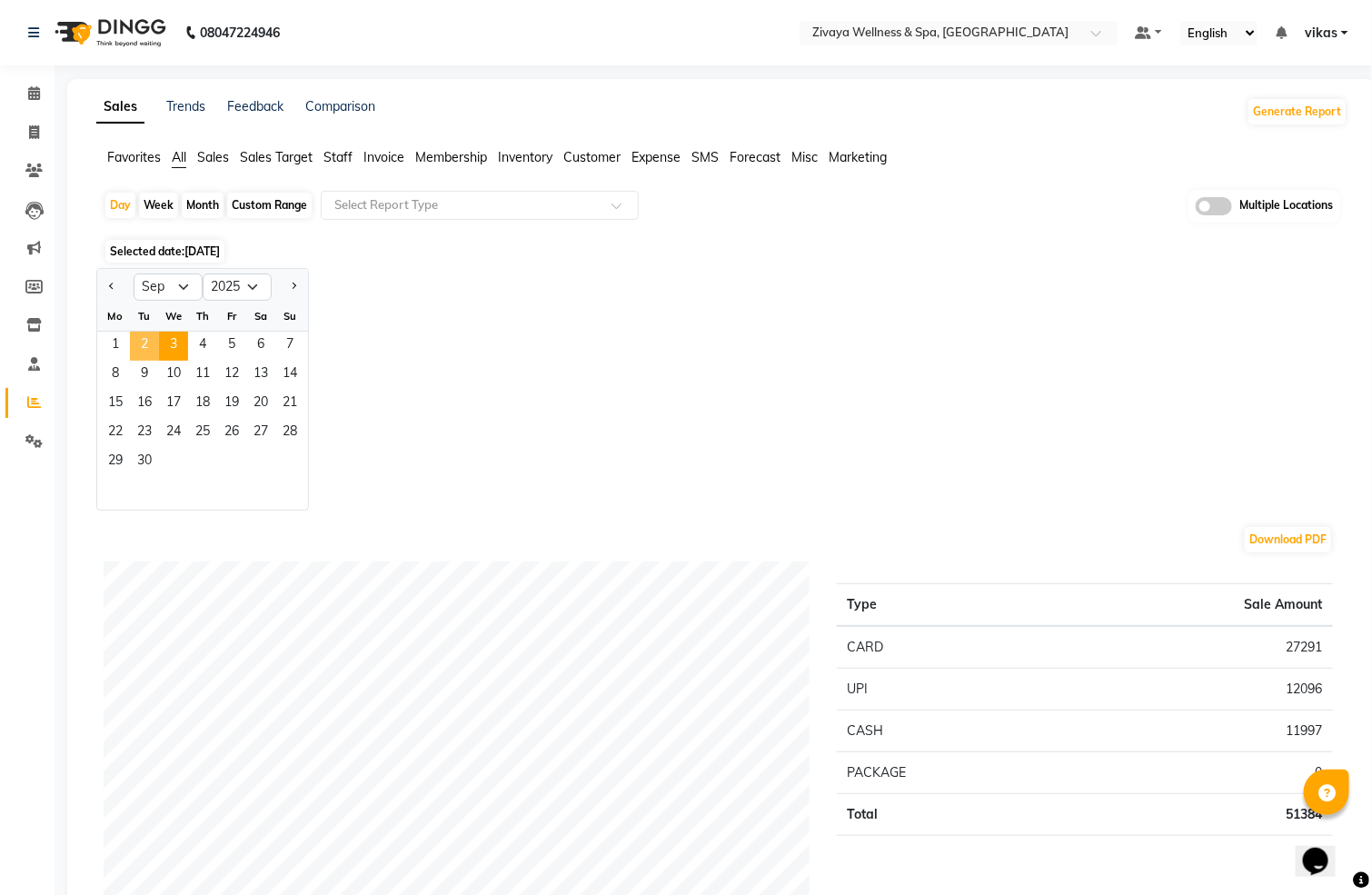
click at [137, 355] on span "2" at bounding box center [144, 345] width 29 height 29
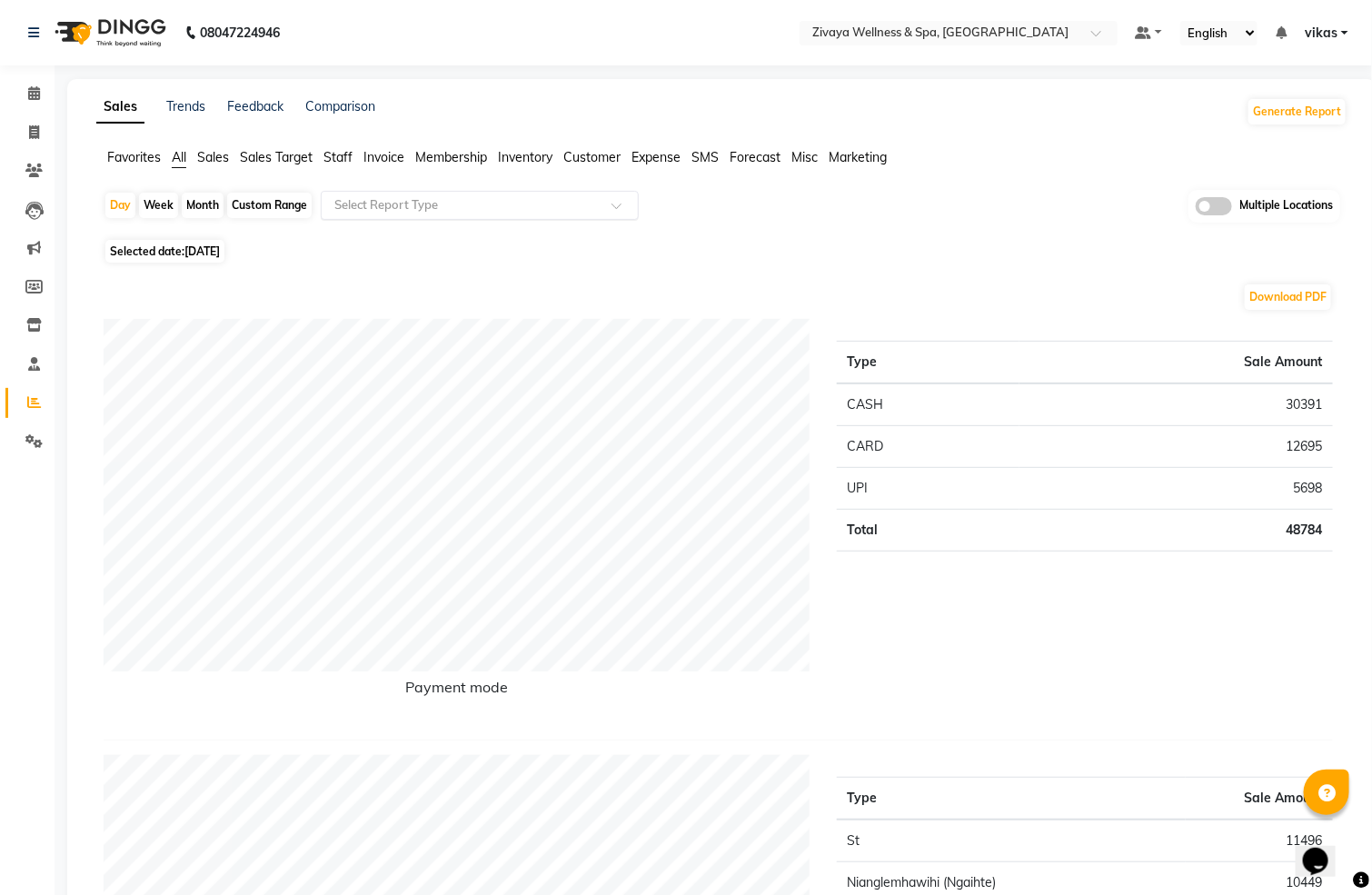
click at [387, 205] on input "text" at bounding box center [462, 204] width 262 height 18
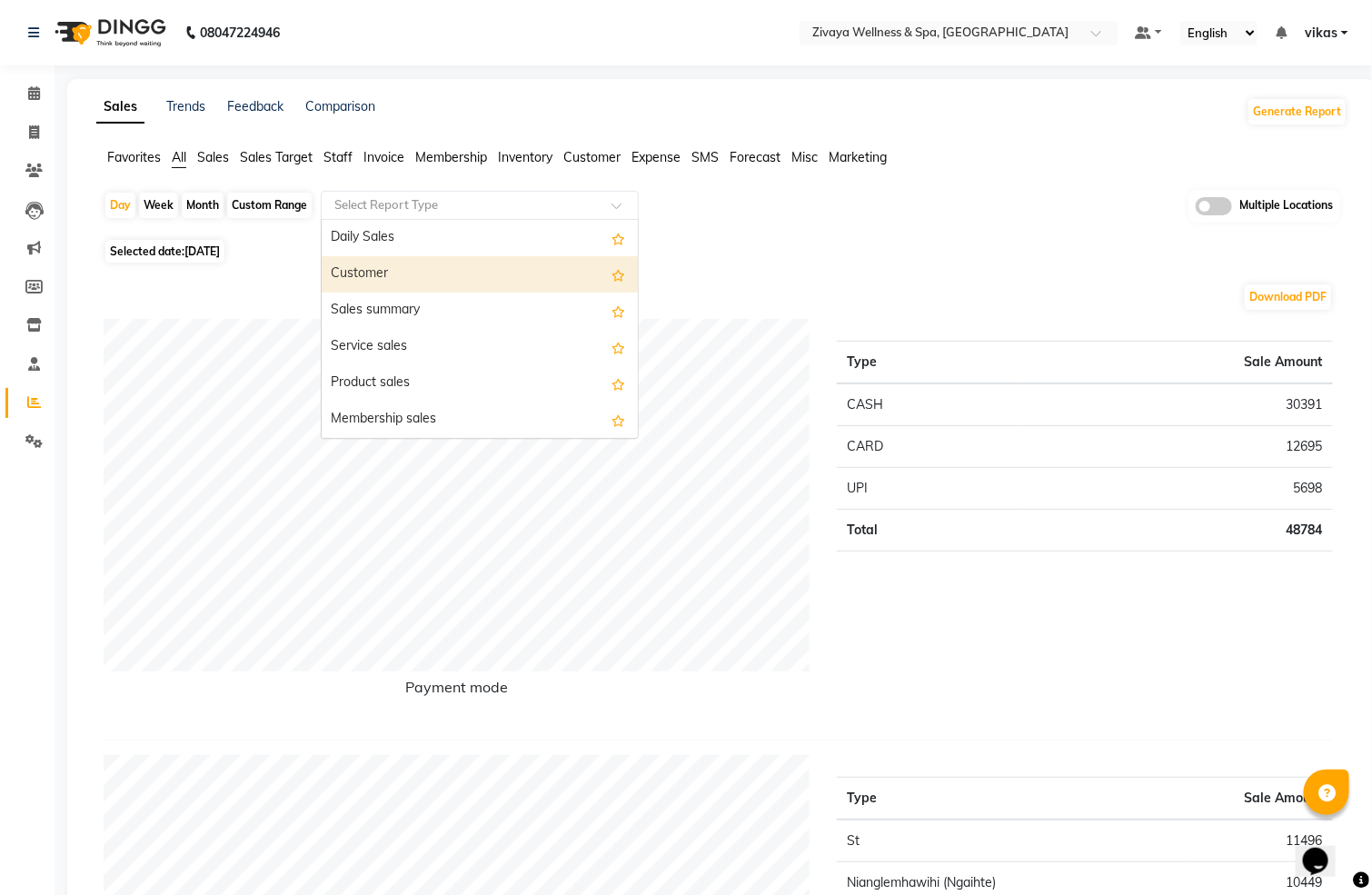
click at [398, 260] on div "Customer" at bounding box center [480, 274] width 316 height 36
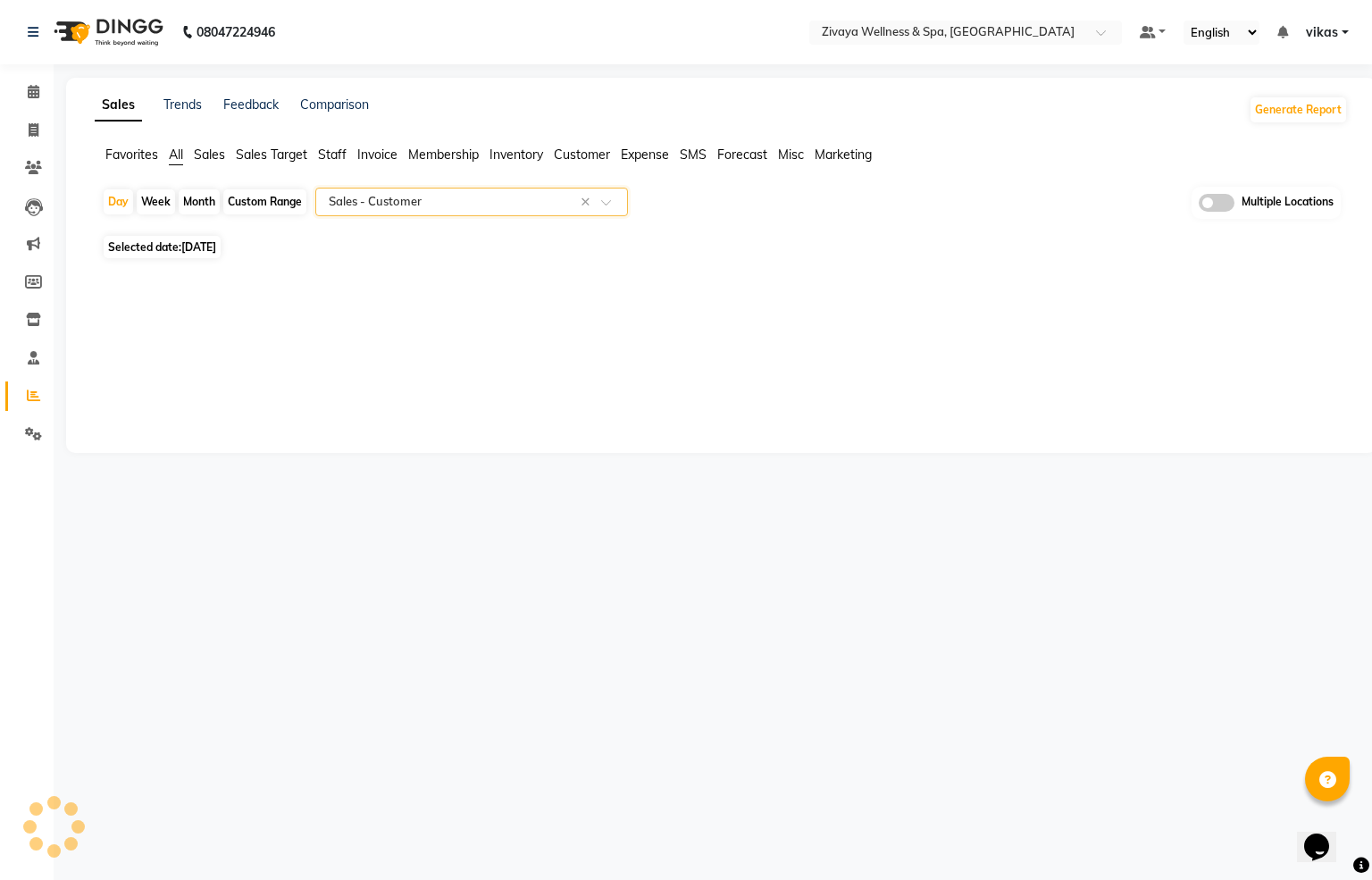
select select "full_report"
select select "csv"
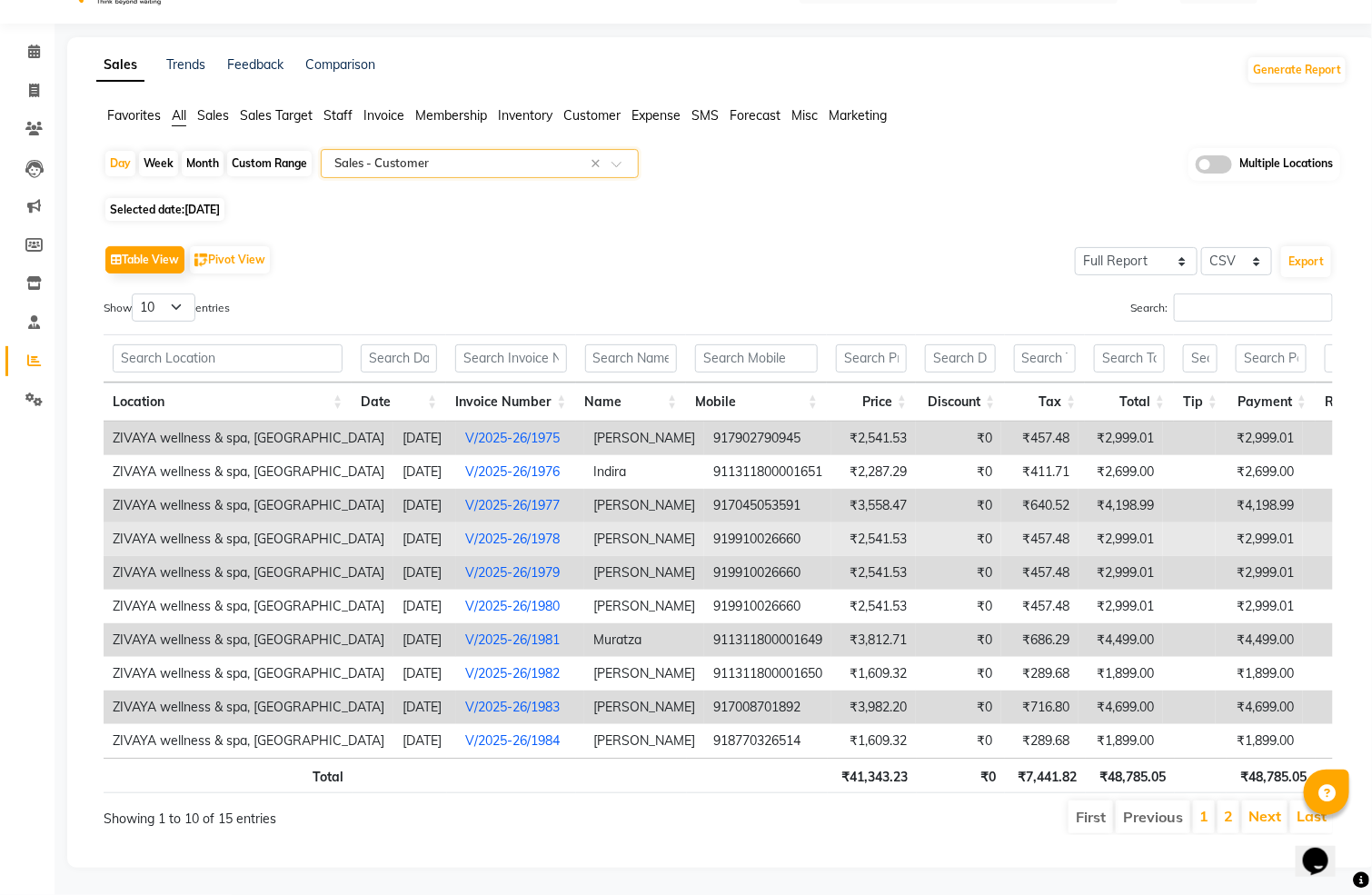
scroll to position [93, 0]
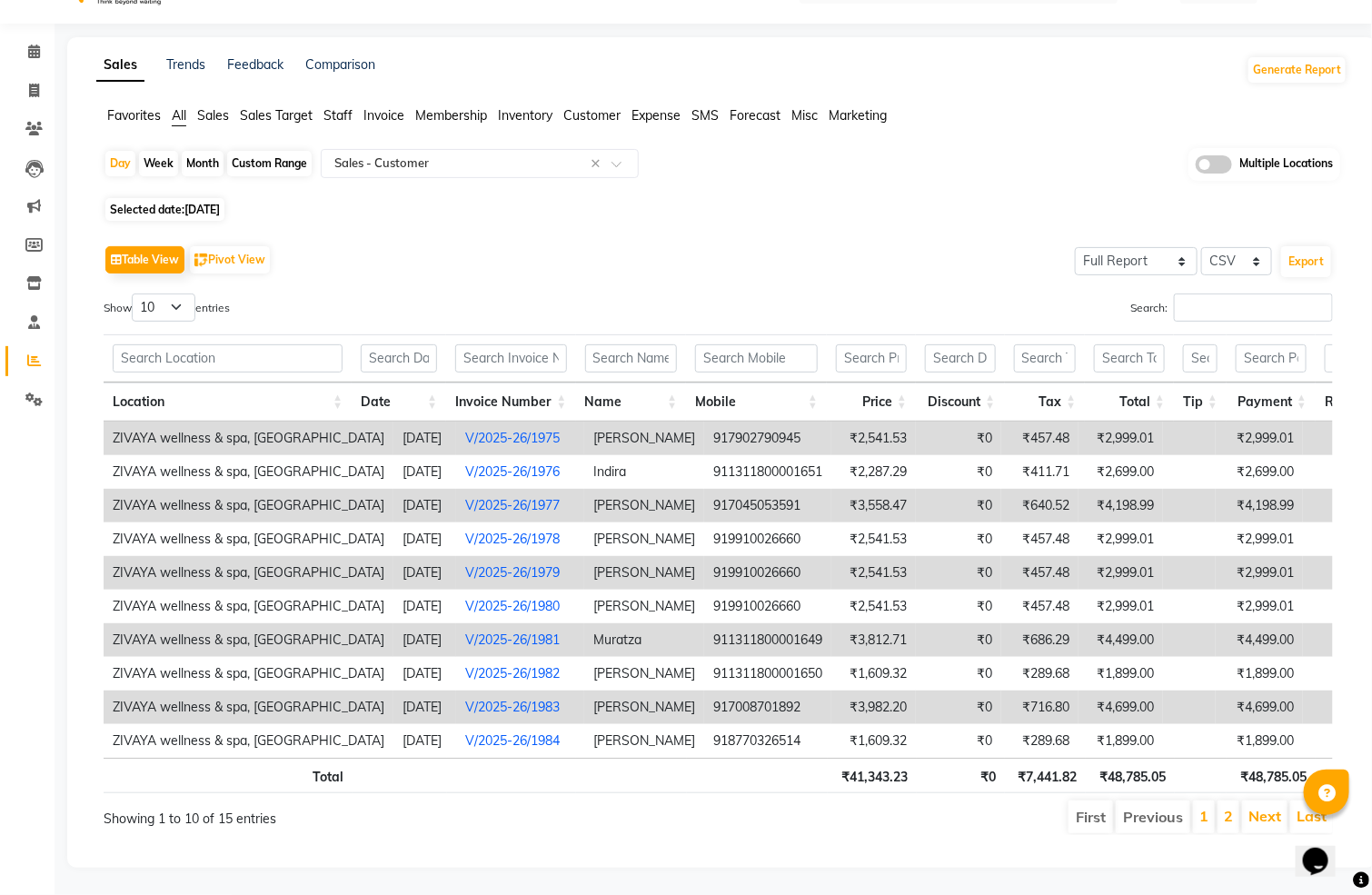
click at [191, 240] on div "Table View Pivot View Select Full Report Filtered Report Select CSV PDF Export …" at bounding box center [717, 537] width 1229 height 594
drag, startPoint x: 171, startPoint y: 282, endPoint x: 175, endPoint y: 264, distance: 18.4
click at [172, 329] on div "Location Date Invoice Number Name Mobile Price Discount Tax Total Tip Payment R…" at bounding box center [717, 376] width 1229 height 93
click at [178, 293] on select "10 25 50 100" at bounding box center [163, 307] width 63 height 28
select select "50"
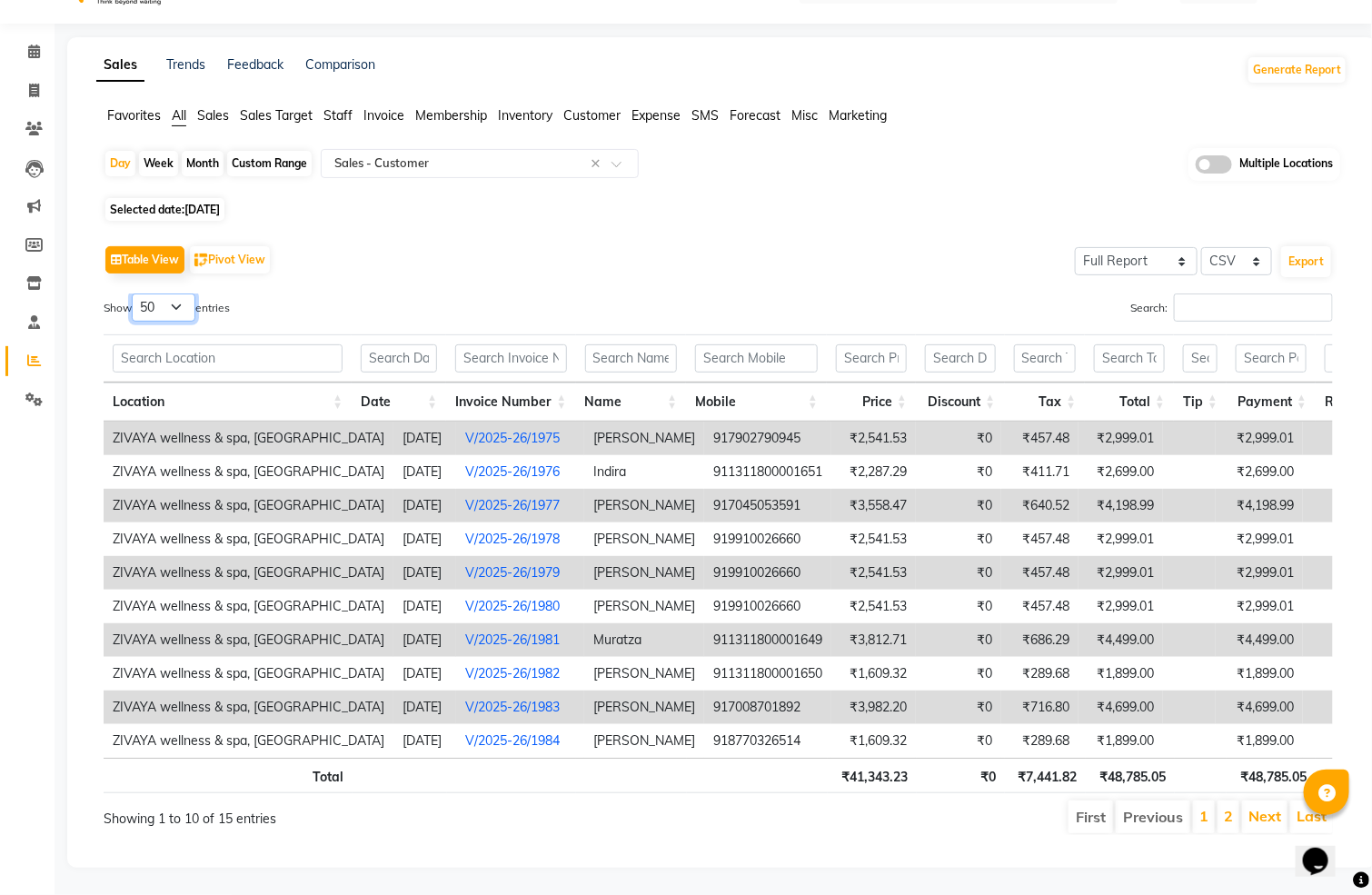
click at [135, 293] on select "10 25 50 100" at bounding box center [163, 307] width 63 height 28
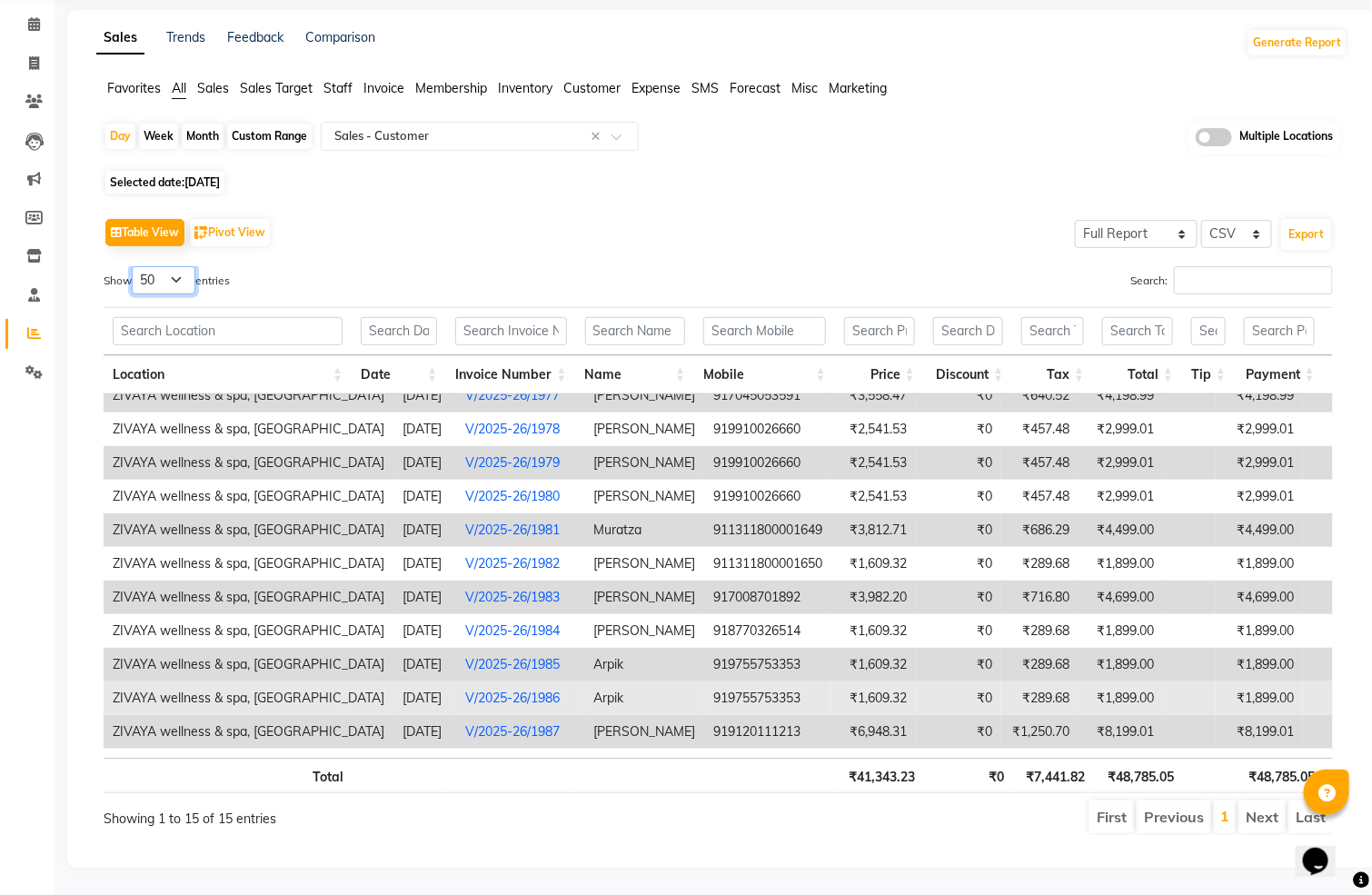
scroll to position [0, 0]
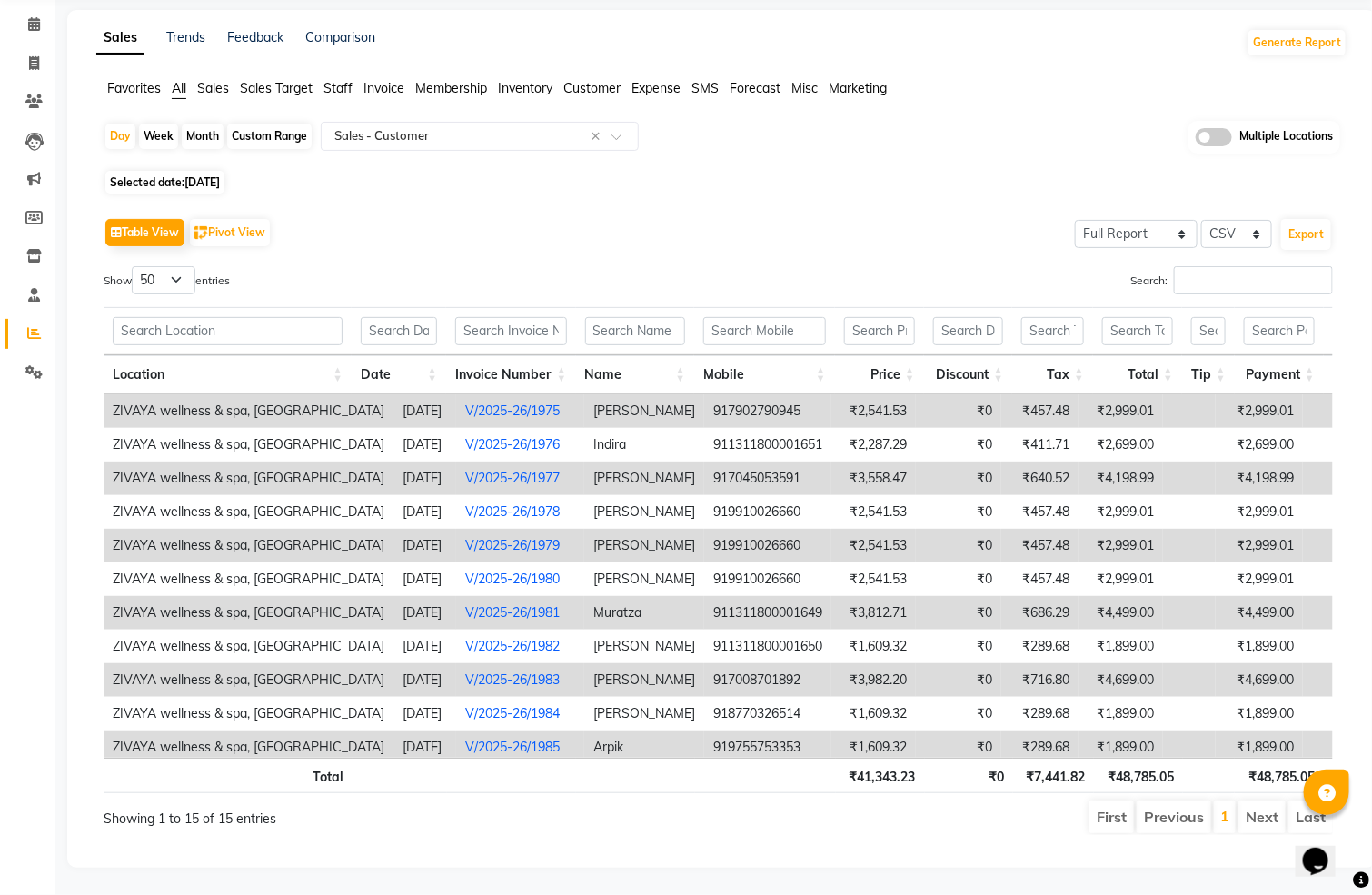
click at [233, 139] on div "Day Week Month Custom Range Select Report Type × Sales - Customer × Multiple Lo…" at bounding box center [722, 485] width 1251 height 728
click at [220, 175] on span "[DATE]" at bounding box center [202, 182] width 35 height 13
select select "9"
select select "2025"
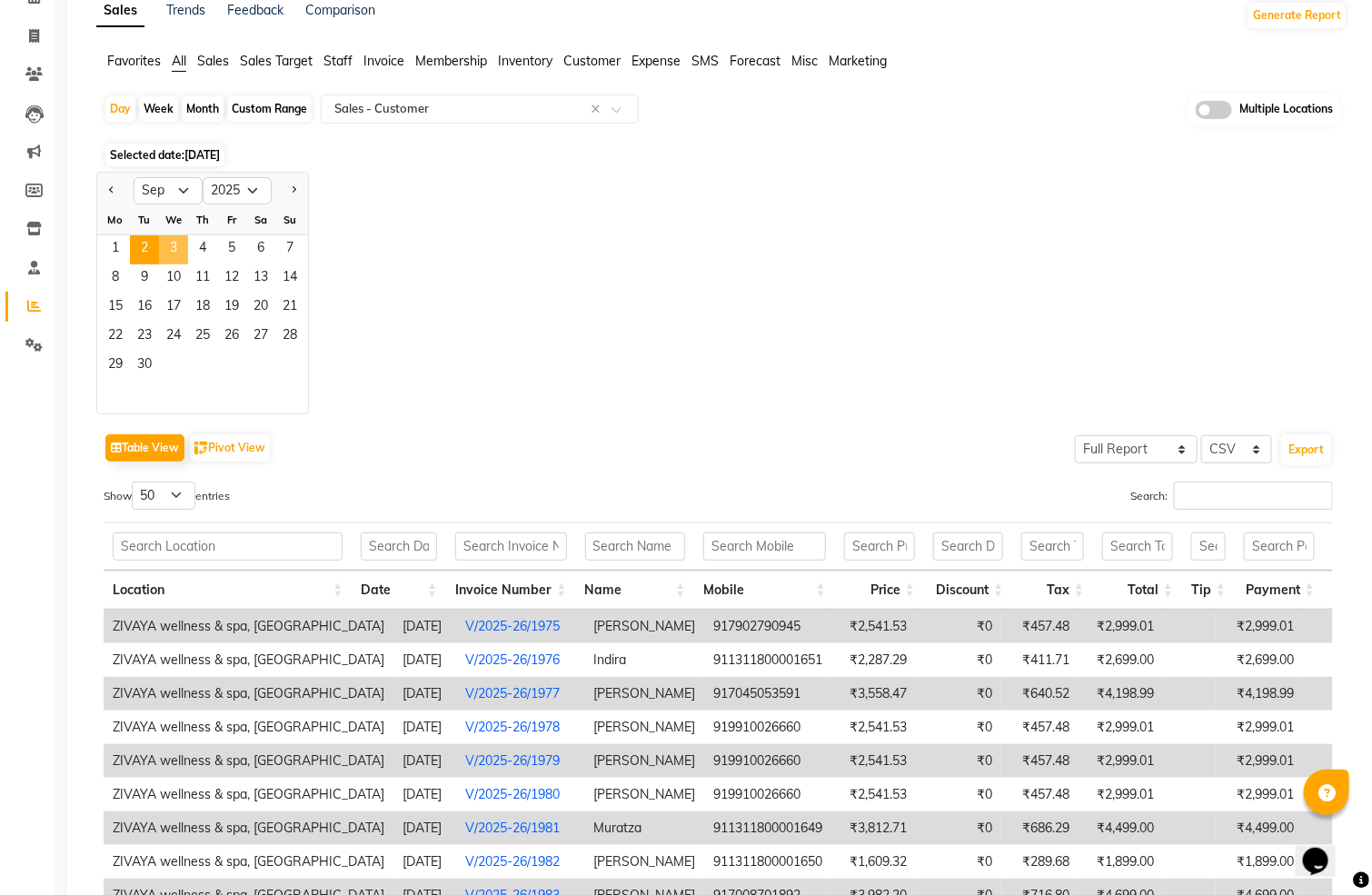
click at [171, 236] on span "3" at bounding box center [173, 250] width 29 height 29
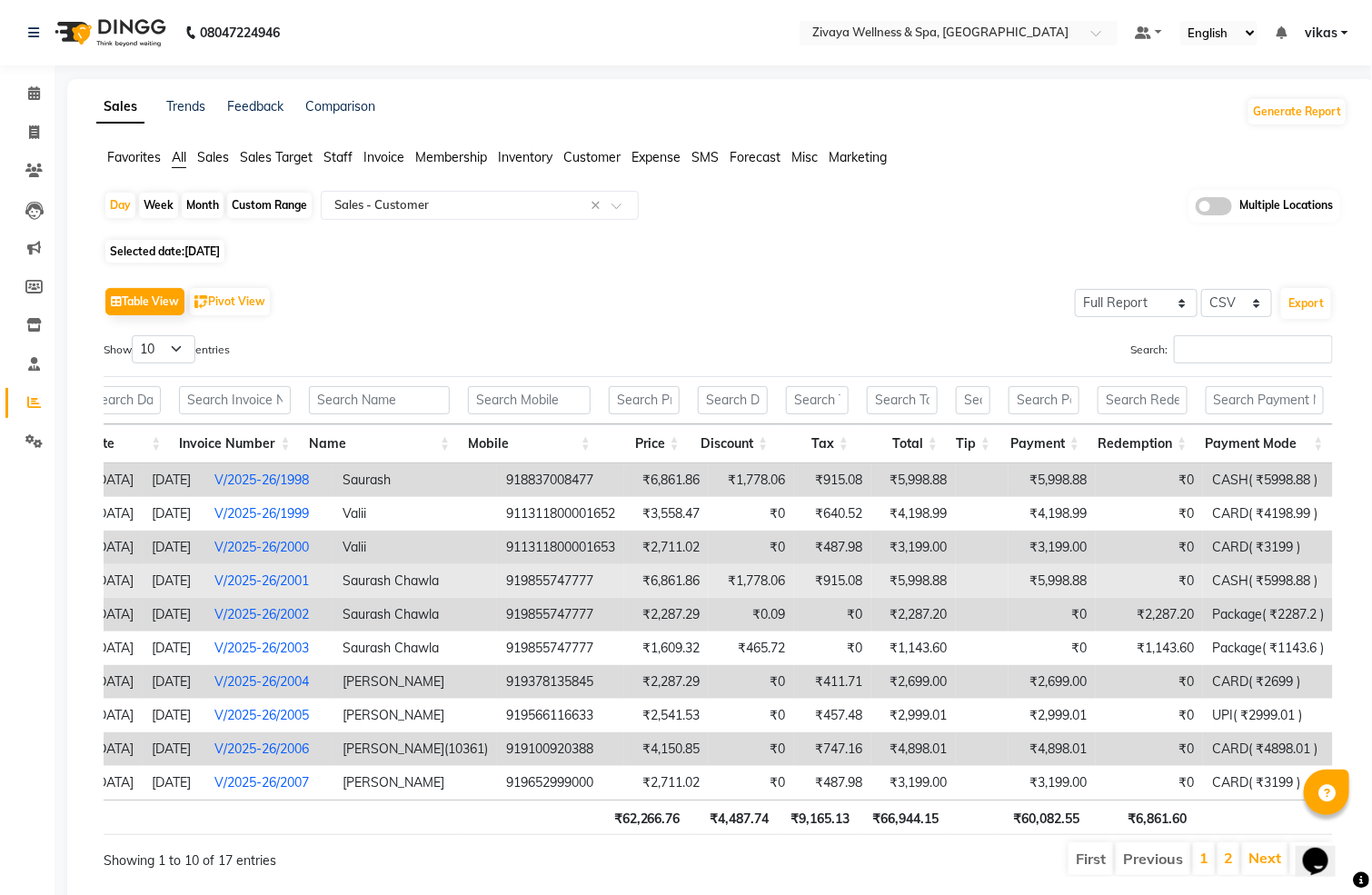
click at [338, 587] on td "Saurash Chawla" at bounding box center [414, 581] width 164 height 34
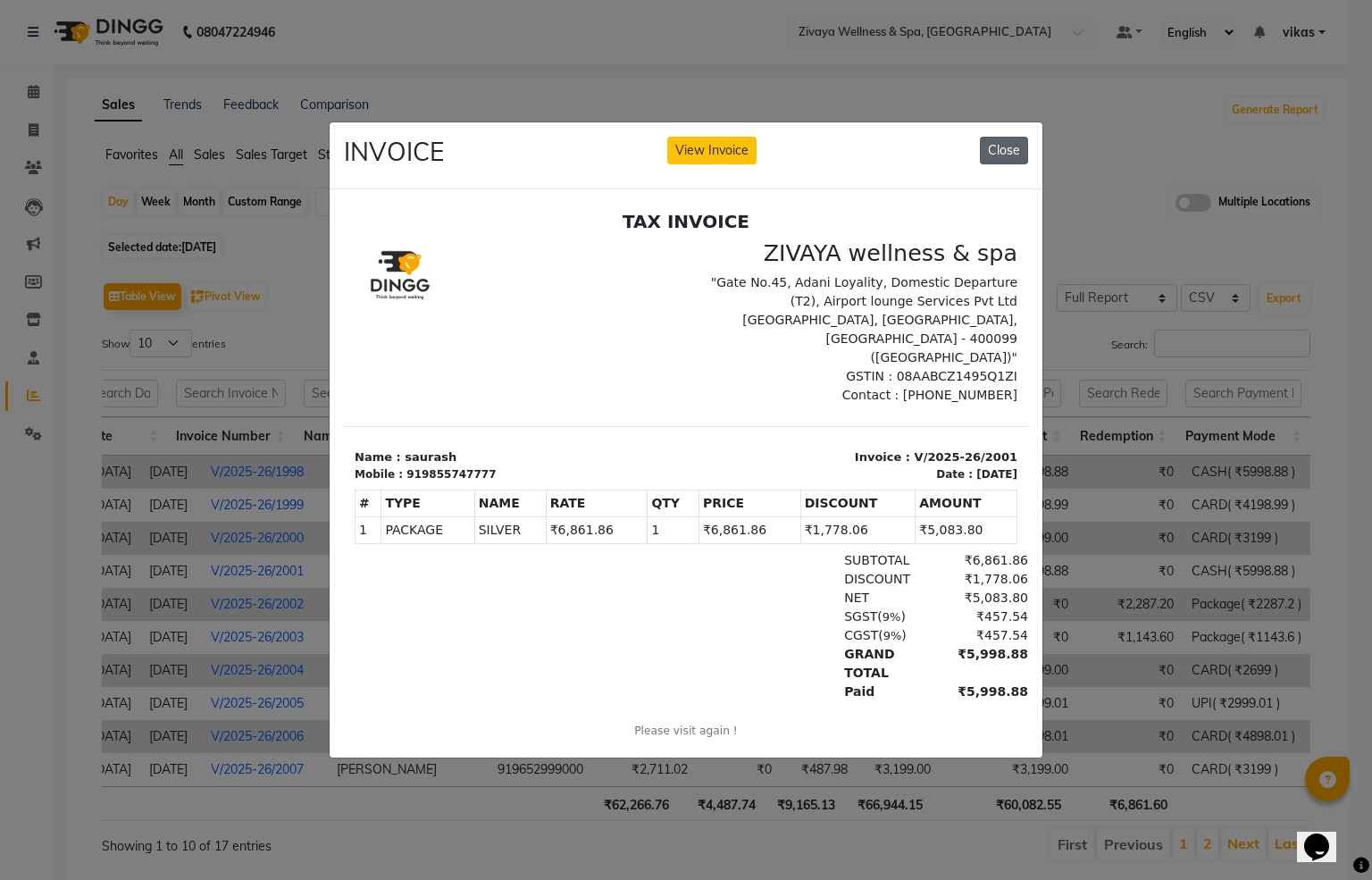
click at [1000, 138] on button "Close" at bounding box center [1004, 151] width 48 height 28
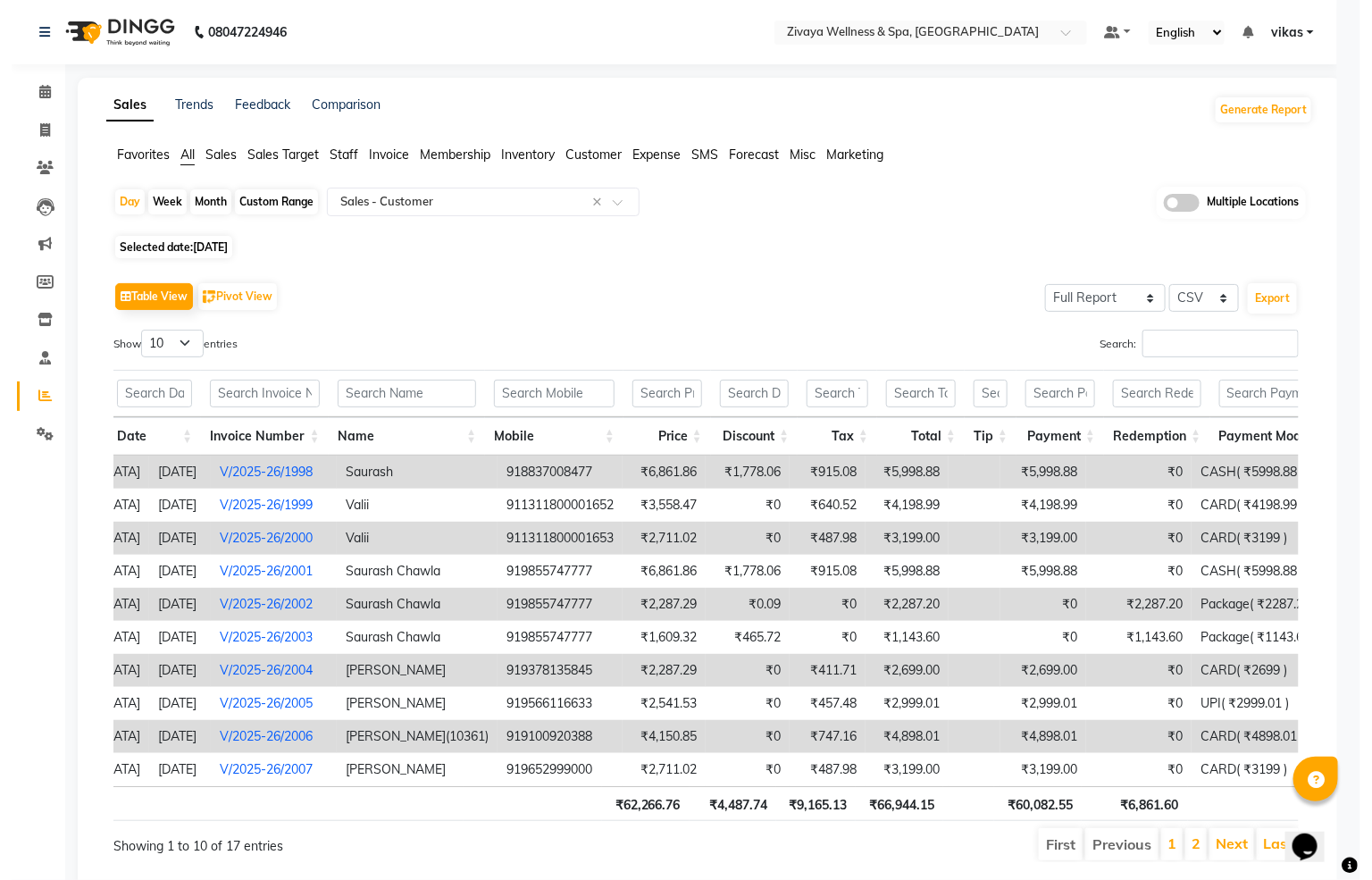
scroll to position [0, 249]
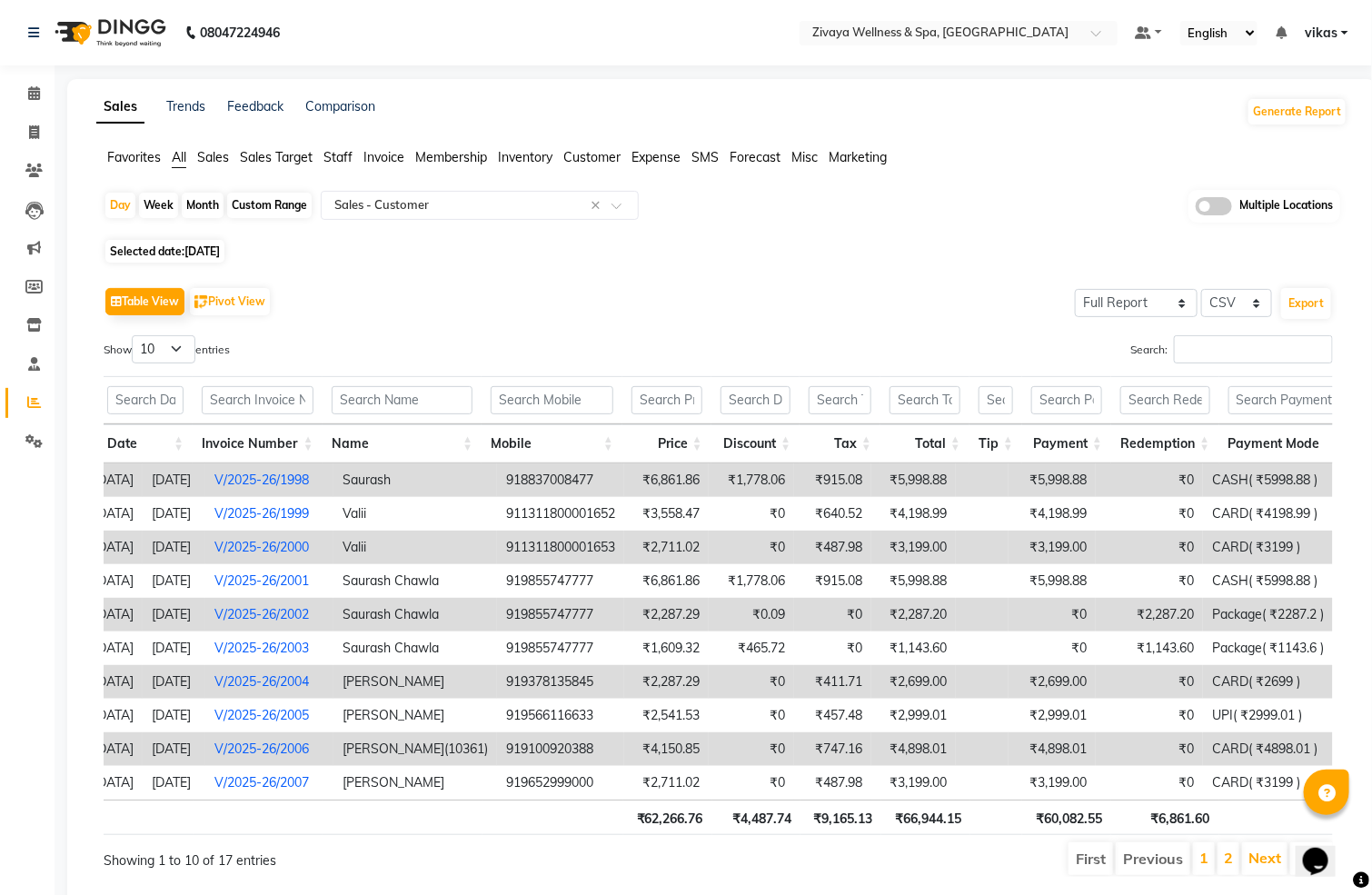
click at [286, 472] on link "V/2025-26/1998" at bounding box center [262, 479] width 95 height 16
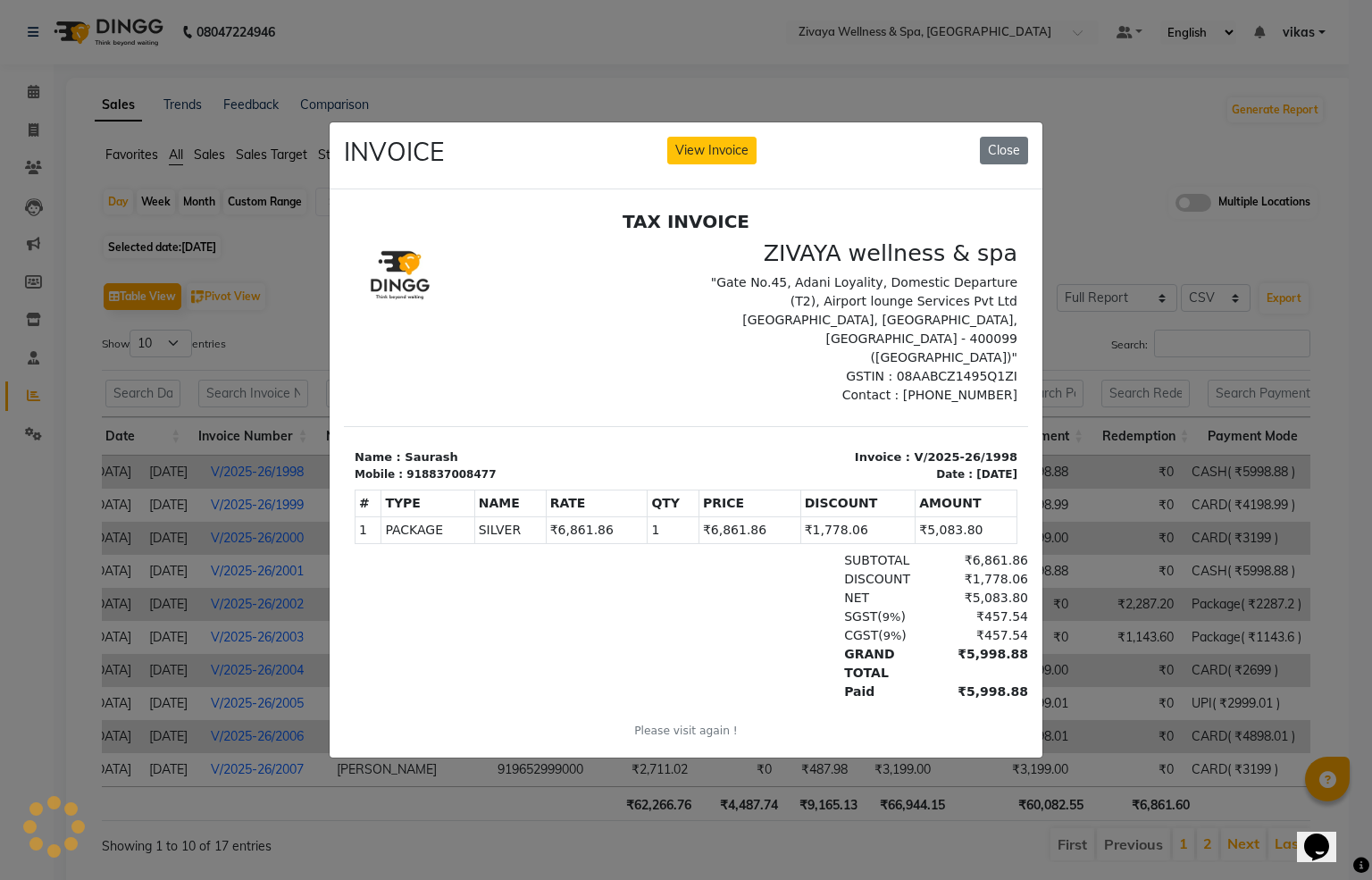
scroll to position [0, 0]
click at [1013, 165] on div "INVOICE View Invoice Close" at bounding box center [686, 156] width 713 height 67
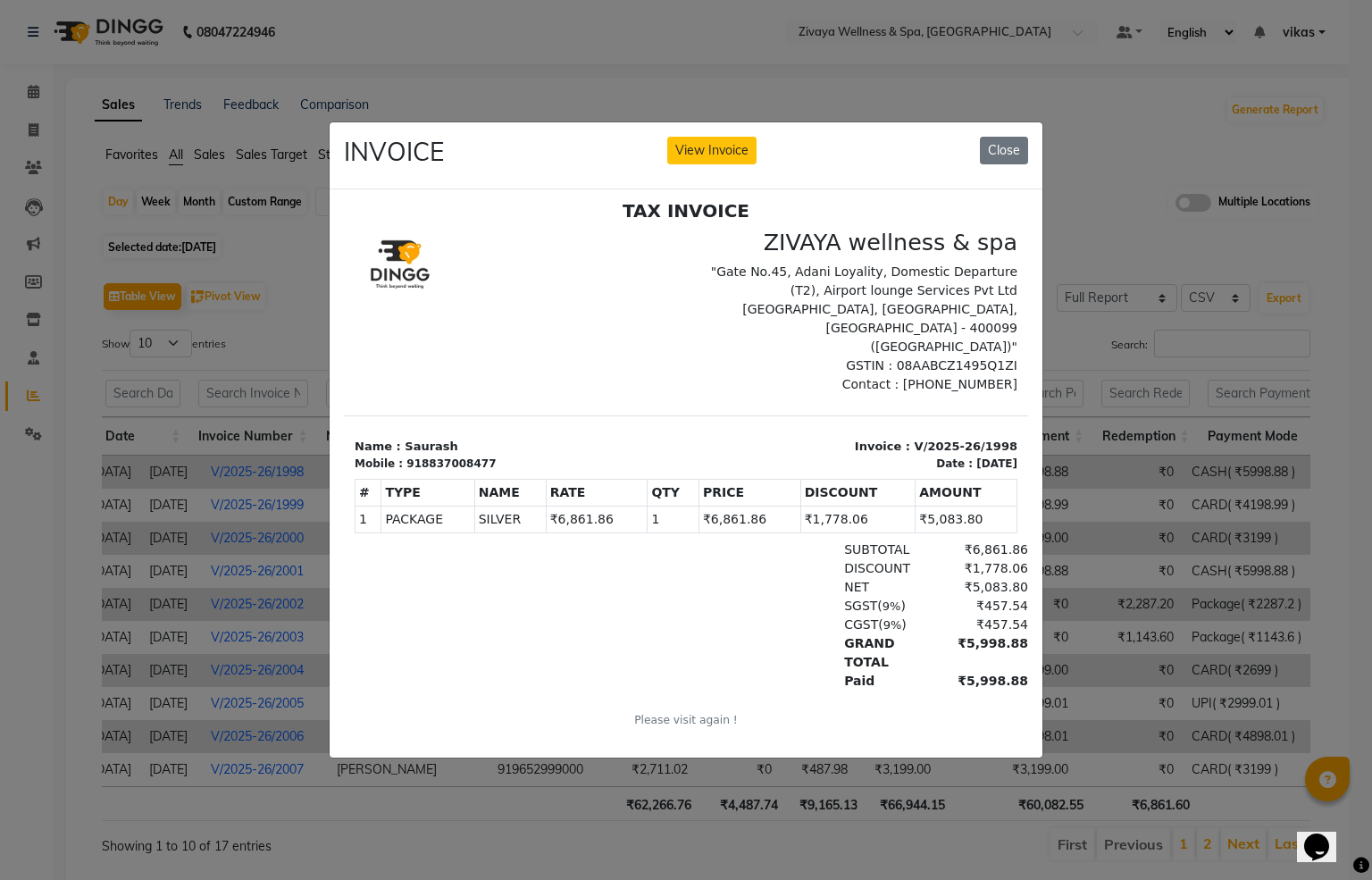
scroll to position [13, 0]
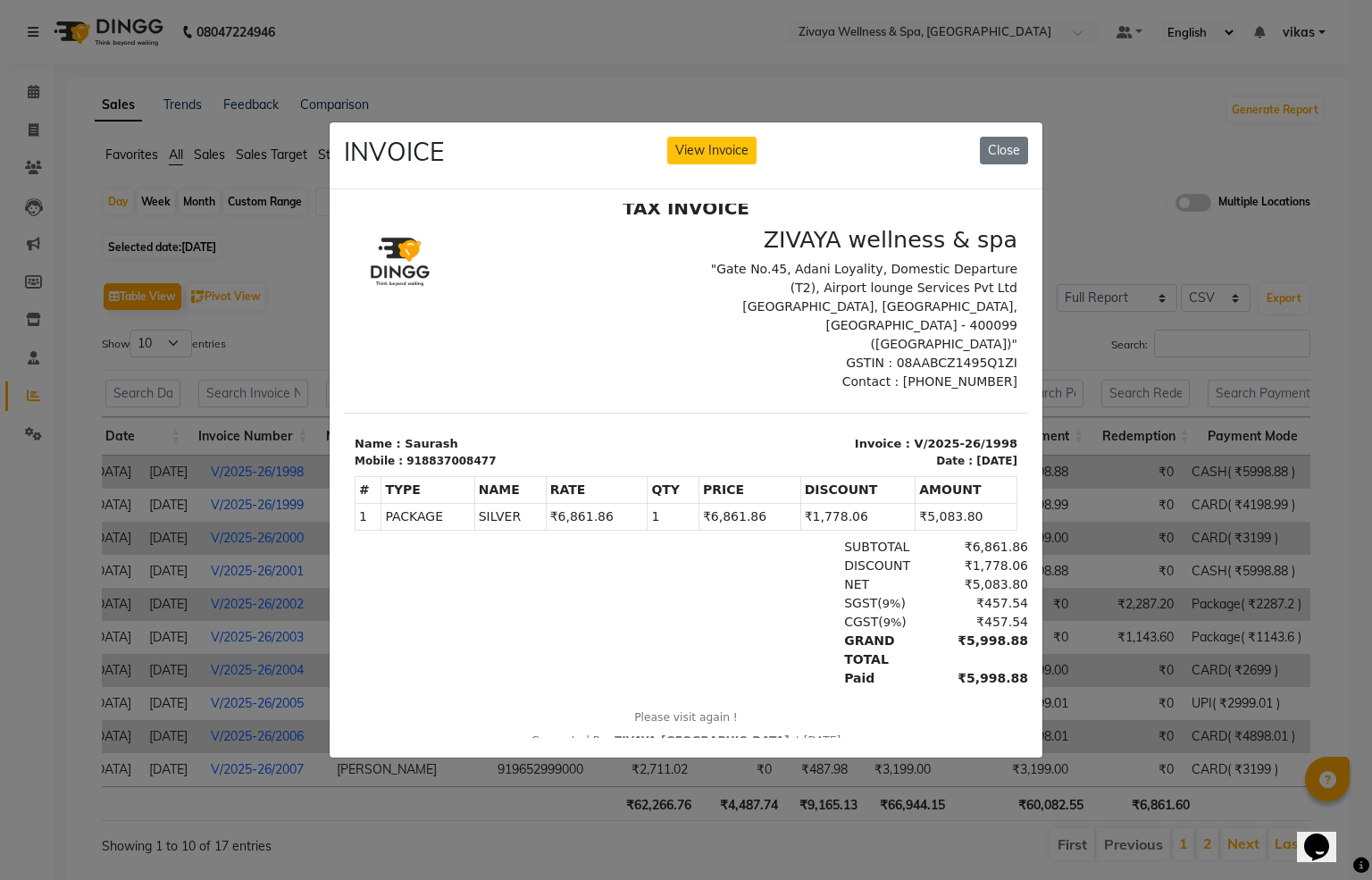
click at [978, 126] on div "INVOICE View Invoice Close" at bounding box center [686, 156] width 713 height 67
click at [1016, 147] on button "Close" at bounding box center [1004, 151] width 48 height 28
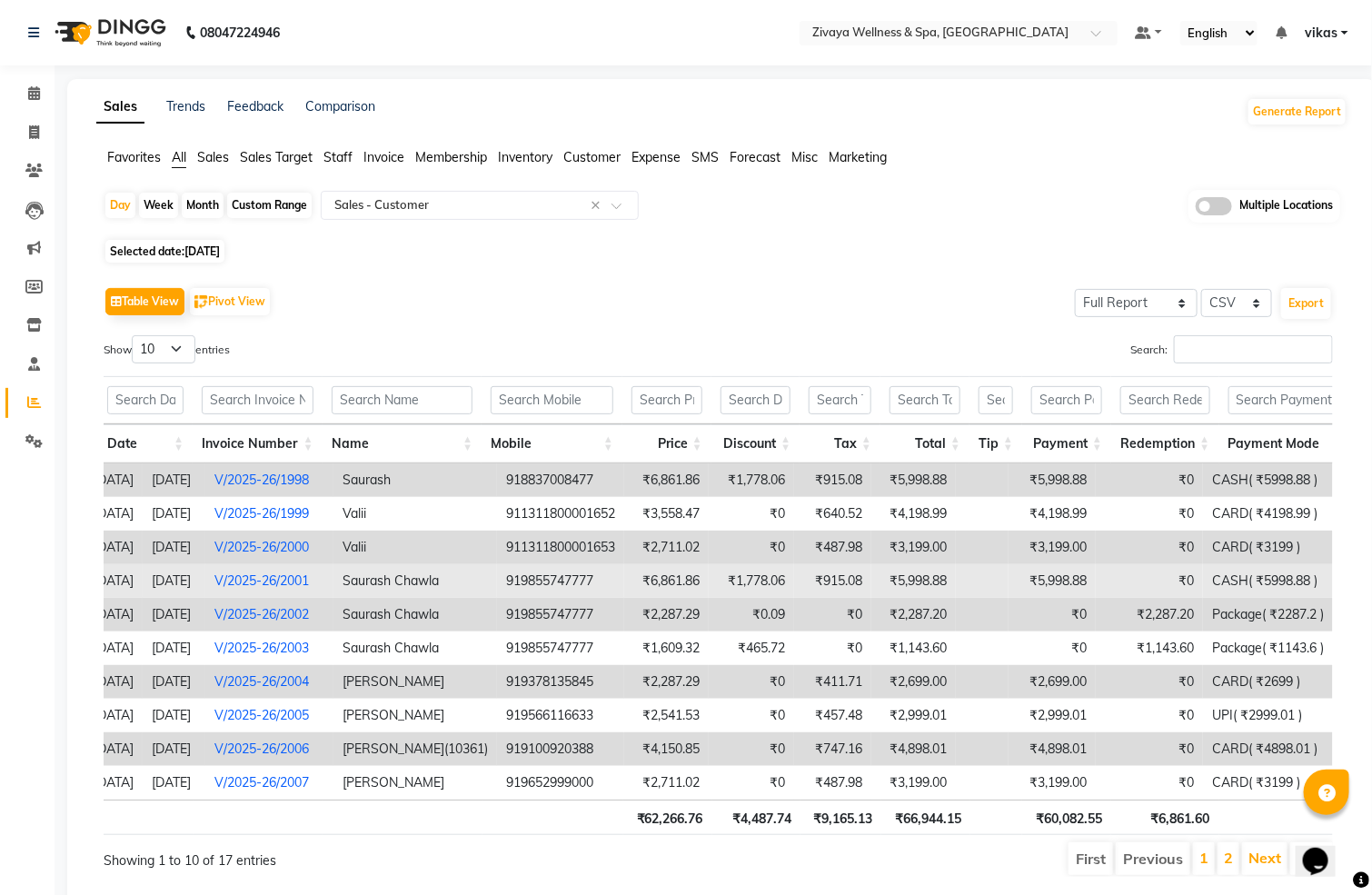
click at [233, 589] on td "V/2025-26/2001" at bounding box center [269, 581] width 128 height 34
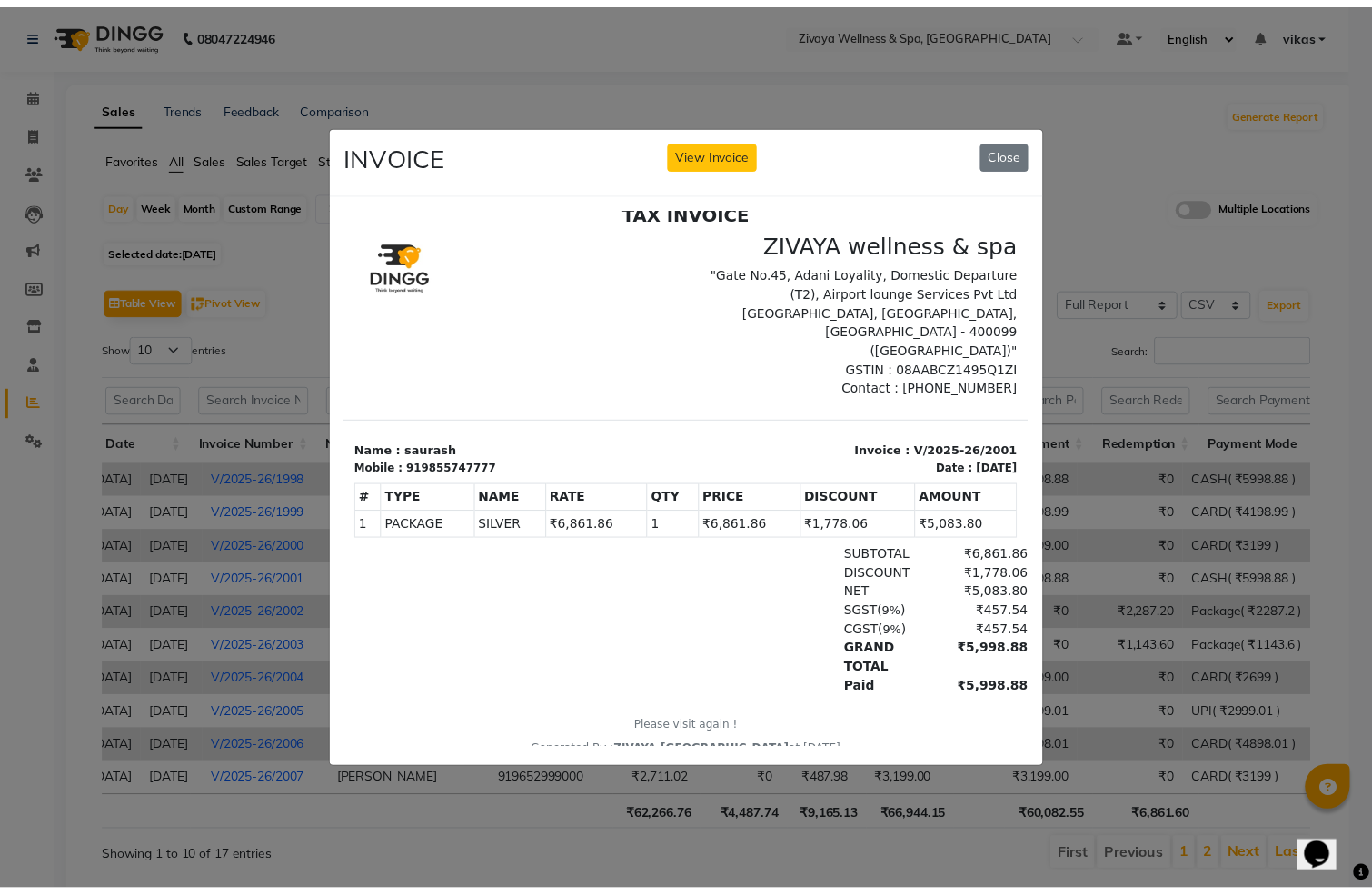
scroll to position [0, 0]
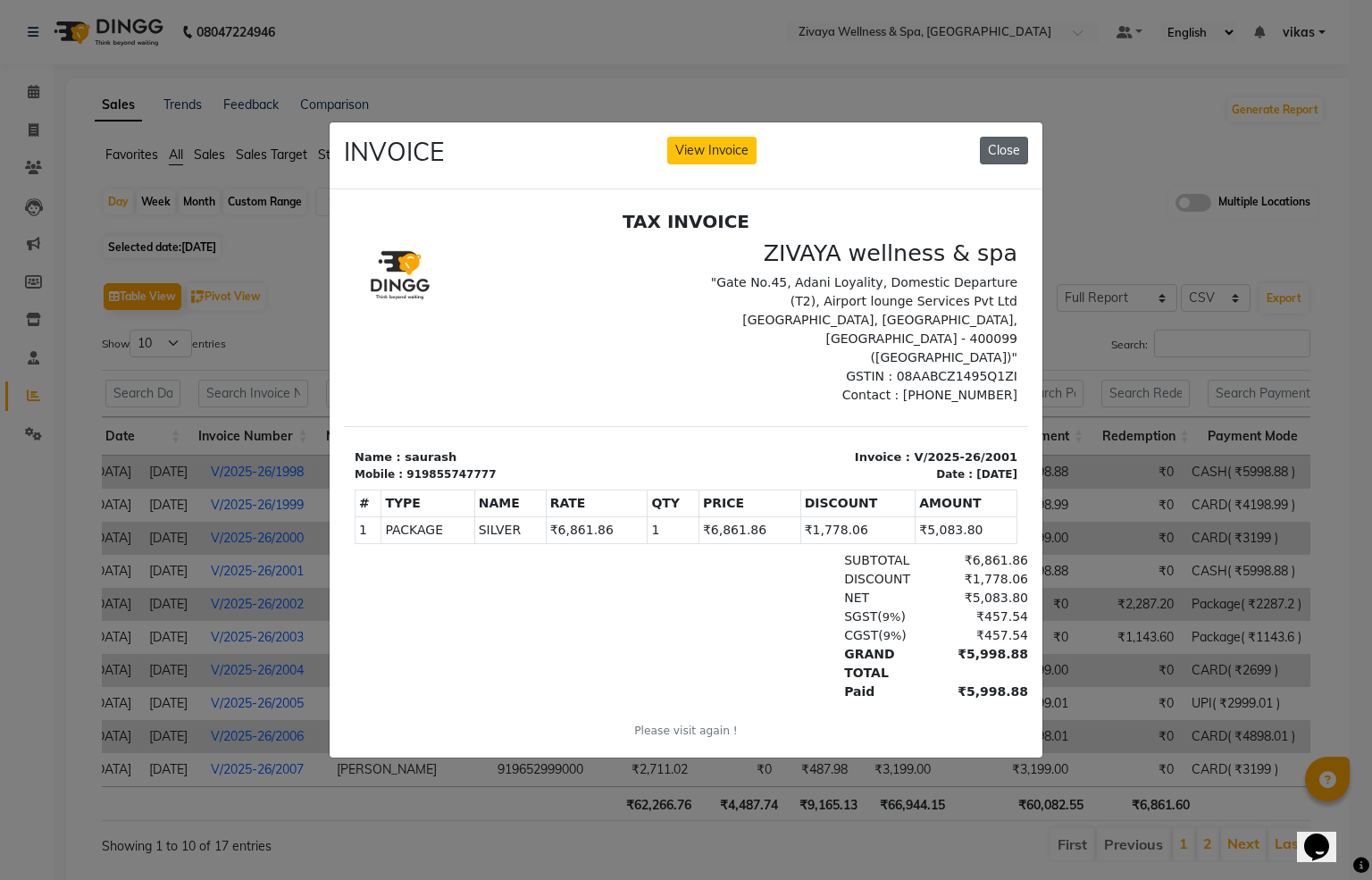
click at [1000, 137] on button "Close" at bounding box center [1004, 151] width 48 height 28
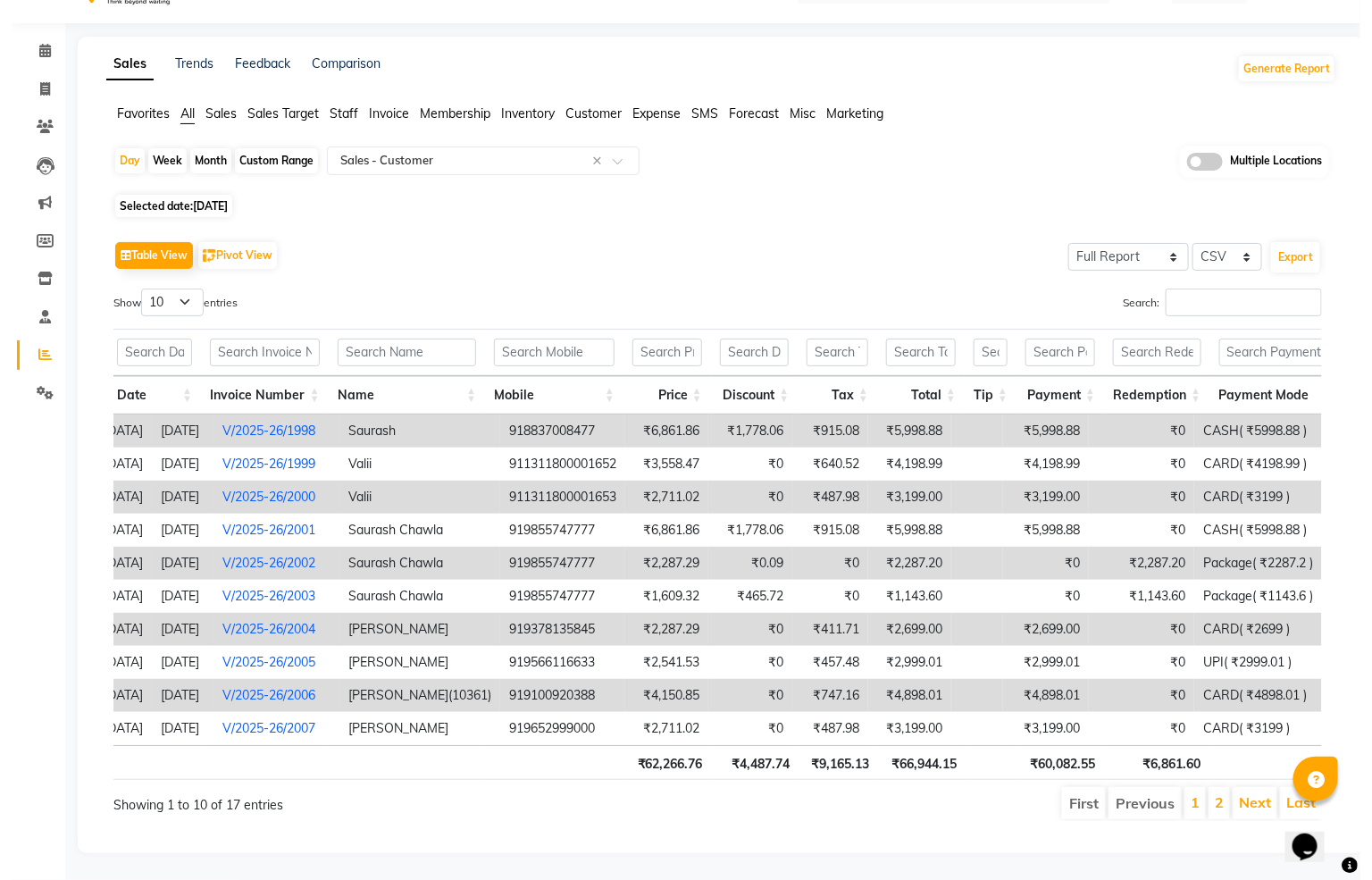
scroll to position [91, 0]
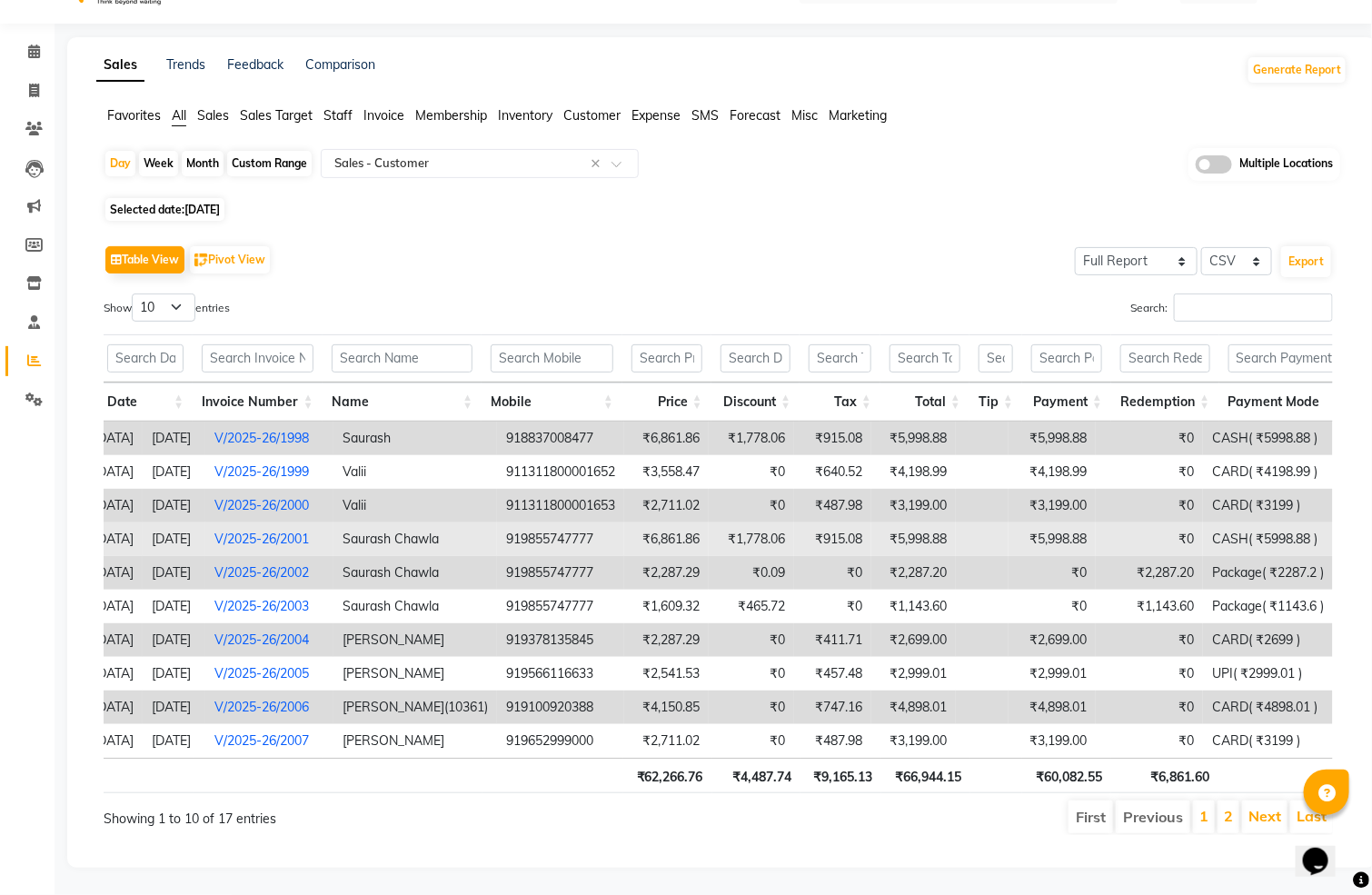
click at [388, 522] on td "Saurash Chawla" at bounding box center [414, 539] width 164 height 34
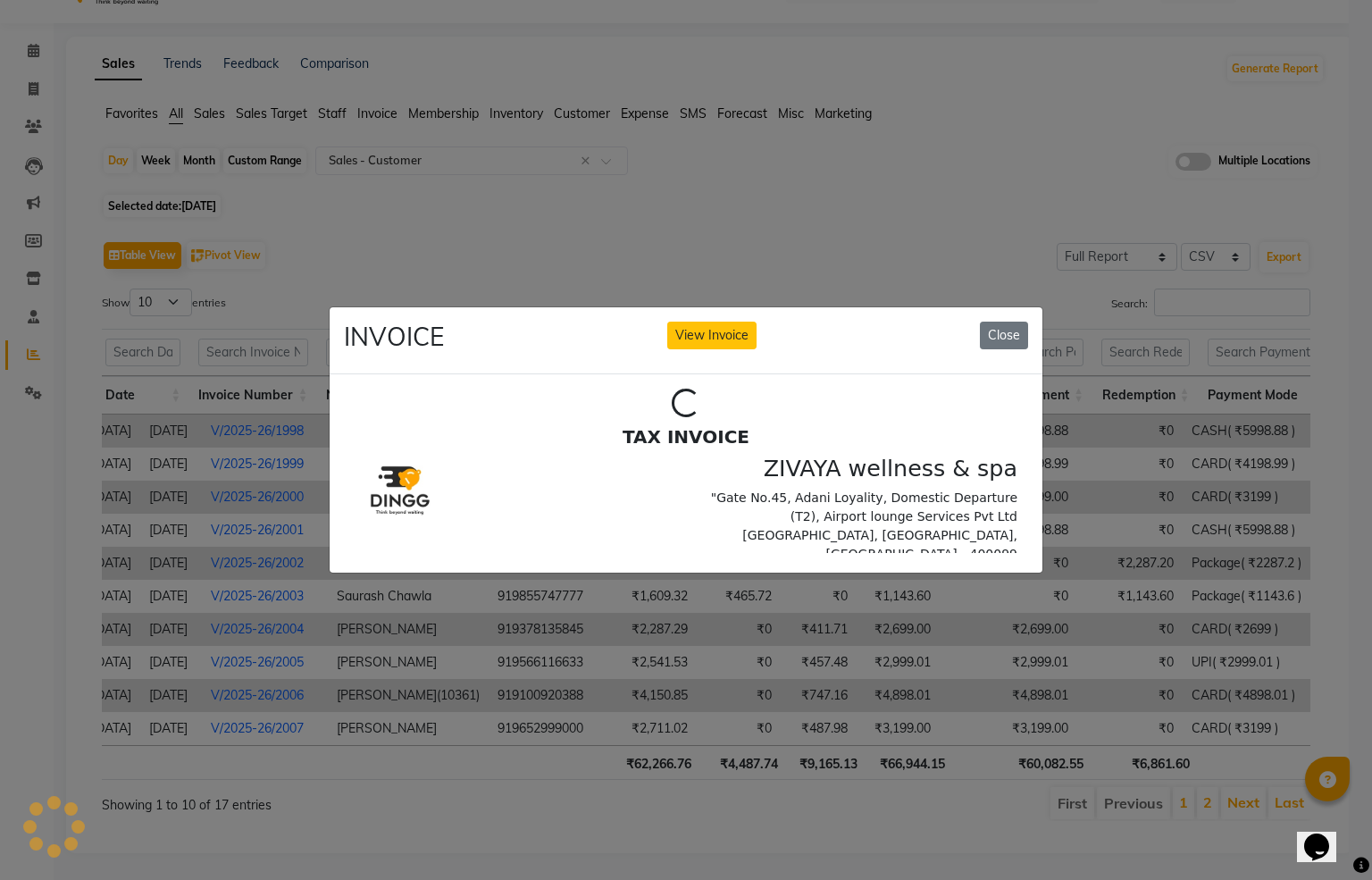
scroll to position [0, 0]
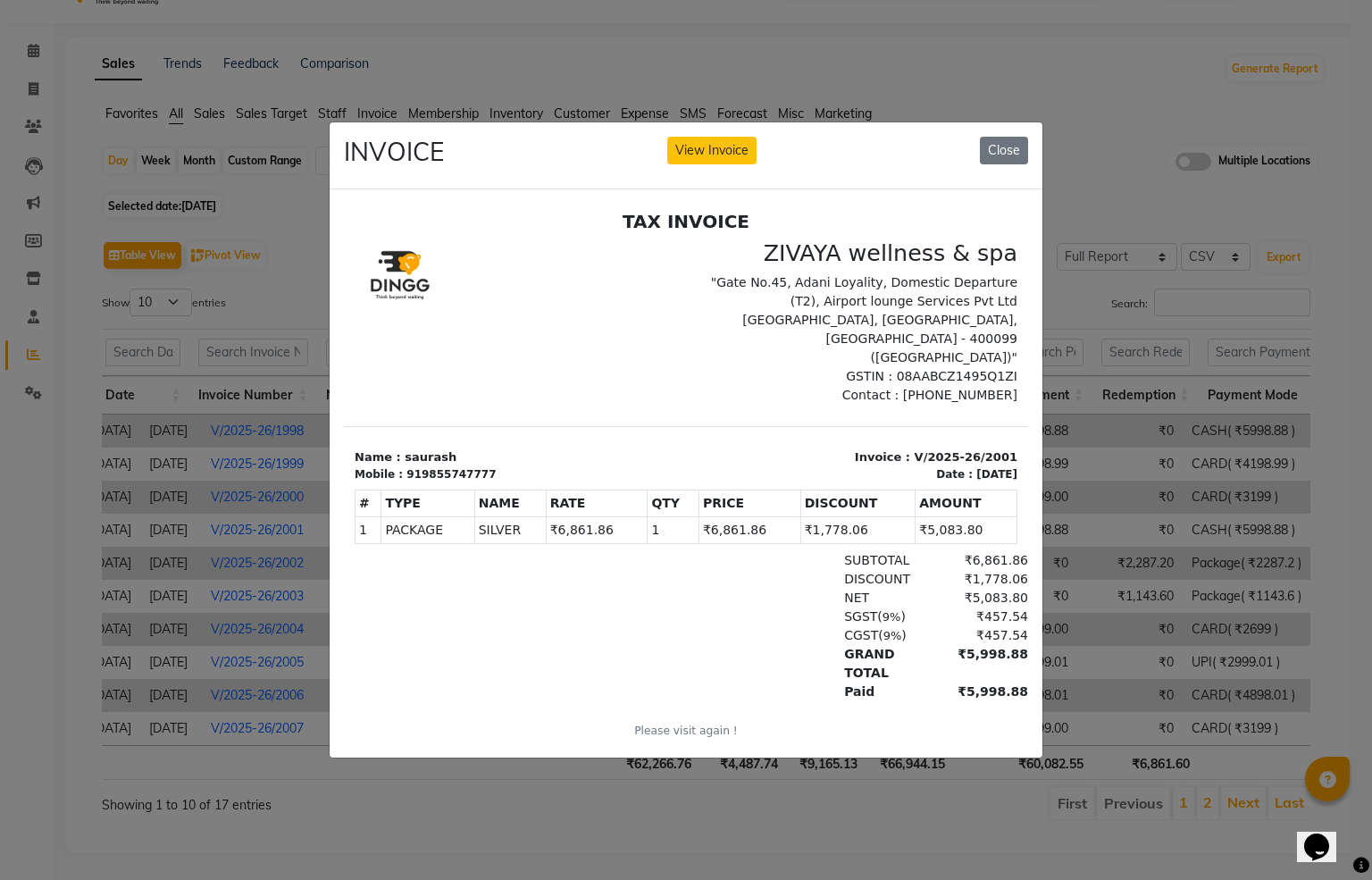
drag, startPoint x: 732, startPoint y: 145, endPoint x: 734, endPoint y: 155, distance: 10.2
click at [731, 145] on button "View Invoice" at bounding box center [712, 151] width 89 height 28
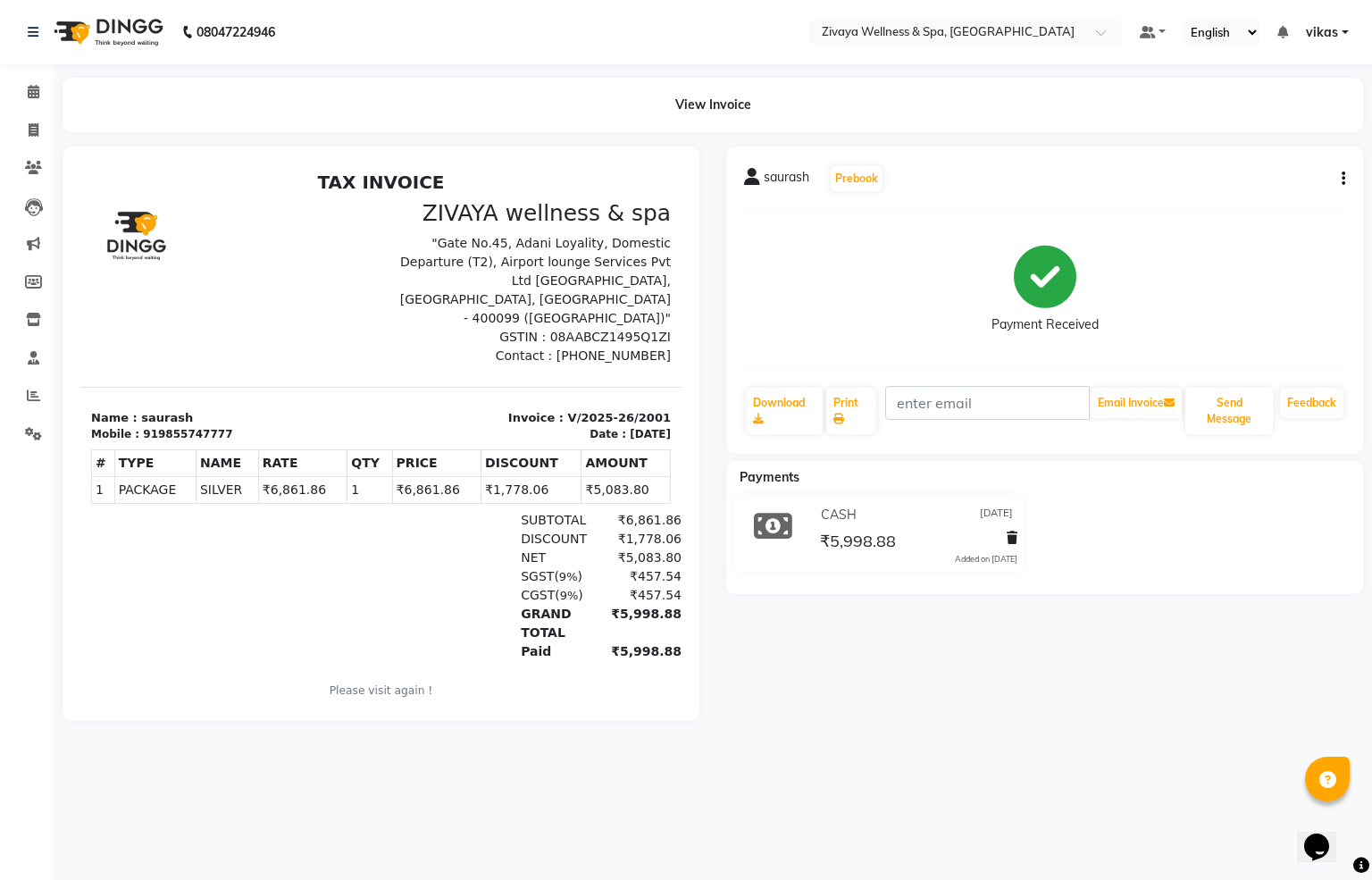
click at [1335, 178] on button "button" at bounding box center [1340, 179] width 11 height 19
click at [1276, 140] on div "Cancel Invoice" at bounding box center [1270, 145] width 89 height 22
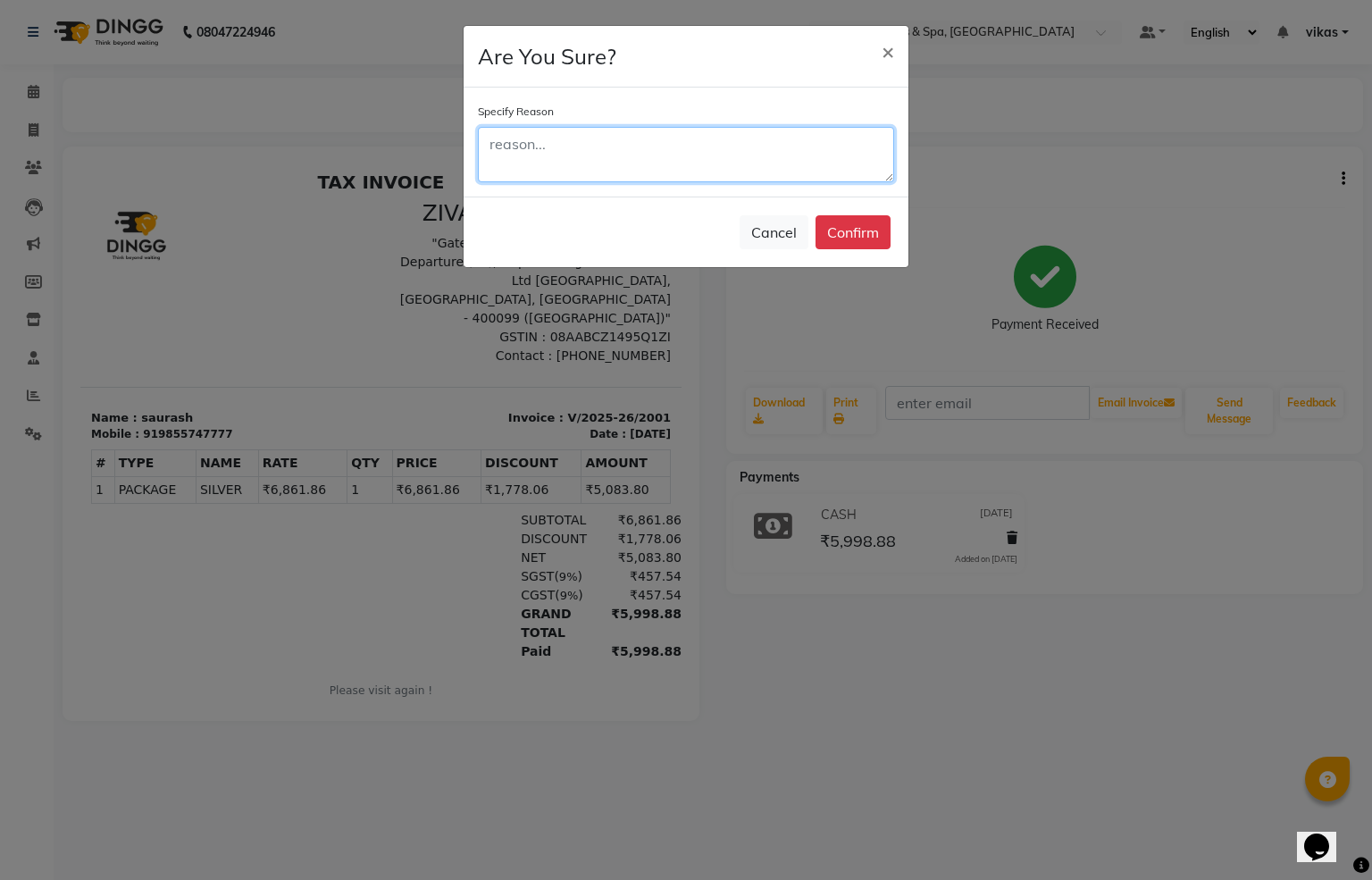
click at [678, 161] on textarea at bounding box center [686, 154] width 416 height 56
type textarea "Double entry"
click at [852, 234] on button "Confirm" at bounding box center [853, 232] width 75 height 33
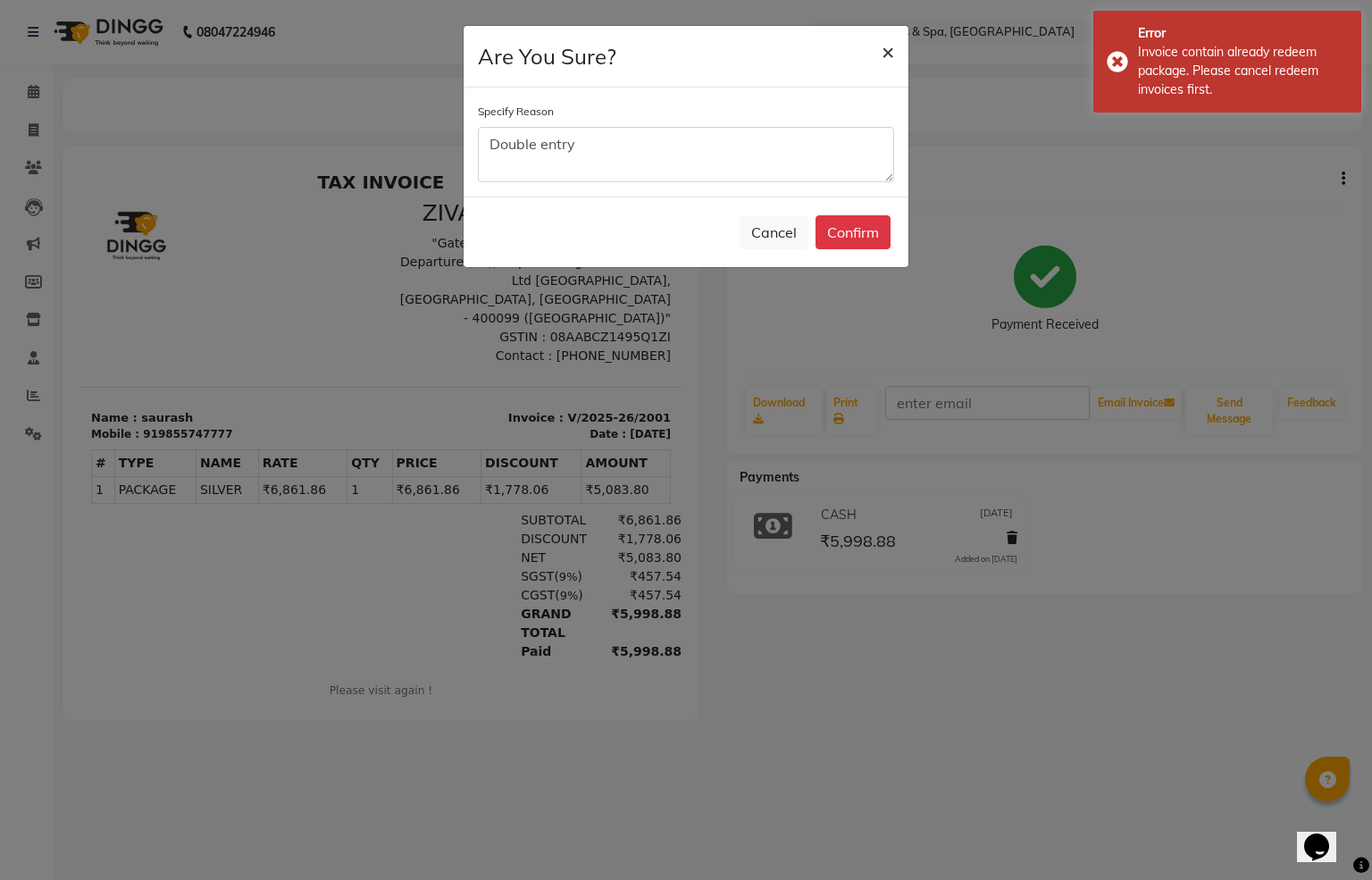
click at [886, 52] on span "×" at bounding box center [887, 50] width 12 height 27
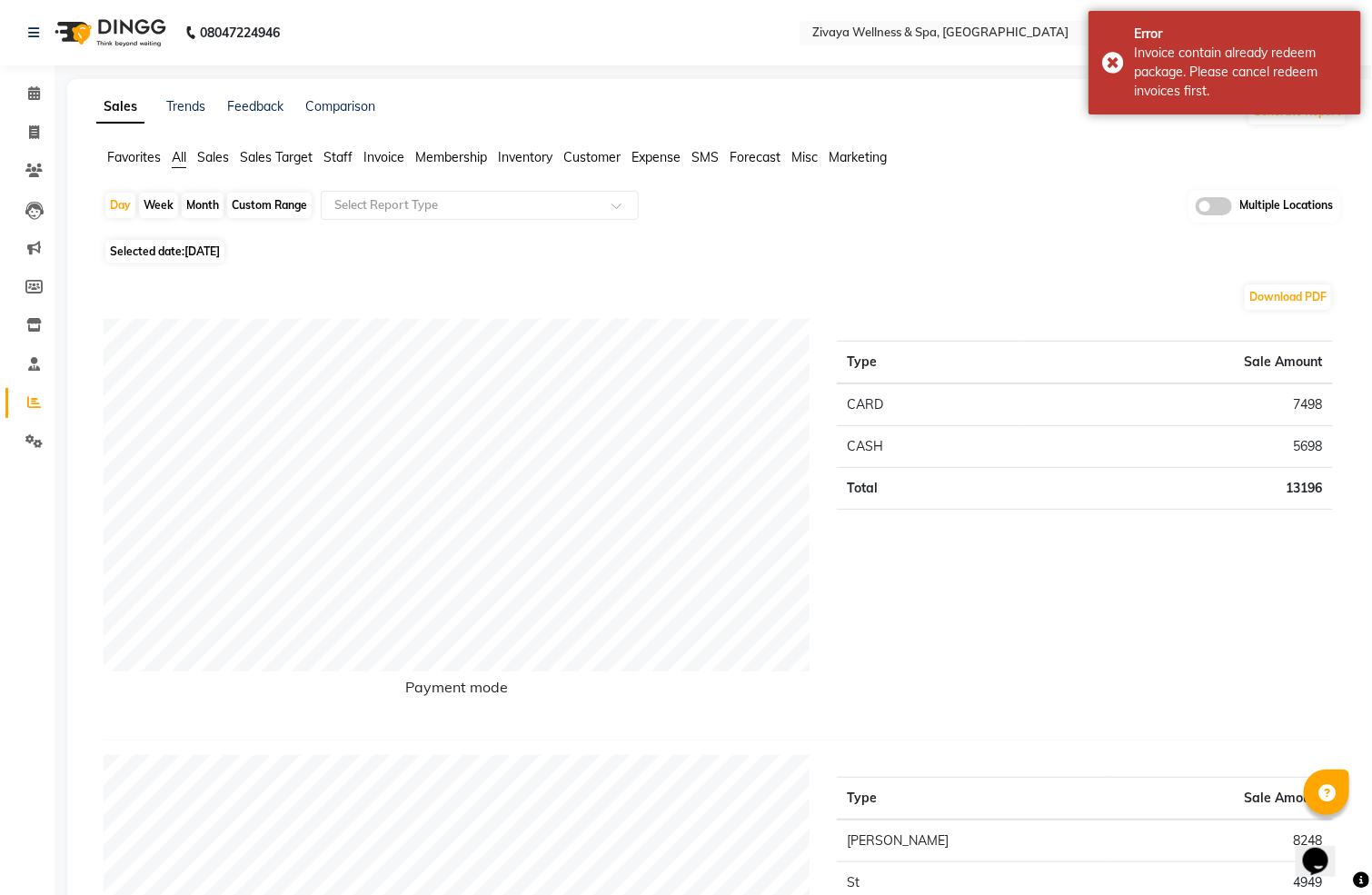
click at [196, 248] on span "[DATE]" at bounding box center [202, 251] width 35 height 13
select select "9"
select select "2025"
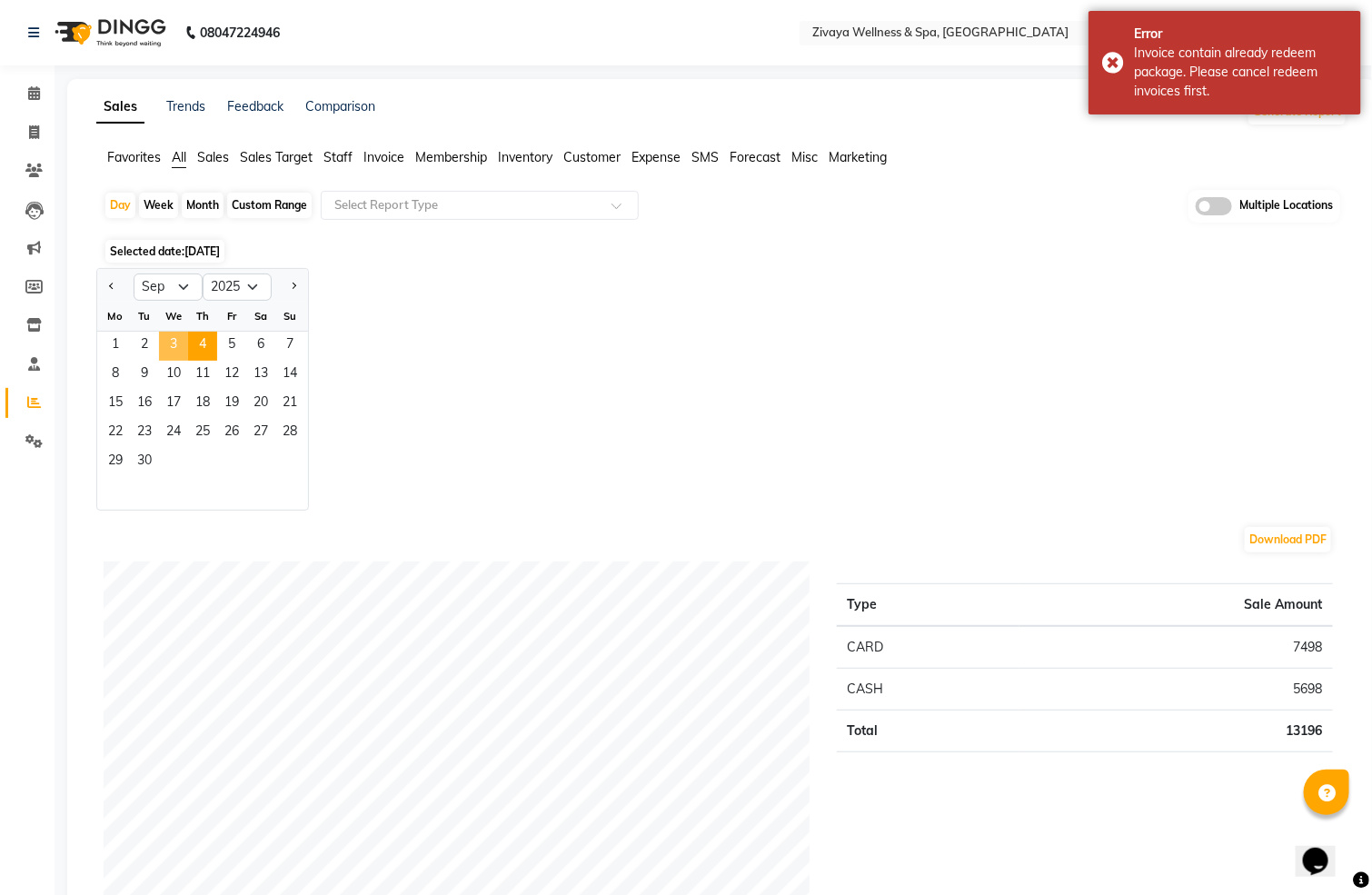
click at [169, 342] on span "3" at bounding box center [173, 345] width 29 height 29
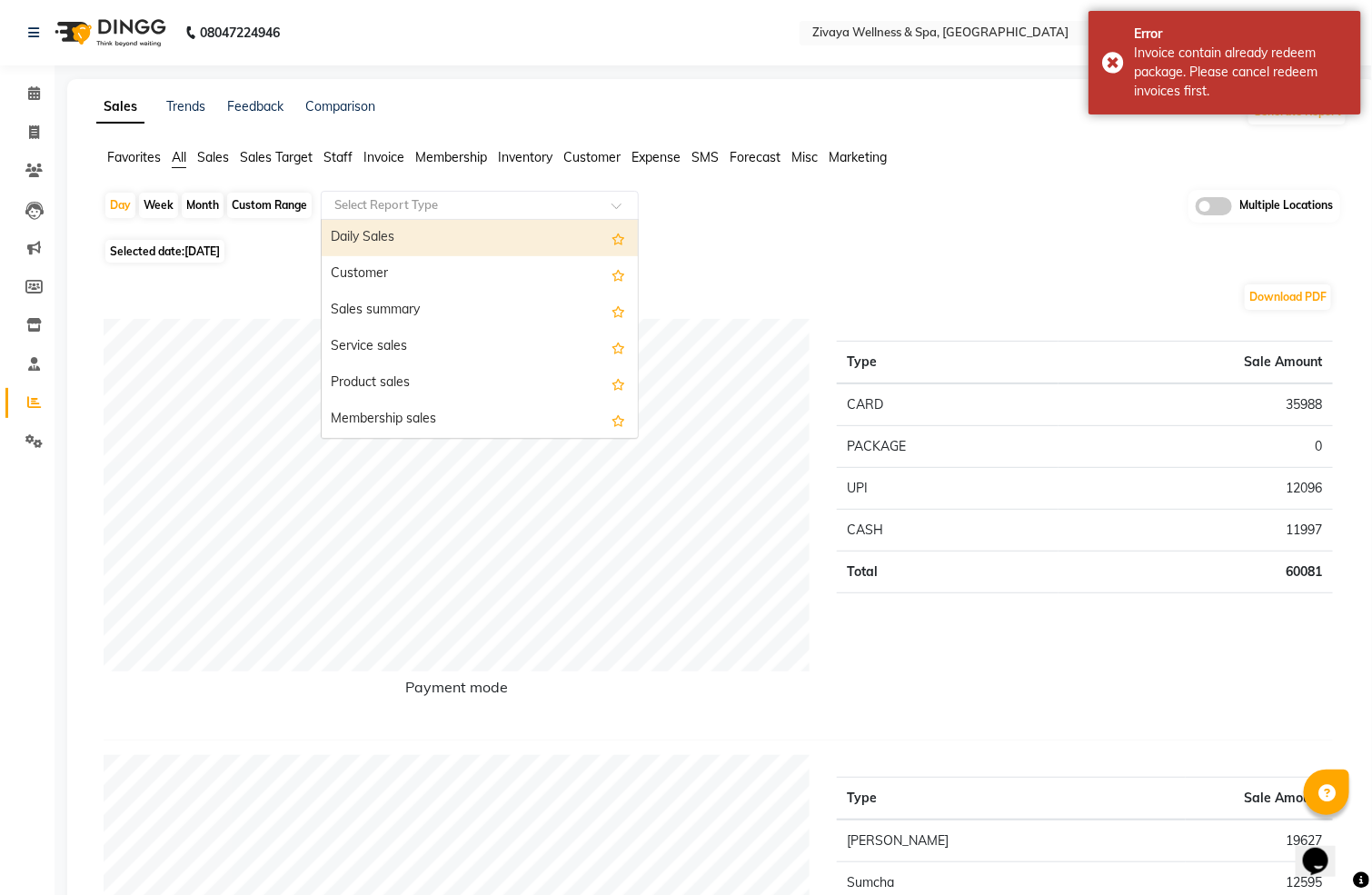
click at [374, 199] on input "text" at bounding box center [462, 204] width 262 height 18
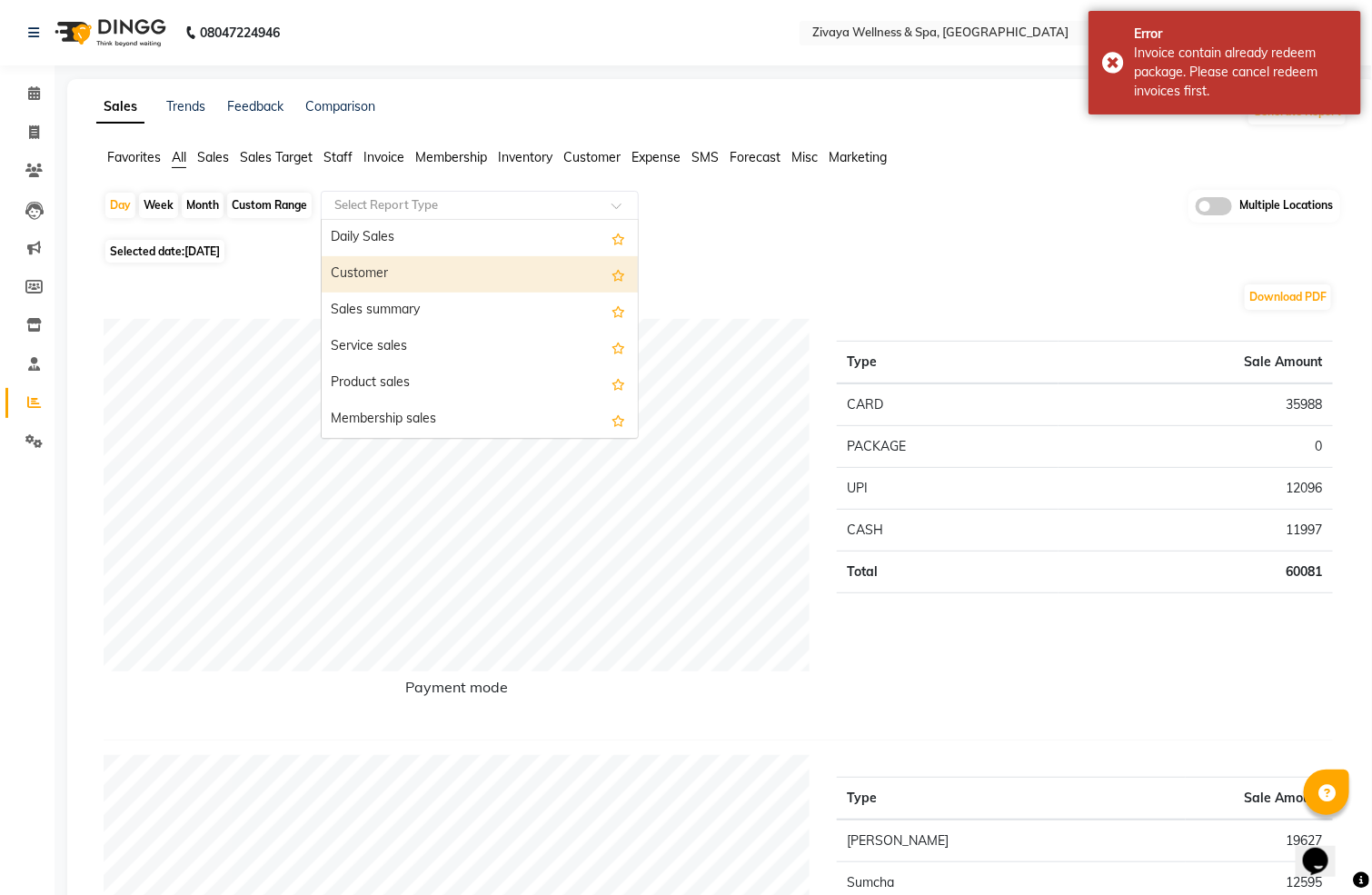
click at [401, 272] on div "Customer" at bounding box center [480, 274] width 316 height 36
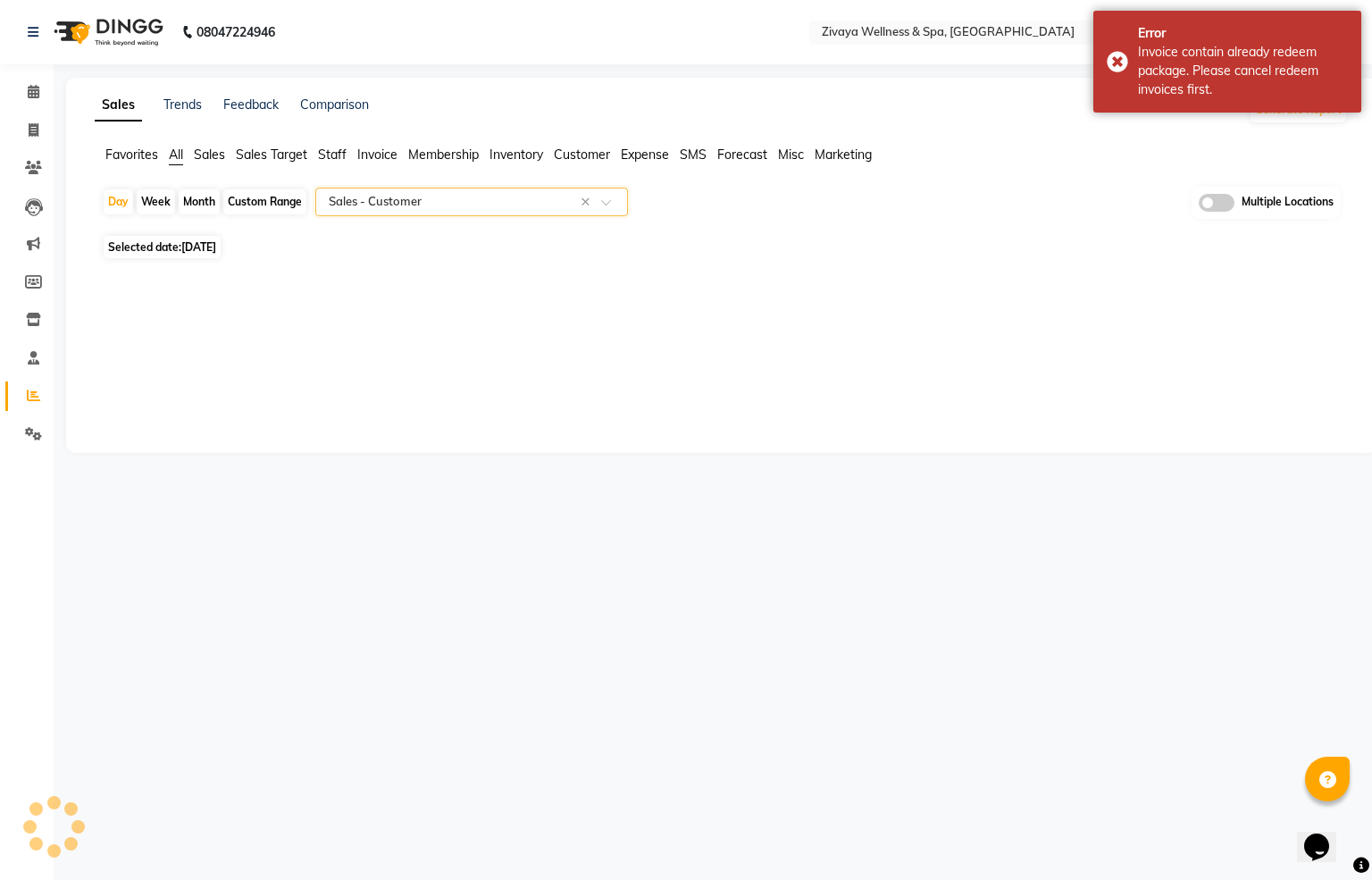
select select "full_report"
select select "csv"
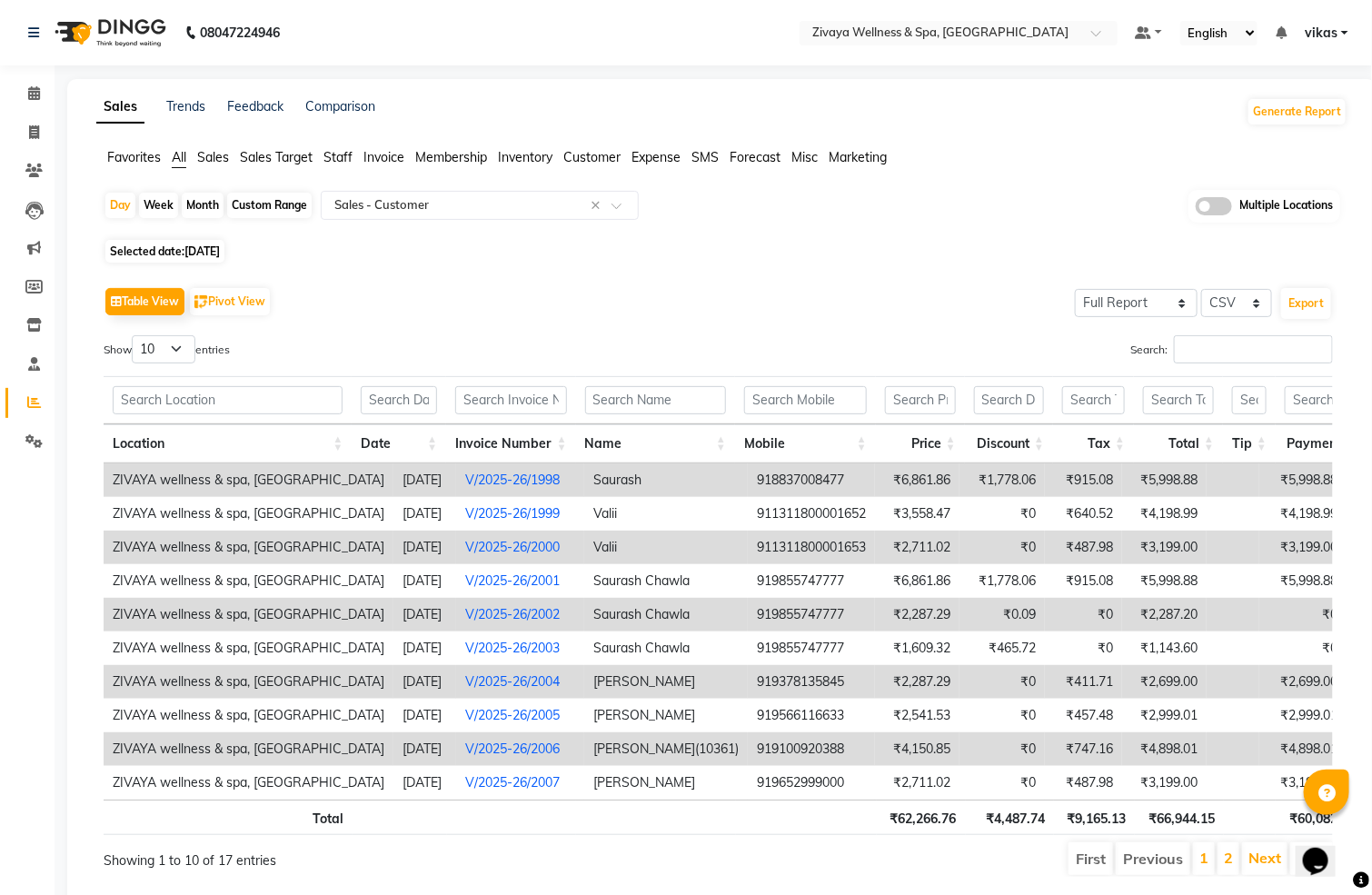
click at [523, 477] on link "V/2025-26/1998" at bounding box center [513, 479] width 95 height 16
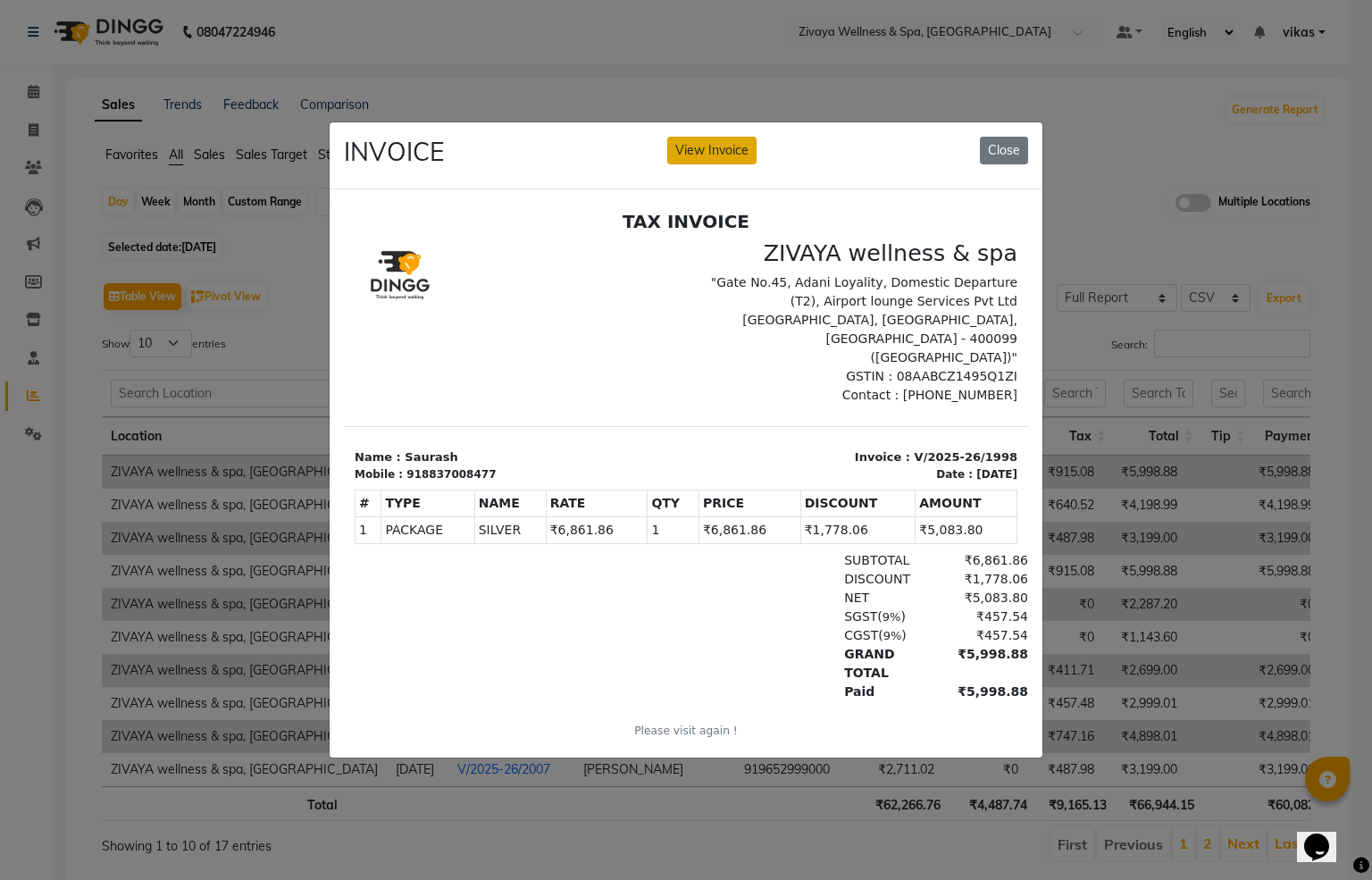
click at [699, 137] on button "View Invoice" at bounding box center [712, 151] width 89 height 28
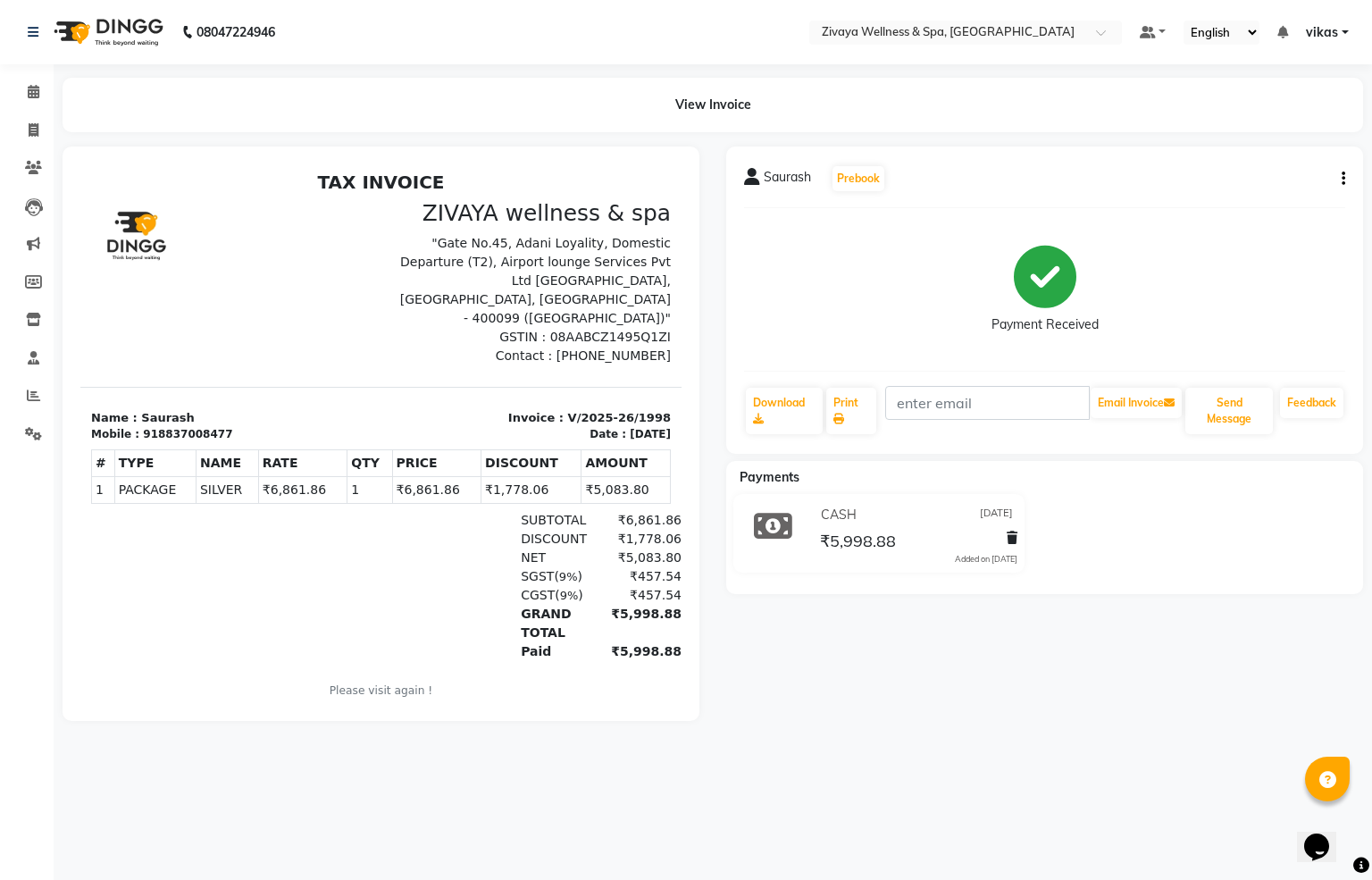
click at [1346, 175] on div "Saurash Prebook Payment Received Download Print Email Invoice Send Message Feed…" at bounding box center [1045, 300] width 637 height 307
click at [1343, 179] on icon "button" at bounding box center [1343, 179] width 4 height 1
click at [1257, 146] on div "Cancel Invoice" at bounding box center [1270, 145] width 89 height 22
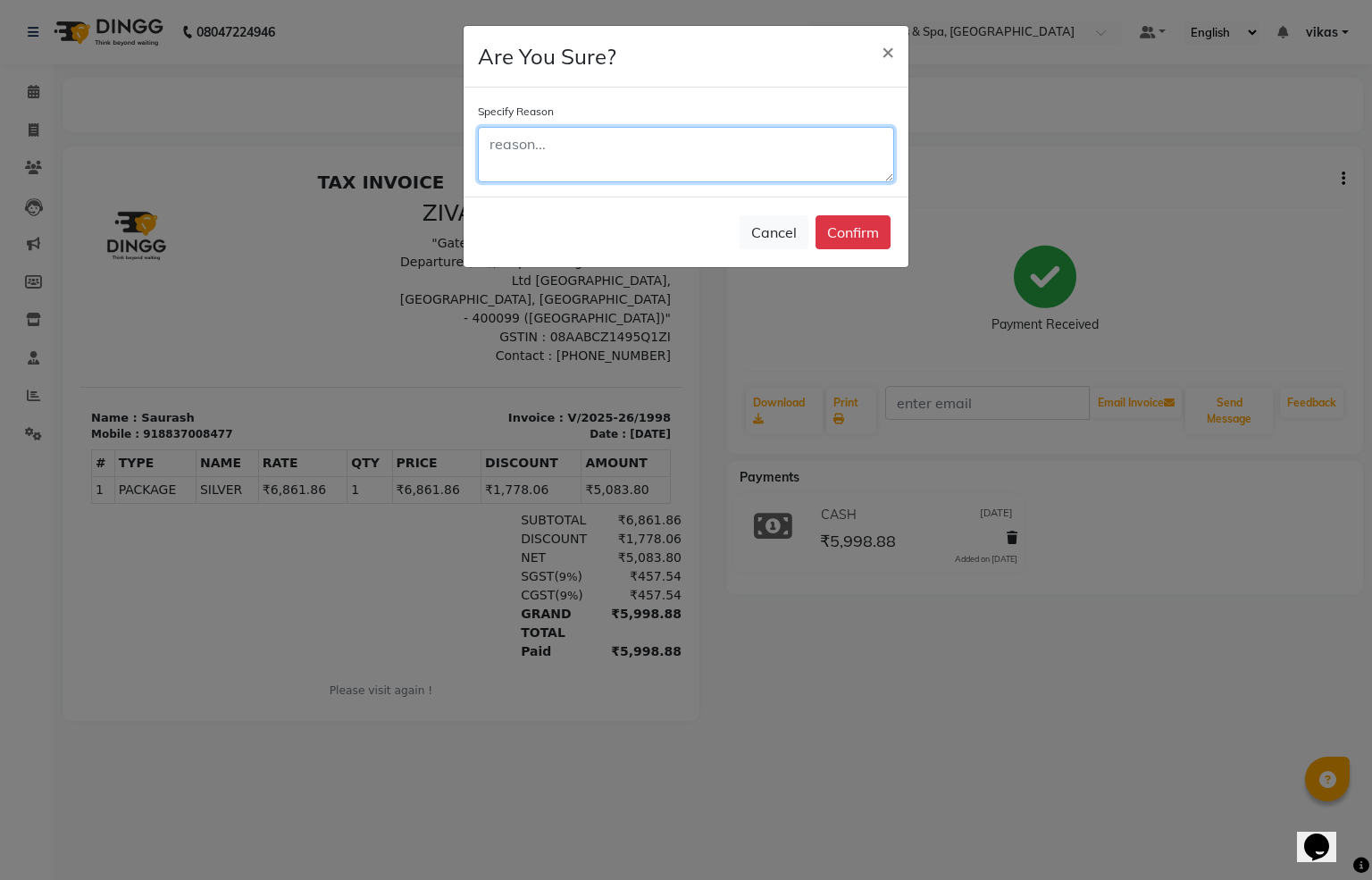
click at [619, 153] on textarea at bounding box center [686, 154] width 416 height 56
type textarea "Double entry"
click at [856, 231] on button "Confirm" at bounding box center [853, 232] width 75 height 33
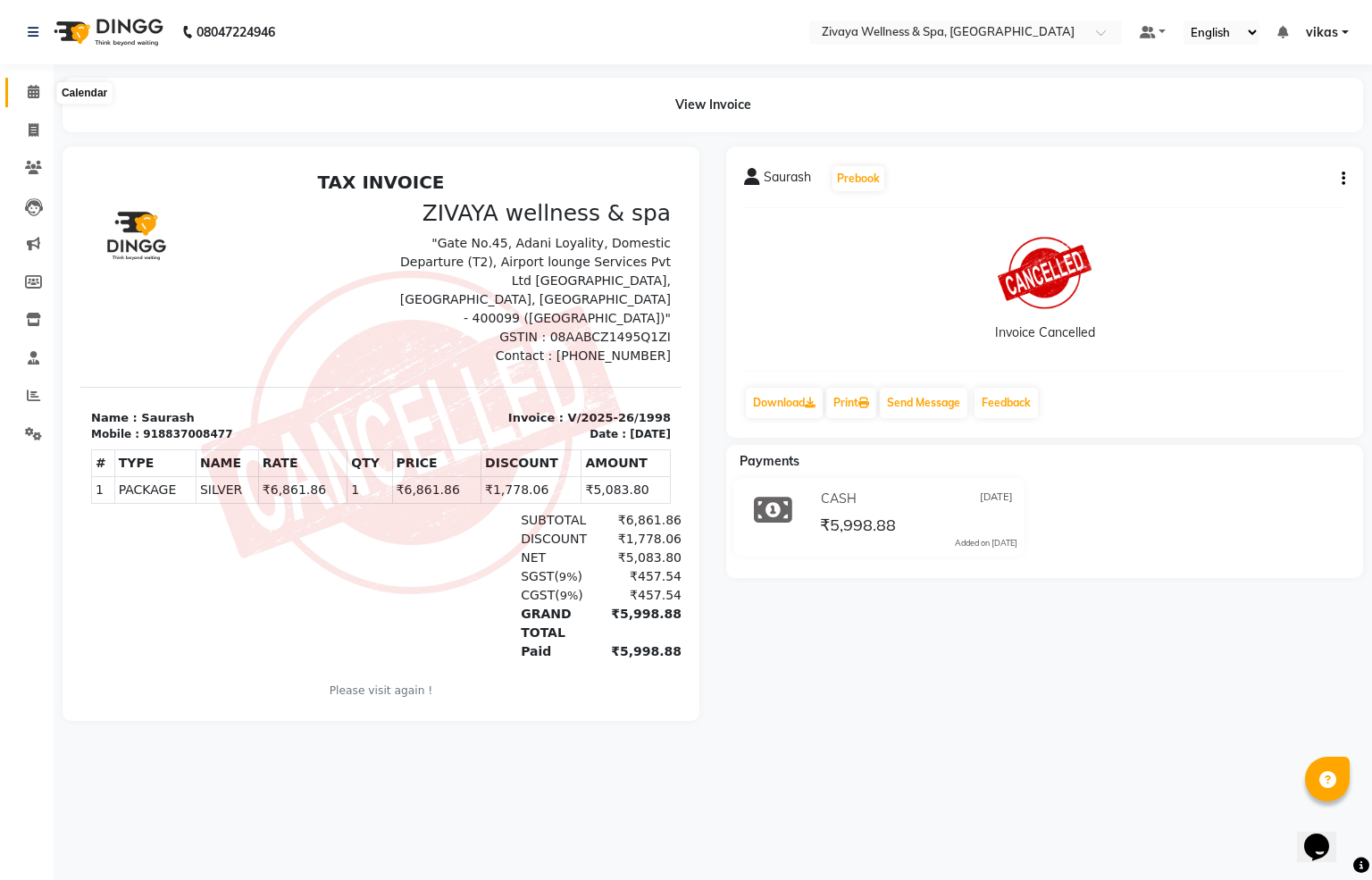
click at [31, 98] on icon at bounding box center [33, 91] width 11 height 13
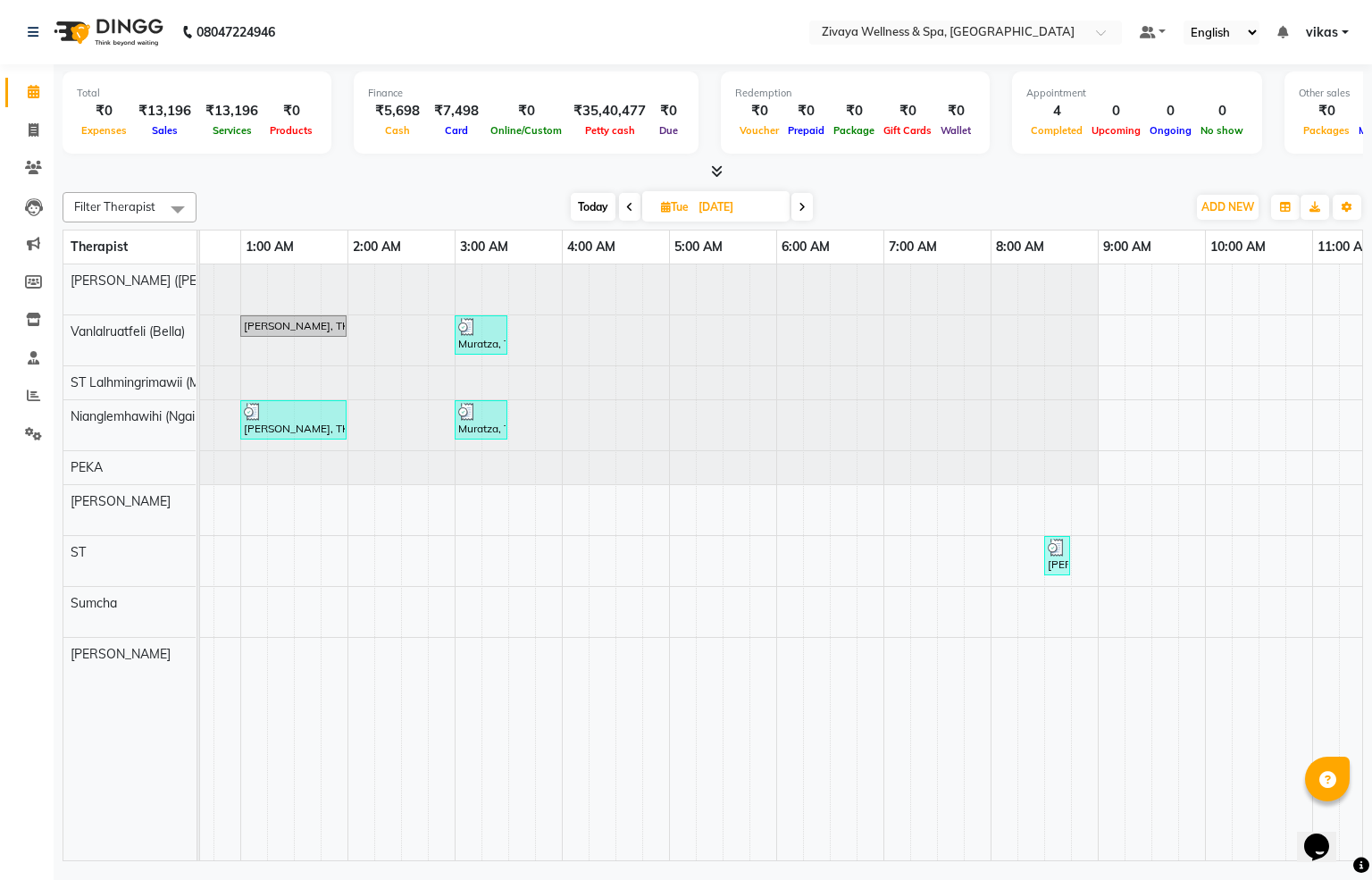
scroll to position [0, 253]
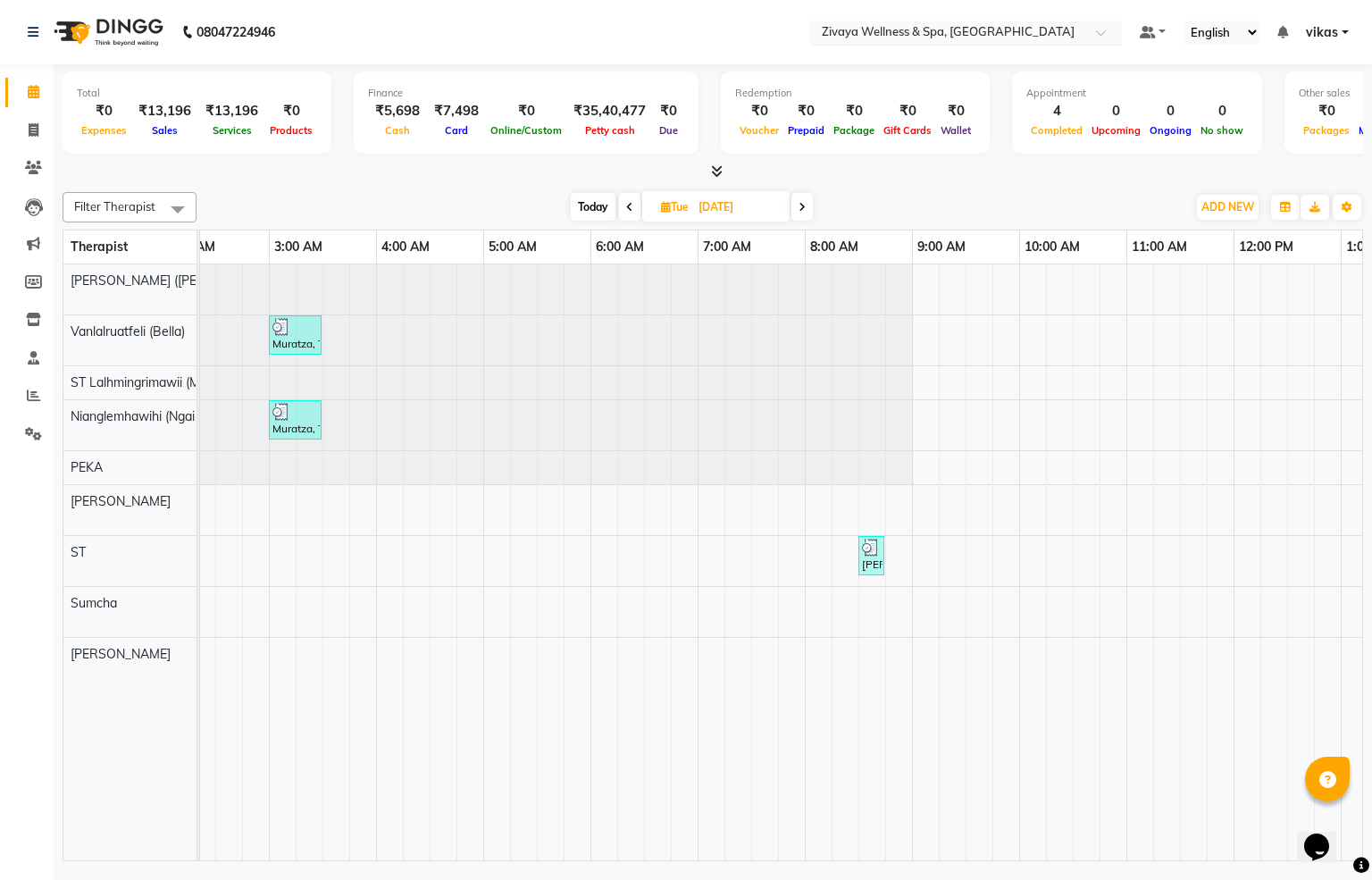
click at [944, 33] on input "text" at bounding box center [948, 33] width 259 height 18
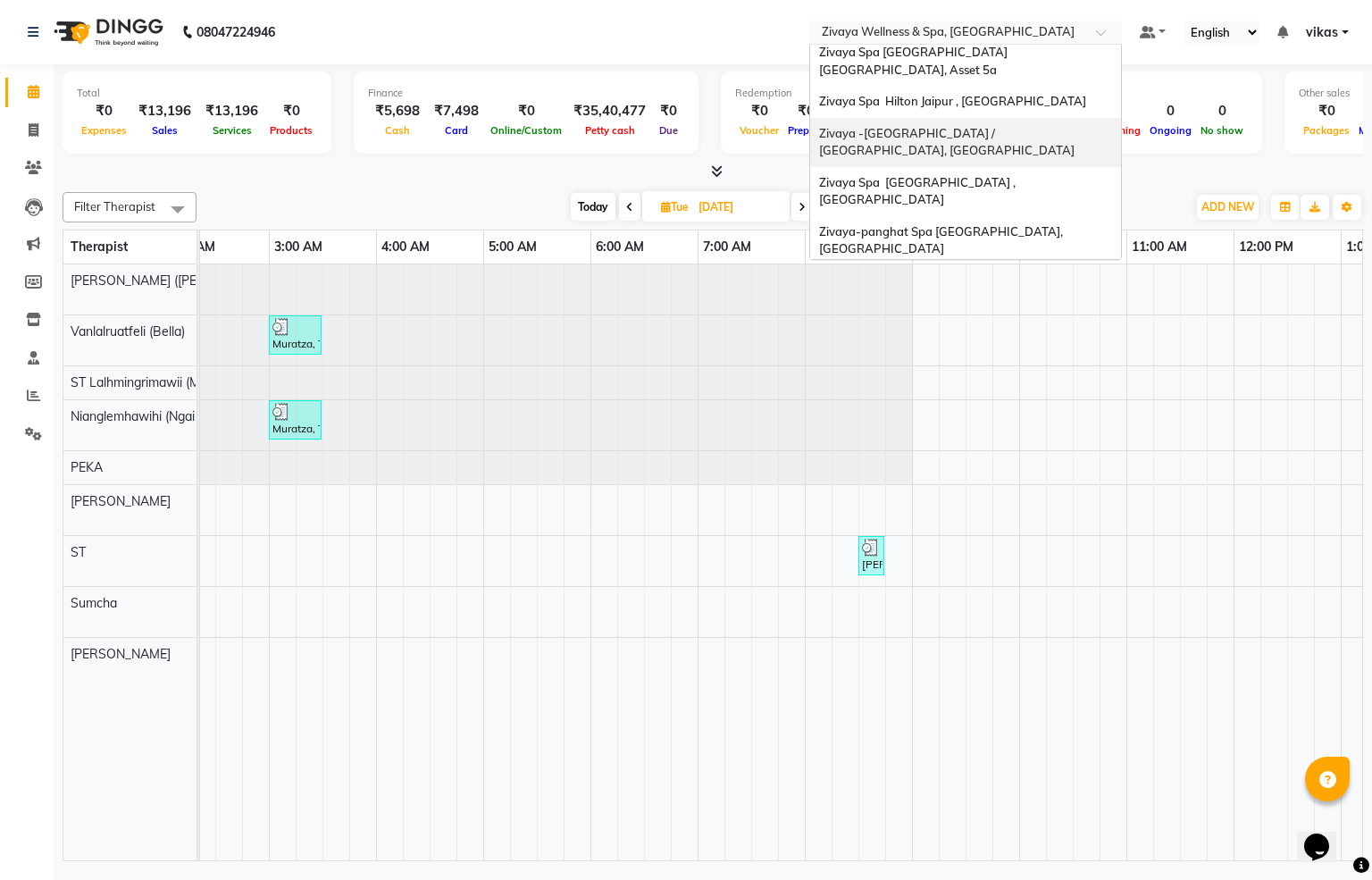
scroll to position [0, 0]
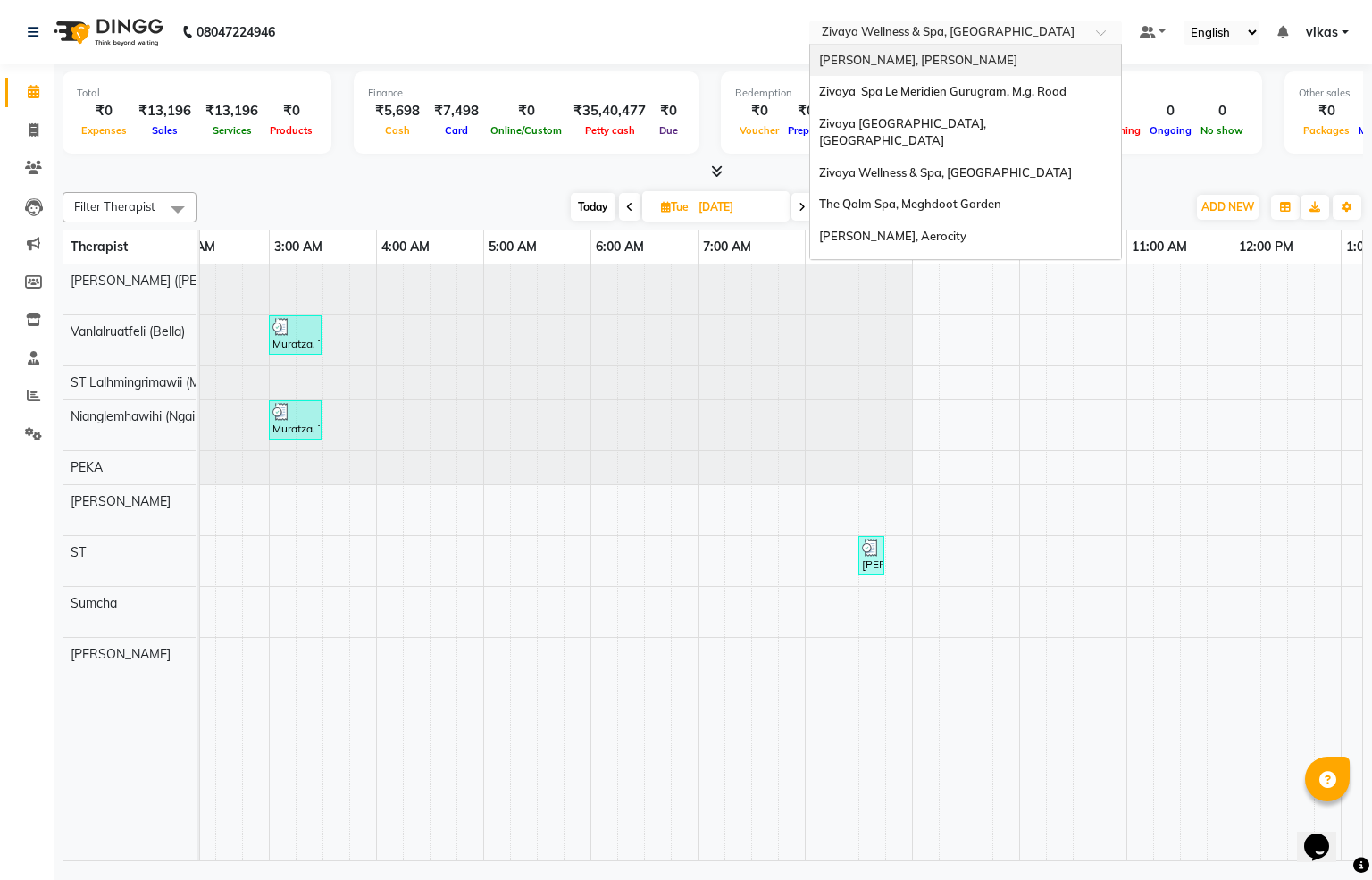
click at [920, 49] on div "[PERSON_NAME], [PERSON_NAME]" at bounding box center [966, 60] width 311 height 33
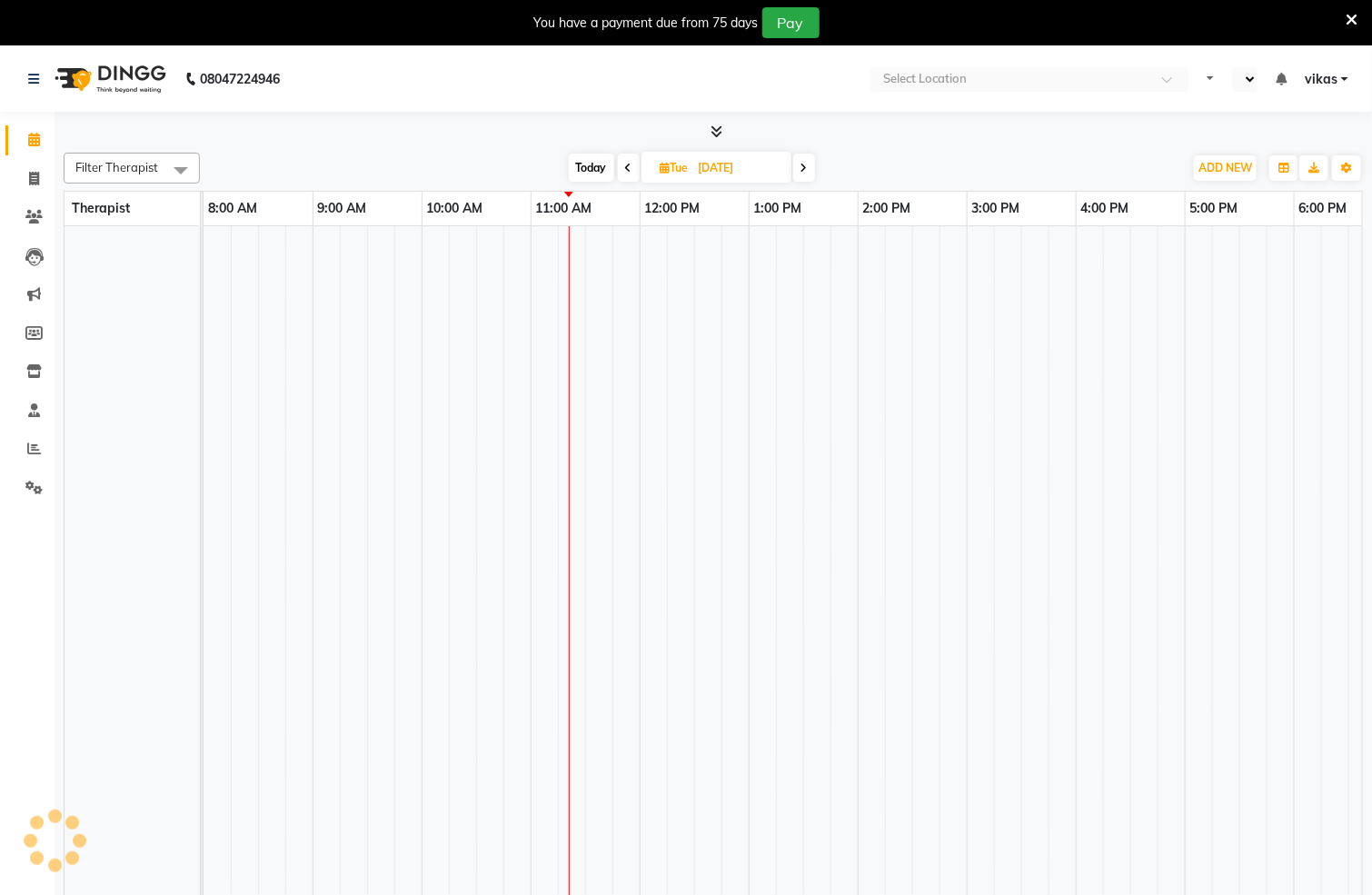
select select "en"
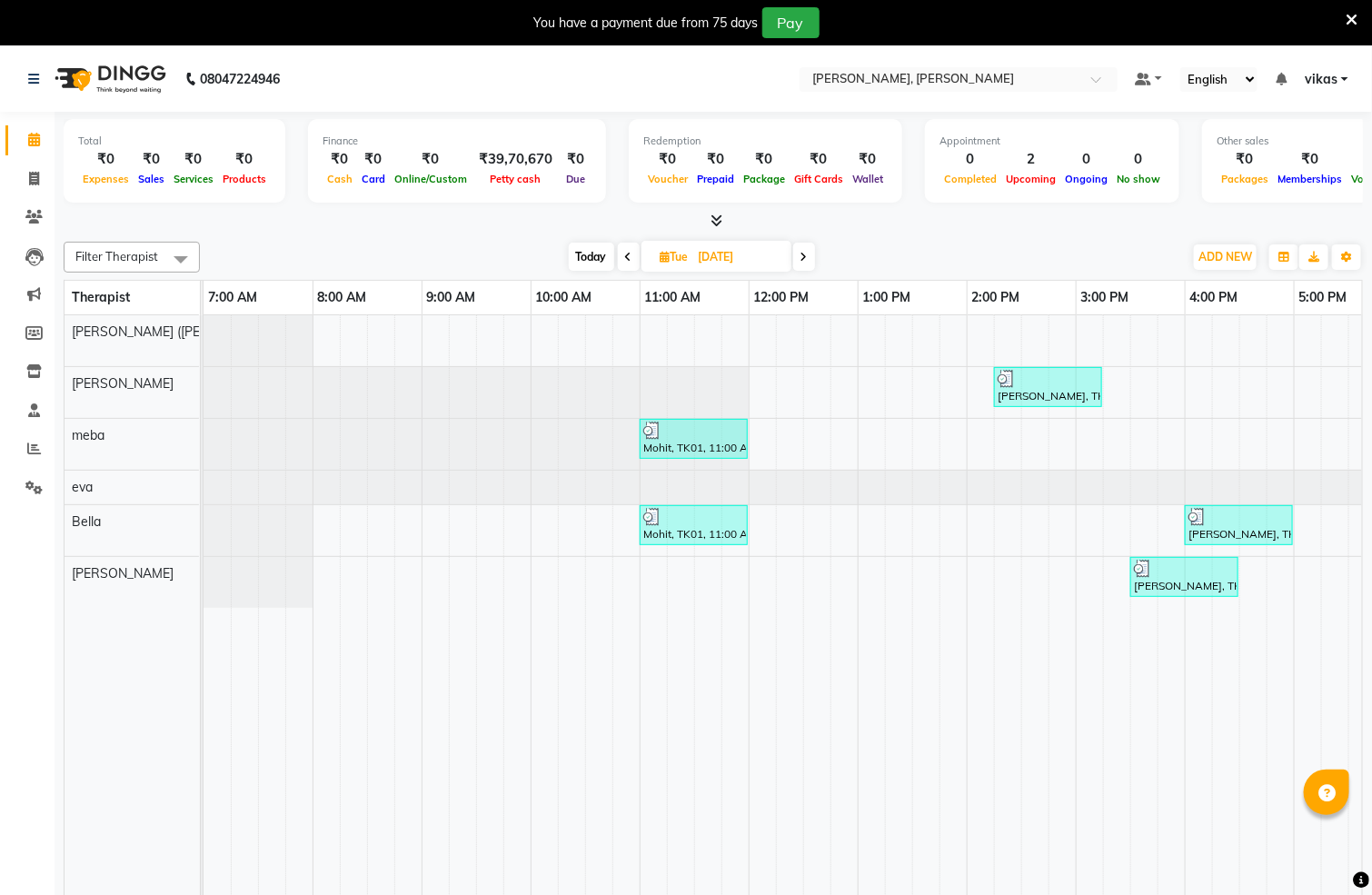
click at [1350, 11] on icon at bounding box center [1351, 19] width 11 height 16
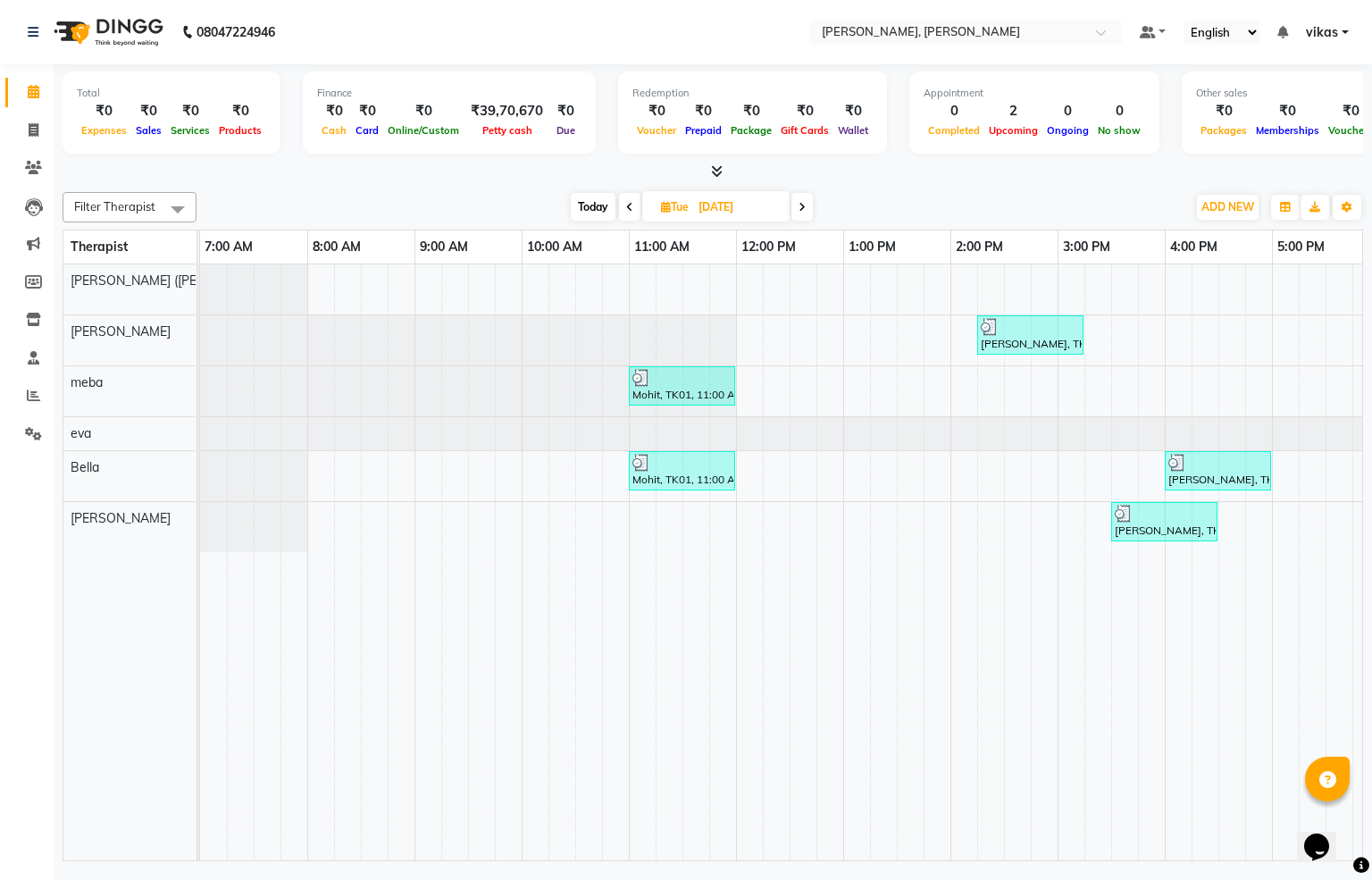
click at [597, 205] on span "Today" at bounding box center [593, 207] width 45 height 28
type input "[DATE]"
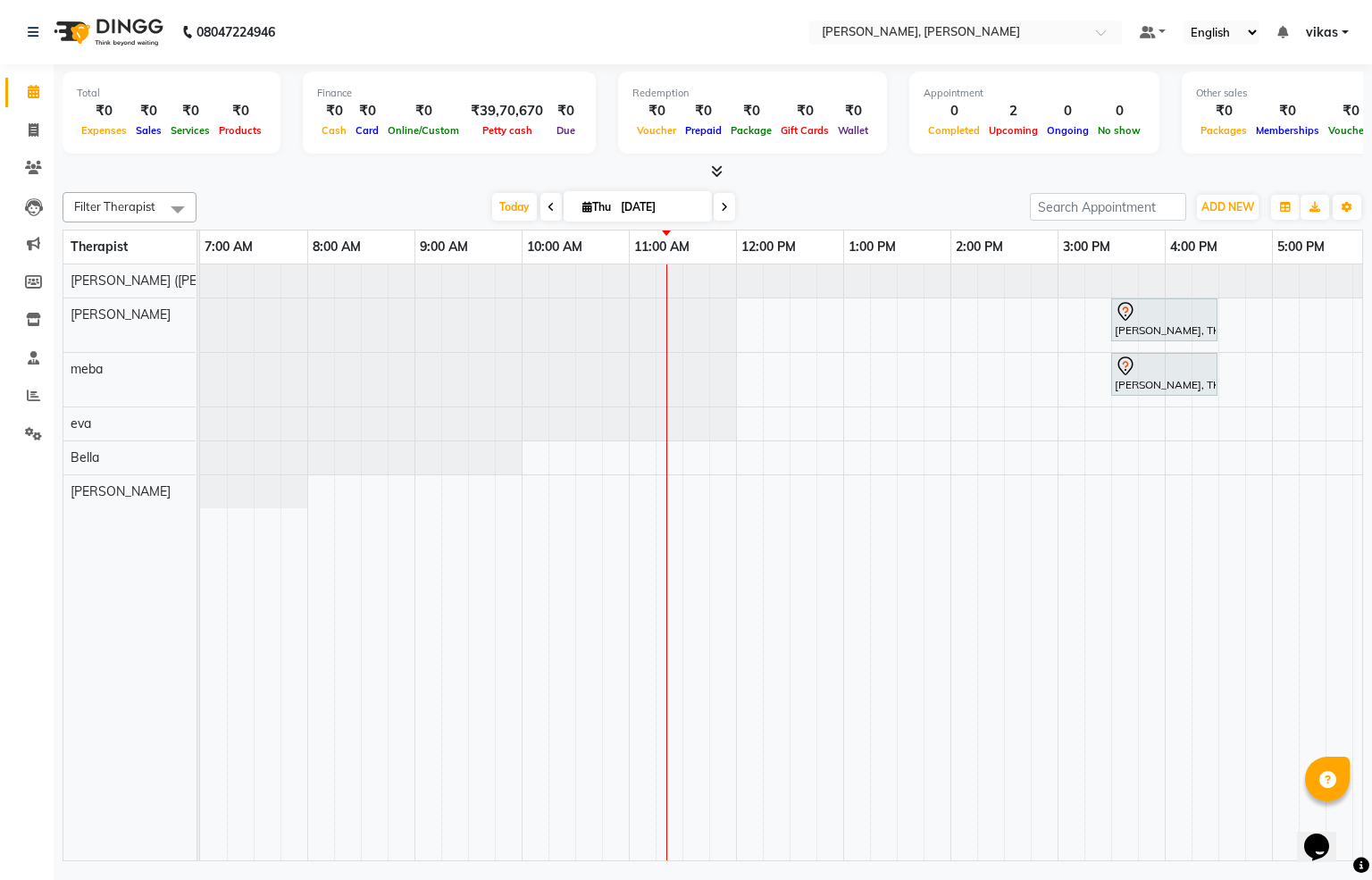
scroll to position [0, 57]
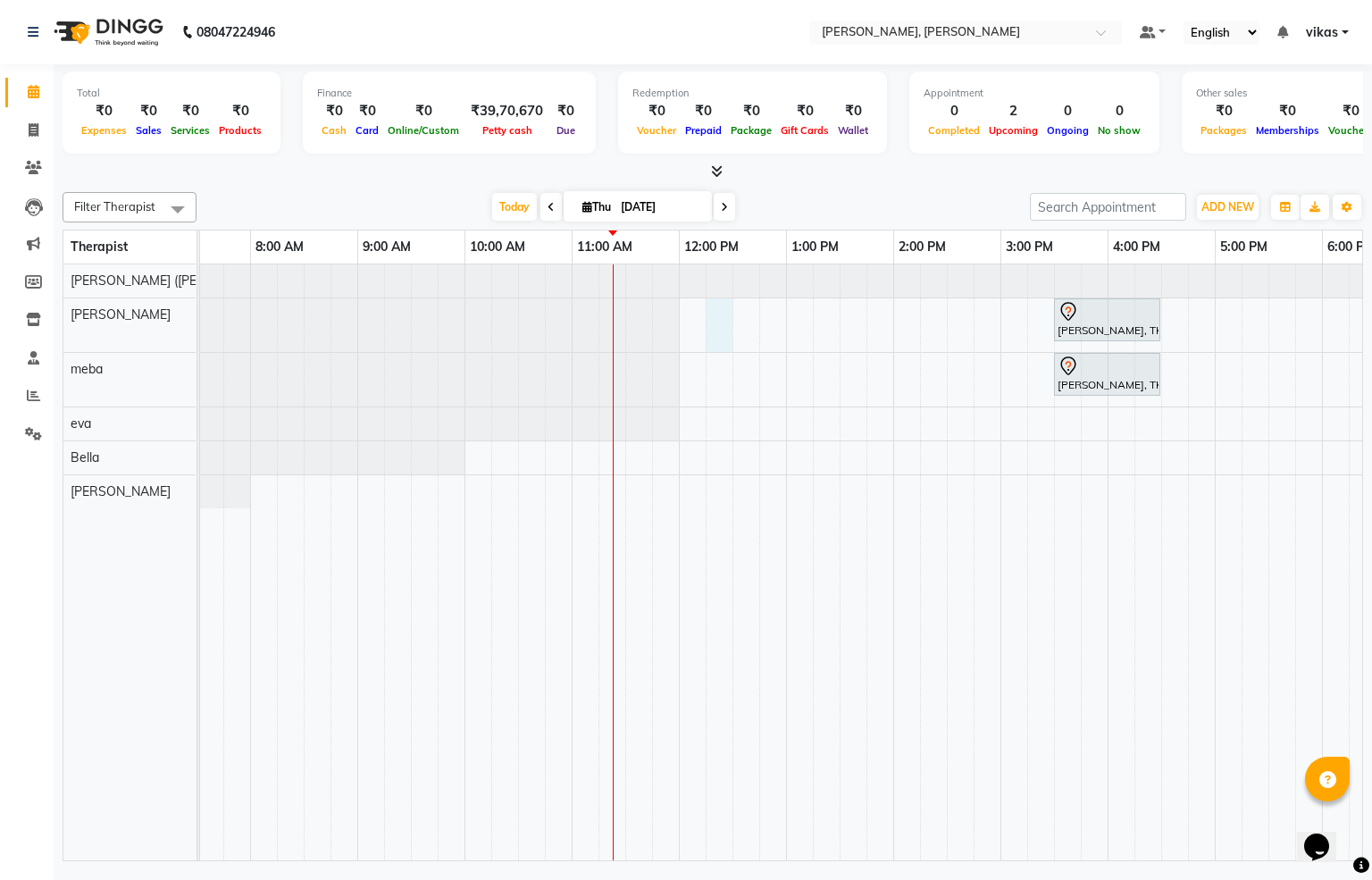
click at [731, 309] on div "[PERSON_NAME], TK01, 03:30 PM-04:30 PM, Javanese Pampering - 60 Mins [PERSON_NA…" at bounding box center [1001, 562] width 1715 height 595
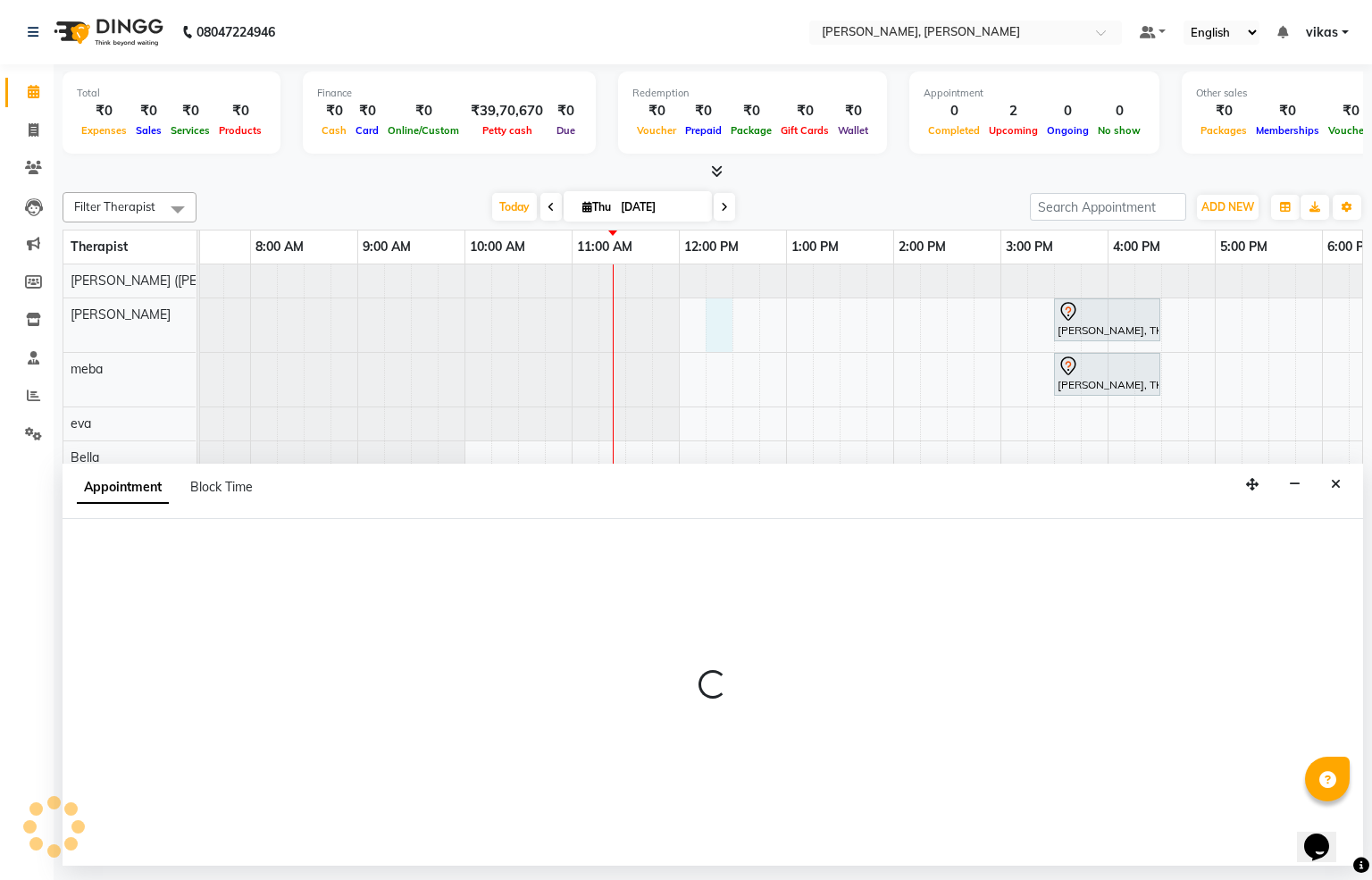
select select "62270"
select select "735"
select select "tentative"
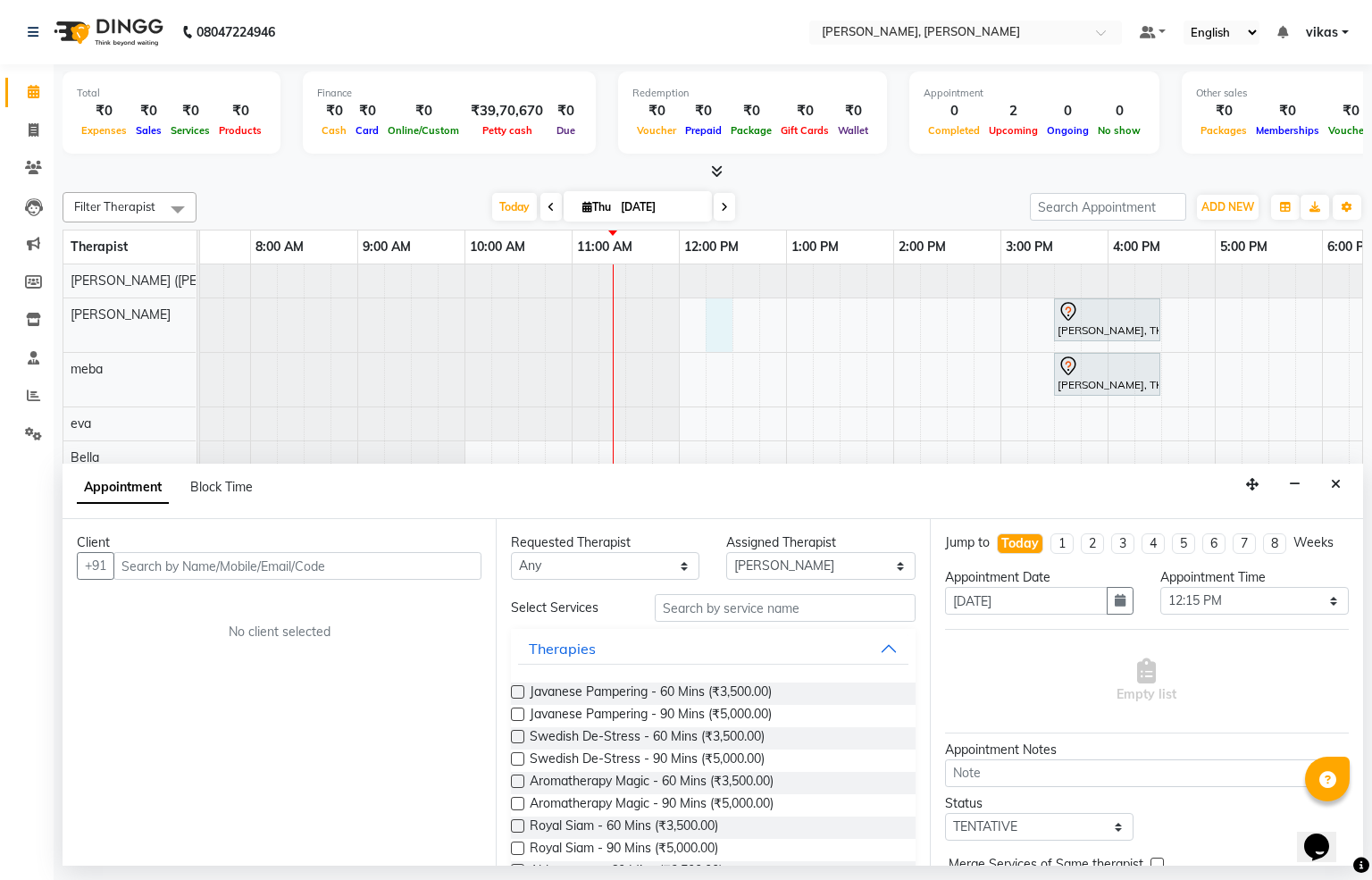
click at [735, 312] on div "[PERSON_NAME], TK01, 03:30 PM-04:30 PM, Javanese Pampering - 60 Mins [PERSON_NA…" at bounding box center [1001, 562] width 1715 height 595
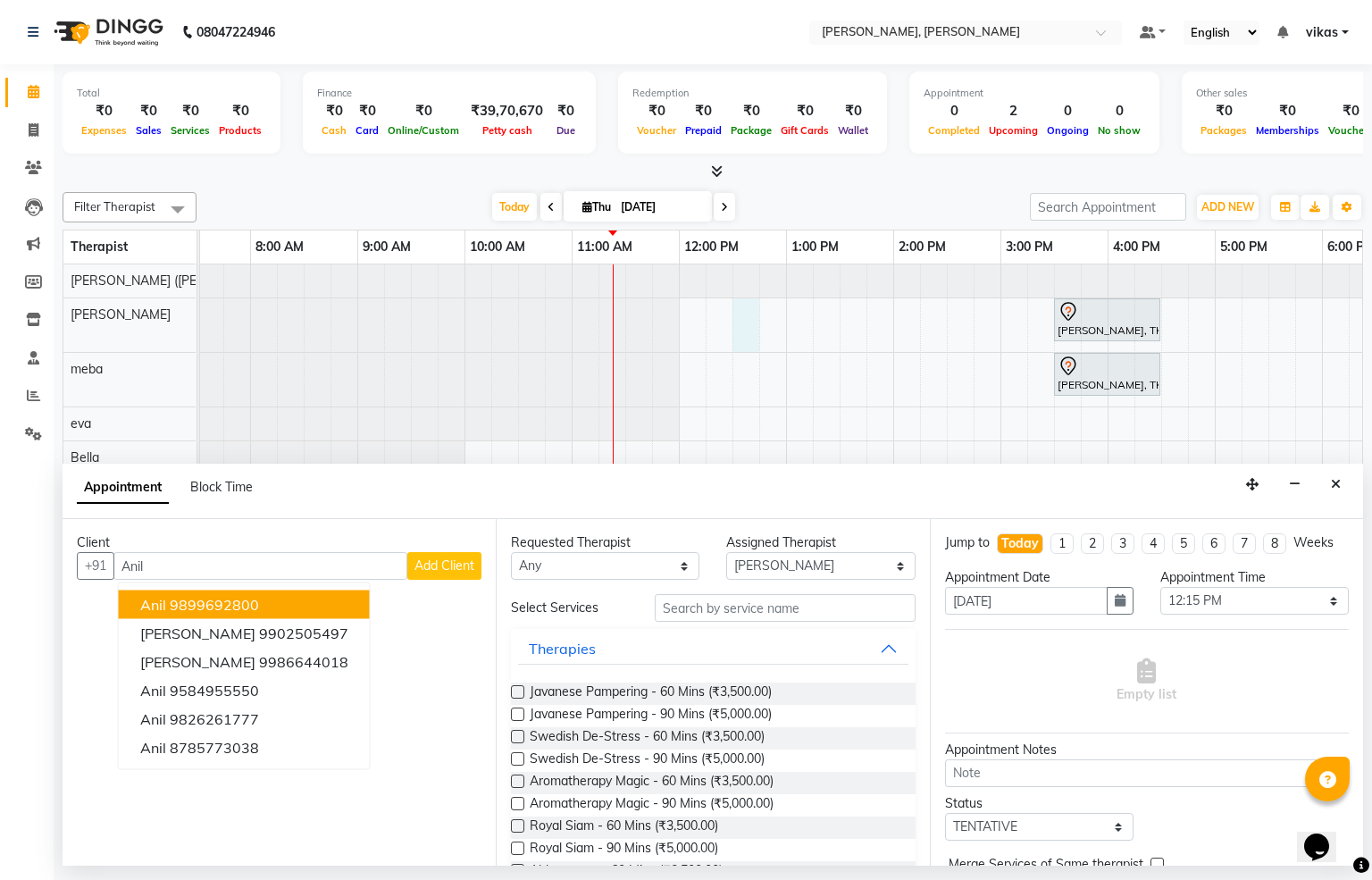
click at [189, 622] on ngb-typeahead-window "Anil 9899692800 [PERSON_NAME] 9902505497 [PERSON_NAME] 9986644018 Anil 95849555…" at bounding box center [245, 676] width 253 height 188
click at [193, 597] on ngb-highlight "9899692800" at bounding box center [214, 604] width 89 height 18
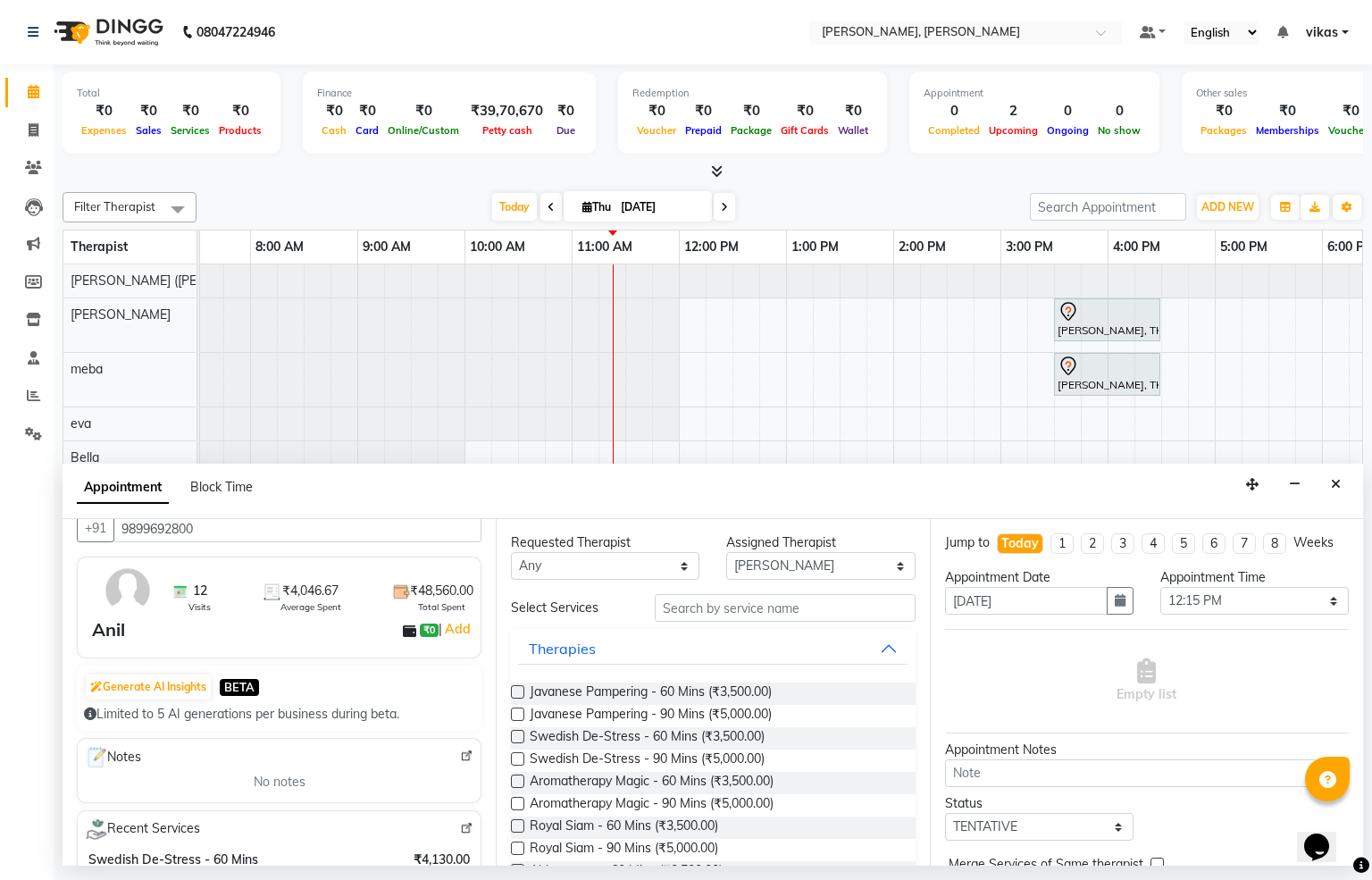
scroll to position [0, 0]
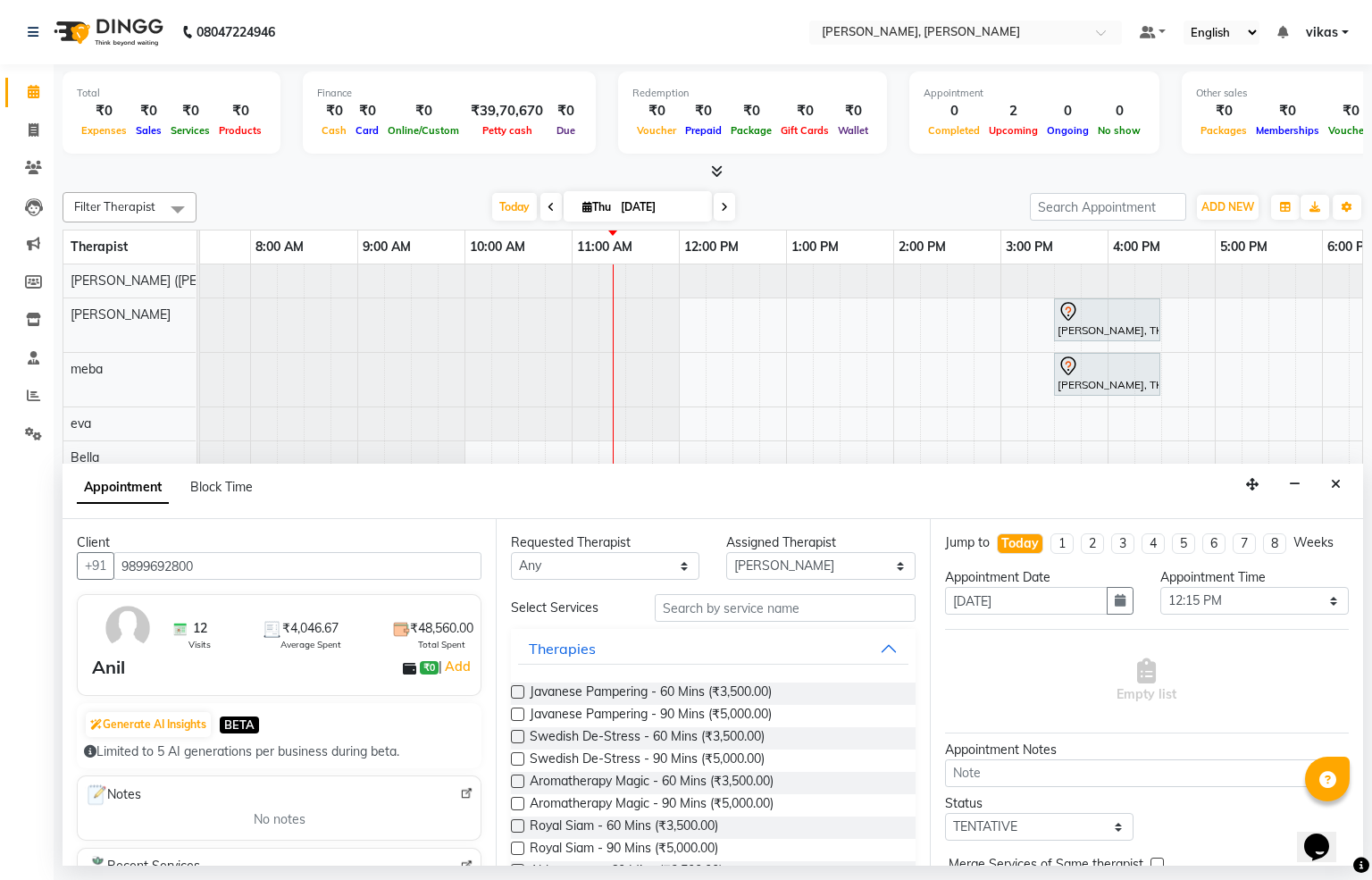
type input "9899692800"
click at [518, 694] on label at bounding box center [517, 692] width 13 height 13
click at [518, 694] on input "checkbox" at bounding box center [516, 693] width 11 height 11
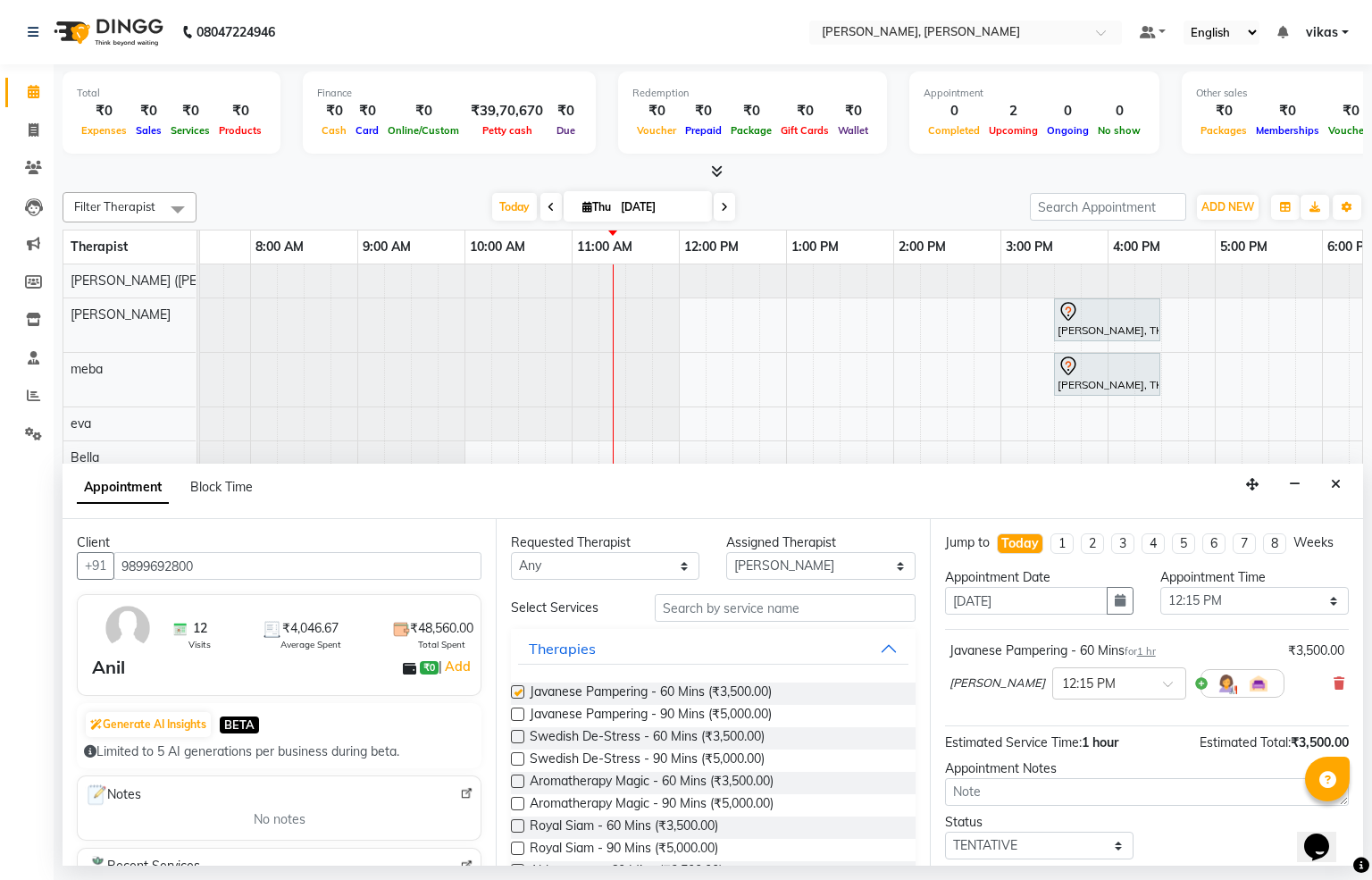
checkbox input "false"
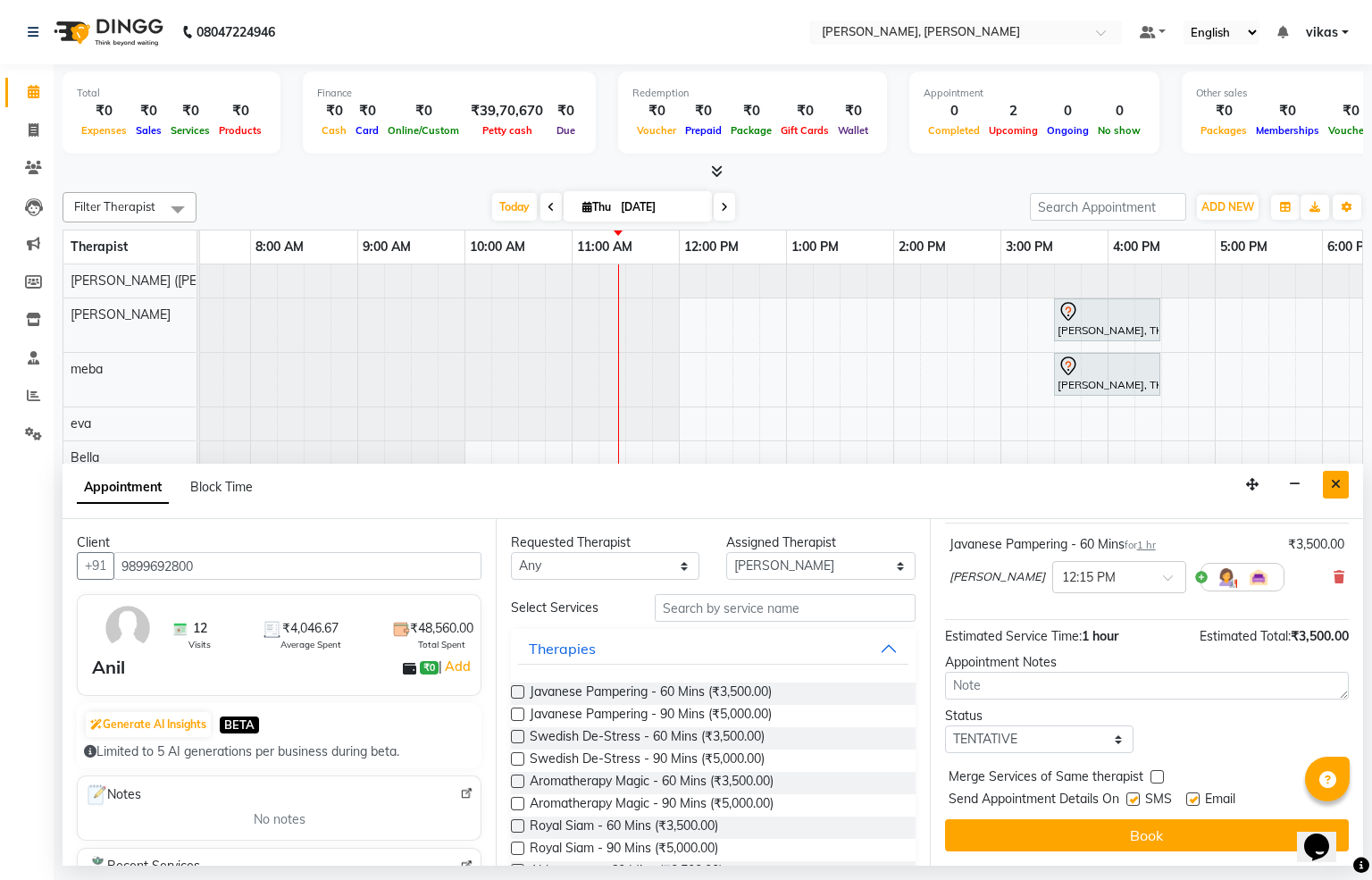
click at [1326, 486] on button "Close" at bounding box center [1336, 485] width 26 height 28
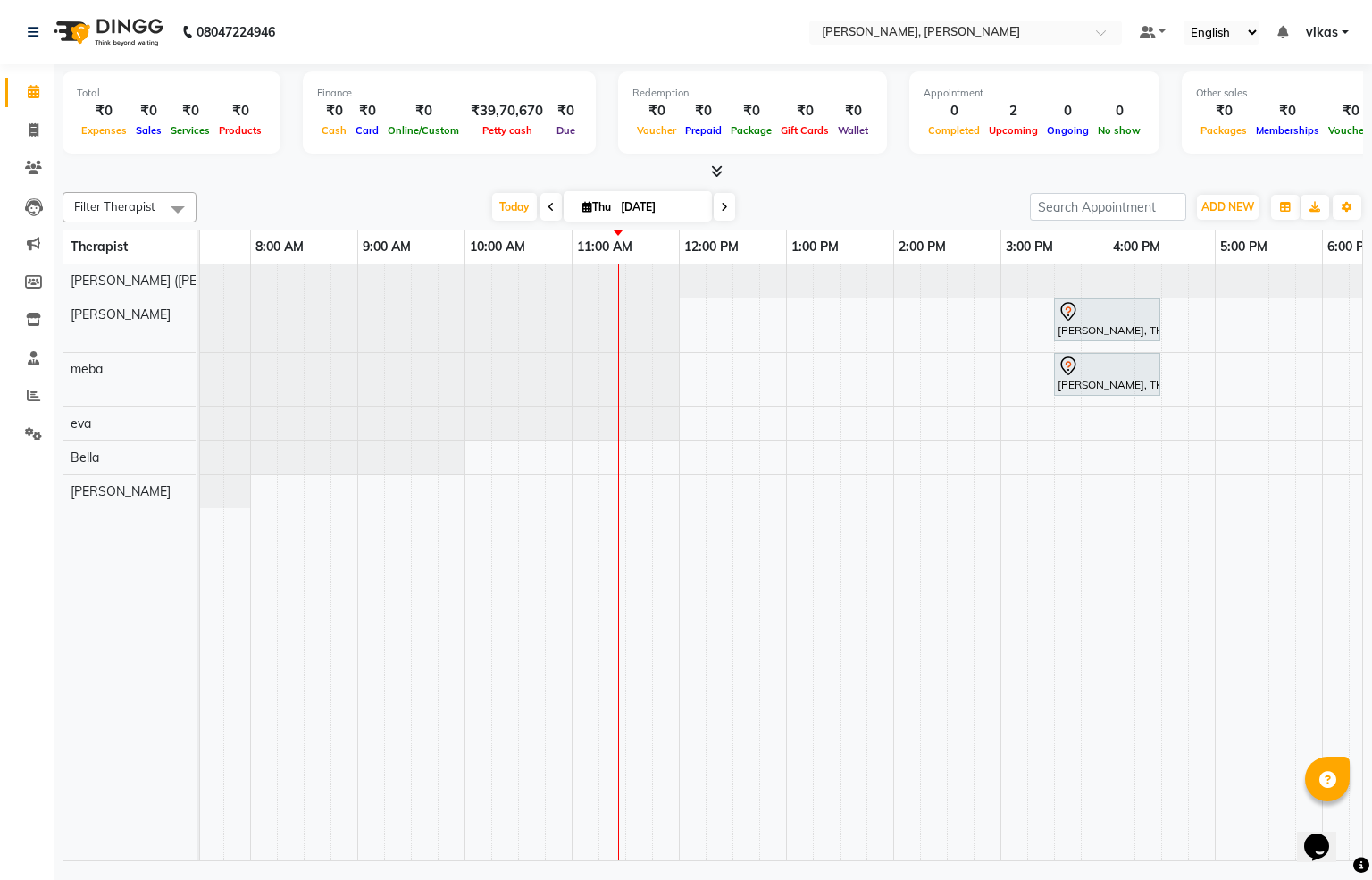
click at [721, 207] on icon at bounding box center [725, 207] width 7 height 11
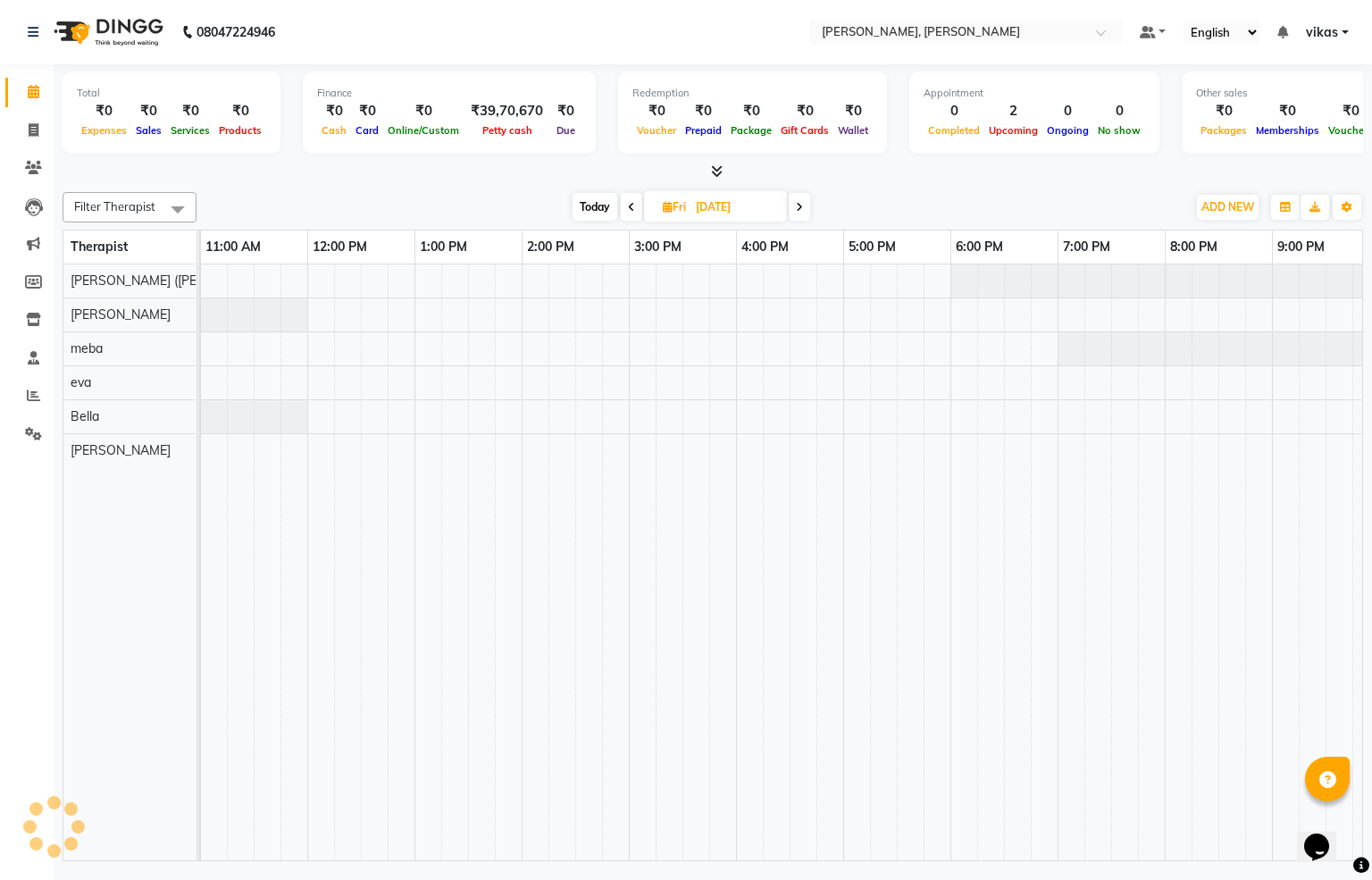
scroll to position [0, 429]
click at [797, 209] on icon at bounding box center [800, 207] width 7 height 11
type input "[DATE]"
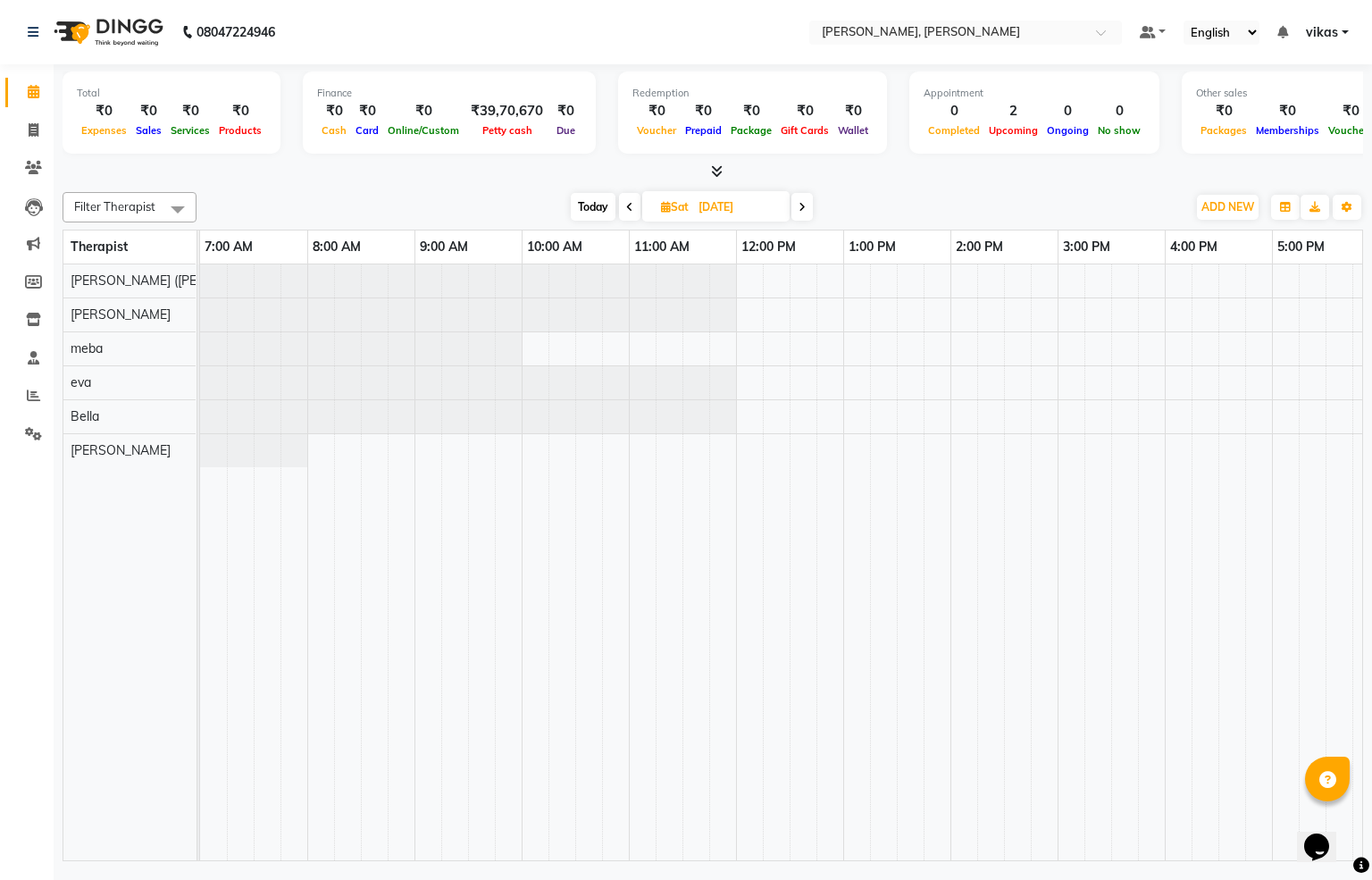
click at [200, 317] on div at bounding box center [200, 315] width 0 height 33
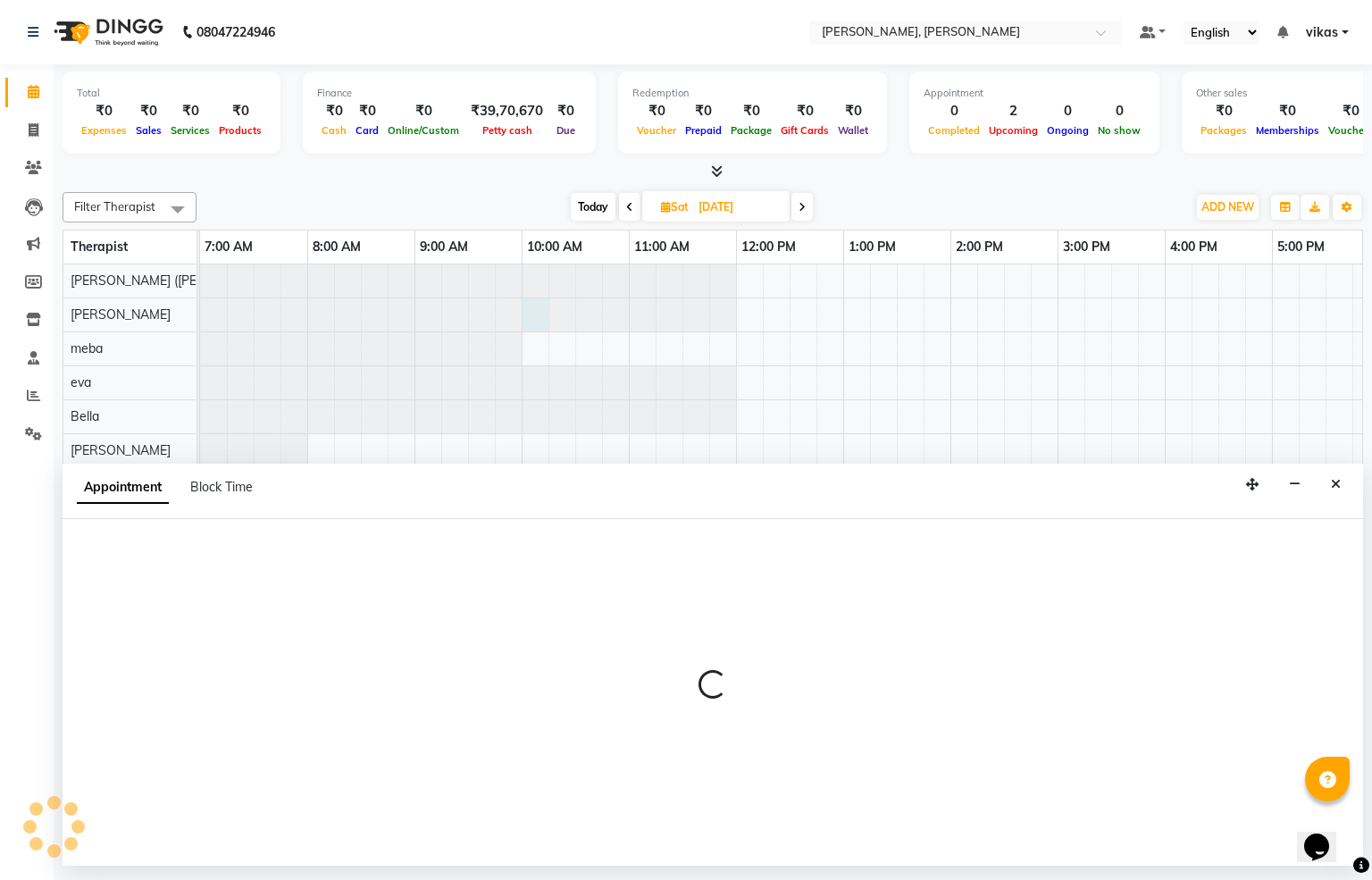
select select "62270"
select select "600"
select select "tentative"
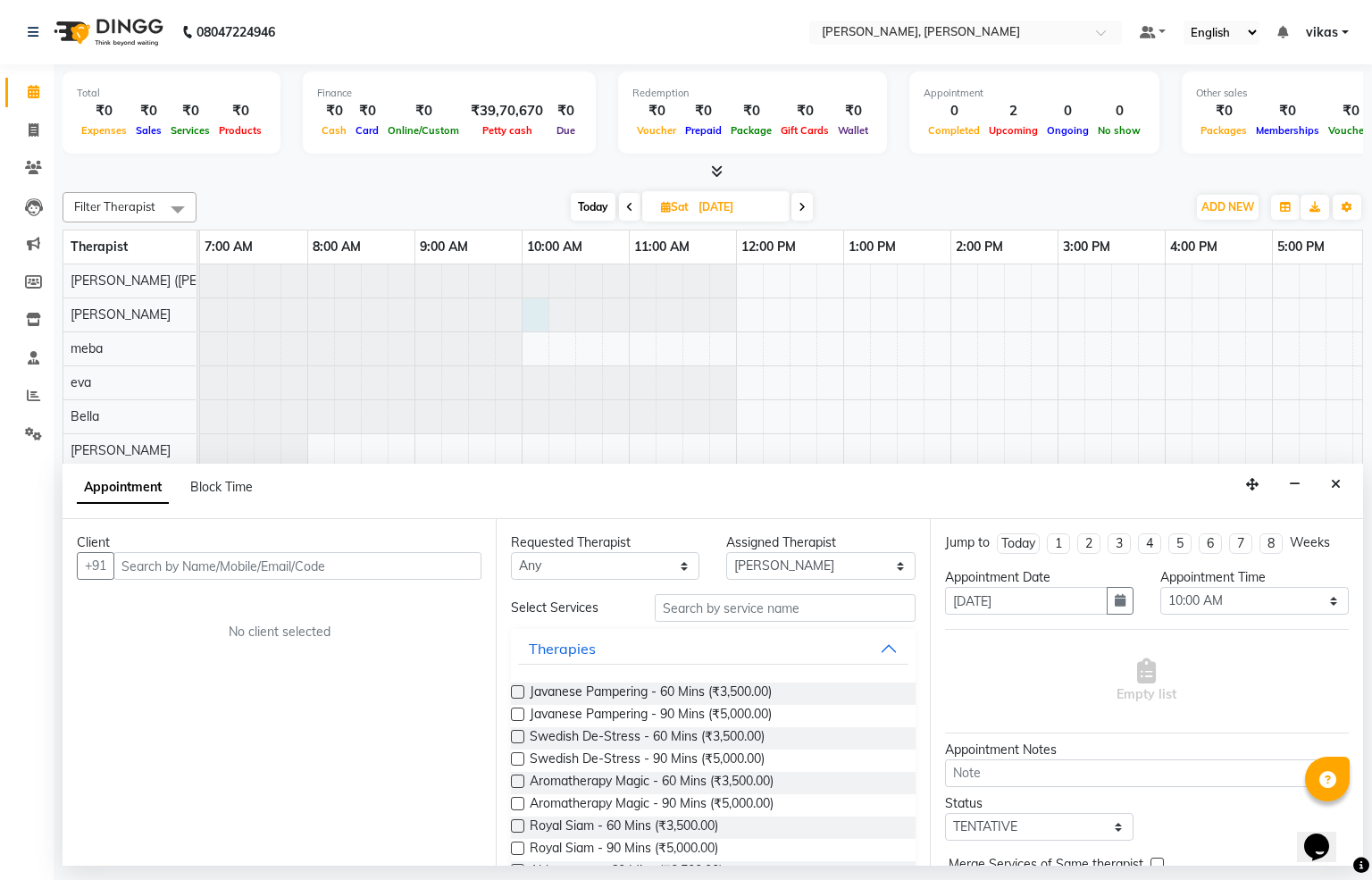
click at [432, 573] on input "text" at bounding box center [298, 566] width 368 height 28
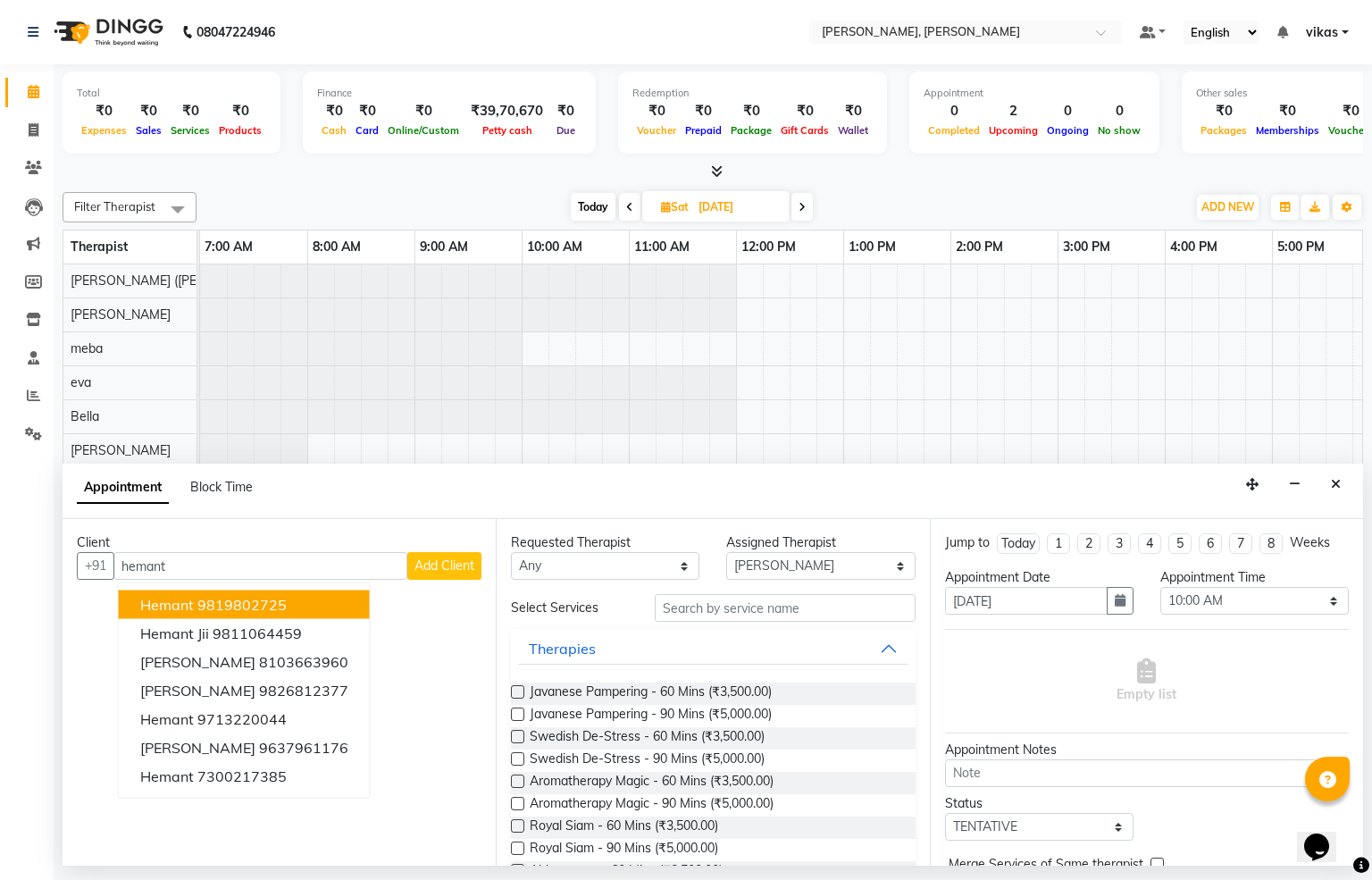
click at [273, 606] on ngb-highlight "9819802725" at bounding box center [242, 604] width 89 height 18
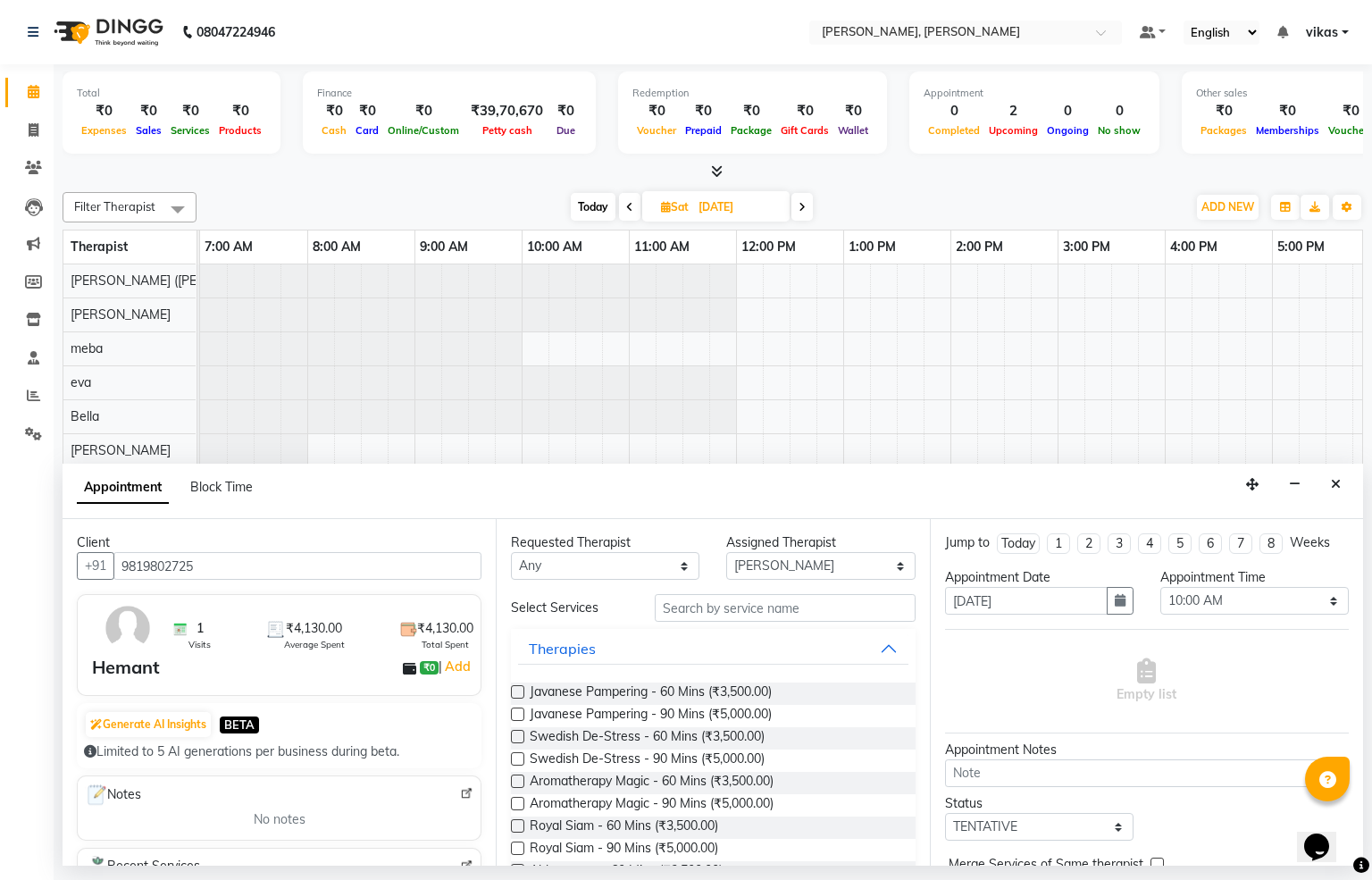
type input "9819802725"
click at [770, 608] on input "text" at bounding box center [785, 608] width 260 height 28
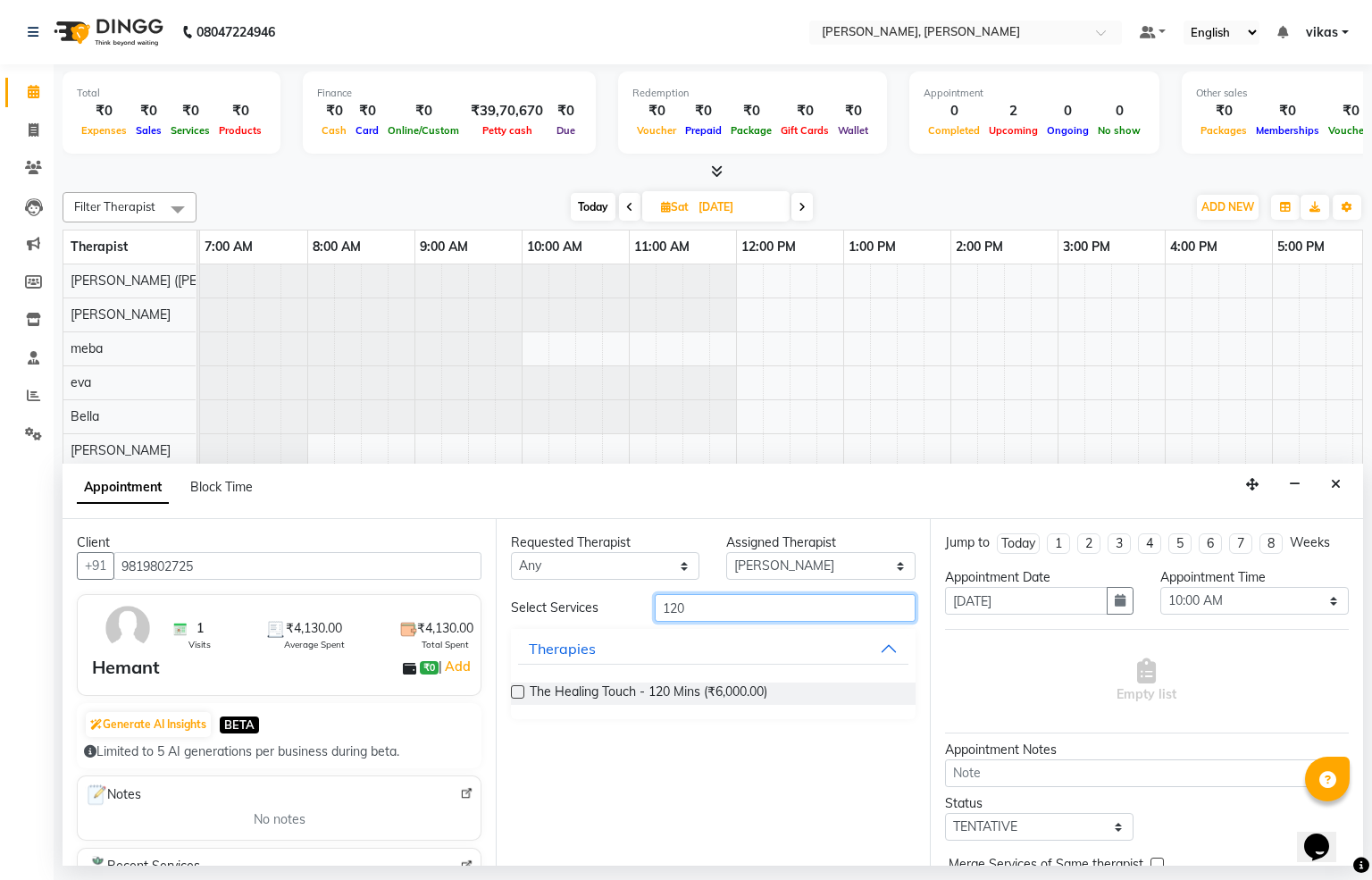
drag, startPoint x: 719, startPoint y: 607, endPoint x: 622, endPoint y: 608, distance: 97.0
click at [622, 608] on div "Select Services 120" at bounding box center [713, 608] width 431 height 28
type input "120"
click at [507, 688] on div "Requested Therapist Any Bella [PERSON_NAME] [PERSON_NAME] [PERSON_NAME] ([PERSO…" at bounding box center [713, 692] width 433 height 347
click at [523, 688] on label at bounding box center [517, 692] width 13 height 13
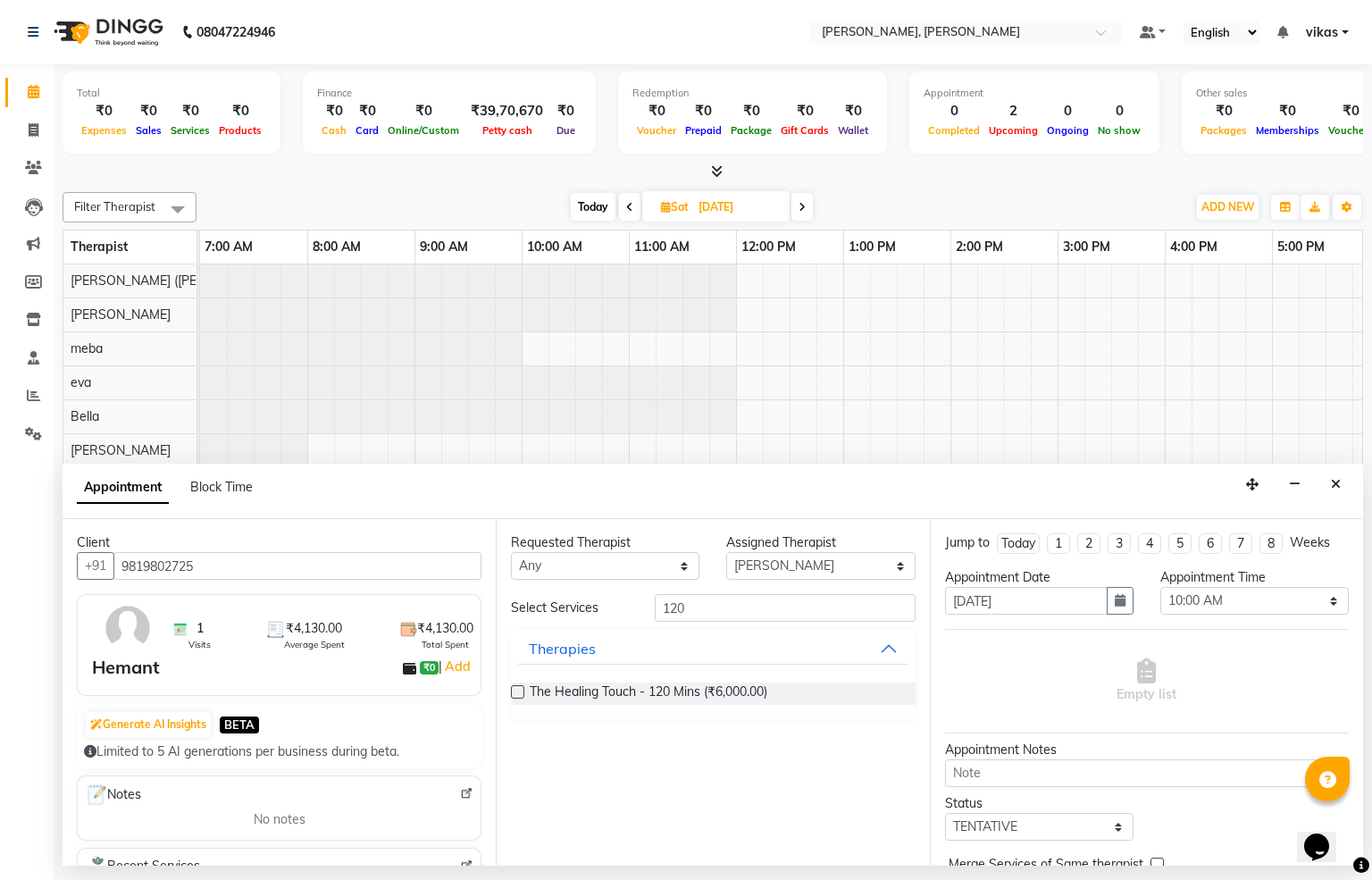
click at [523, 688] on input "checkbox" at bounding box center [516, 693] width 11 height 11
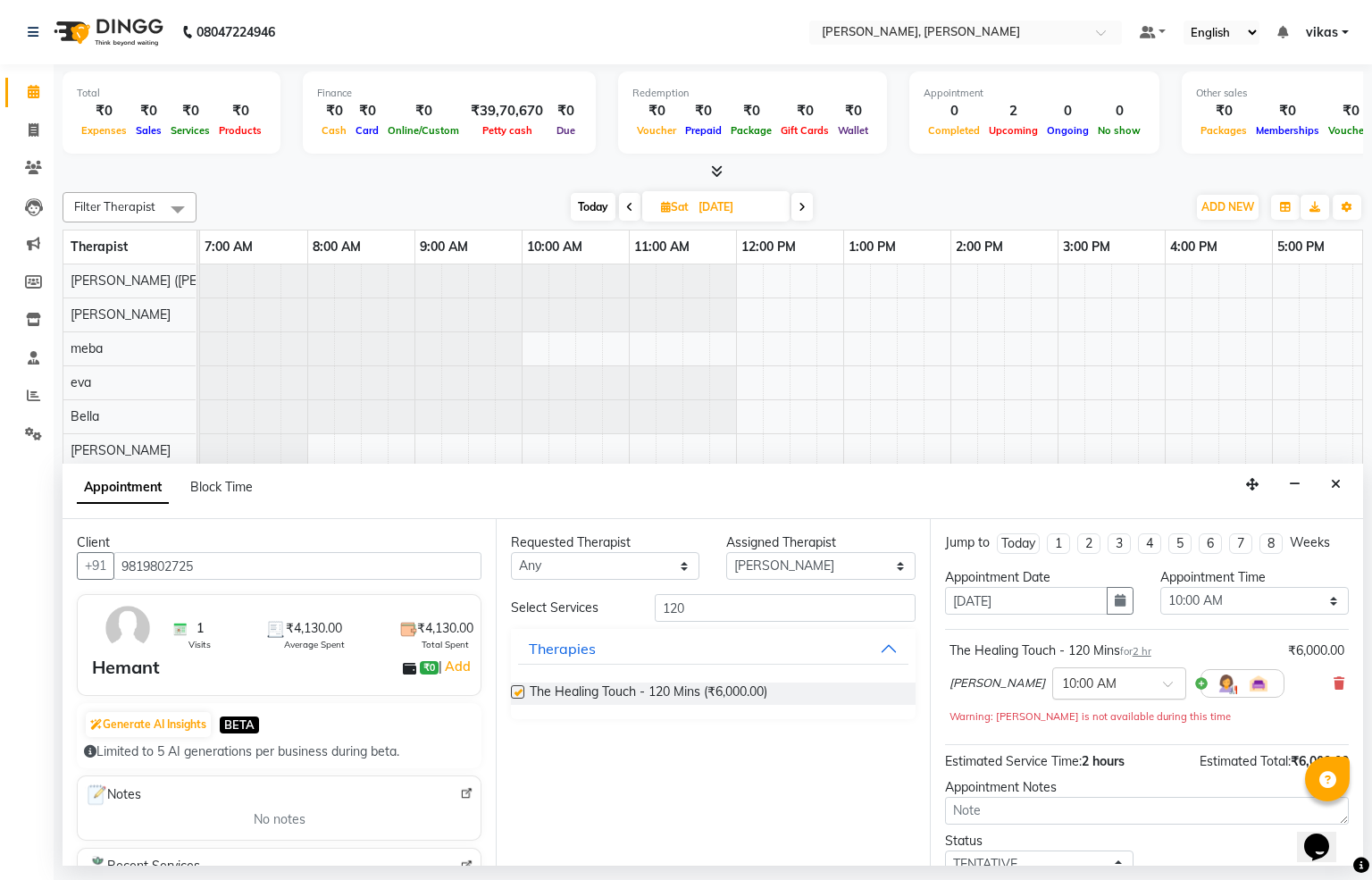
checkbox input "false"
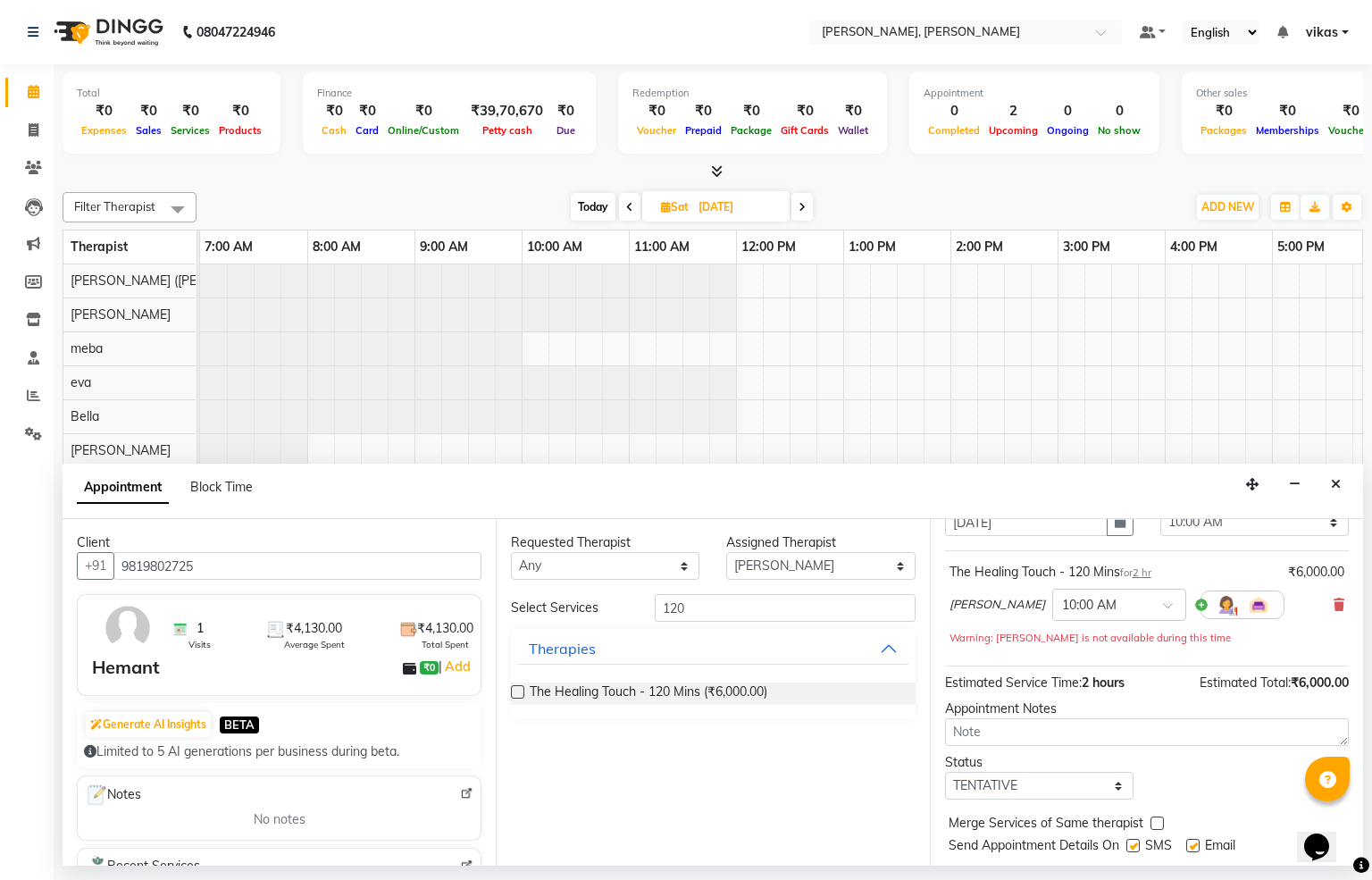
scroll to position [145, 0]
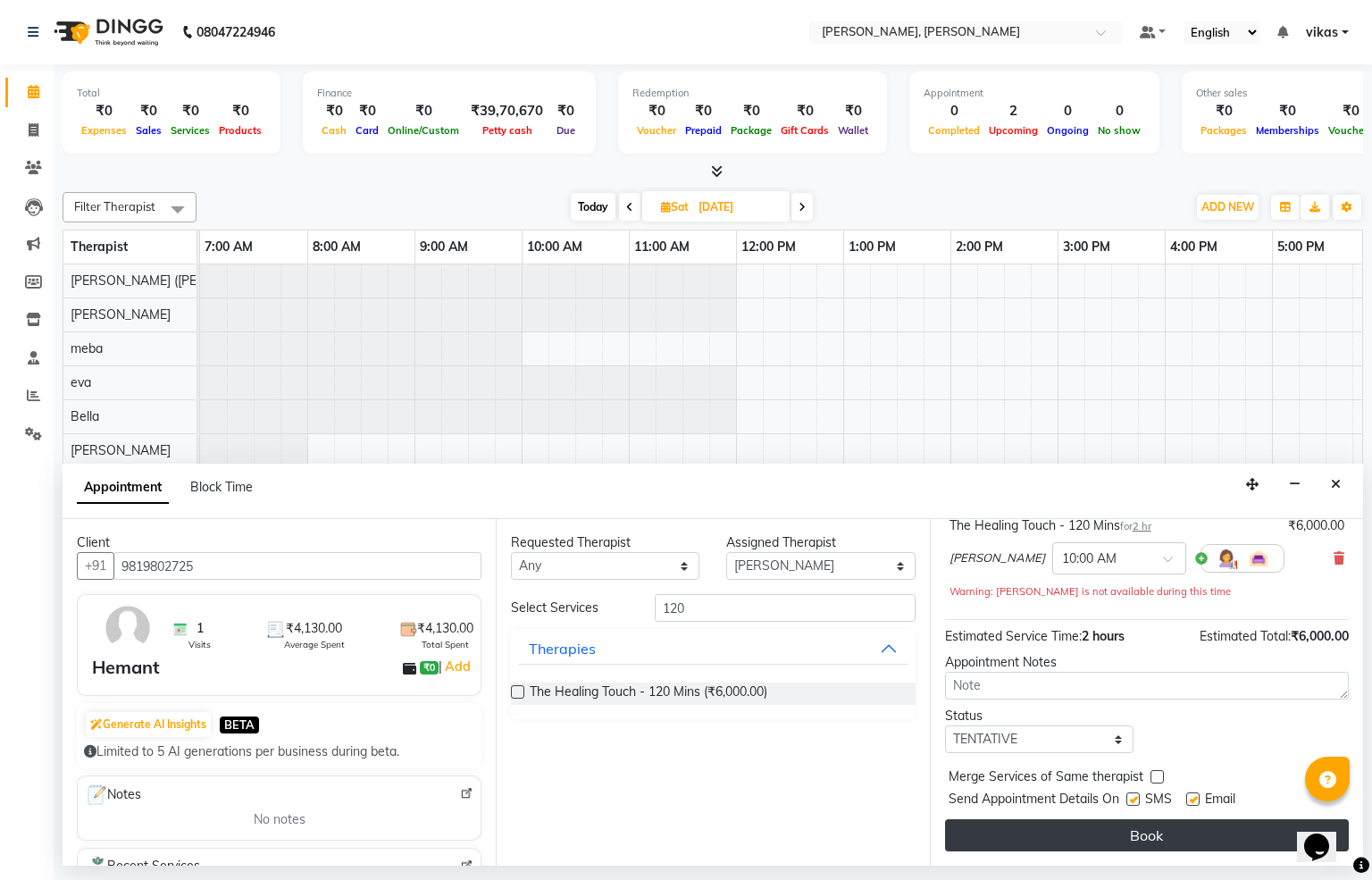
click at [1102, 836] on button "Book" at bounding box center [1147, 835] width 404 height 33
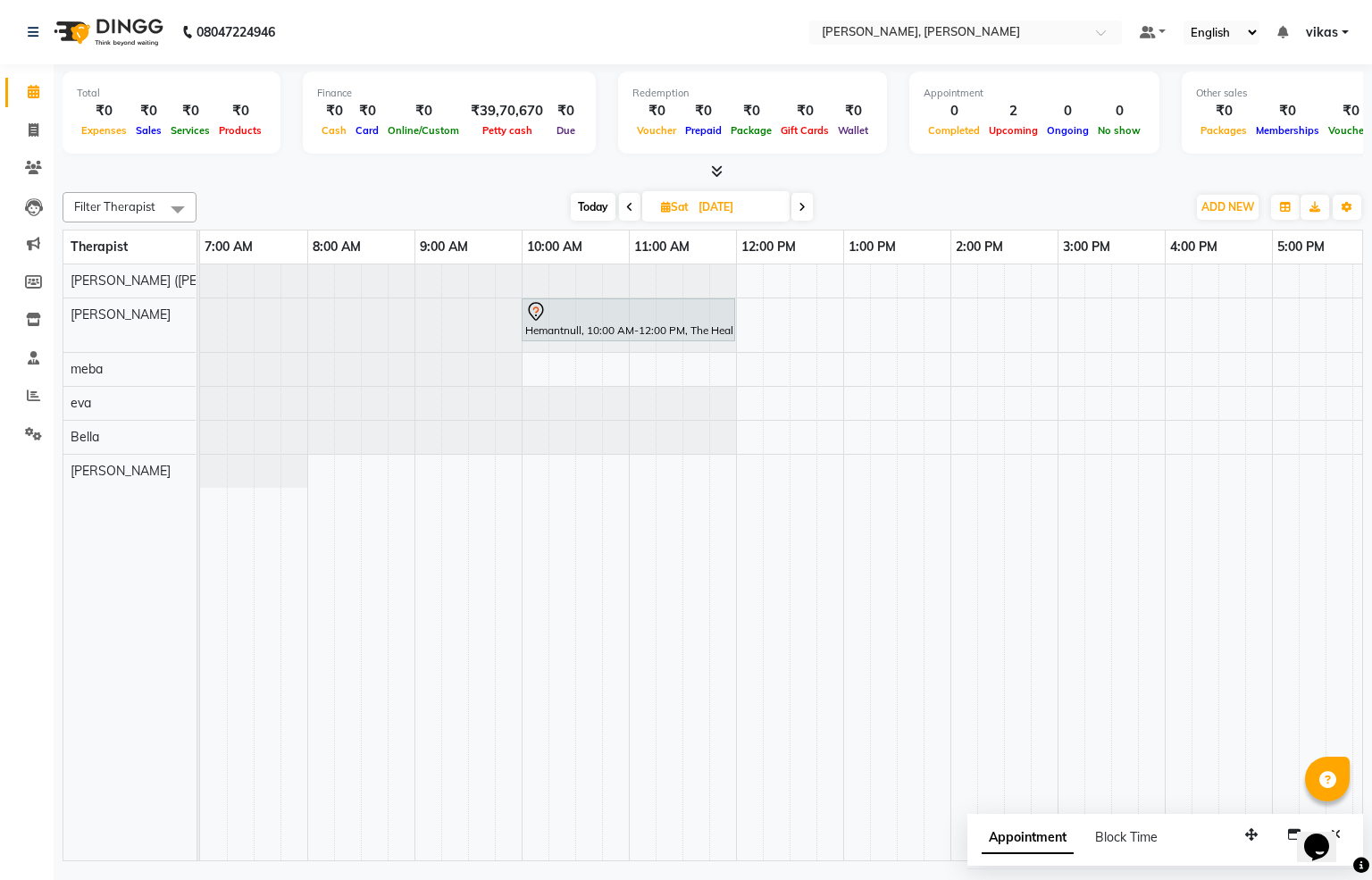
click at [526, 368] on div "Hemantnull, 10:00 AM-12:00 PM, The Healing Touch - 120 Mins" at bounding box center [1058, 562] width 1715 height 595
select select "65646"
select select "tentative"
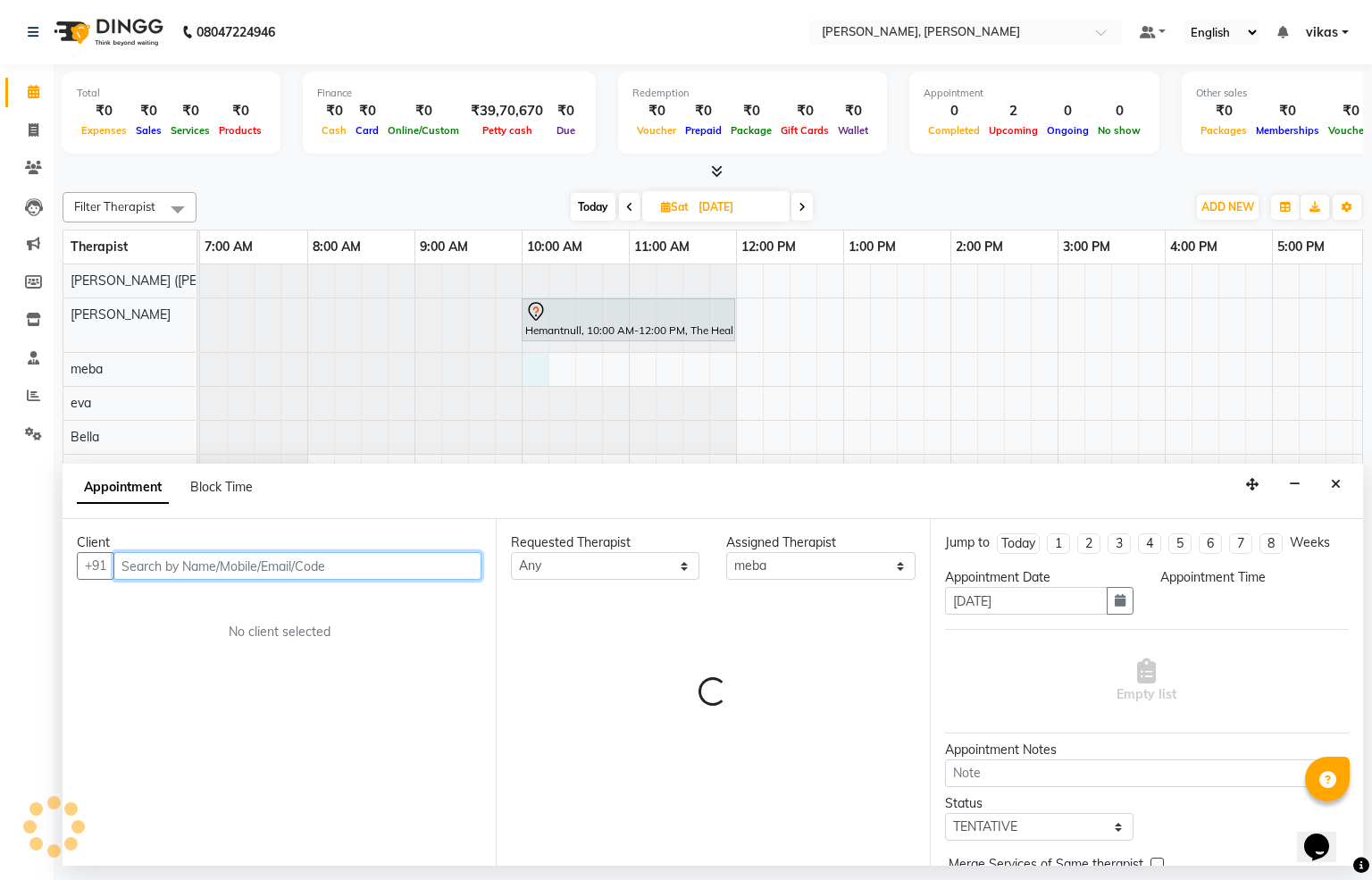
select select "600"
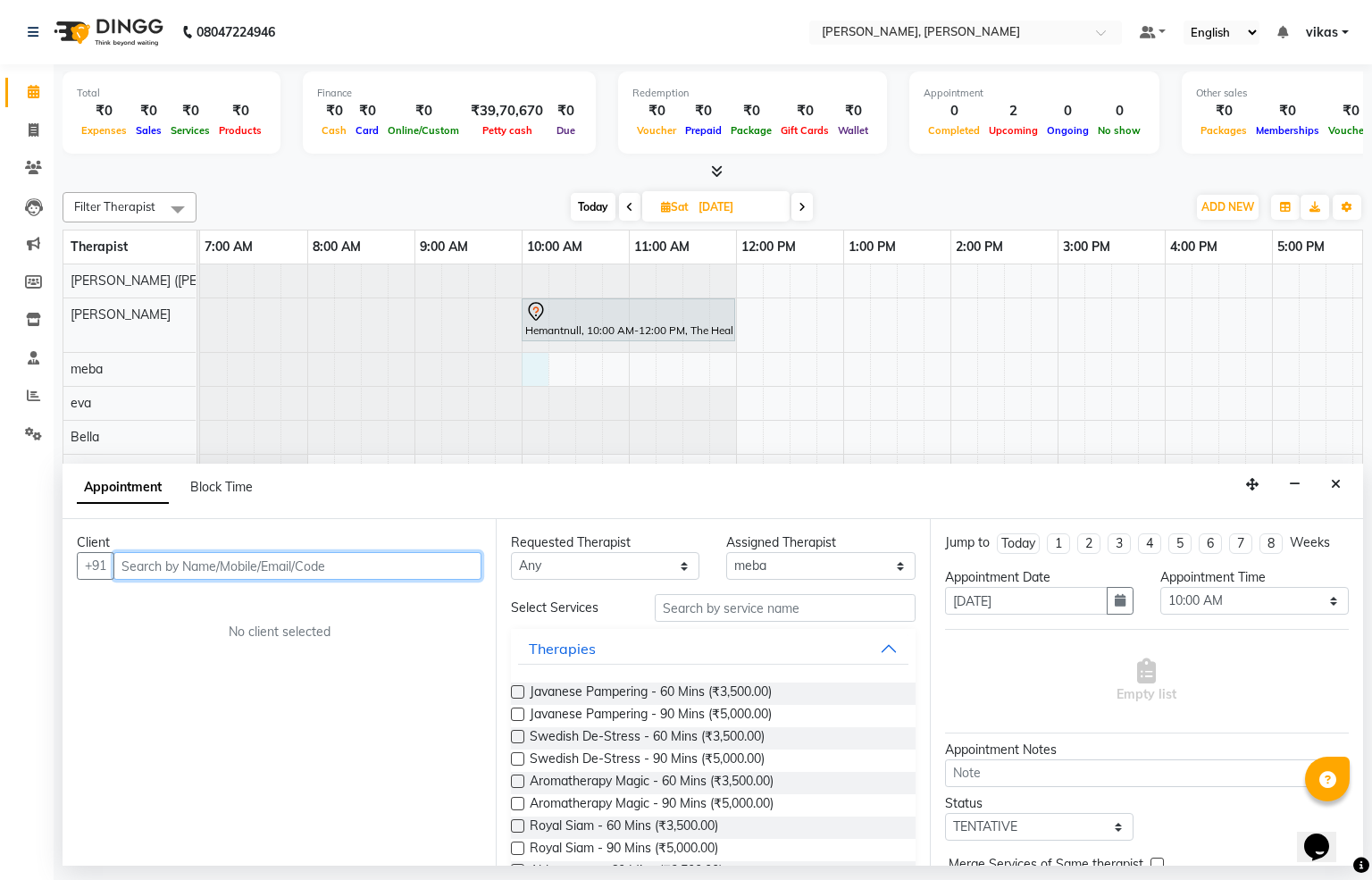
click at [213, 569] on input "text" at bounding box center [298, 566] width 368 height 28
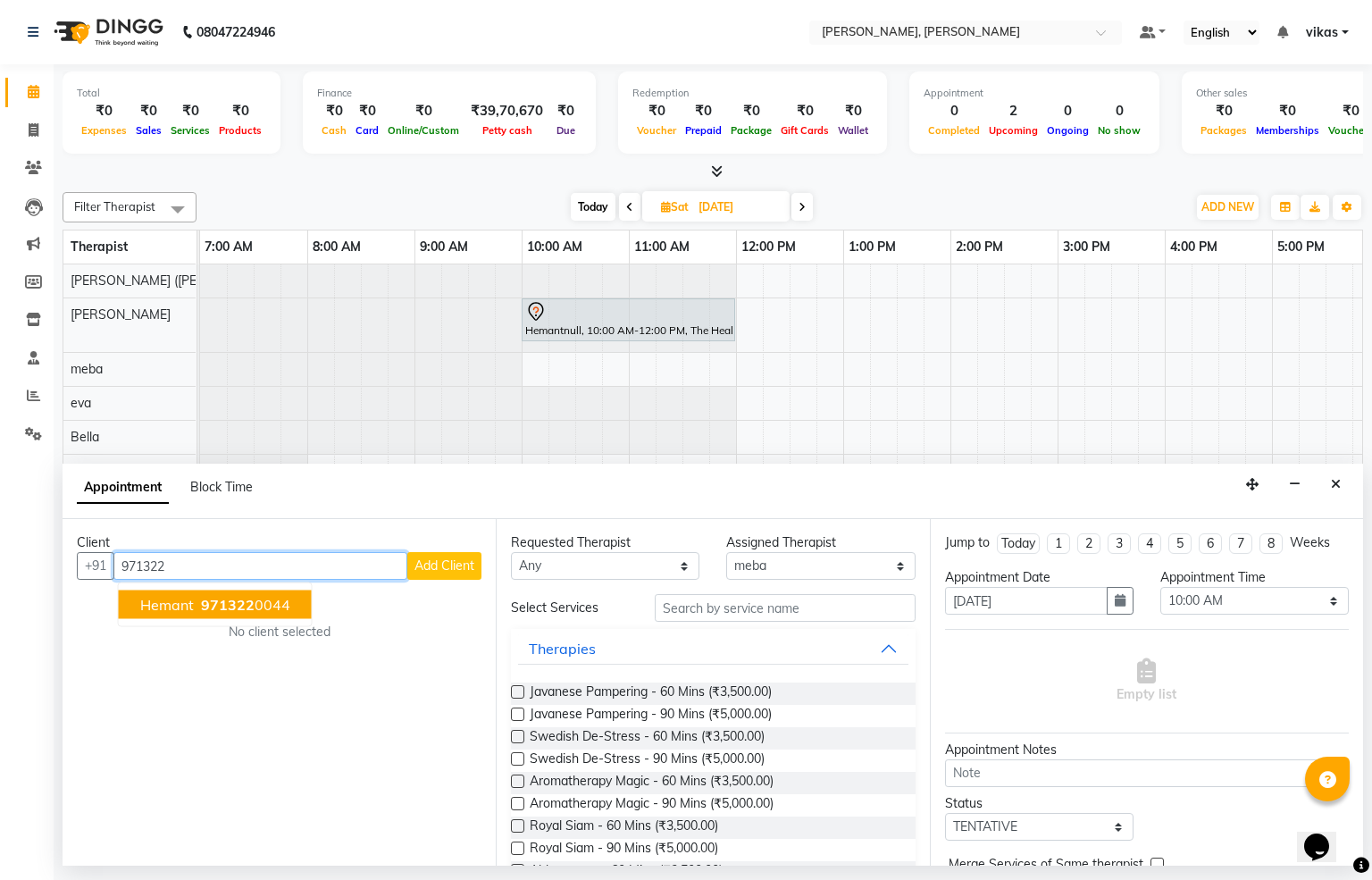
click at [226, 608] on span "971322" at bounding box center [228, 604] width 54 height 18
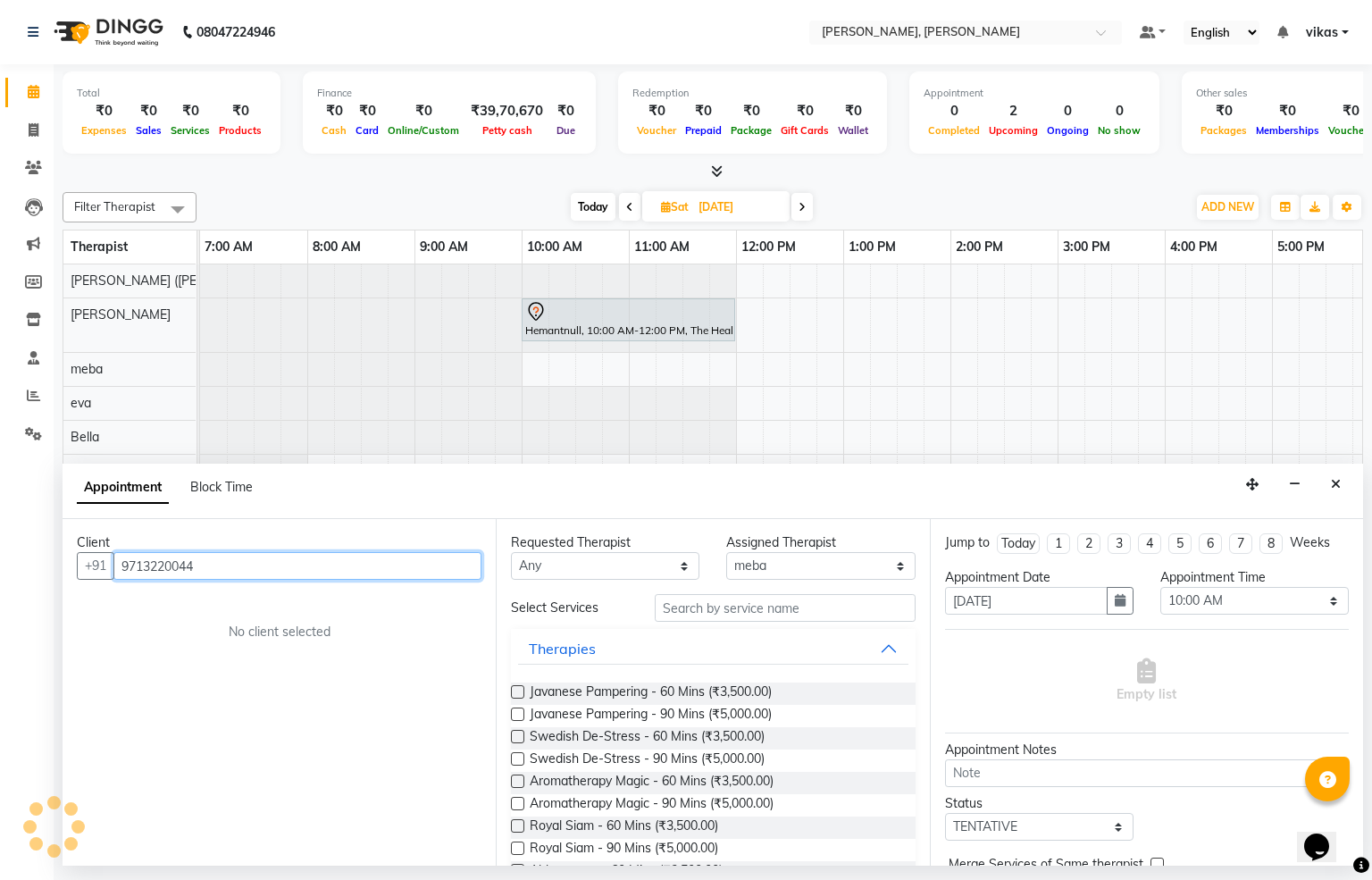
type input "9713220044"
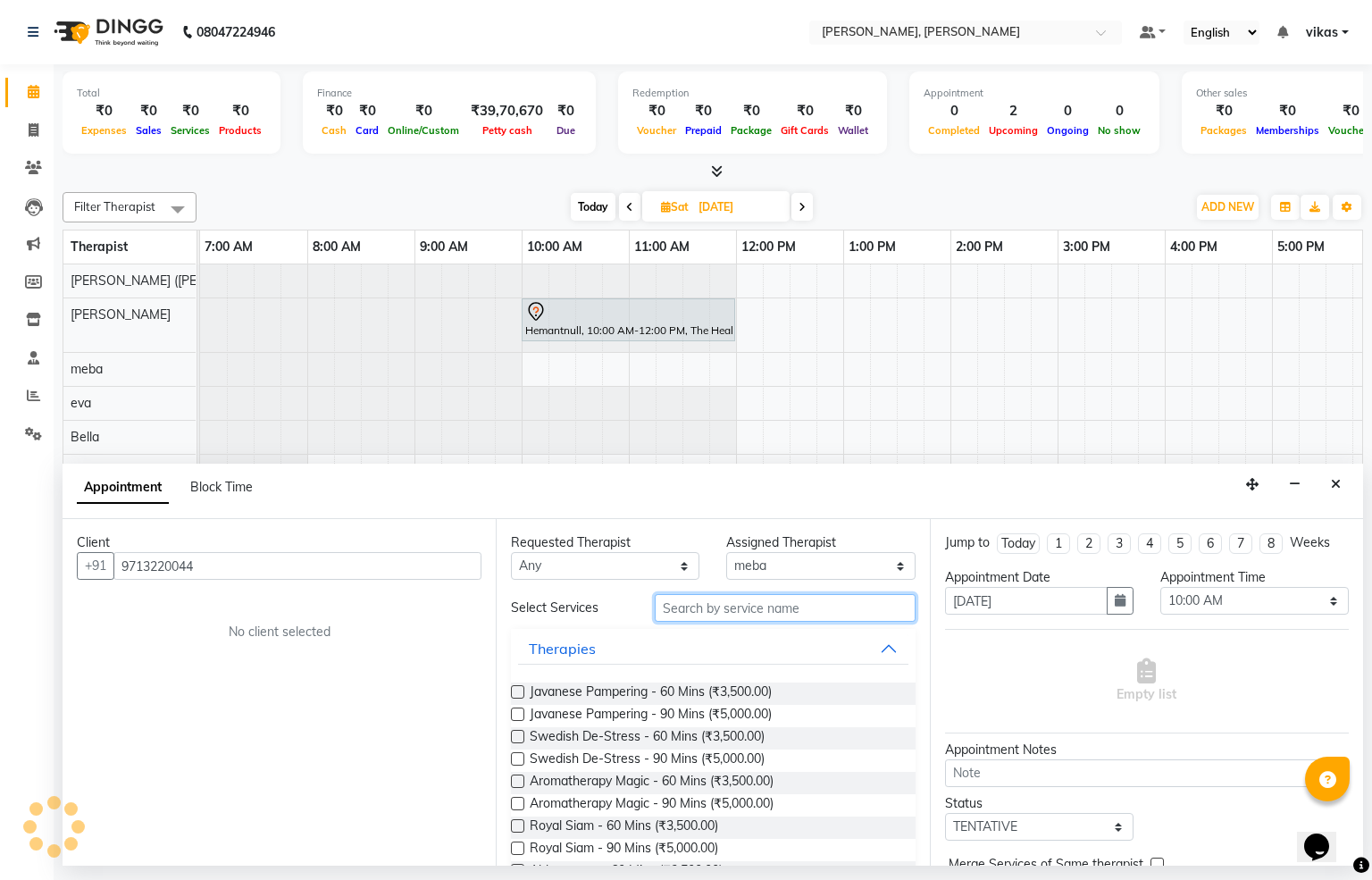
click at [802, 598] on div "Requested Therapist Any Bella [PERSON_NAME] [PERSON_NAME] [PERSON_NAME] (simi) …" at bounding box center [713, 692] width 433 height 347
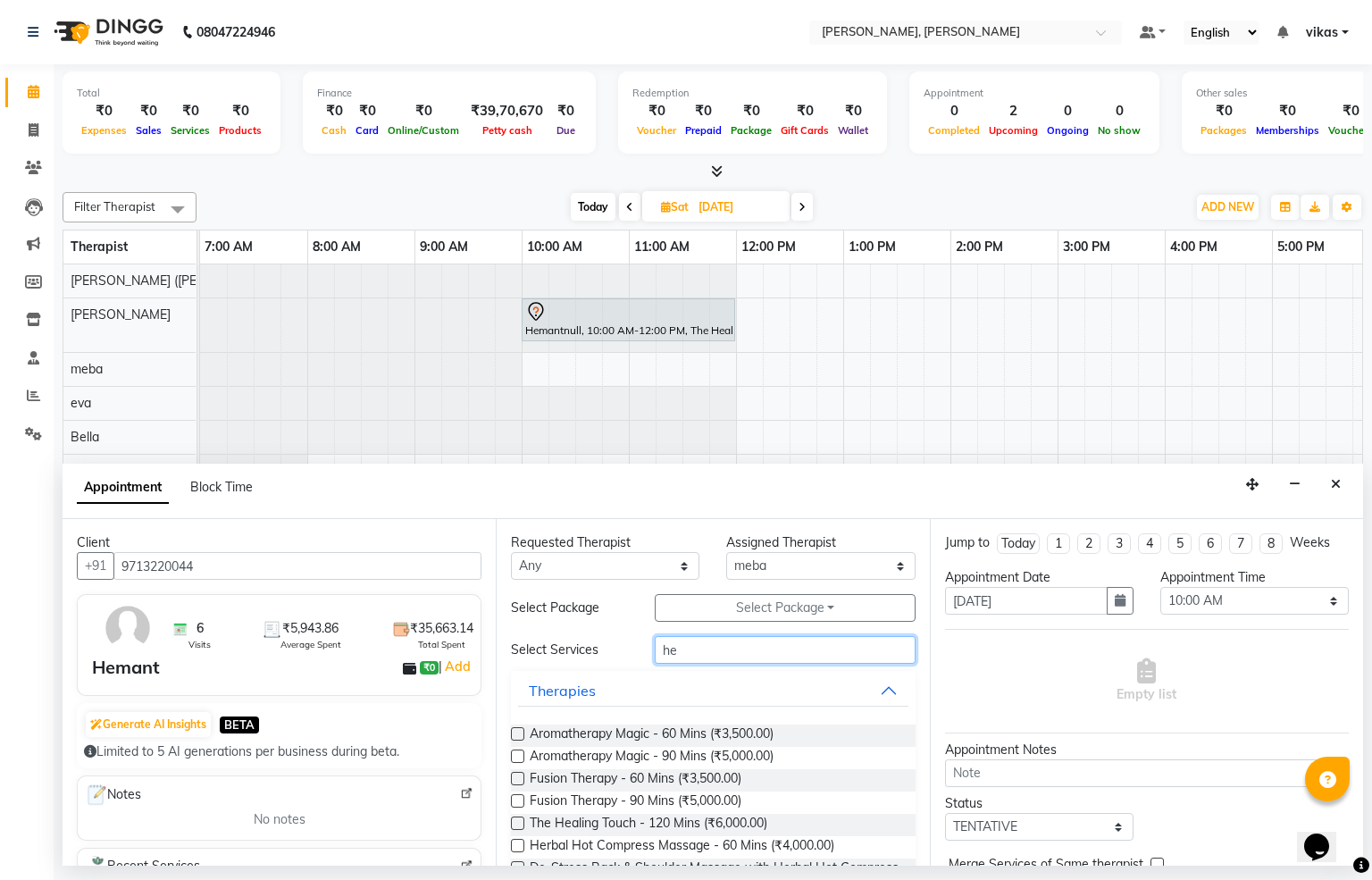
click at [730, 657] on input "he" at bounding box center [785, 650] width 260 height 28
type input "h"
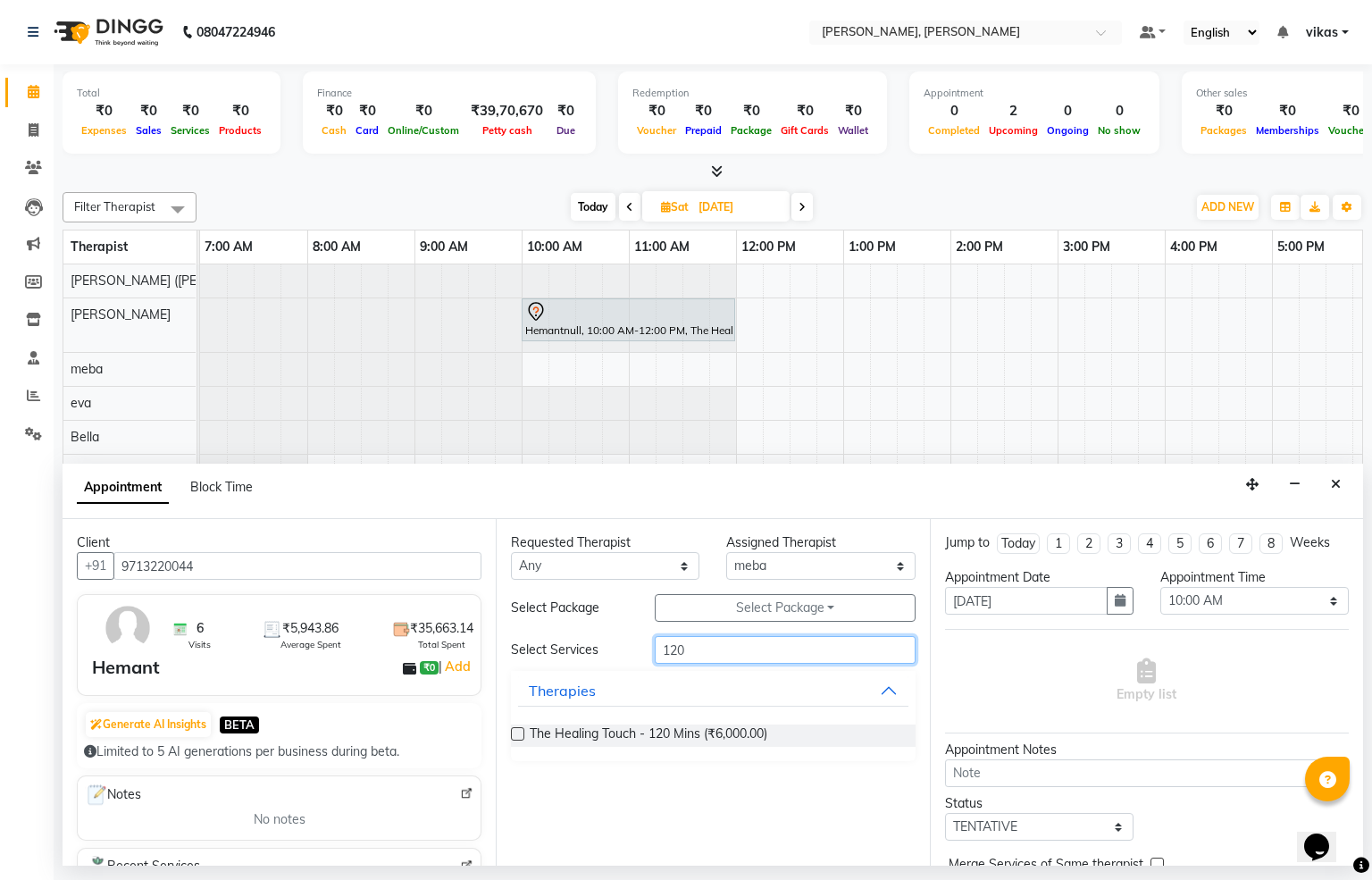
type input "120"
click at [512, 731] on label at bounding box center [517, 734] width 13 height 13
click at [512, 731] on input "checkbox" at bounding box center [516, 736] width 11 height 11
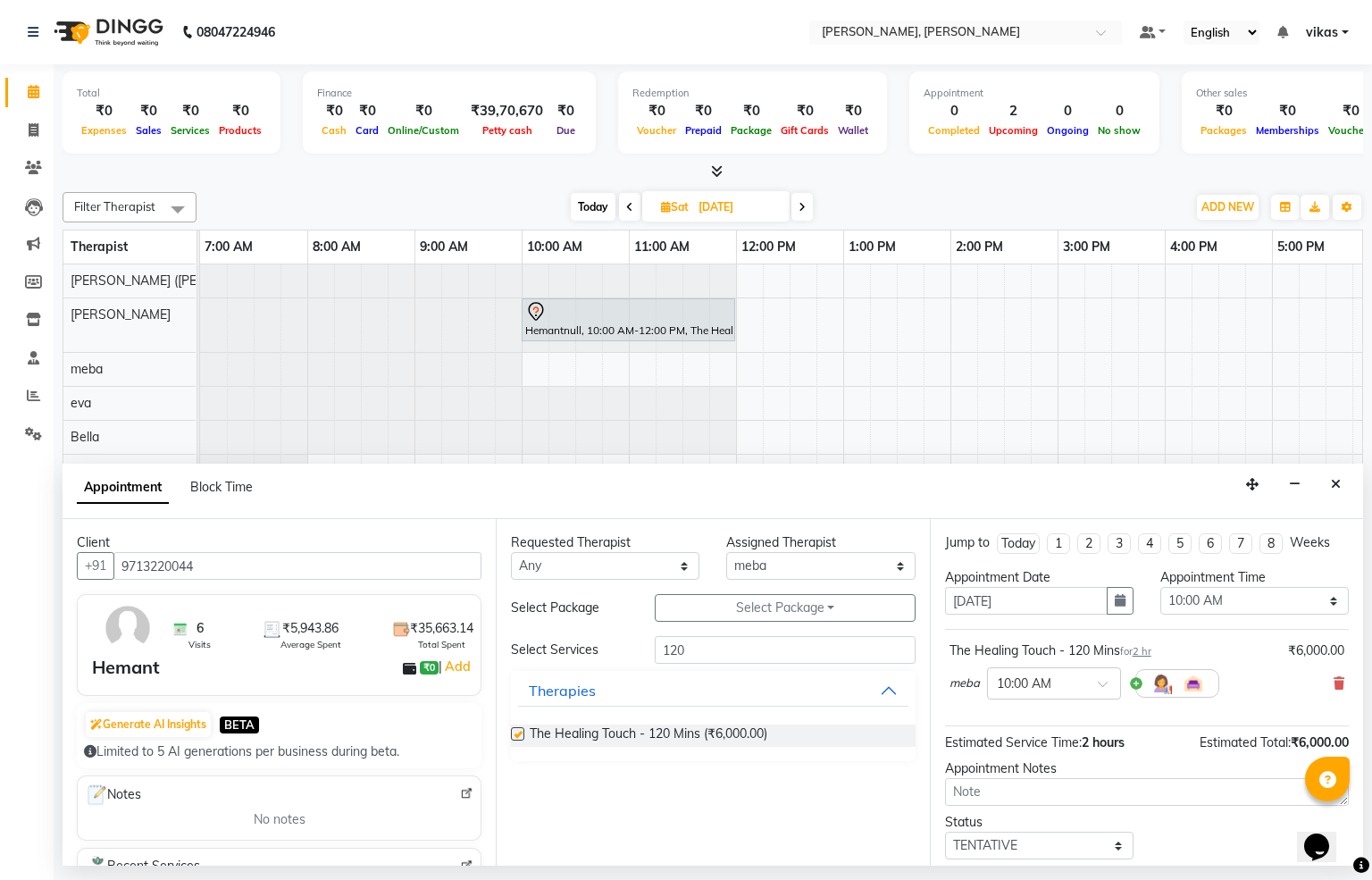
checkbox input "false"
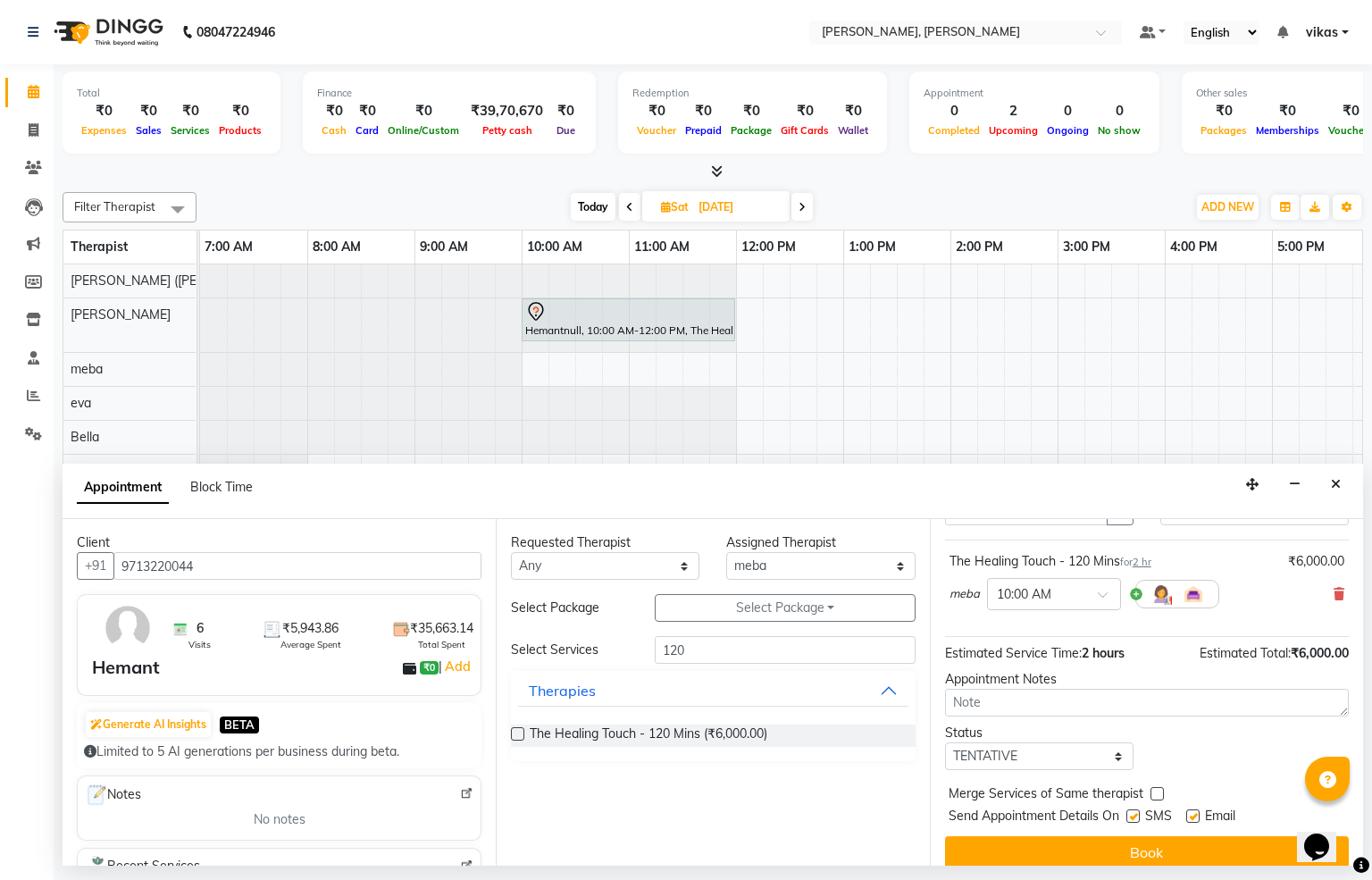
scroll to position [126, 0]
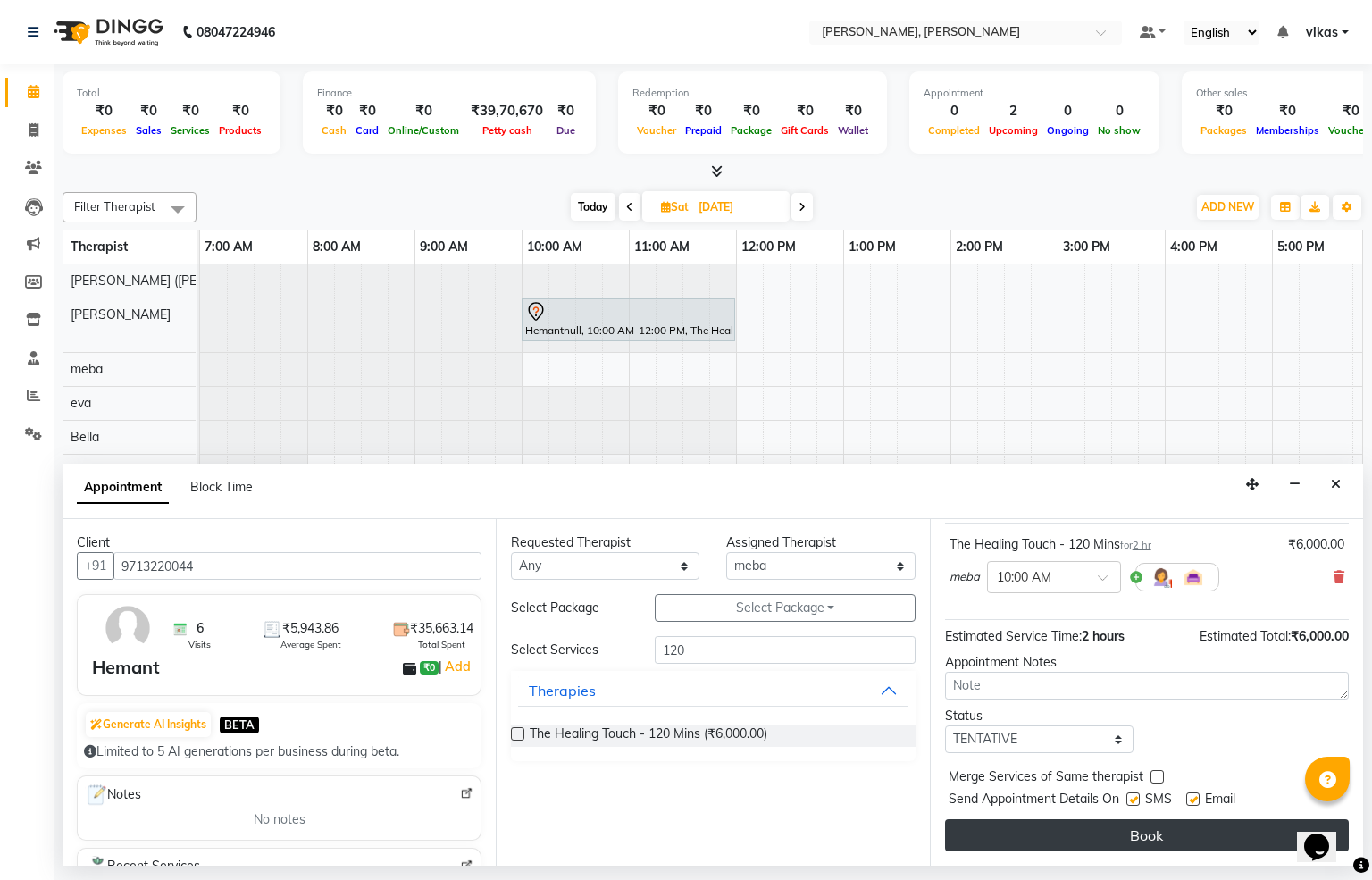
click at [1181, 829] on button "Book" at bounding box center [1147, 835] width 404 height 33
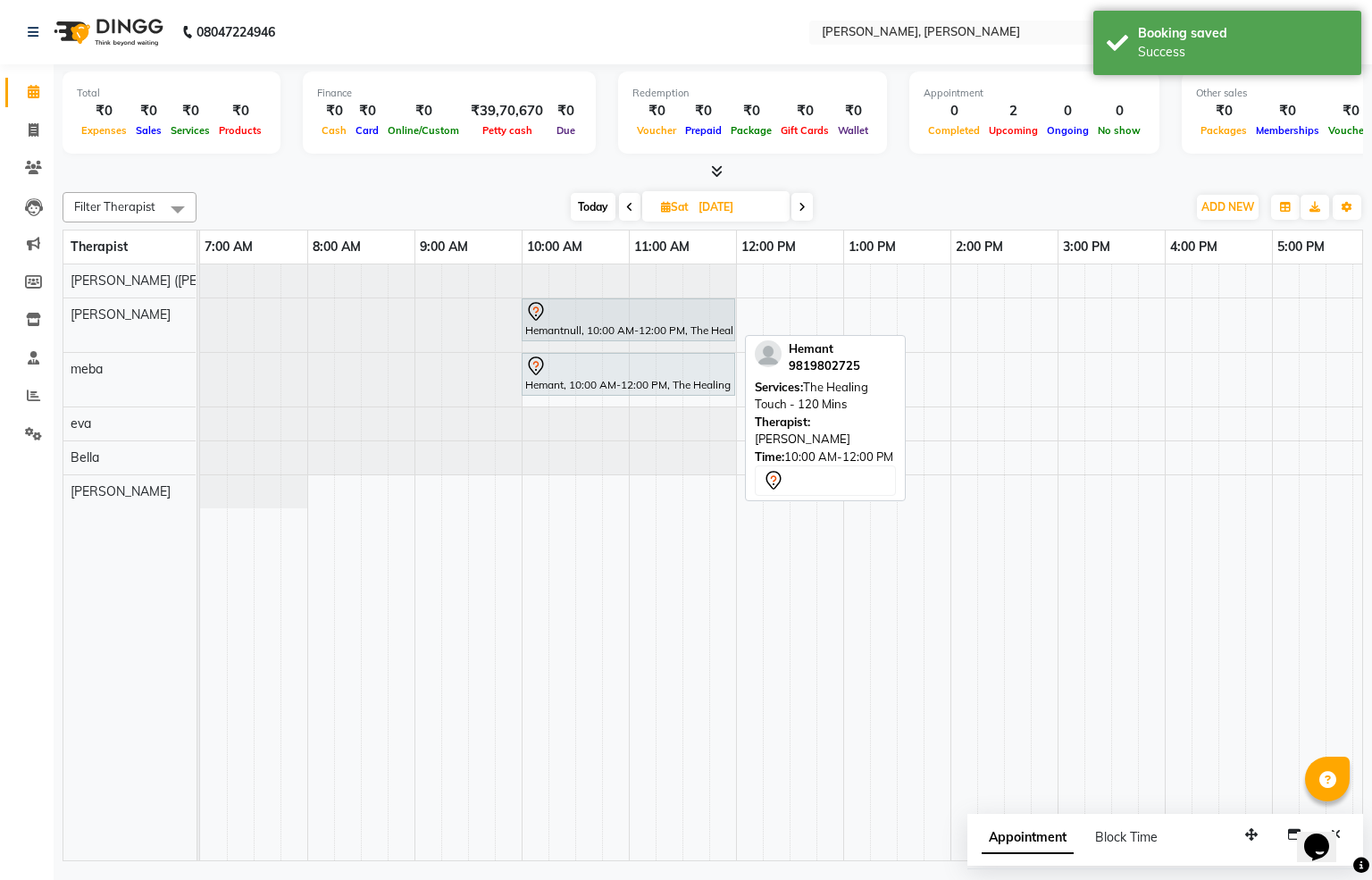
click at [545, 317] on icon at bounding box center [536, 312] width 21 height 21
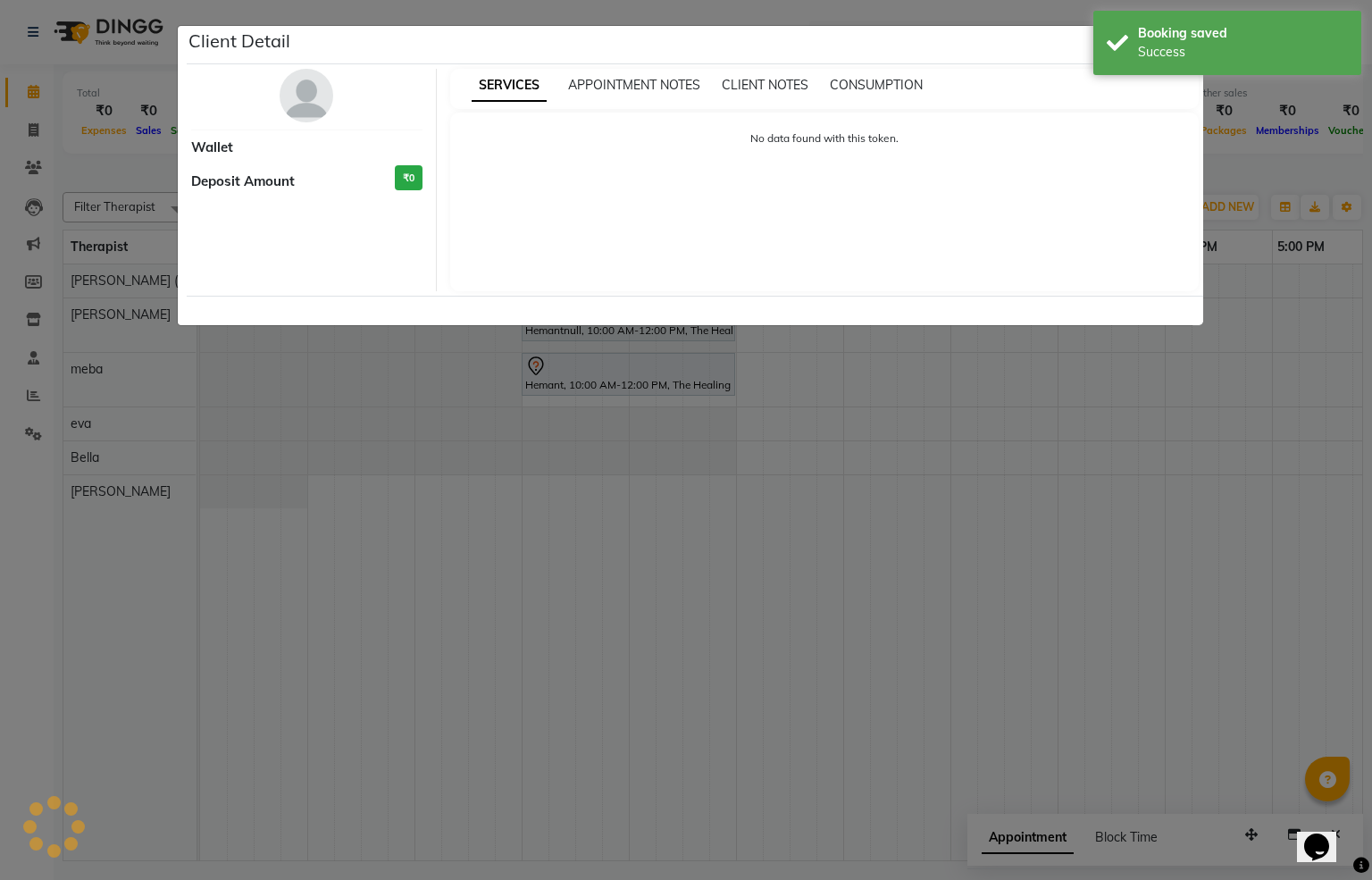
select select "7"
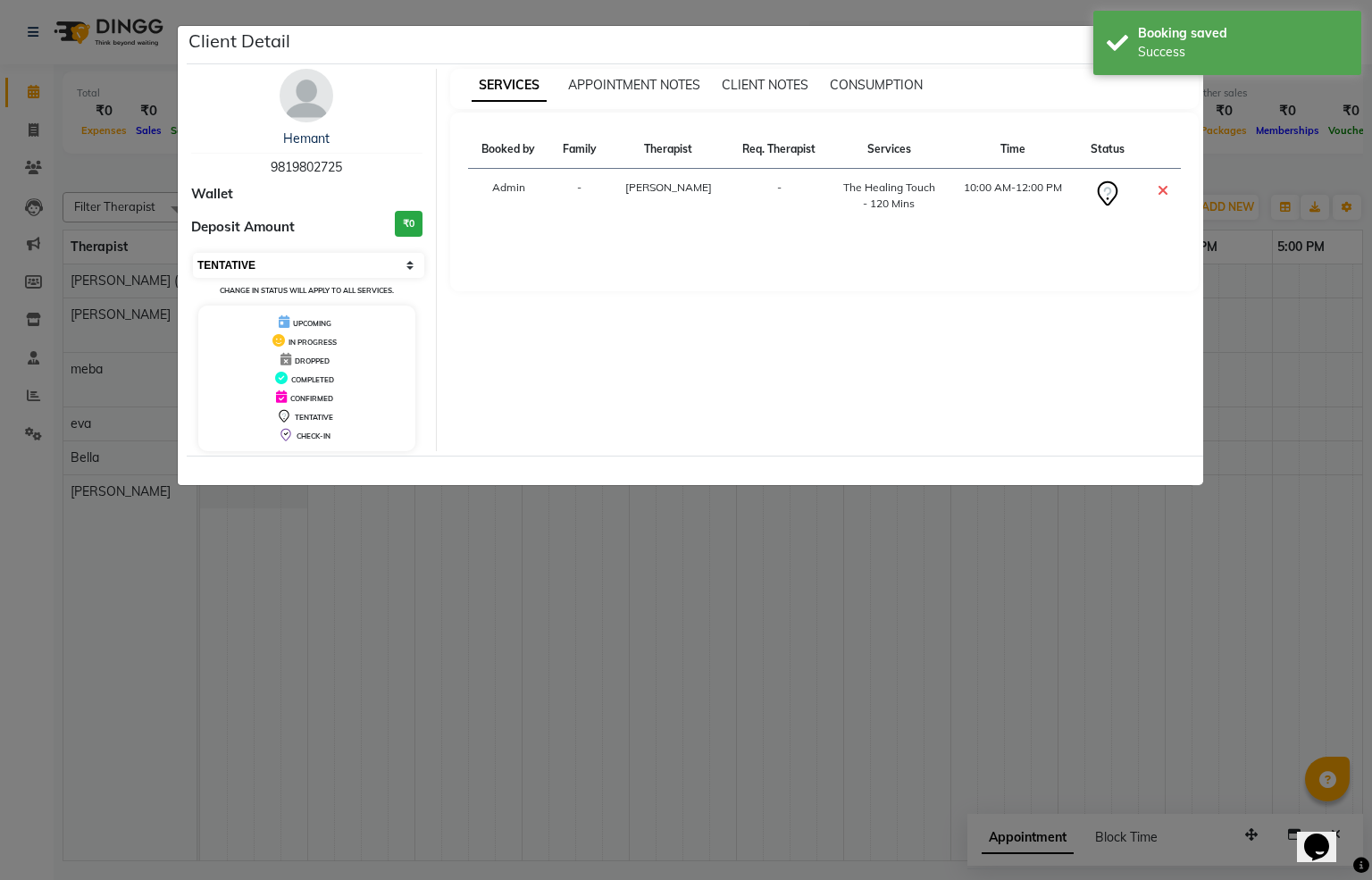
click at [274, 260] on select "Select CONFIRMED TENTATIVE" at bounding box center [308, 265] width 232 height 25
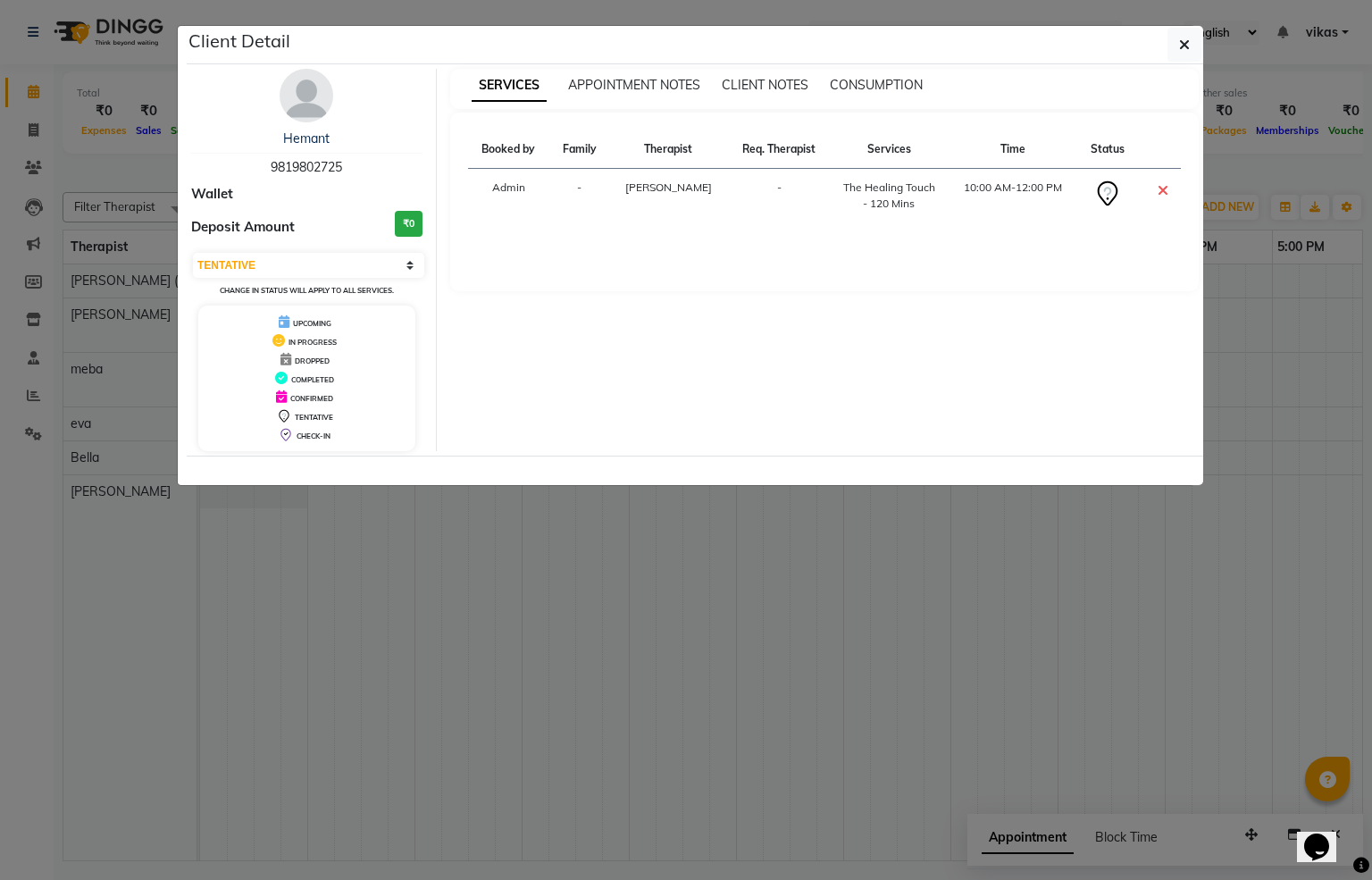
click at [1157, 195] on icon at bounding box center [1163, 190] width 11 height 14
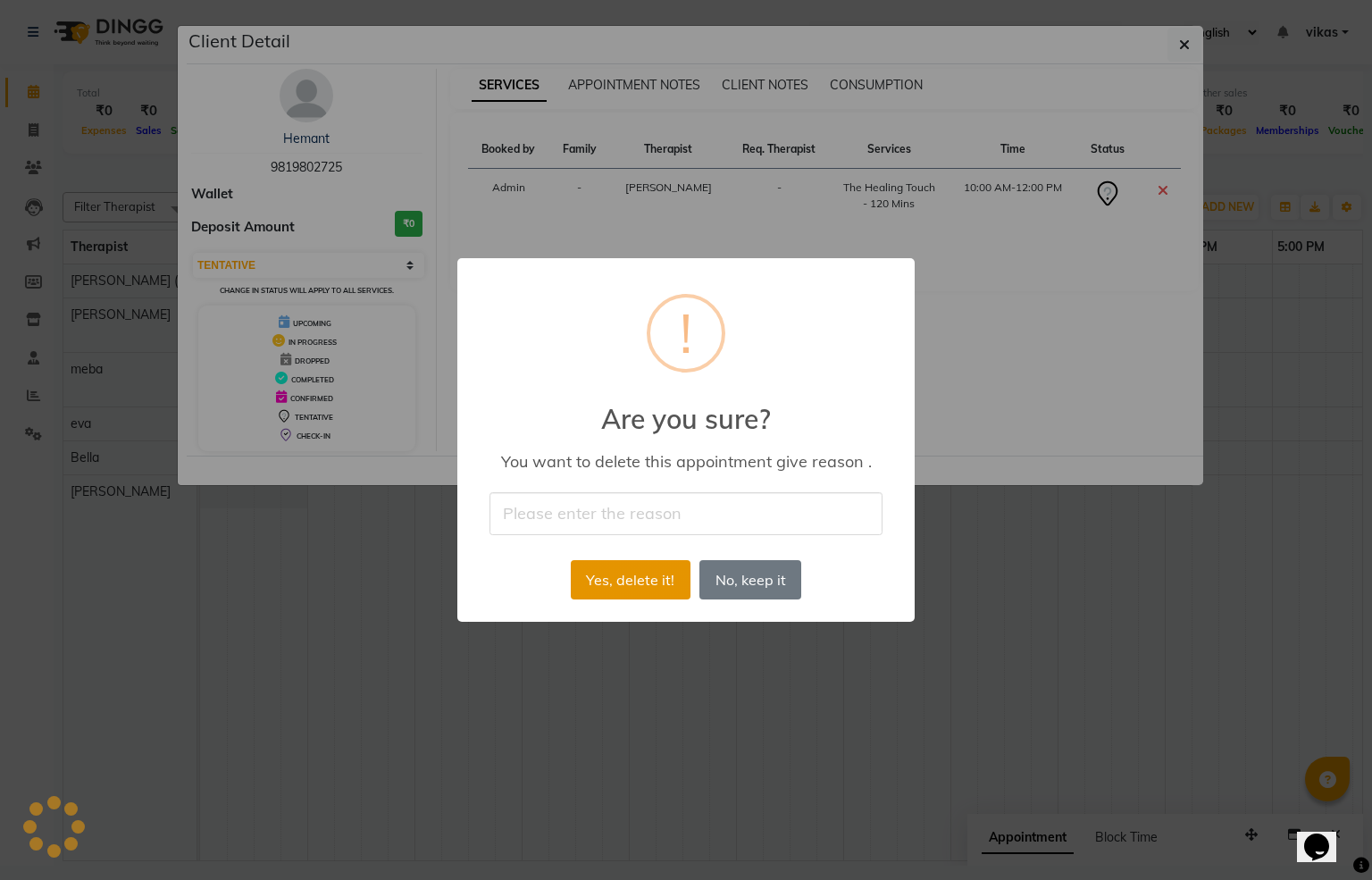
click at [612, 574] on button "Yes, delete it!" at bounding box center [631, 580] width 120 height 39
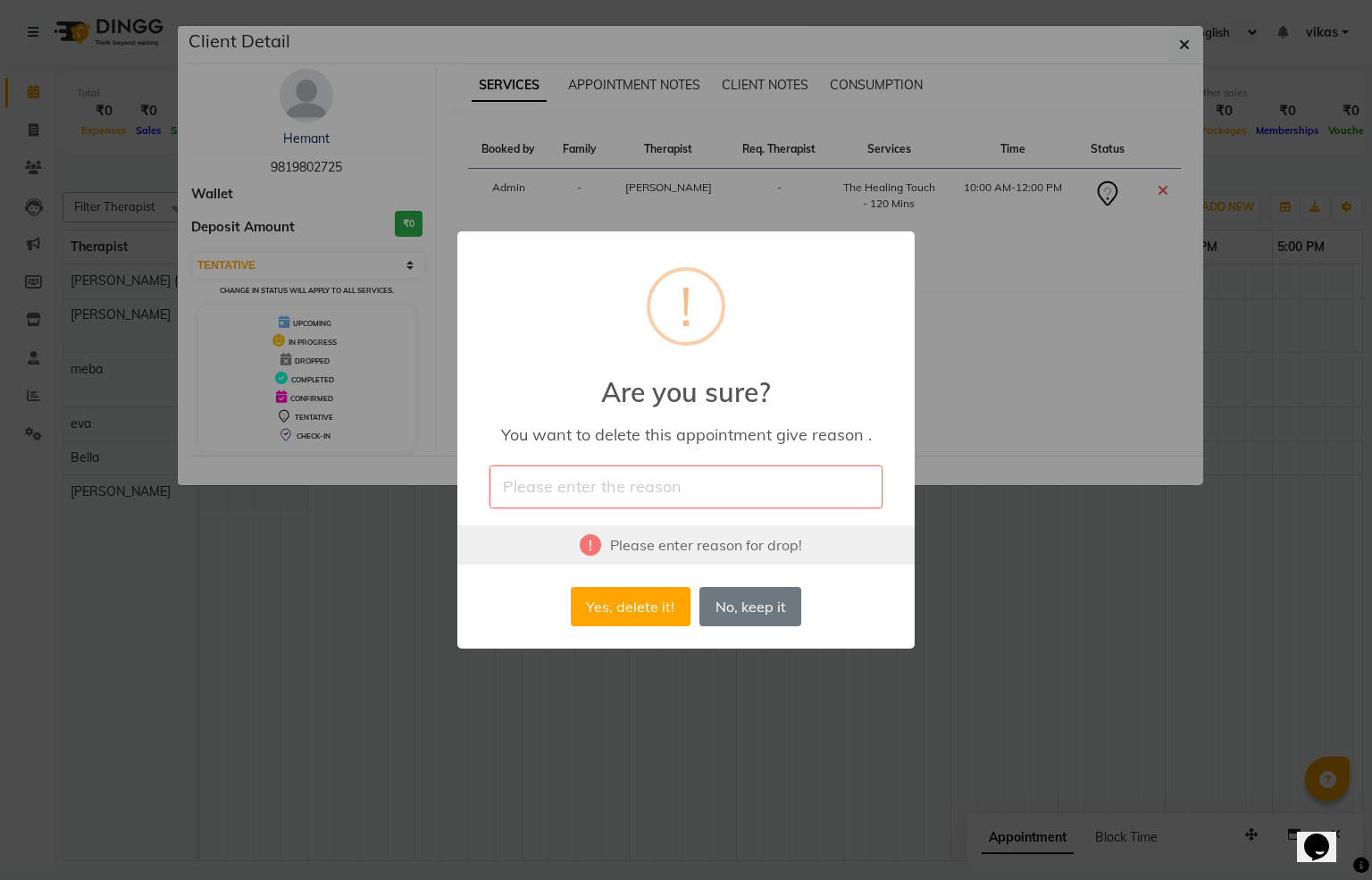
click at [639, 456] on div "× ! Are you sure? You want to delete this appointment give reason . Please ente…" at bounding box center [686, 439] width 458 height 416
click at [646, 474] on input "text" at bounding box center [686, 486] width 393 height 42
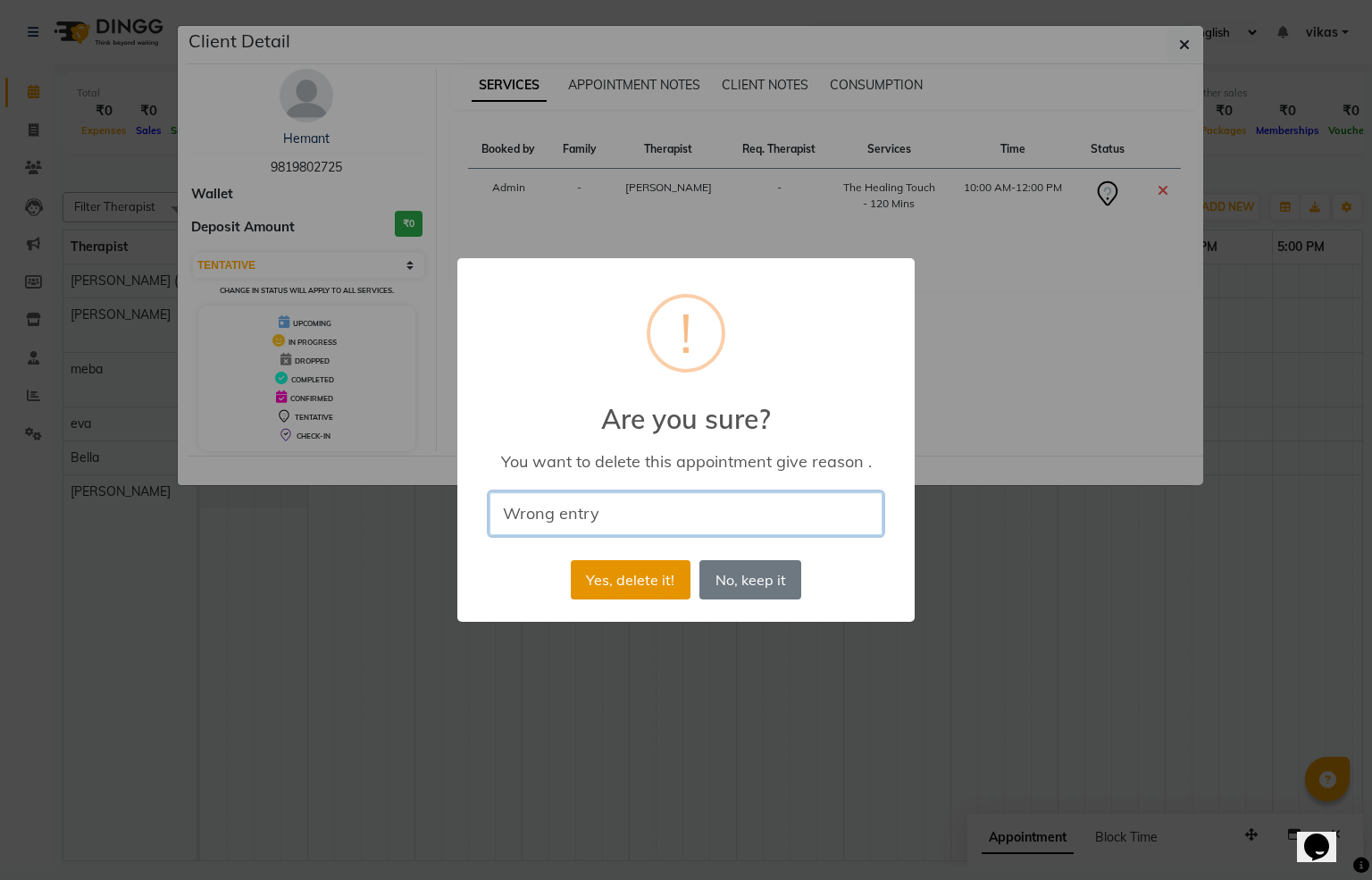
type input "Wrong entry"
click at [646, 561] on button "Yes, delete it!" at bounding box center [631, 580] width 120 height 39
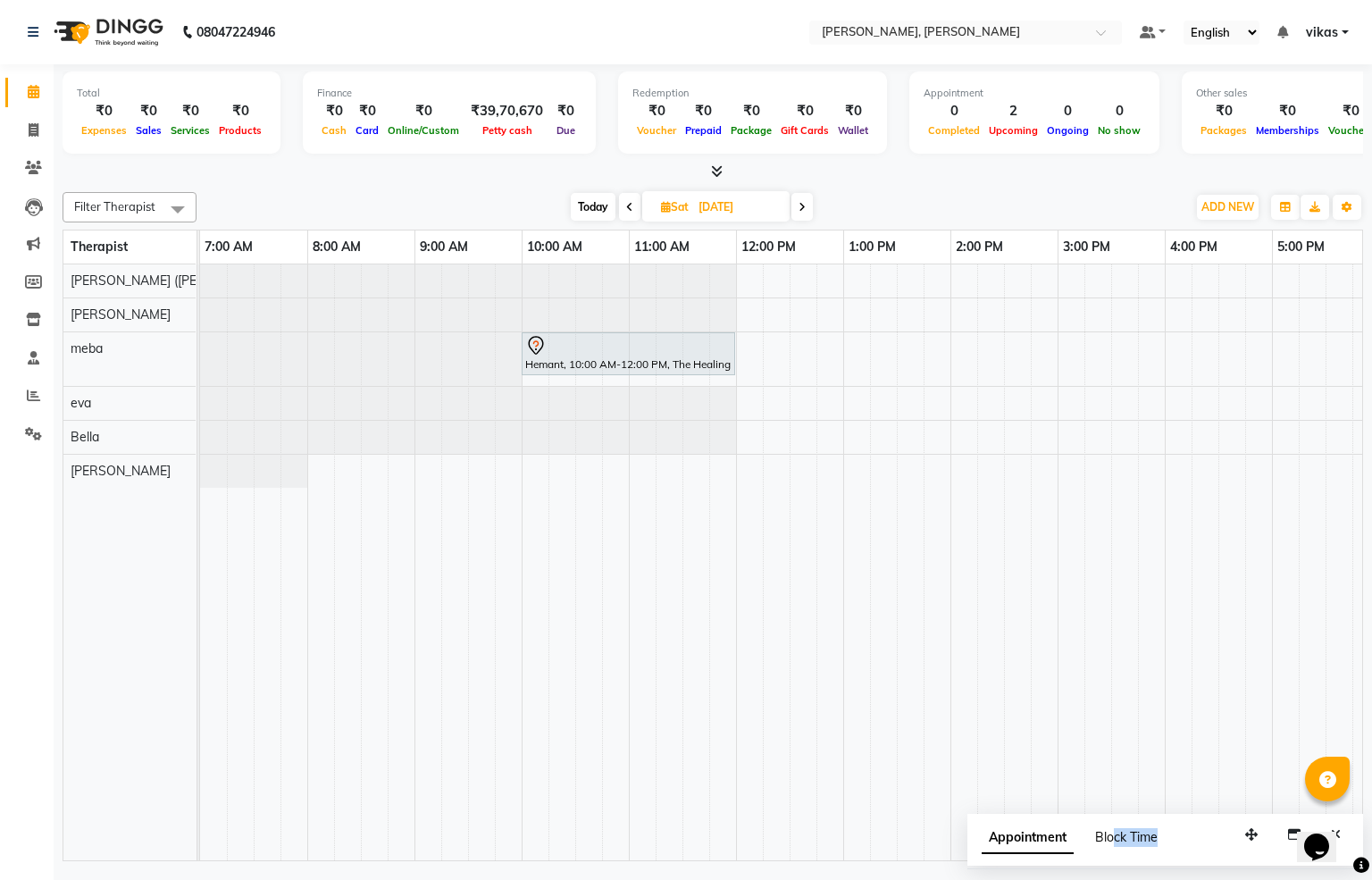
drag, startPoint x: 1196, startPoint y: 842, endPoint x: 1115, endPoint y: 834, distance: 81.4
click at [1115, 834] on div "Appointment Block Time" at bounding box center [1165, 842] width 395 height 56
click at [1347, 816] on div "Opens Chat This icon Opens the chat window." at bounding box center [1325, 816] width 43 height 0
click at [1348, 820] on div "Appointment Block Time" at bounding box center [1165, 842] width 395 height 56
click at [1178, 840] on div "Appointment Block Time" at bounding box center [1080, 837] width 197 height 19
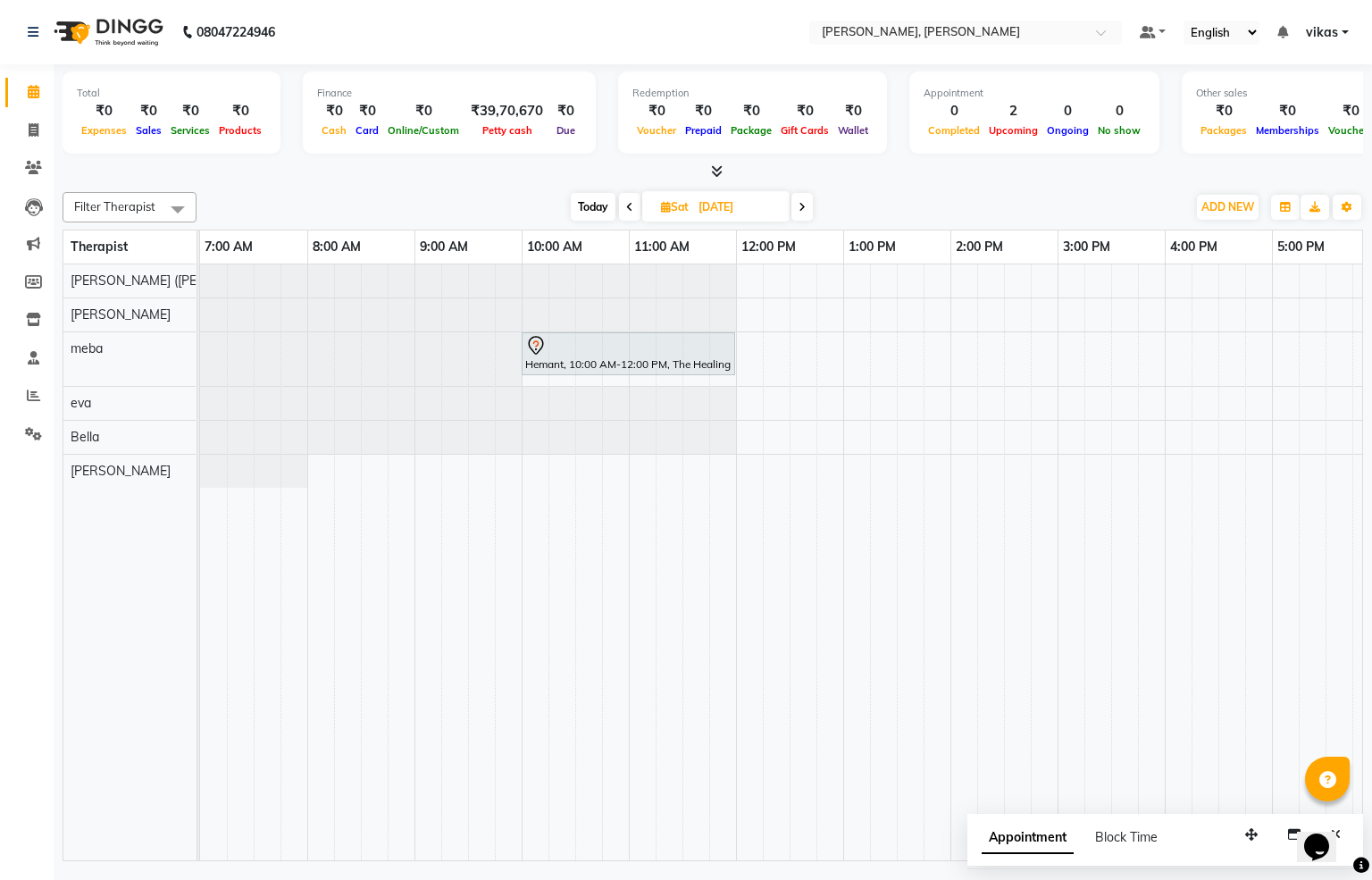
click at [597, 202] on span "Today" at bounding box center [593, 207] width 45 height 28
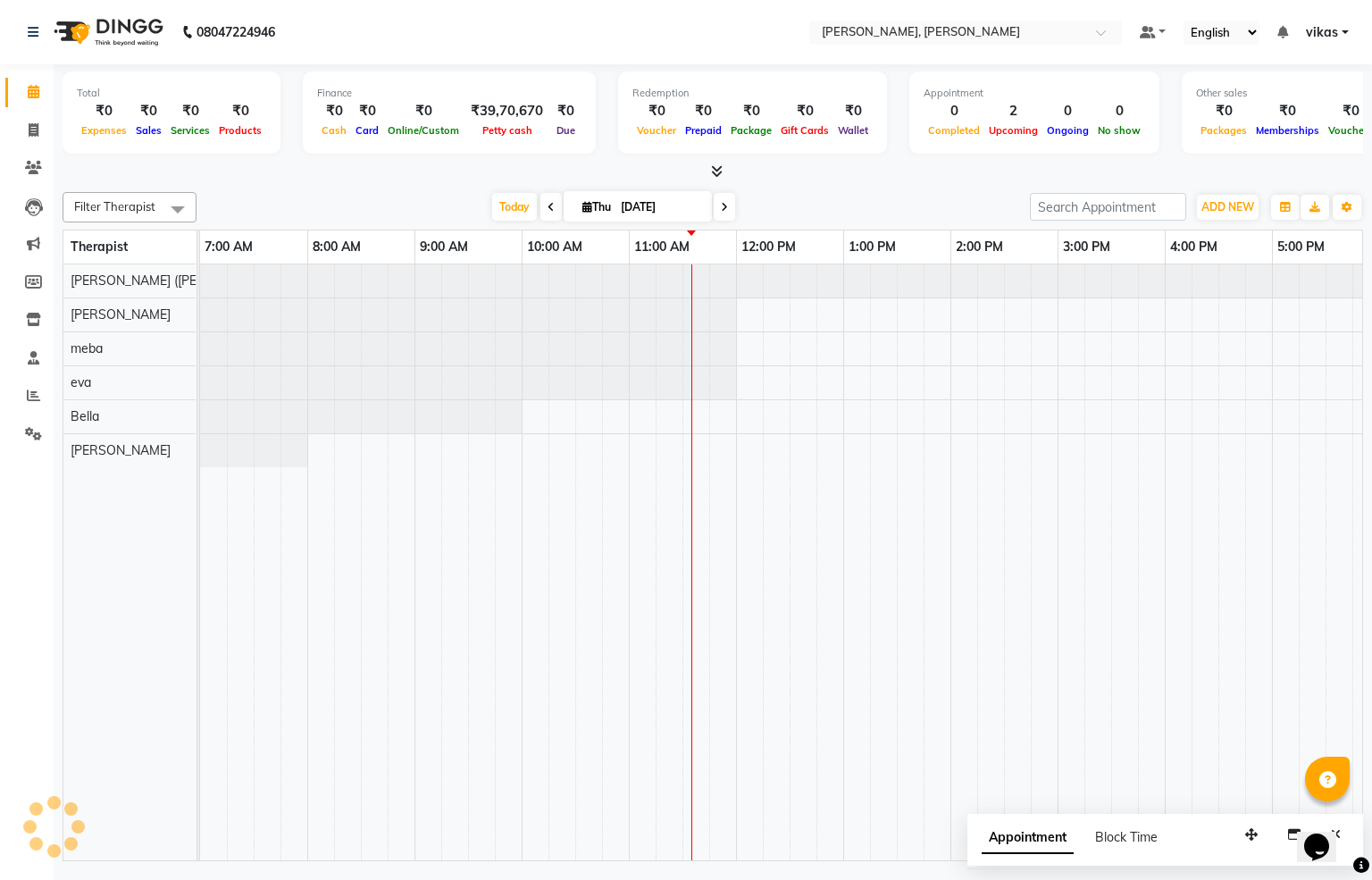
scroll to position [0, 429]
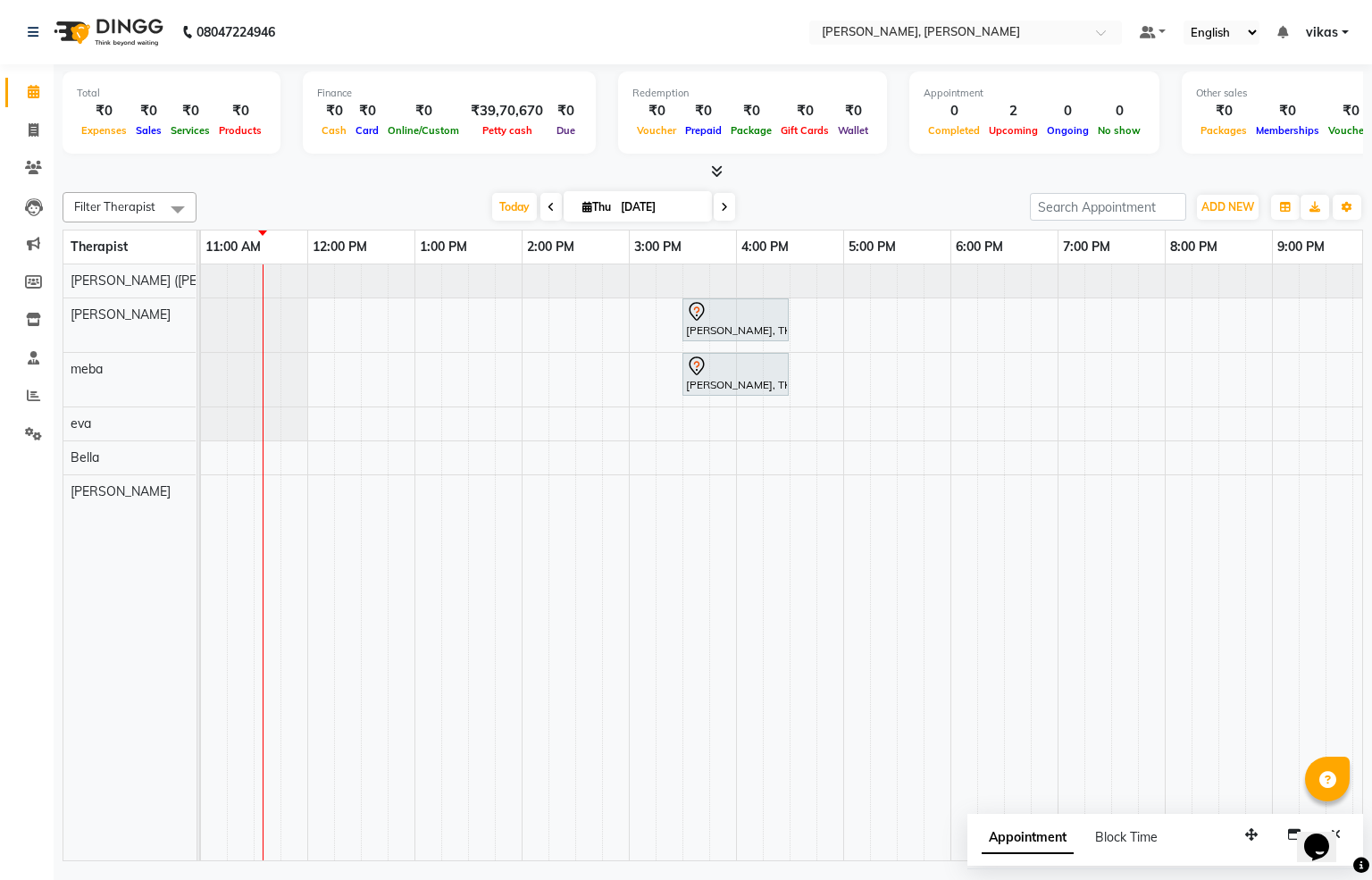
drag, startPoint x: 1201, startPoint y: 839, endPoint x: 1191, endPoint y: 837, distance: 10.2
click at [1191, 837] on div "Appointment Block Time" at bounding box center [1165, 842] width 395 height 56
click at [1325, 843] on icon "Chat widget" at bounding box center [1316, 847] width 25 height 27
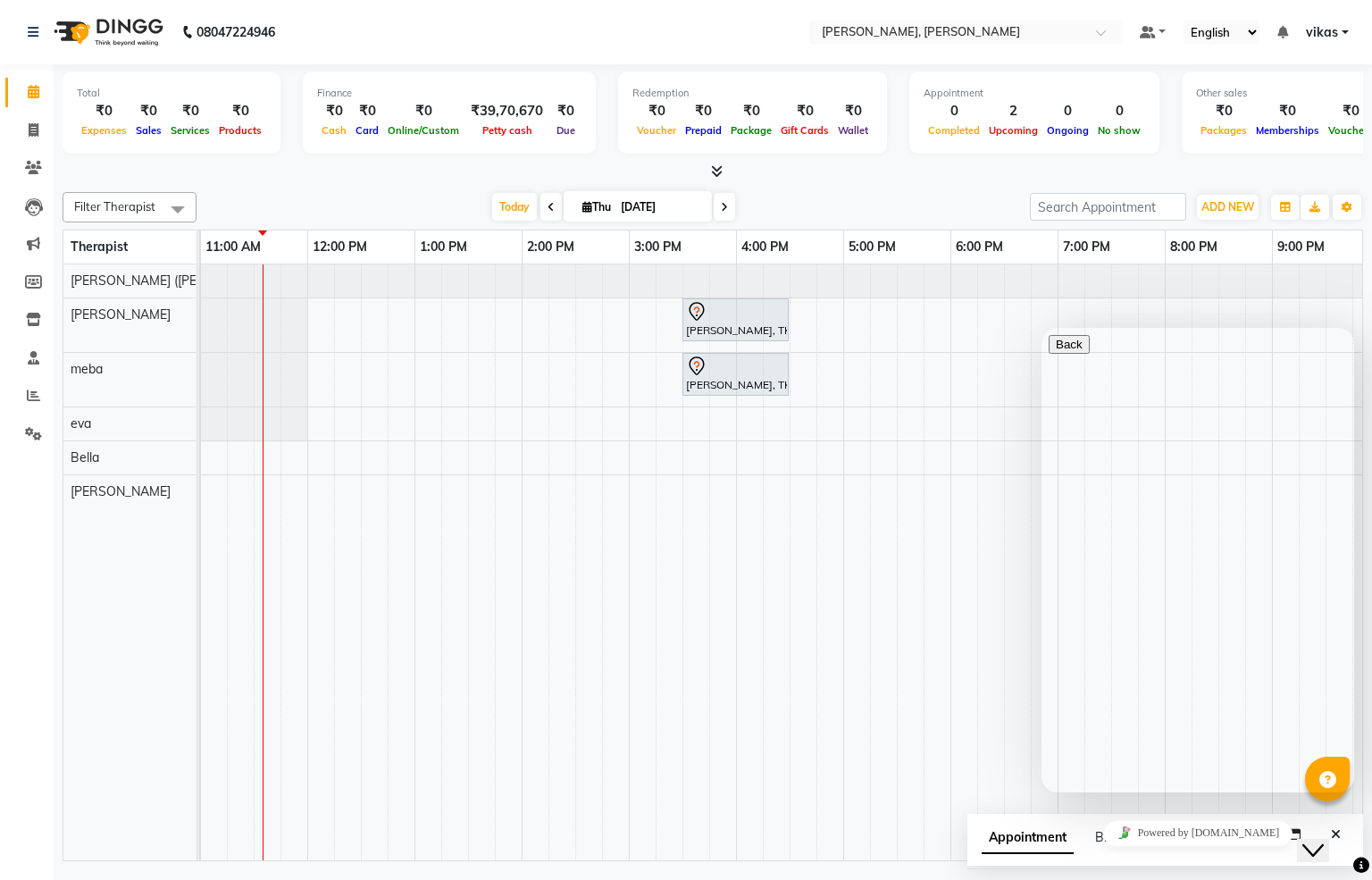
click at [1324, 840] on icon "Close Chat This icon closes the chat window." at bounding box center [1312, 850] width 21 height 21
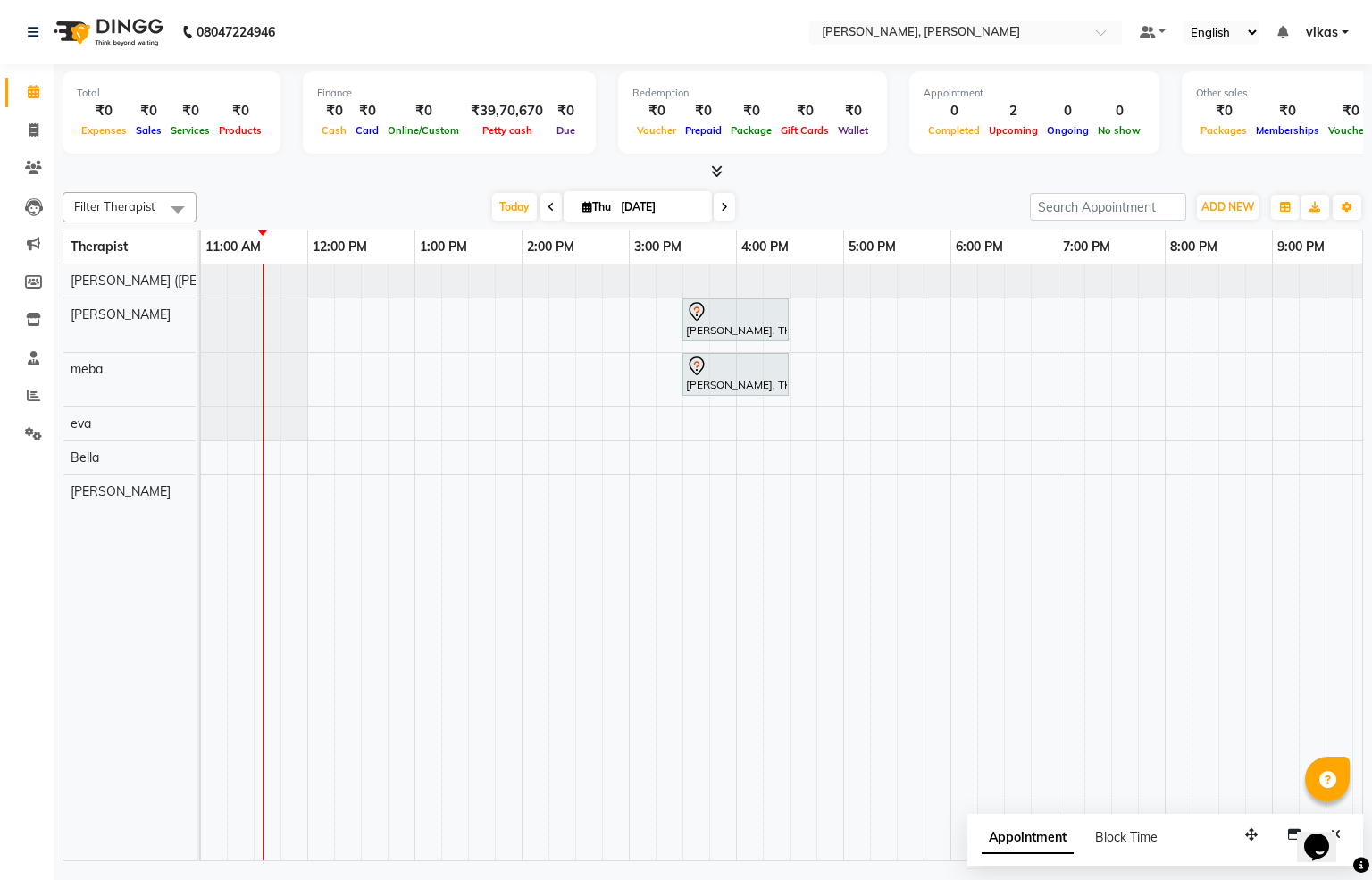
click at [1331, 833] on icon "Opens Chat This icon Opens the chat window." at bounding box center [1316, 847] width 29 height 29
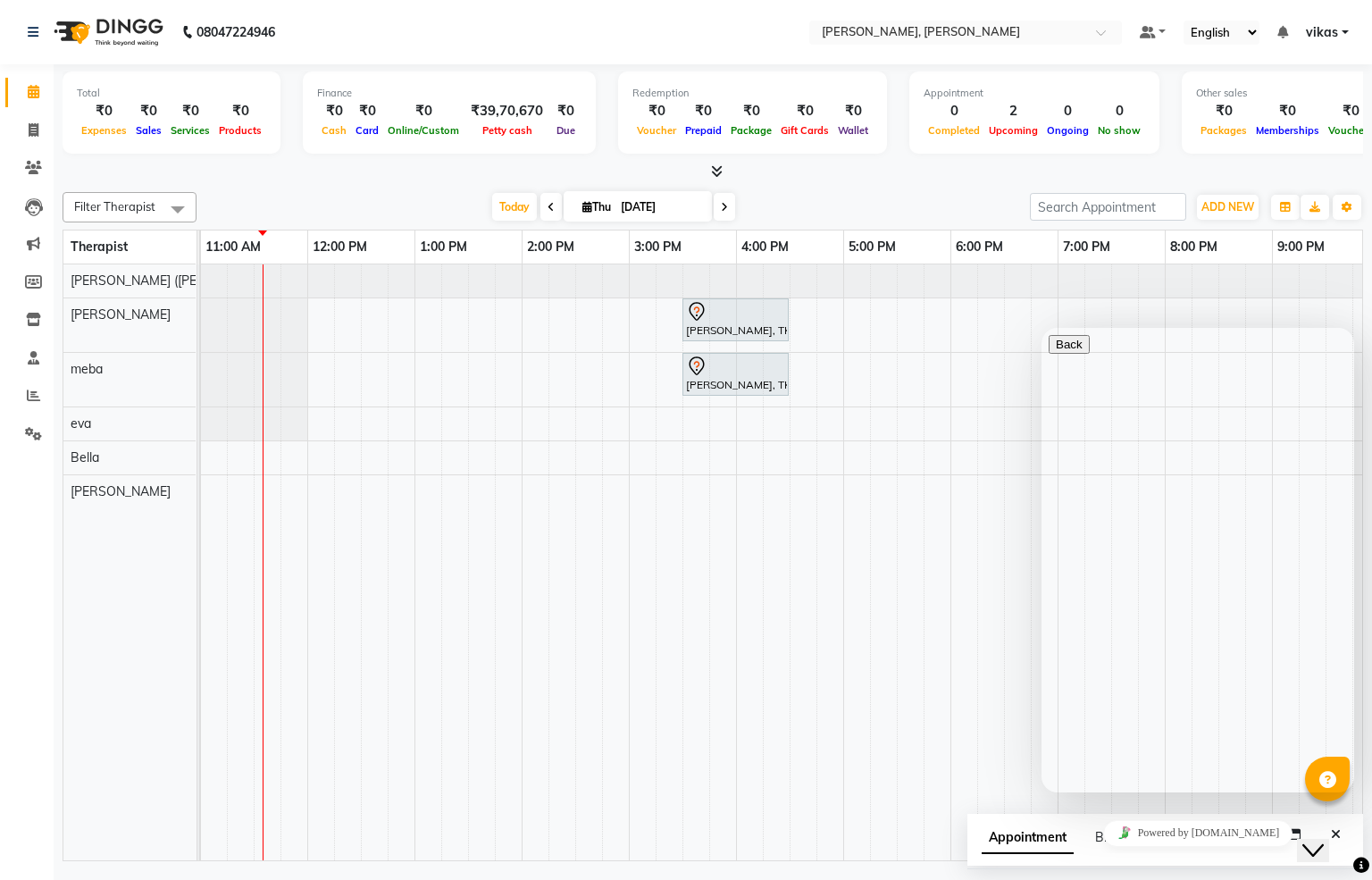
click at [1324, 840] on div "Close Chat This icon closes the chat window." at bounding box center [1312, 850] width 21 height 21
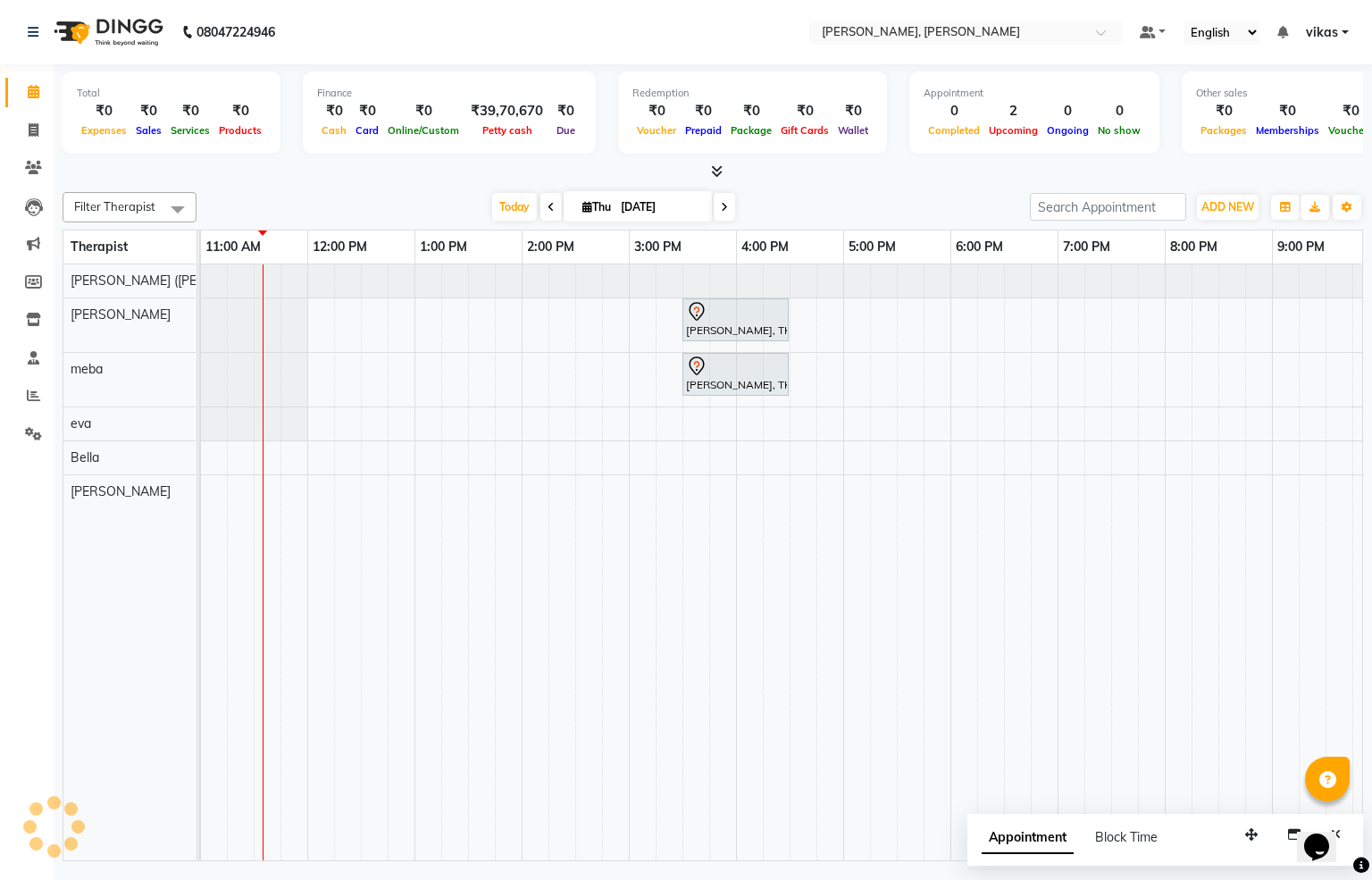
click at [1331, 833] on div "Opens Chat This icon Opens the chat window." at bounding box center [1316, 847] width 29 height 29
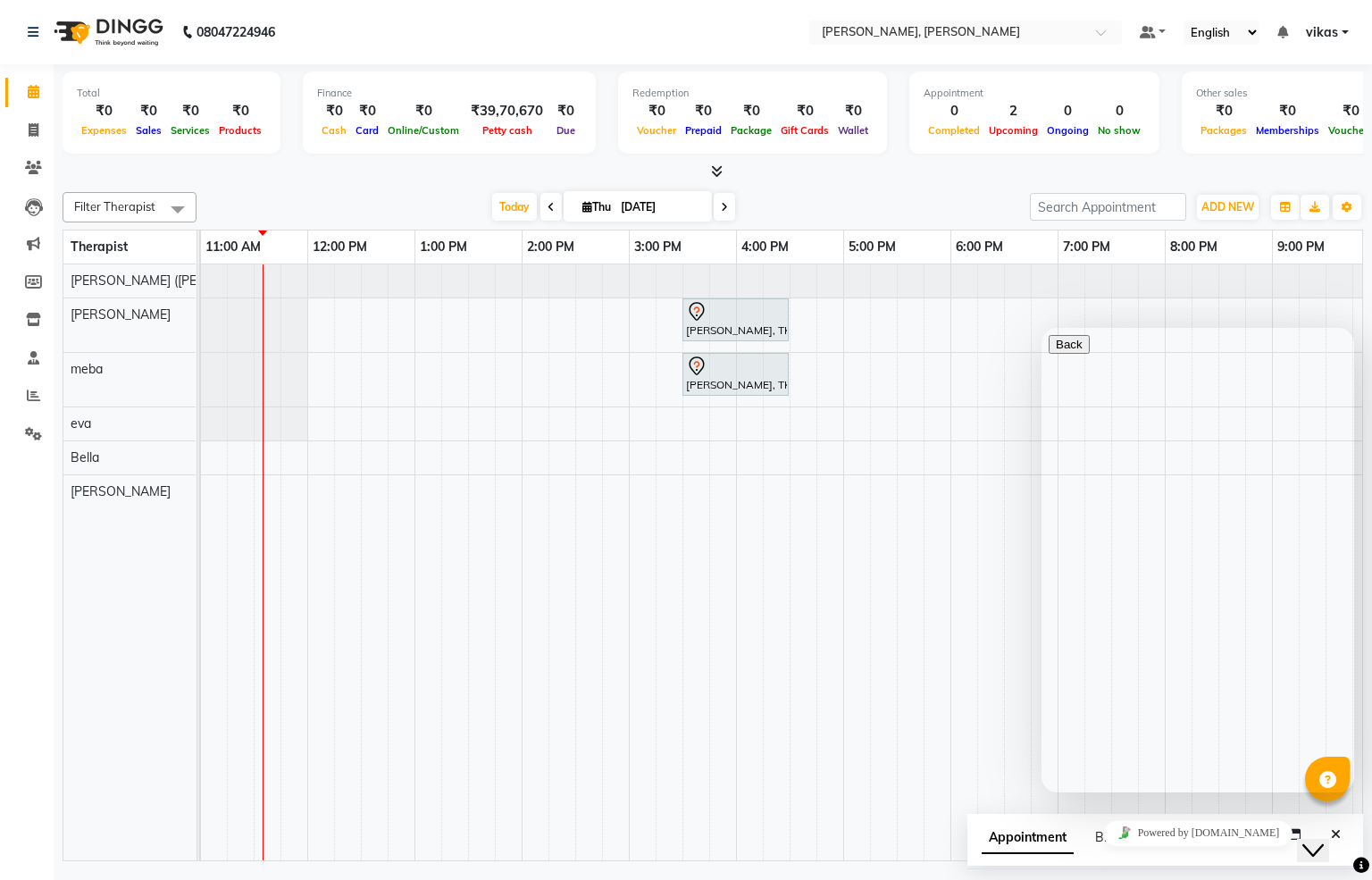
click at [1348, 825] on div "Appointment Block Time" at bounding box center [1165, 842] width 395 height 56
click at [1302, 844] on div "Close Chat This icon closes the chat window." at bounding box center [1312, 850] width 21 height 21
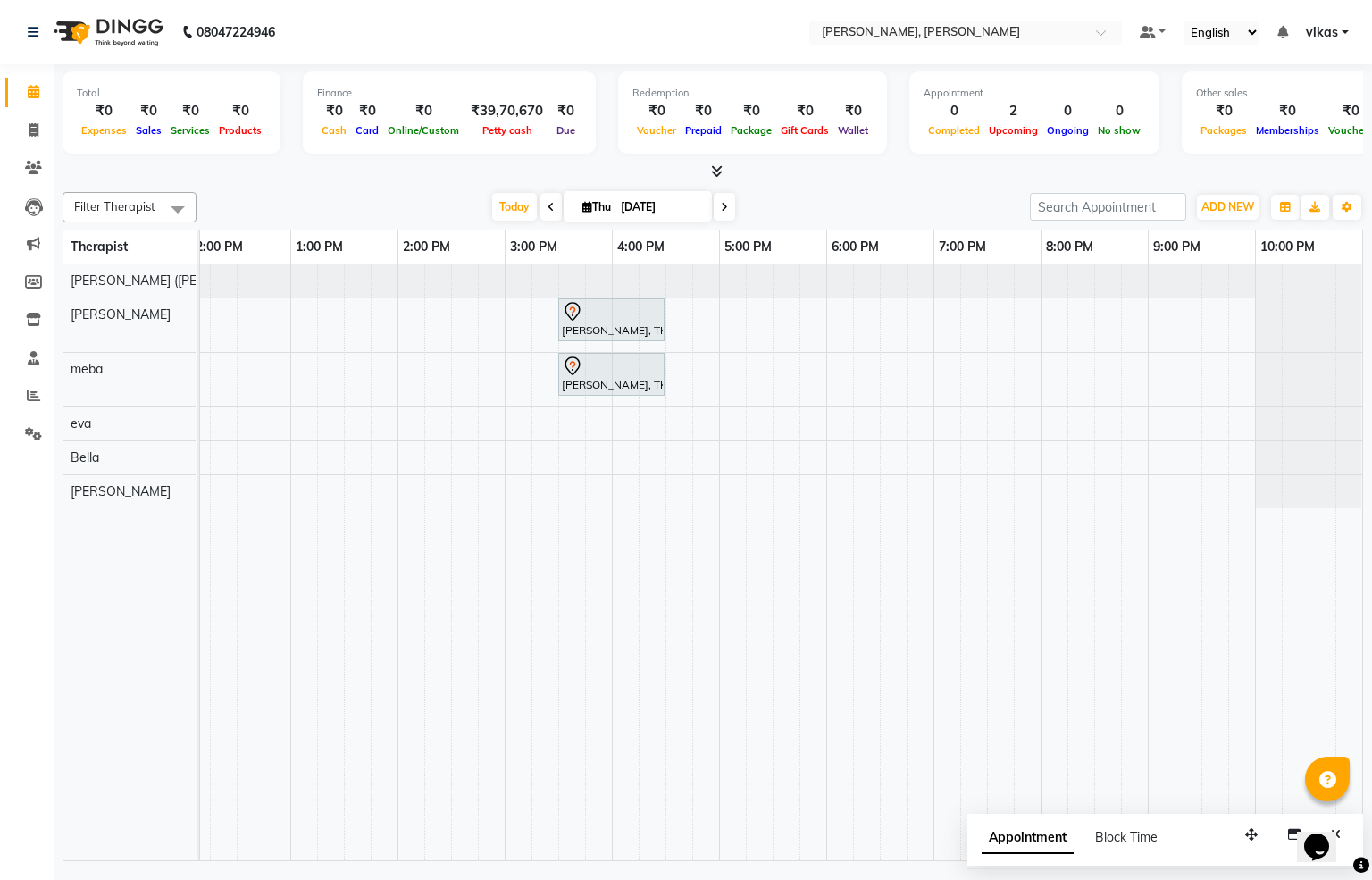
scroll to position [0, 493]
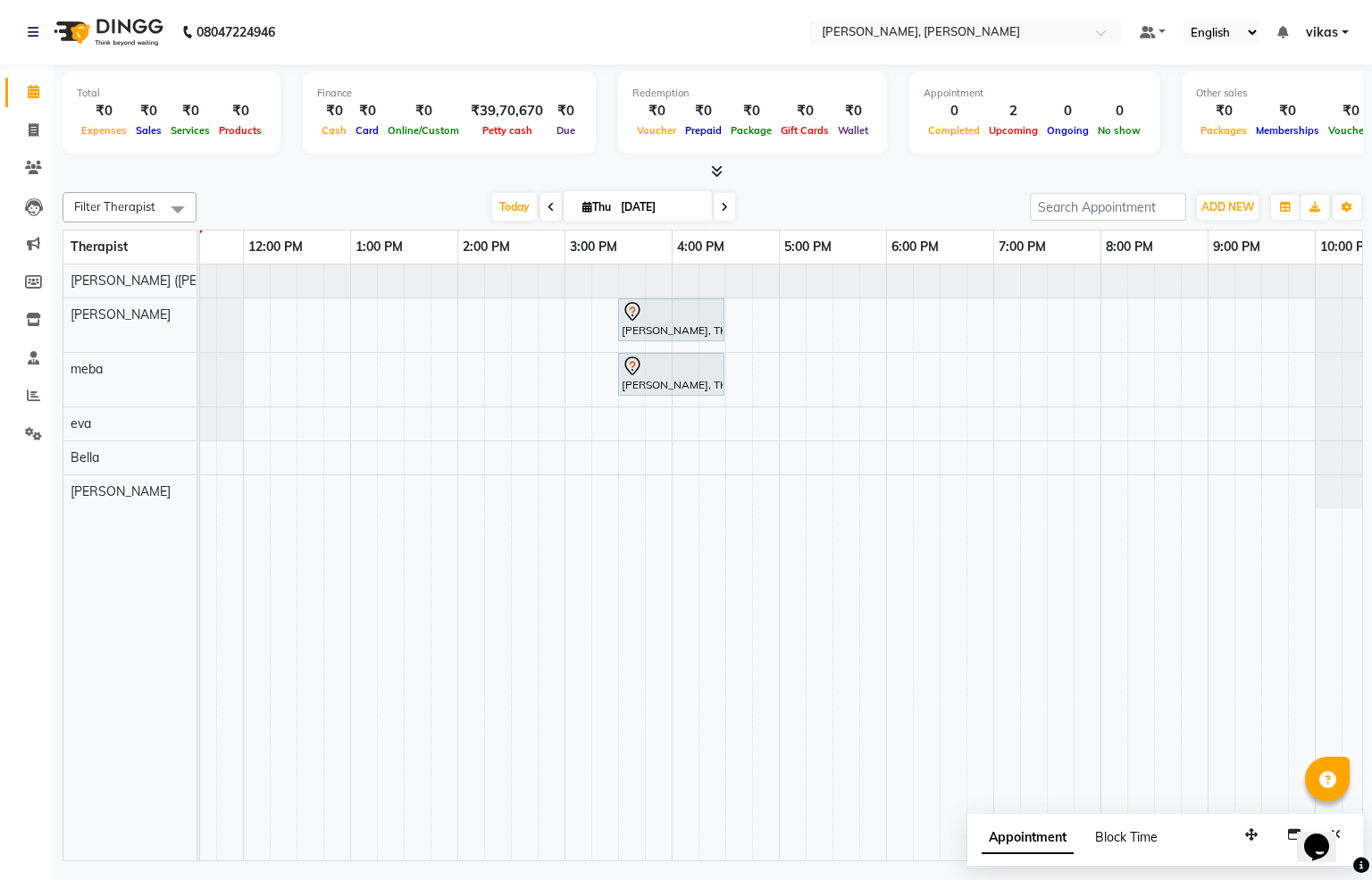
click at [1128, 837] on span "Block Time" at bounding box center [1126, 836] width 62 height 16
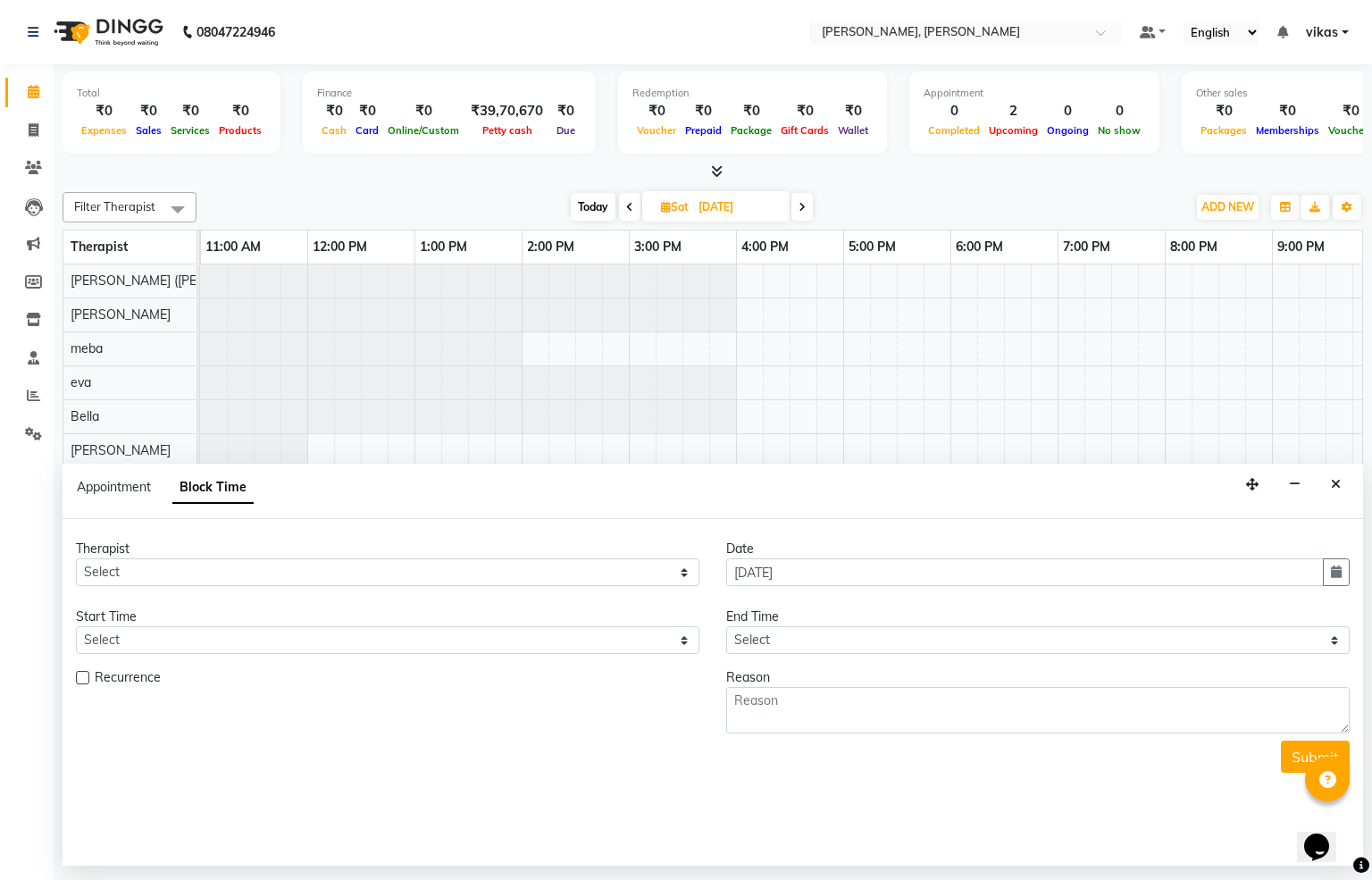
scroll to position [0, 429]
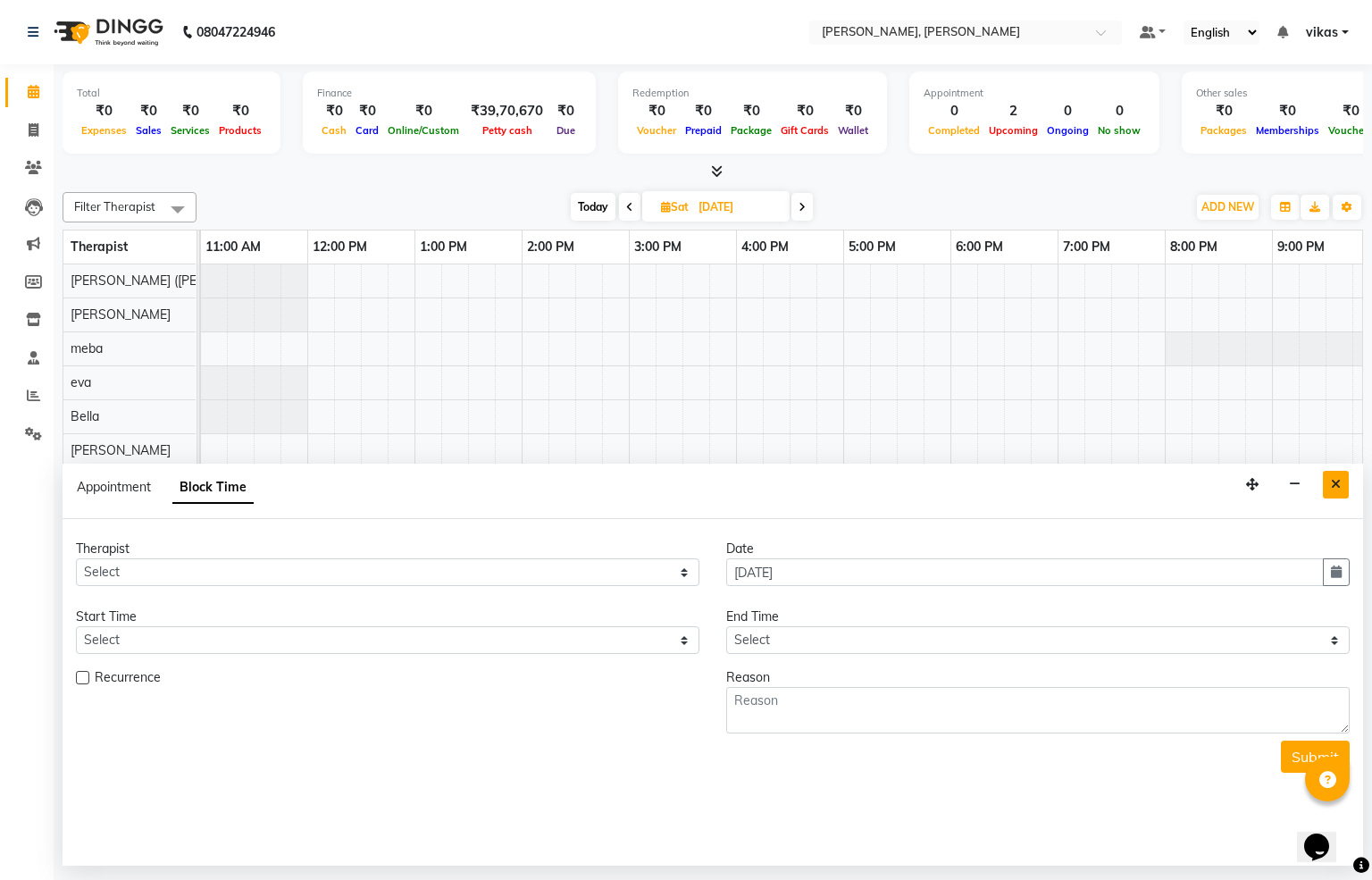
click at [1335, 481] on icon "Close" at bounding box center [1336, 484] width 10 height 12
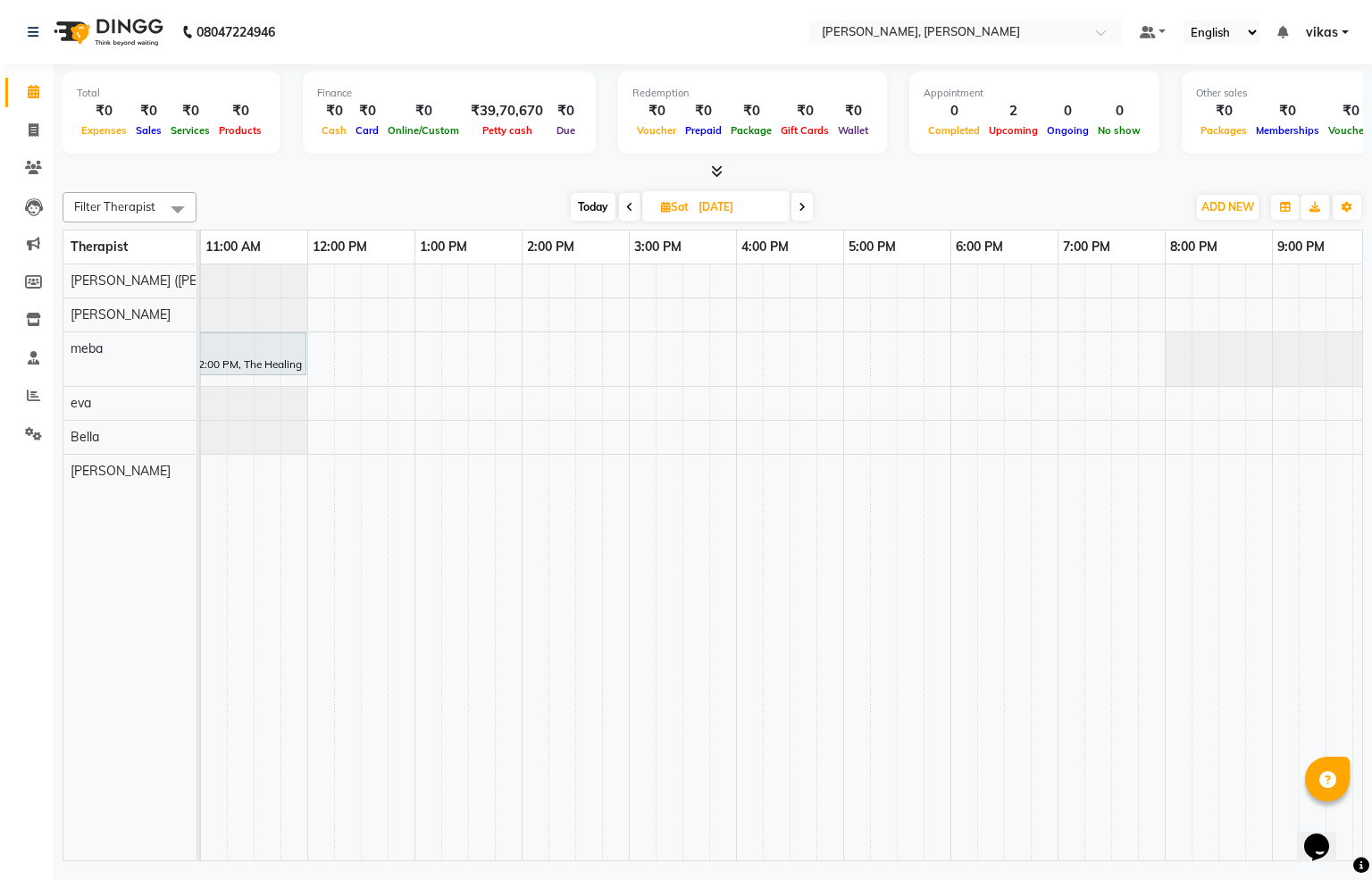
click at [593, 196] on span "Today" at bounding box center [593, 207] width 45 height 28
type input "[DATE]"
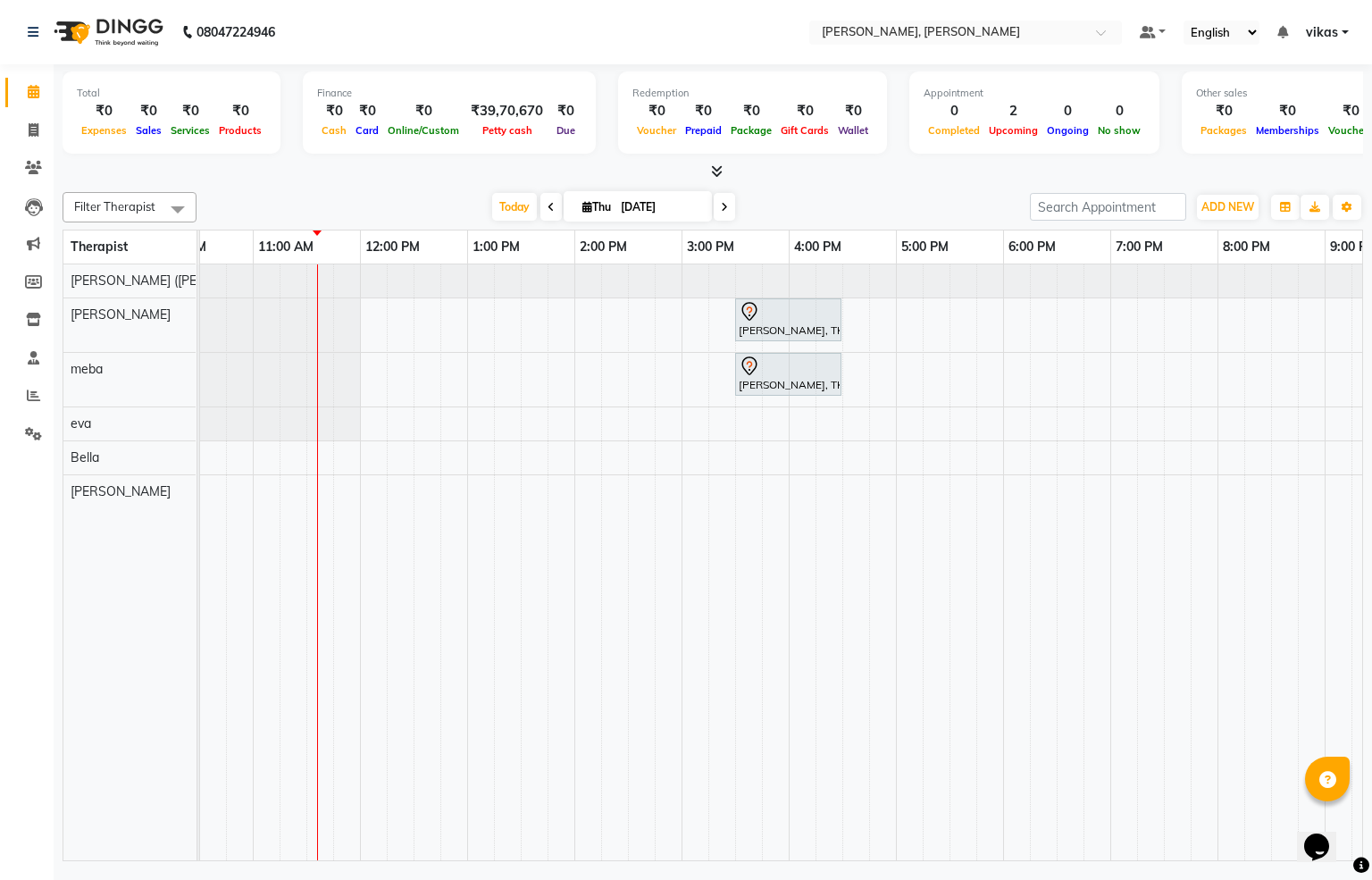
scroll to position [0, 576]
